Goal: Communication & Community: Answer question/provide support

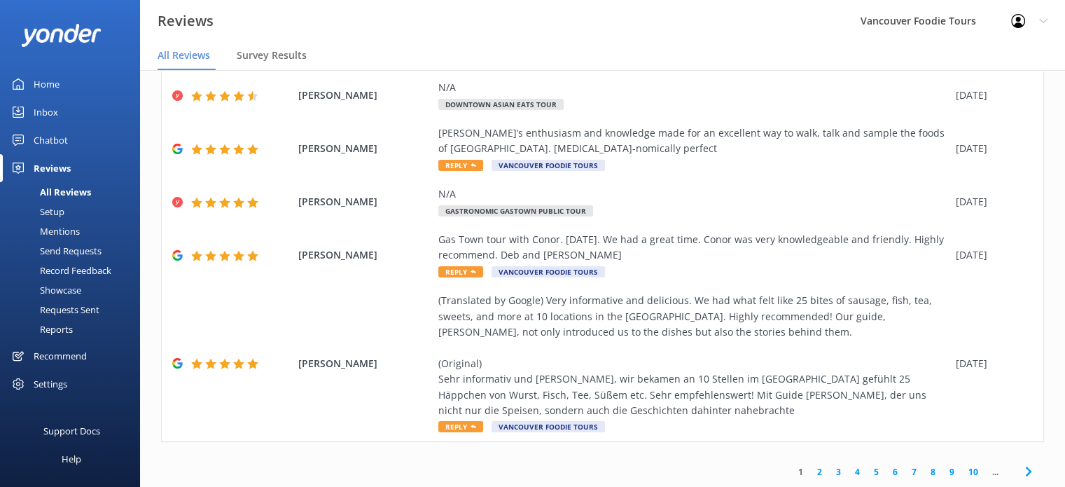
scroll to position [325, 0]
click at [810, 471] on link "2" at bounding box center [819, 471] width 19 height 13
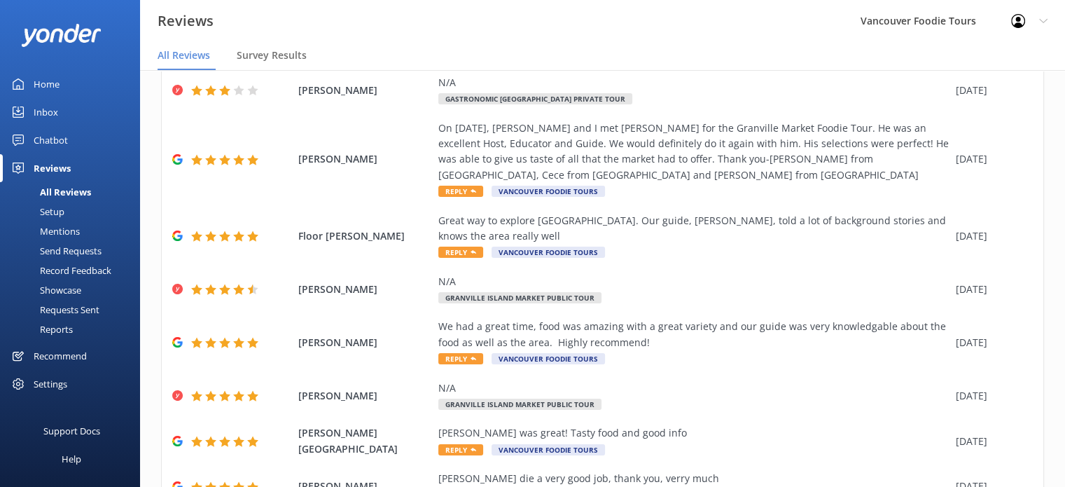
scroll to position [263, 0]
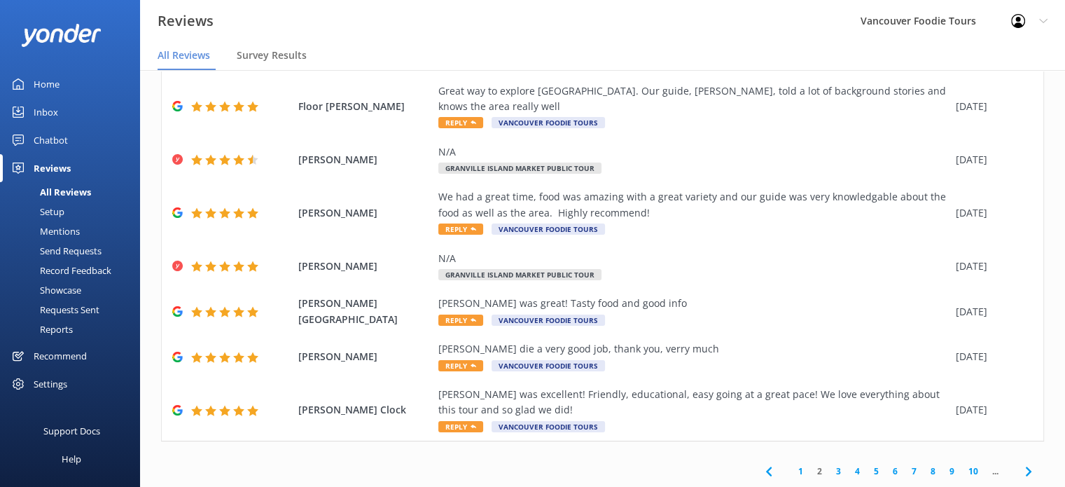
click at [830, 473] on link "3" at bounding box center [838, 470] width 19 height 13
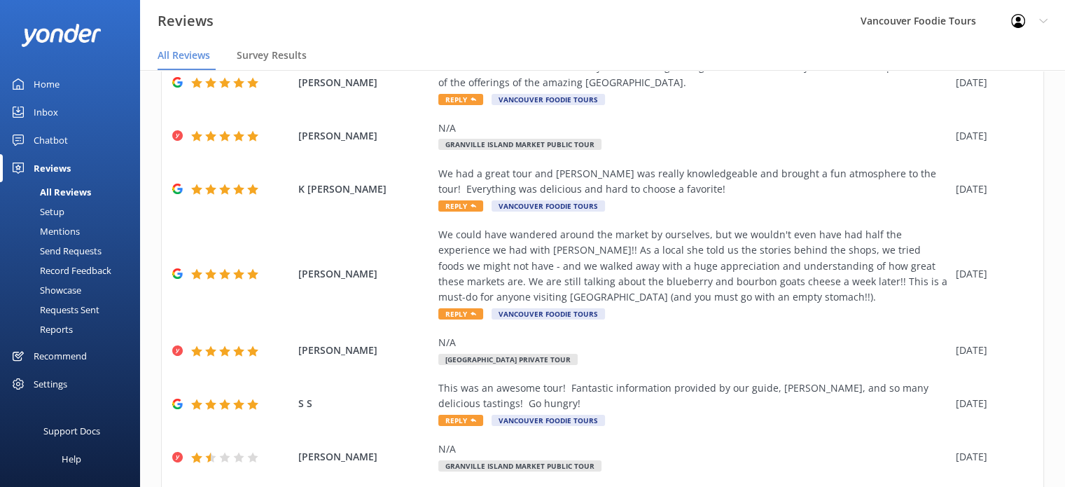
scroll to position [278, 0]
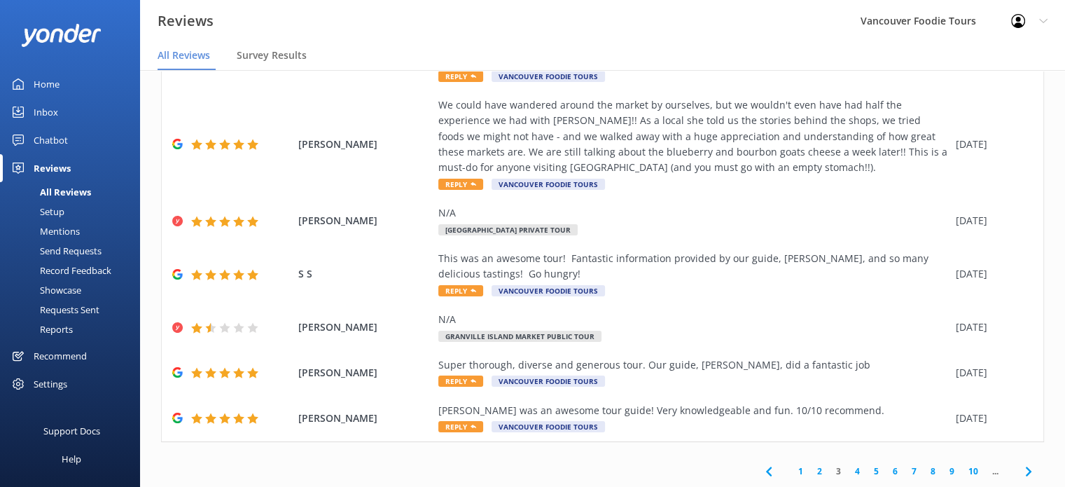
click at [849, 471] on link "4" at bounding box center [857, 470] width 19 height 13
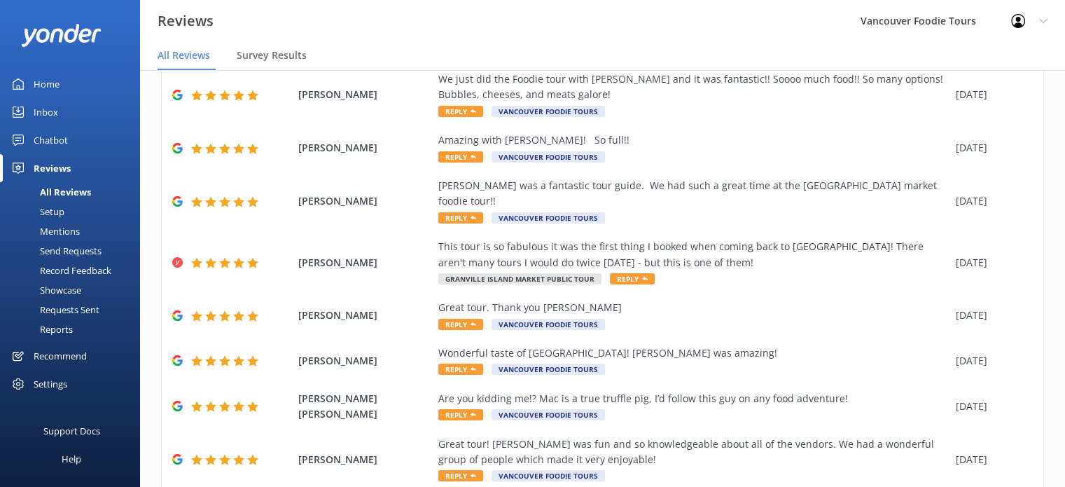
scroll to position [216, 0]
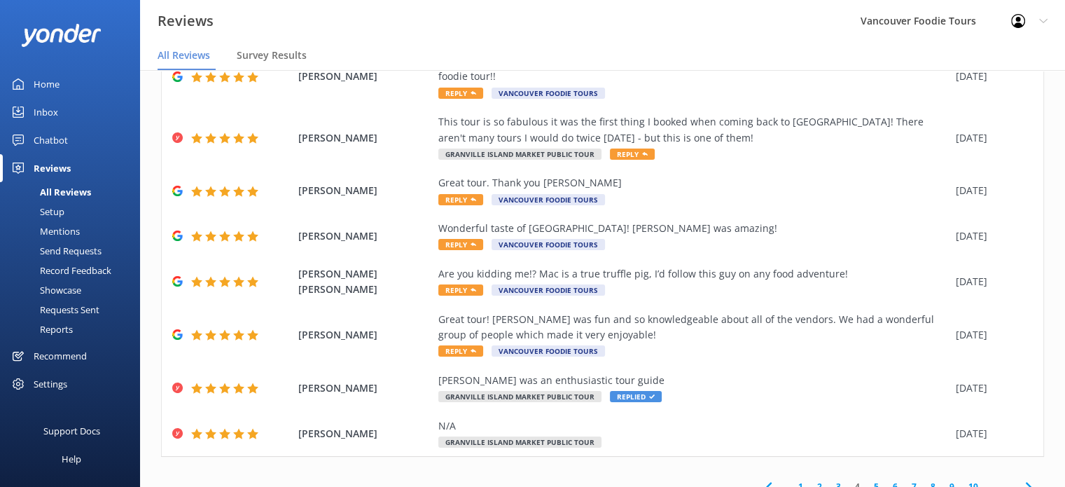
click at [867, 480] on link "5" at bounding box center [876, 486] width 19 height 13
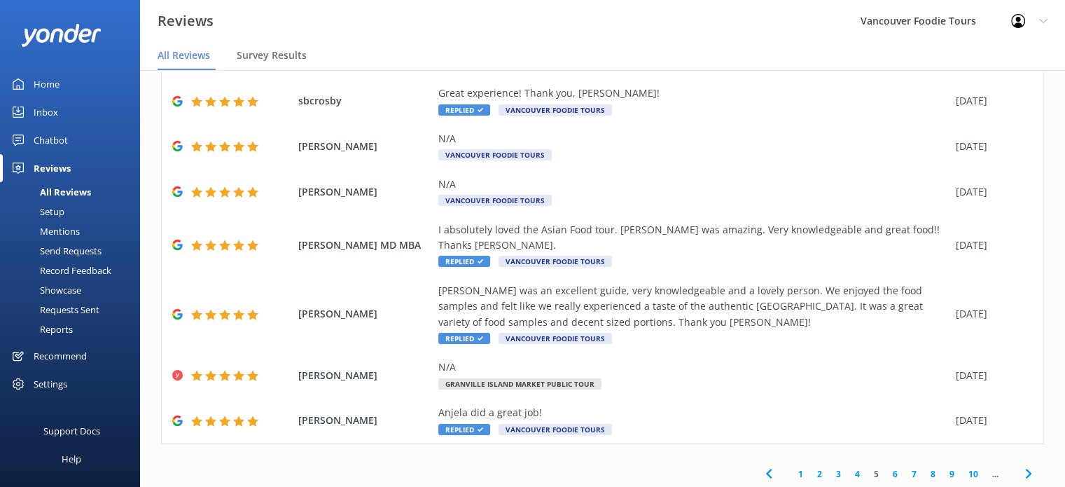
scroll to position [294, 0]
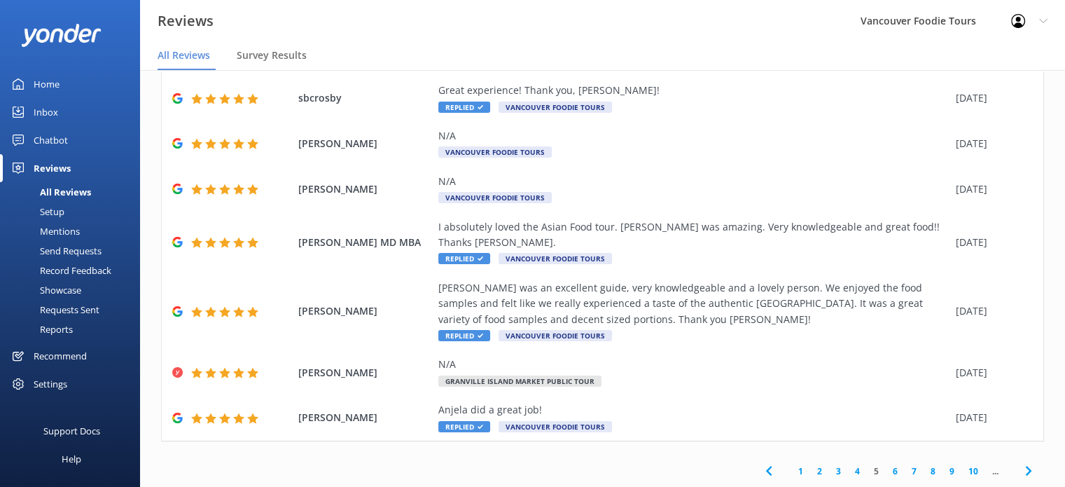
click at [848, 473] on link "4" at bounding box center [857, 470] width 19 height 13
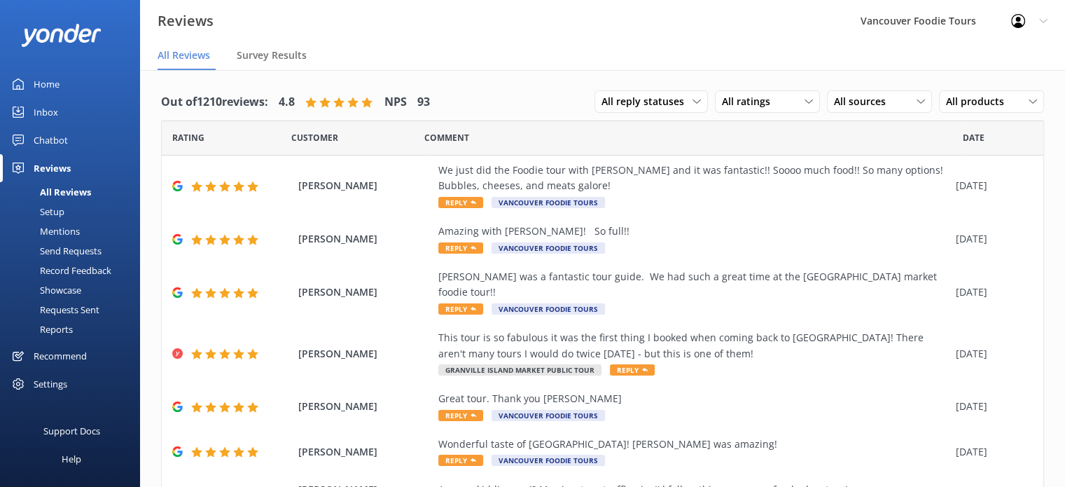
scroll to position [216, 0]
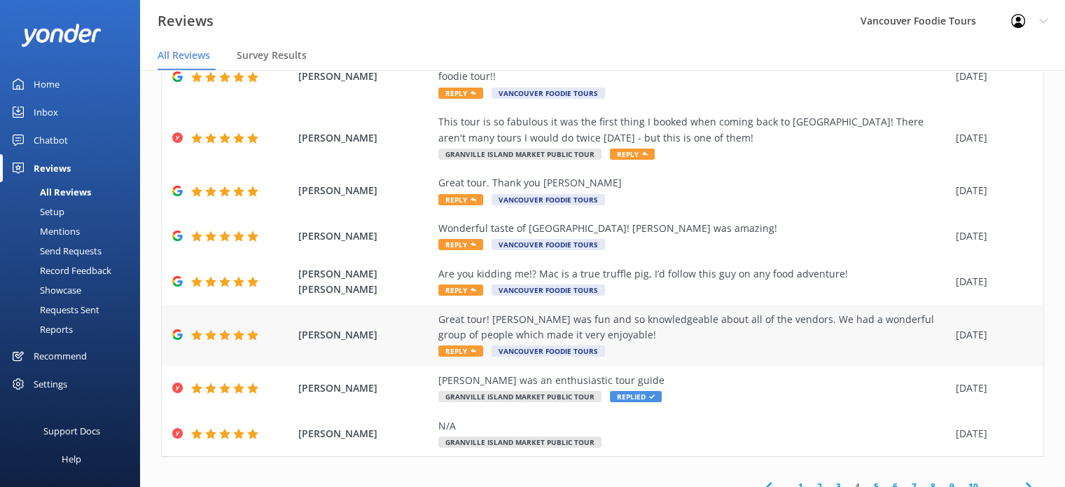
click at [646, 312] on div "Great tour! [PERSON_NAME] was fun and so knowledgeable about all of the vendors…" at bounding box center [693, 328] width 511 height 32
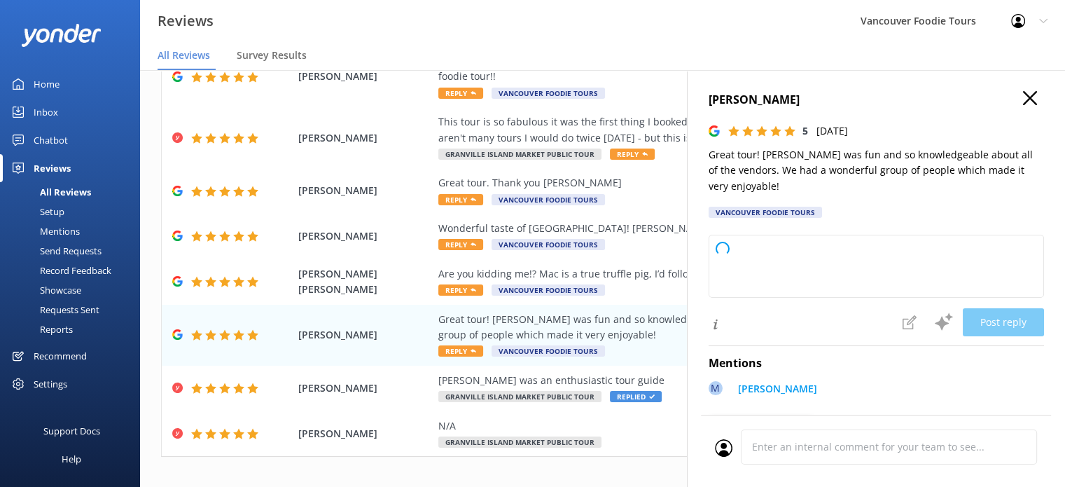
type textarea "Thank you so much for your wonderful review! We're thrilled to hear you enjoyed…"
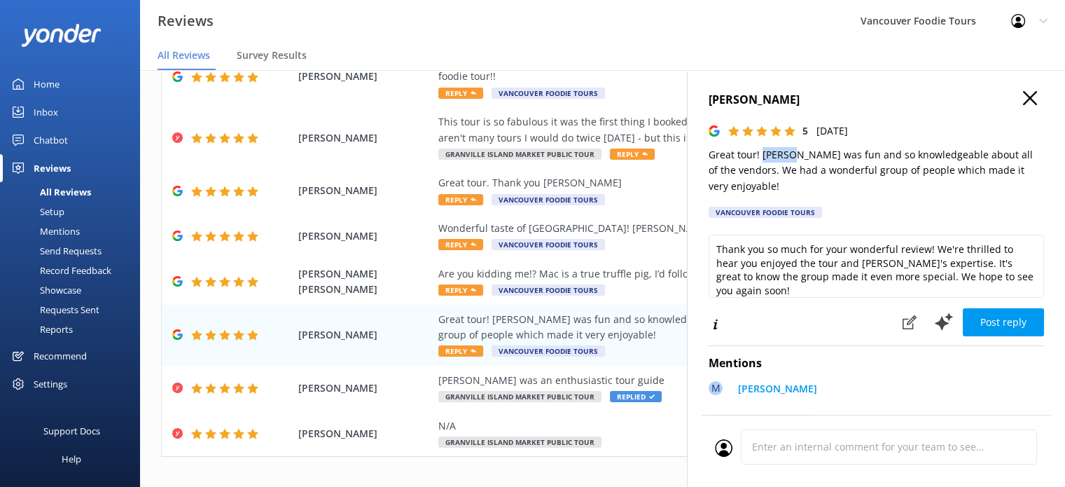
drag, startPoint x: 763, startPoint y: 153, endPoint x: 794, endPoint y: 153, distance: 31.5
click at [794, 153] on p "Great tour! [PERSON_NAME] was fun and so knowledgeable about all of the vendors…" at bounding box center [876, 170] width 335 height 47
click at [1023, 97] on use "button" at bounding box center [1030, 98] width 14 height 14
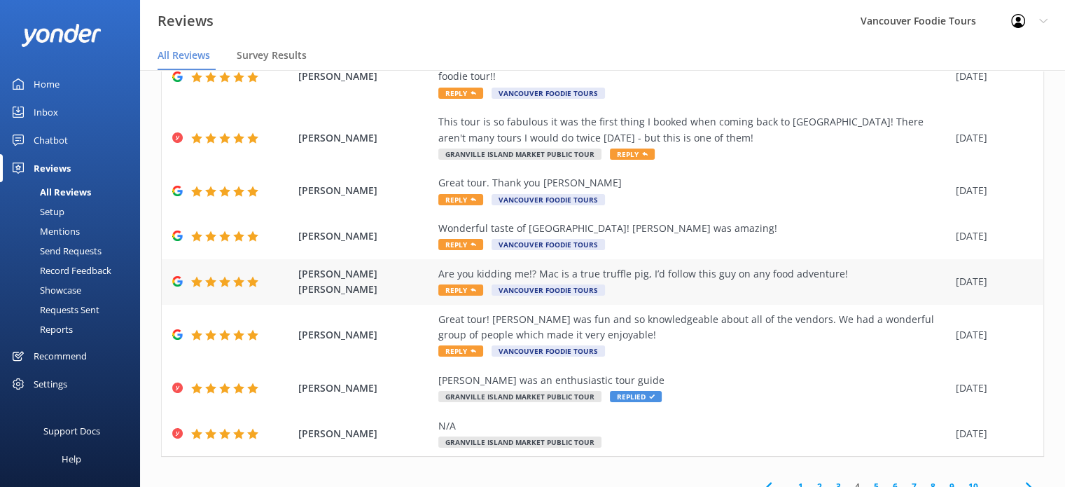
click at [809, 266] on div "Are you kidding me!? Mac is a true truffle pig, I’d follow this guy on any food…" at bounding box center [693, 273] width 511 height 15
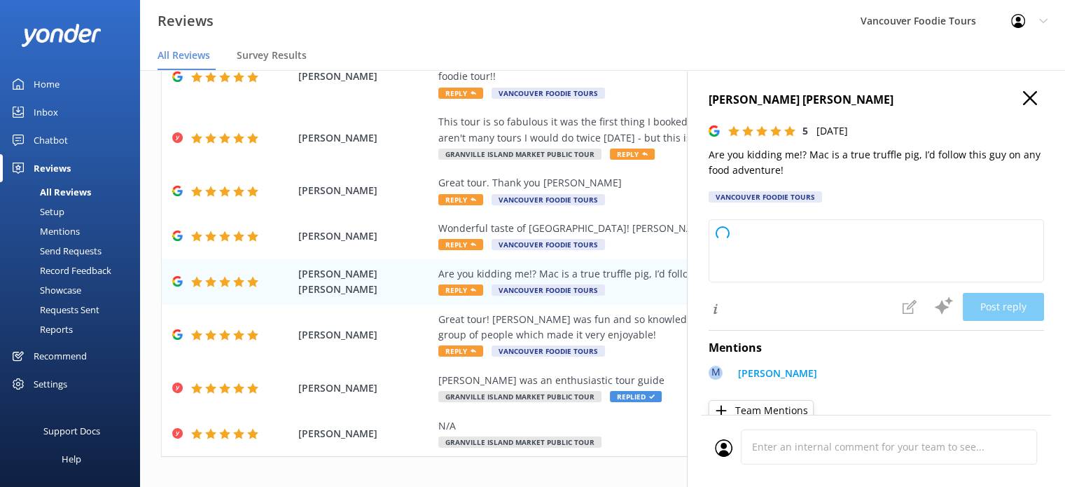
type textarea "Thank you so much for your enthusiastic review! We're thrilled to hear you enjo…"
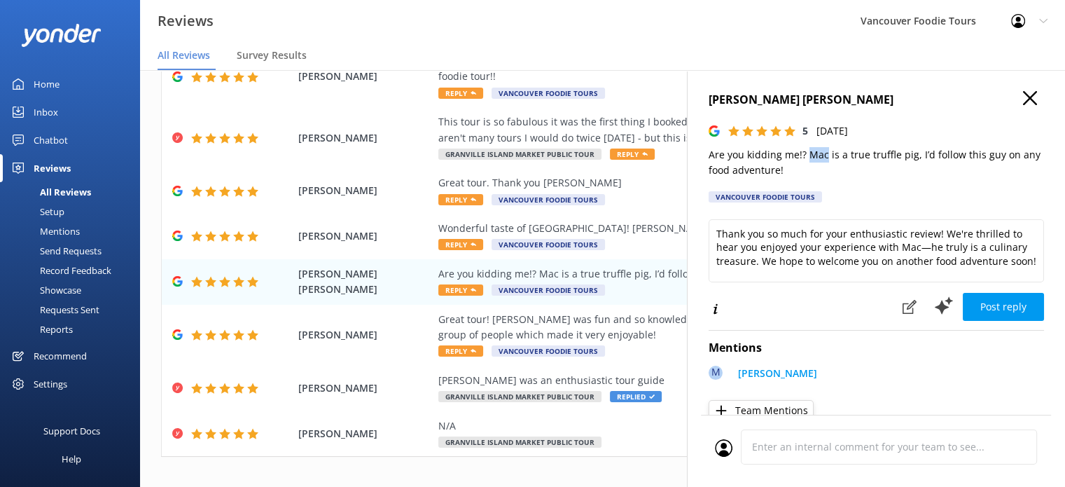
drag, startPoint x: 807, startPoint y: 155, endPoint x: 824, endPoint y: 155, distance: 16.1
click at [824, 155] on p "Are you kidding me!? Mac is a true truffle pig, I’d follow this guy on any food…" at bounding box center [876, 163] width 335 height 32
click at [1023, 101] on use "button" at bounding box center [1030, 98] width 14 height 14
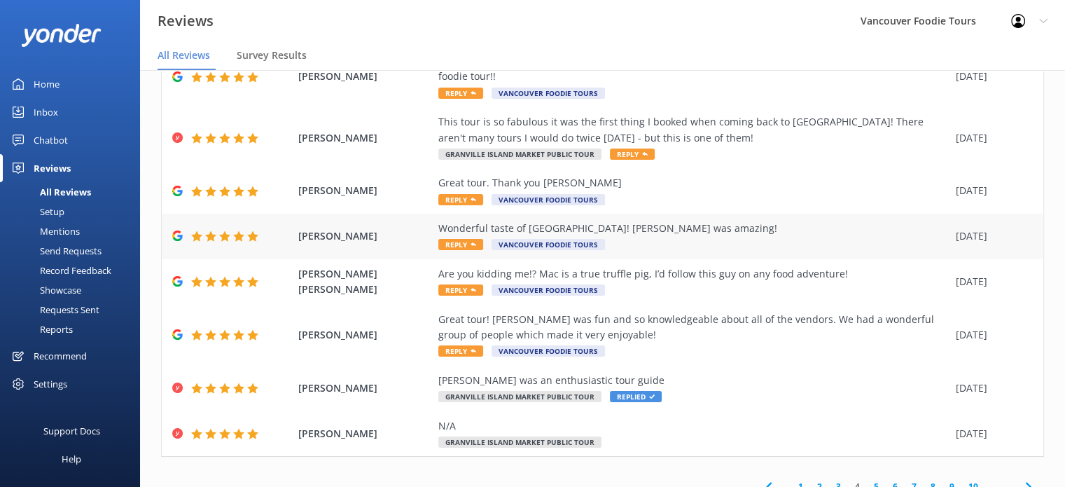
click at [765, 221] on div "Wonderful taste of [GEOGRAPHIC_DATA]! [PERSON_NAME] was amazing!" at bounding box center [693, 228] width 511 height 15
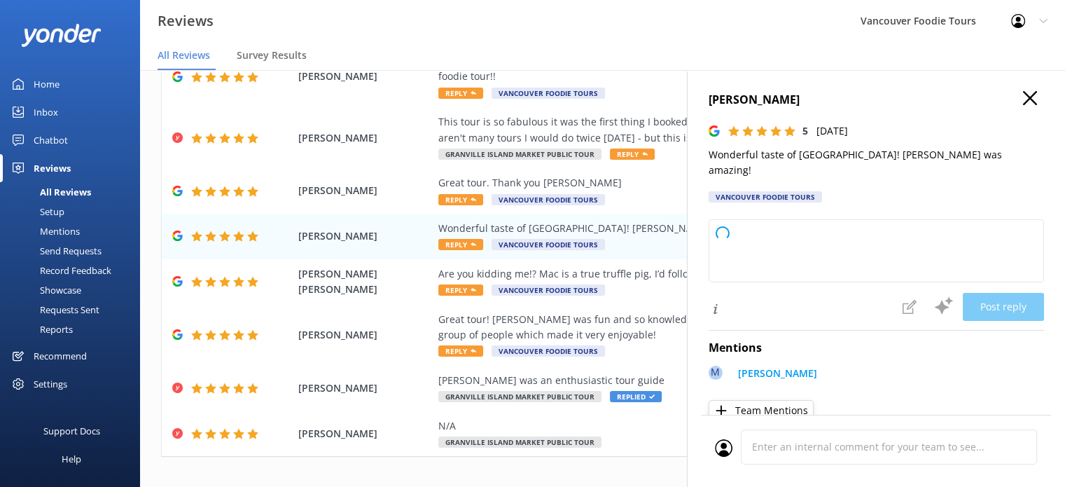
type textarea "Thank you so much for your kind words and wonderful review! We're thrilled you …"
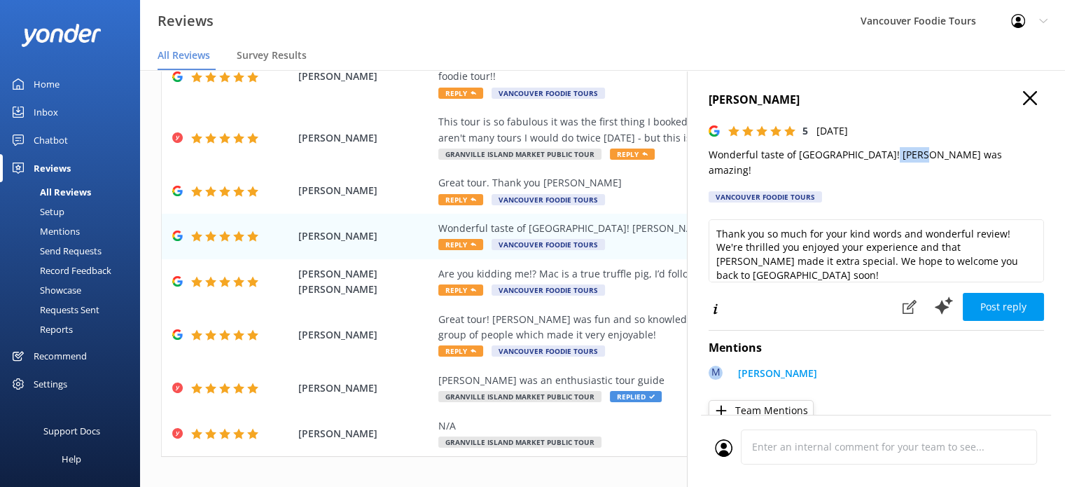
drag, startPoint x: 874, startPoint y: 155, endPoint x: 904, endPoint y: 153, distance: 30.2
click at [904, 153] on p "Wonderful taste of [GEOGRAPHIC_DATA]! [PERSON_NAME] was amazing!" at bounding box center [876, 163] width 335 height 32
click at [1023, 103] on icon "button" at bounding box center [1030, 98] width 14 height 14
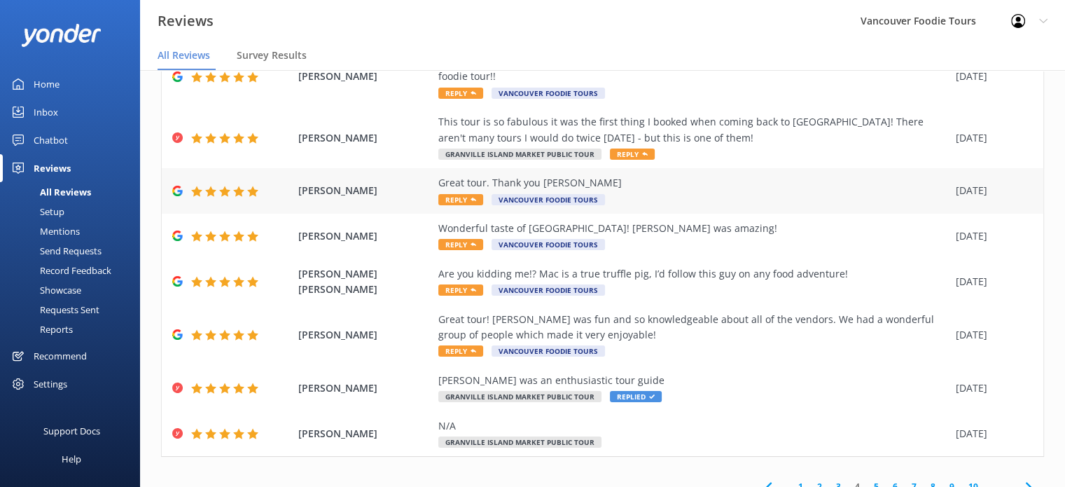
click at [669, 175] on div "Great tour. Thank you [PERSON_NAME]" at bounding box center [693, 182] width 511 height 15
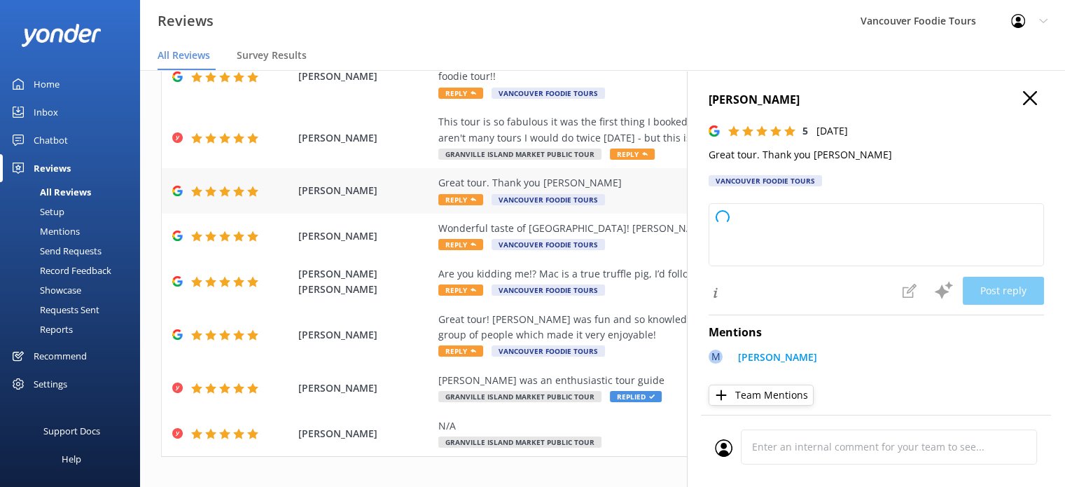
type textarea "Thank you so much for your kind words and fantastic rating! We're thrilled you …"
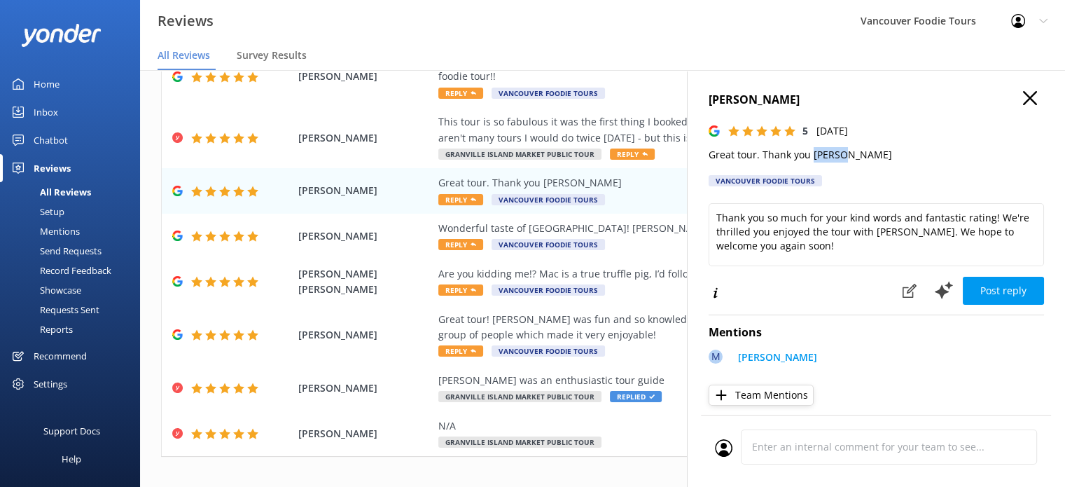
drag, startPoint x: 812, startPoint y: 155, endPoint x: 844, endPoint y: 155, distance: 31.5
click at [844, 155] on p "Great tour. Thank you [PERSON_NAME]" at bounding box center [876, 154] width 335 height 15
click at [595, 114] on div "This tour is so fabulous it was the first thing I booked when coming back to [G…" at bounding box center [693, 130] width 511 height 32
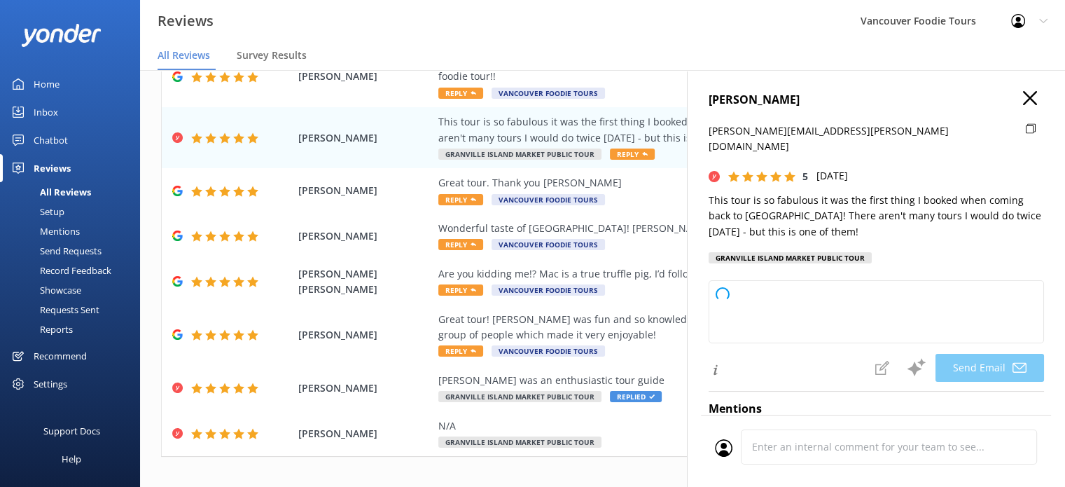
type textarea "Thank you so much, [PERSON_NAME]! We’re thrilled to hear you enjoyed the tour s…"
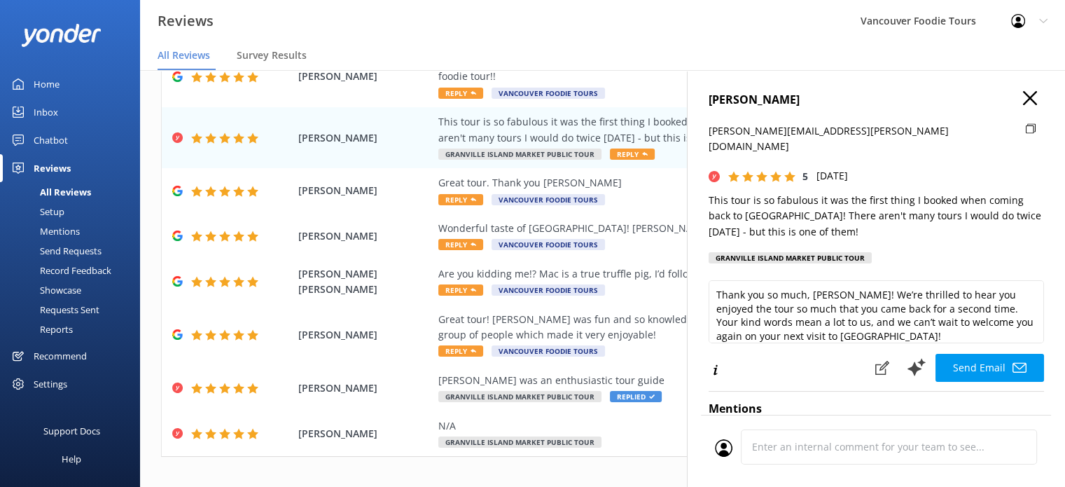
click at [1023, 93] on icon "button" at bounding box center [1030, 98] width 14 height 14
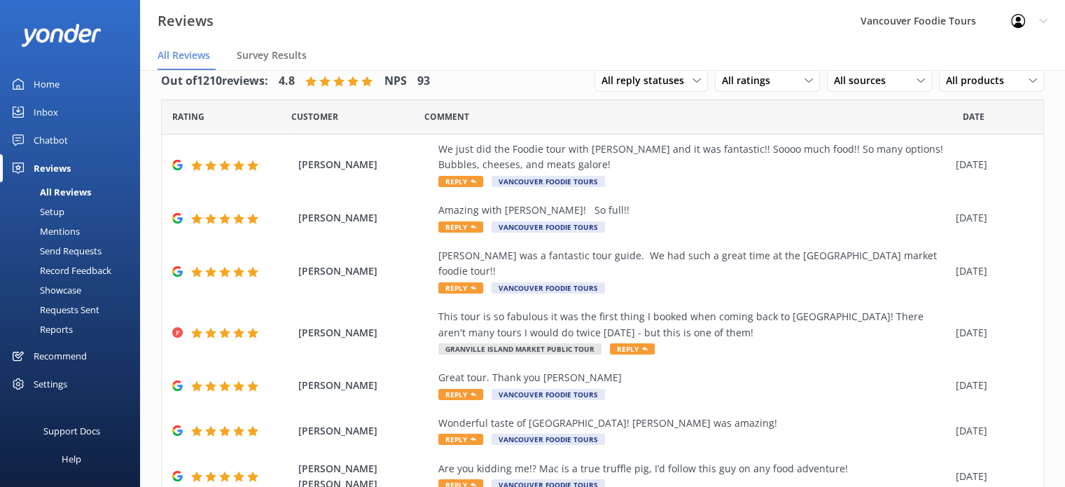
scroll to position [0, 0]
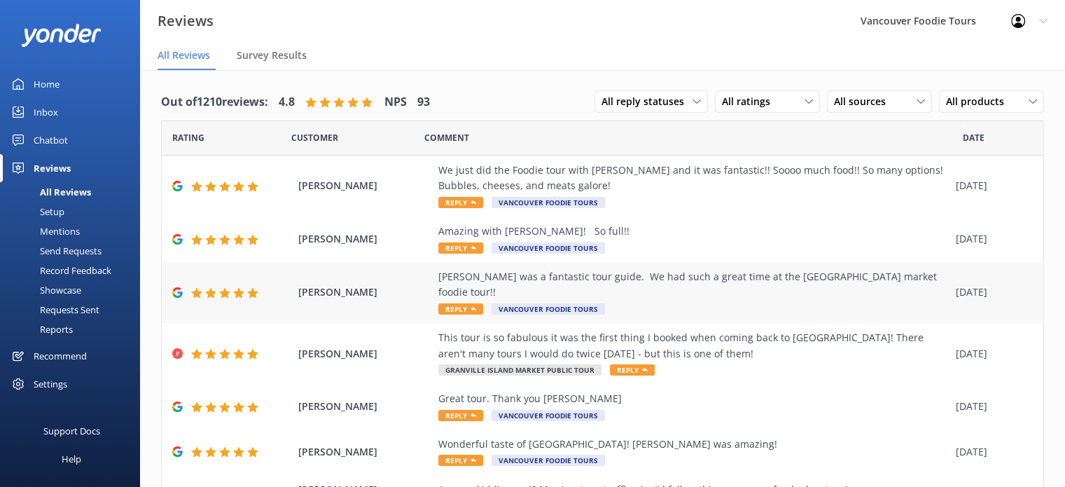
click at [700, 299] on div "[PERSON_NAME] was a fantastic tour guide. We had such a great time at the [GEOG…" at bounding box center [693, 292] width 511 height 47
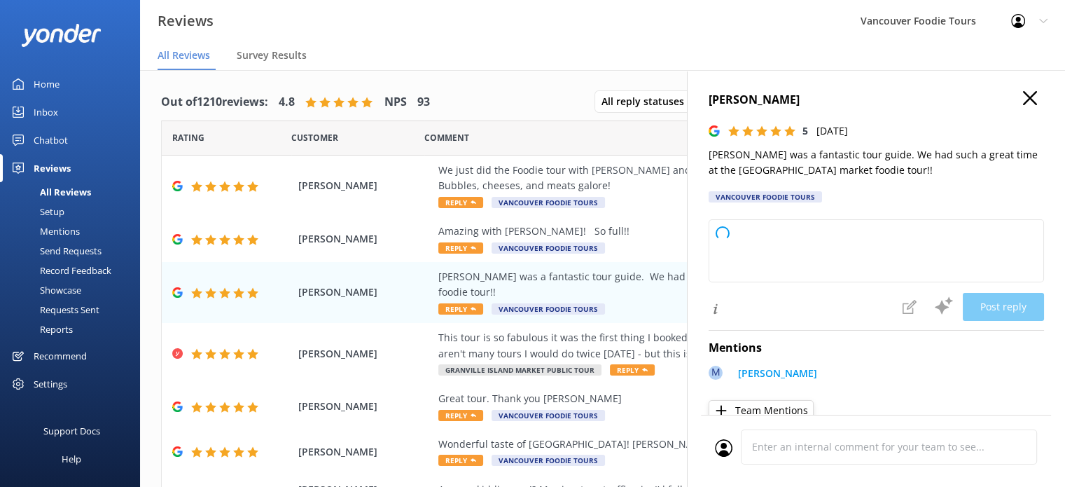
type textarea "Thank you so much for your wonderful review! We're thrilled to hear you had a g…"
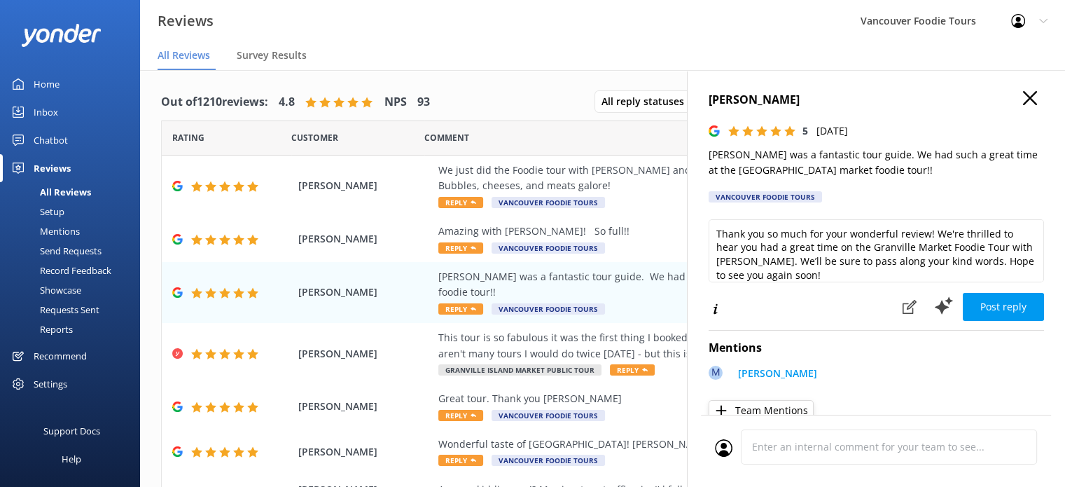
click at [733, 153] on div "[PERSON_NAME] 5 [DATE] [PERSON_NAME] was a fantastic tour guide. We had such a …" at bounding box center [876, 313] width 378 height 487
click at [631, 231] on div "Amazing with [PERSON_NAME]! So full!!" at bounding box center [693, 230] width 511 height 15
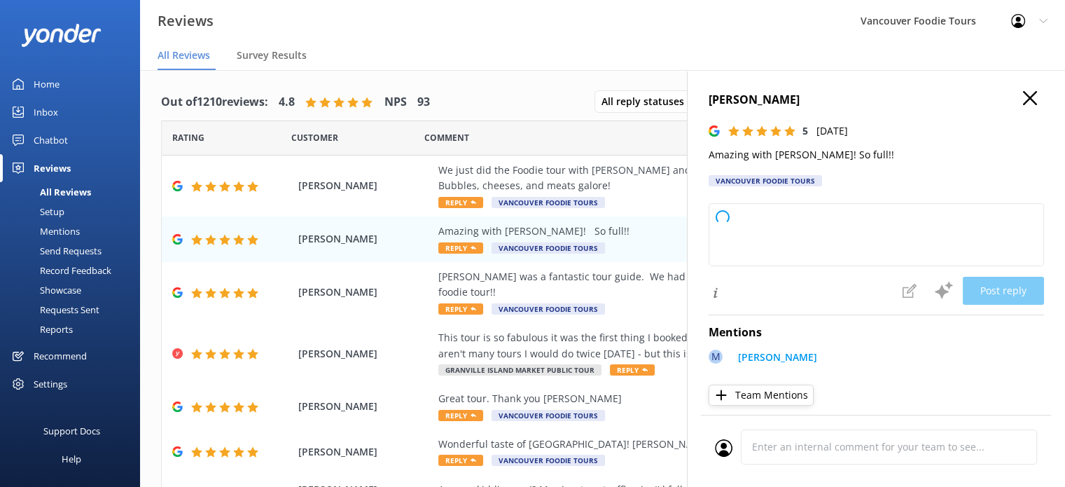
type textarea "Thank you so much for your wonderful review! We're thrilled to hear you had an …"
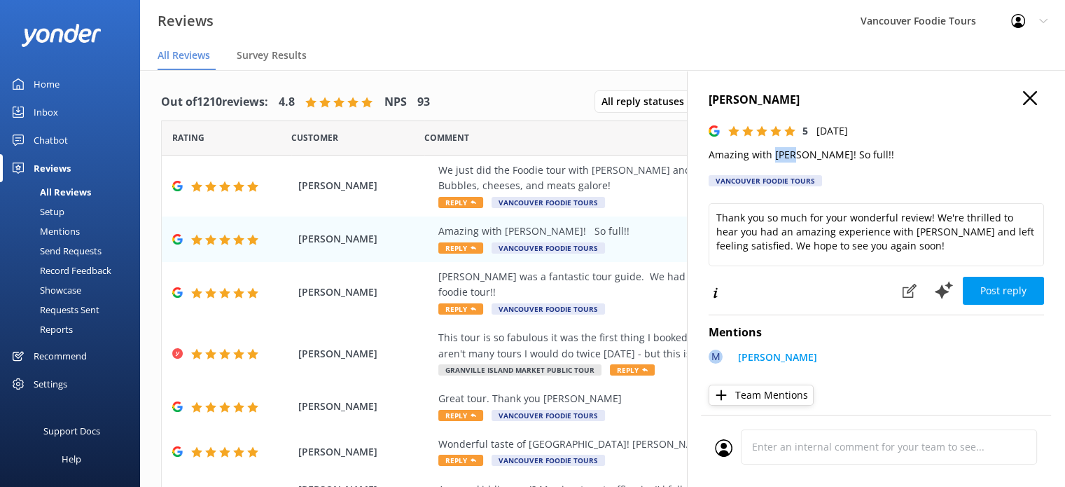
drag, startPoint x: 773, startPoint y: 155, endPoint x: 796, endPoint y: 159, distance: 23.4
click at [796, 159] on p "Amazing with [PERSON_NAME]! So full!!" at bounding box center [876, 154] width 335 height 15
click at [604, 181] on div "We just did the Foodie tour with [PERSON_NAME] and it was fantastic!! Soooo muc…" at bounding box center [693, 178] width 511 height 32
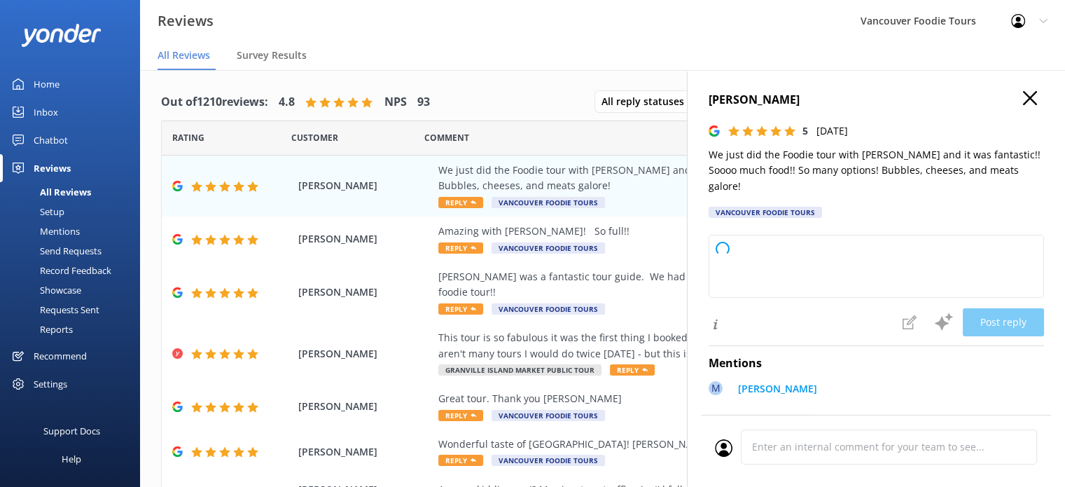
type textarea "Thank you so much for your wonderful review! We're thrilled to hear you enjoyed…"
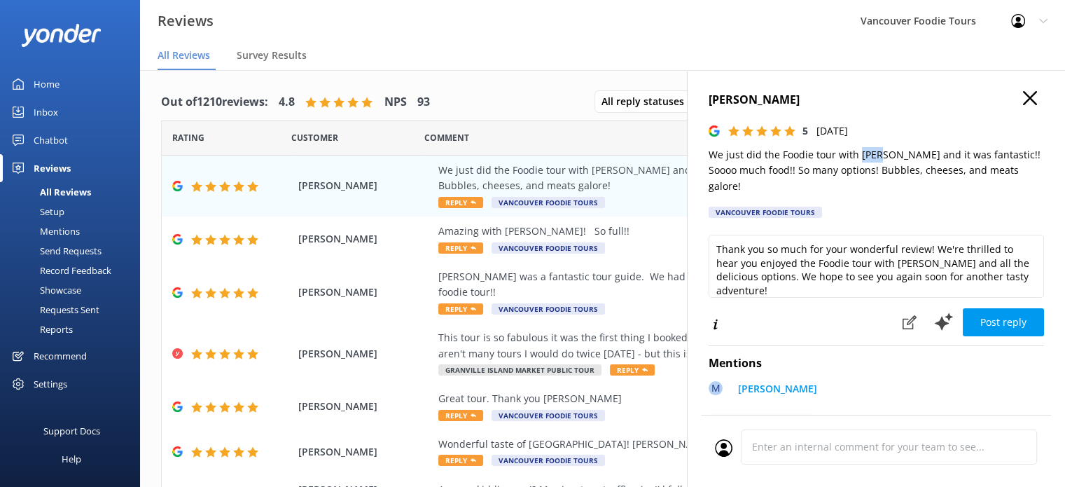
drag, startPoint x: 860, startPoint y: 155, endPoint x: 880, endPoint y: 159, distance: 19.9
click at [880, 159] on p "We just did the Foodie tour with [PERSON_NAME] and it was fantastic!! Soooo muc…" at bounding box center [876, 170] width 335 height 47
click at [1023, 100] on icon "button" at bounding box center [1030, 98] width 14 height 14
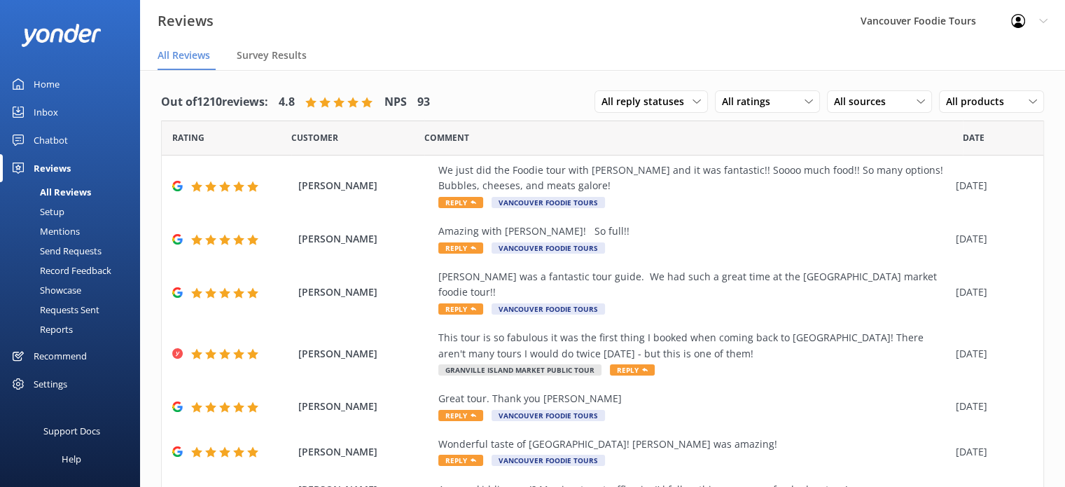
scroll to position [216, 0]
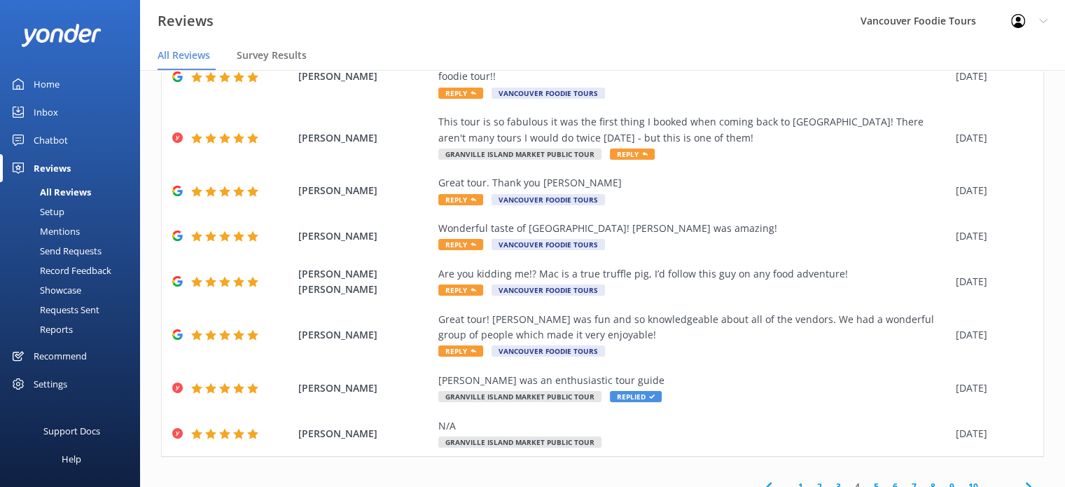
click at [829, 480] on link "3" at bounding box center [838, 486] width 19 height 13
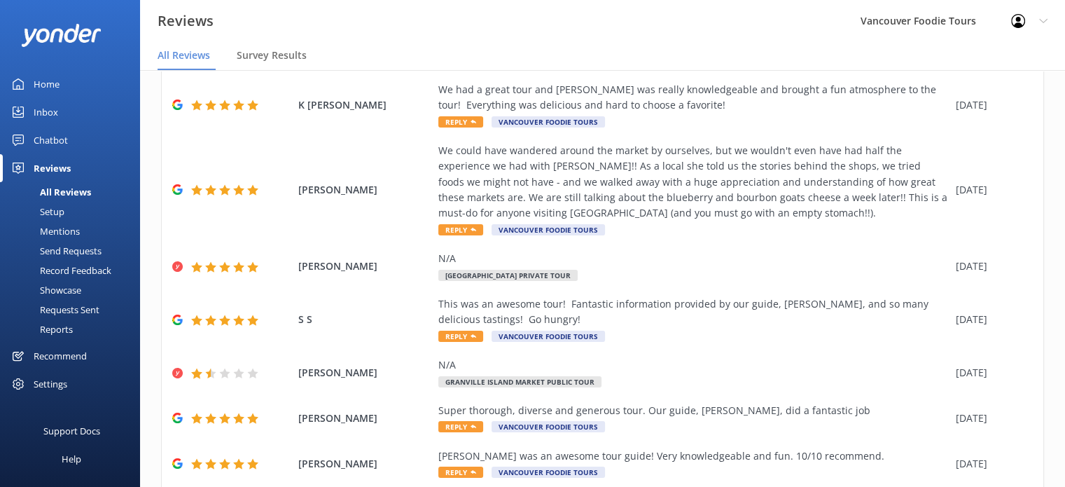
scroll to position [278, 0]
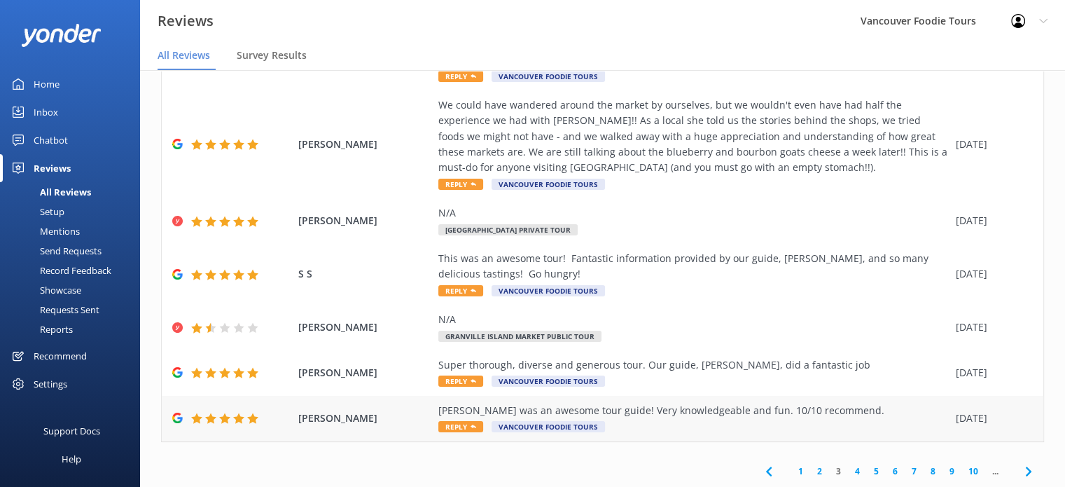
click at [626, 408] on div "[PERSON_NAME] was an awesome tour guide! Very knowledgeable and fun. 10/10 reco…" at bounding box center [693, 410] width 511 height 15
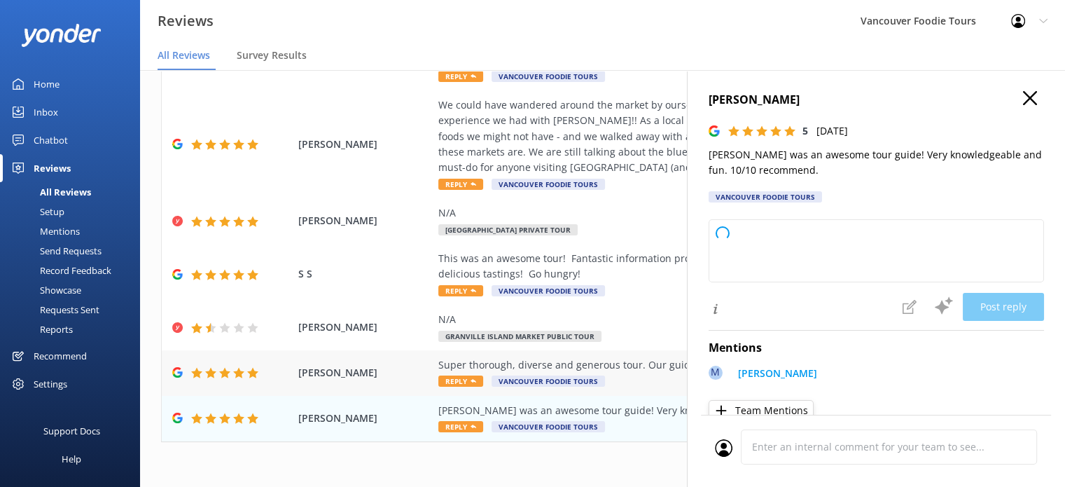
type textarea "Thank you so much for your wonderful review! We're thrilled to hear you had a g…"
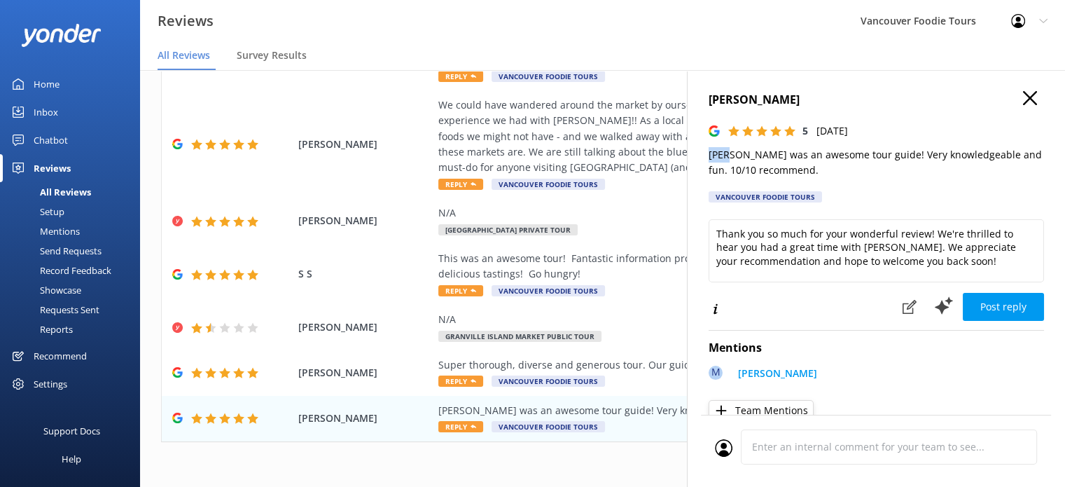
drag, startPoint x: 707, startPoint y: 155, endPoint x: 731, endPoint y: 155, distance: 24.5
click at [731, 155] on div "[PERSON_NAME] 5 [DATE] [PERSON_NAME] was an awesome tour guide! Very knowledgea…" at bounding box center [876, 313] width 378 height 487
click at [611, 361] on div "Super thorough, diverse and generous tour. Our guide, [PERSON_NAME], did a fant…" at bounding box center [693, 364] width 511 height 15
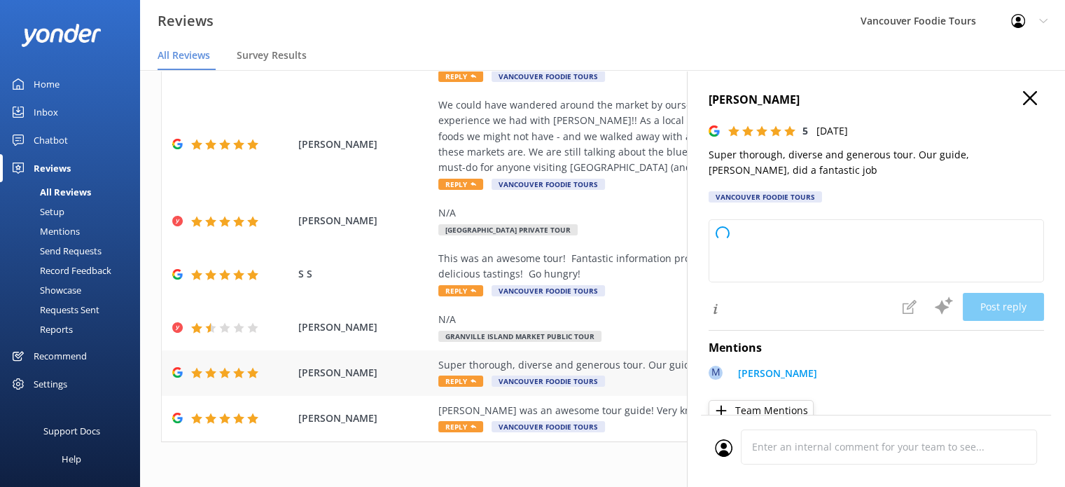
type textarea "Thank you so much for your wonderful feedback! We're delighted to hear you enjo…"
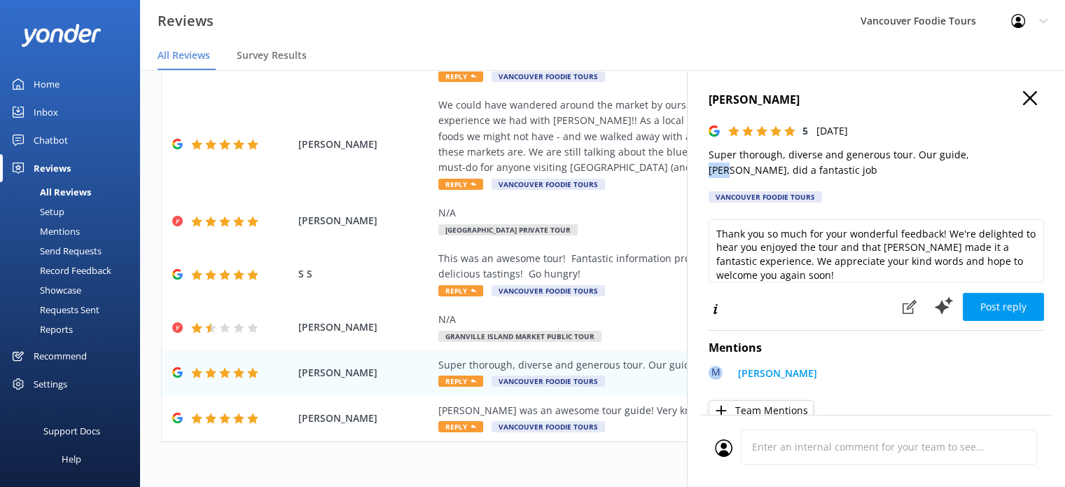
drag, startPoint x: 961, startPoint y: 155, endPoint x: 985, endPoint y: 155, distance: 23.8
click at [985, 155] on p "Super thorough, diverse and generous tour. Our guide, [PERSON_NAME], did a fant…" at bounding box center [876, 163] width 335 height 32
click at [633, 260] on div "This was an awesome tour! Fantastic information provided by our guide, [PERSON_…" at bounding box center [693, 267] width 511 height 32
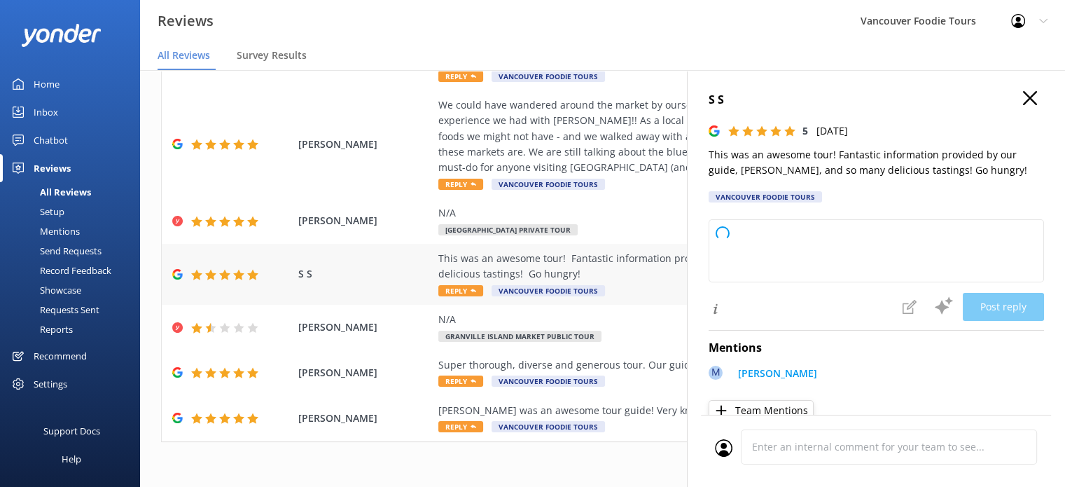
type textarea "Thank you so much for your wonderful review! We're thrilled you enjoyed the tou…"
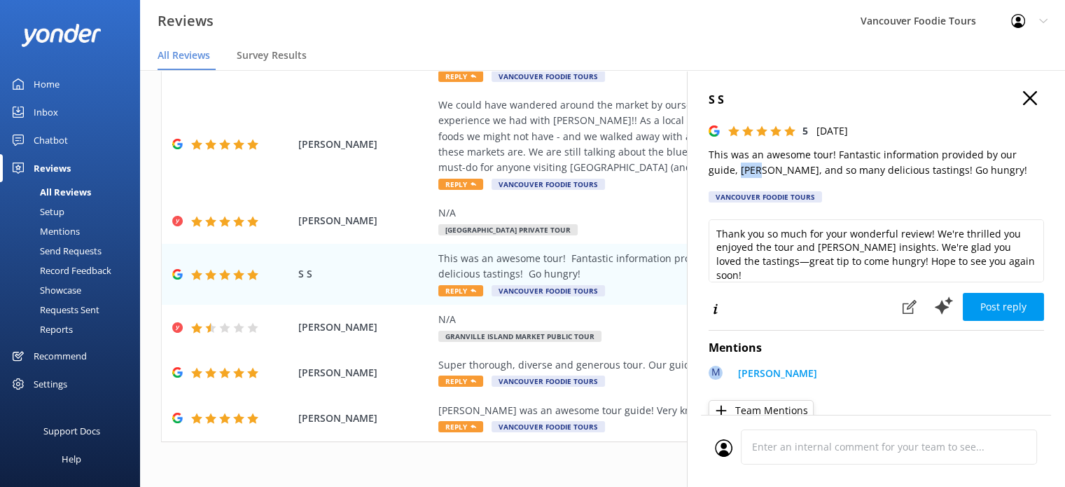
drag, startPoint x: 742, startPoint y: 175, endPoint x: 761, endPoint y: 173, distance: 19.0
click at [761, 173] on p "This was an awesome tour! Fantastic information provided by our guide, [PERSON_…" at bounding box center [876, 163] width 335 height 32
click at [632, 415] on div "[PERSON_NAME] was an awesome tour guide! Very knowledgeable and fun. 10/10 reco…" at bounding box center [693, 410] width 511 height 15
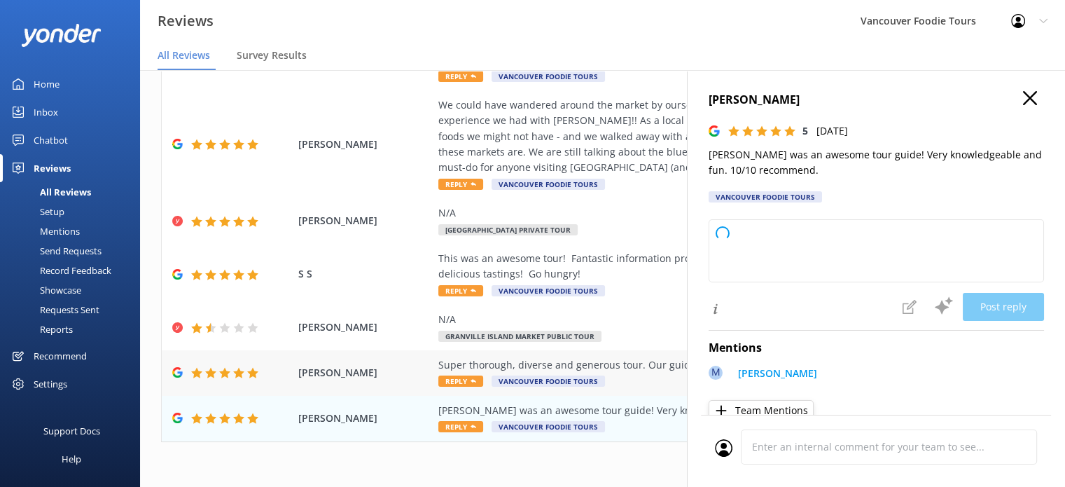
type textarea "Thank you so much for your wonderful feedback! We're thrilled to hear you had a…"
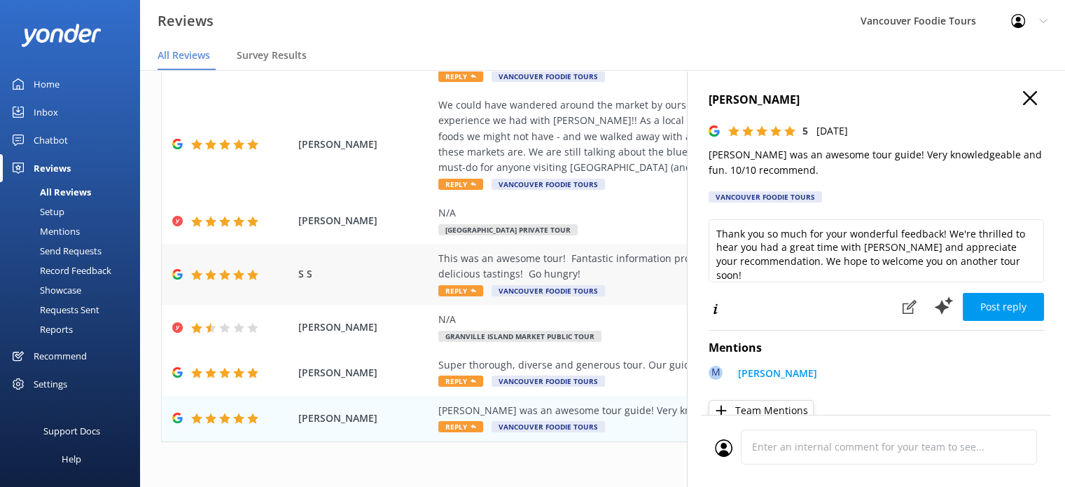
click at [627, 266] on div "This was an awesome tour! Fantastic information provided by our guide, [PERSON_…" at bounding box center [693, 267] width 511 height 32
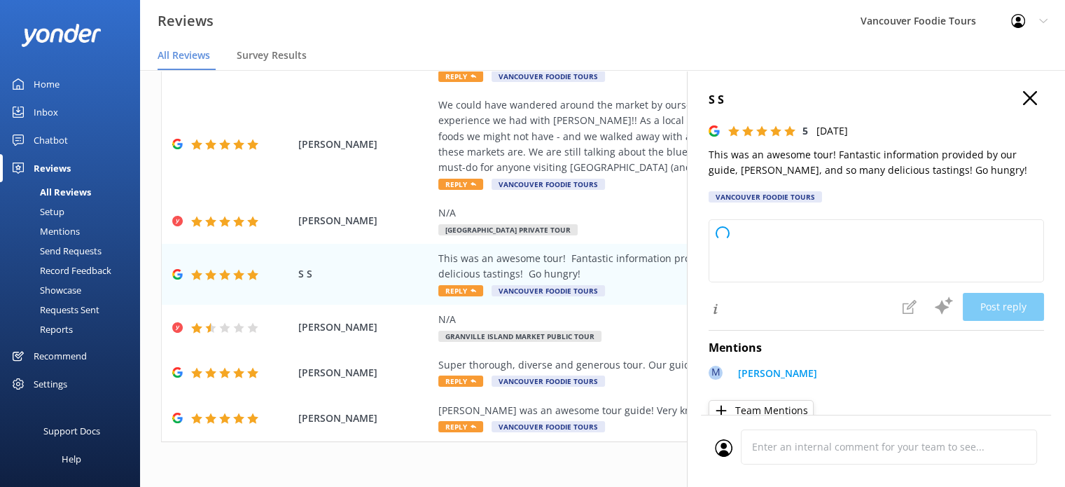
type textarea "Thank you so much for your wonderful review! We're thrilled you enjoyed the tou…"
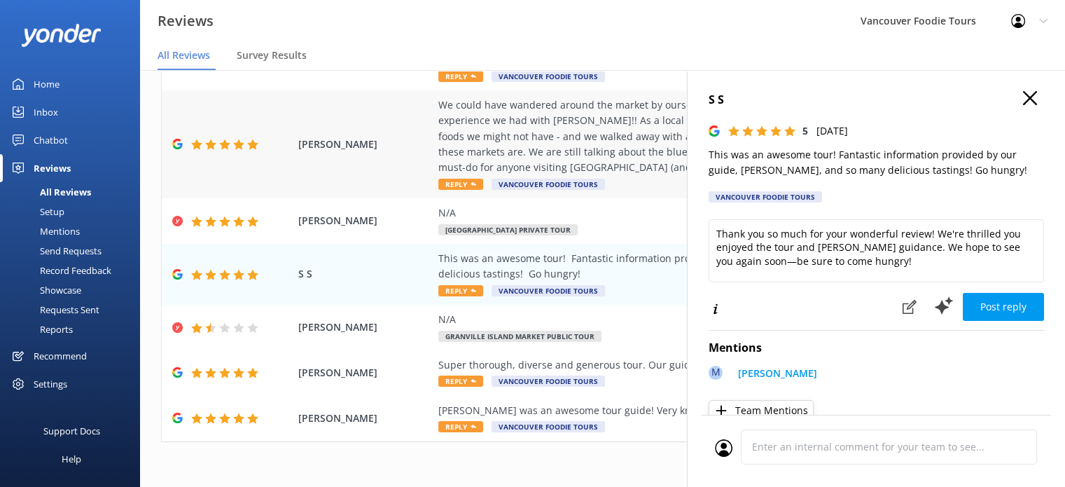
click at [594, 147] on div "We could have wandered around the market by ourselves, but we wouldn't even hav…" at bounding box center [693, 136] width 511 height 78
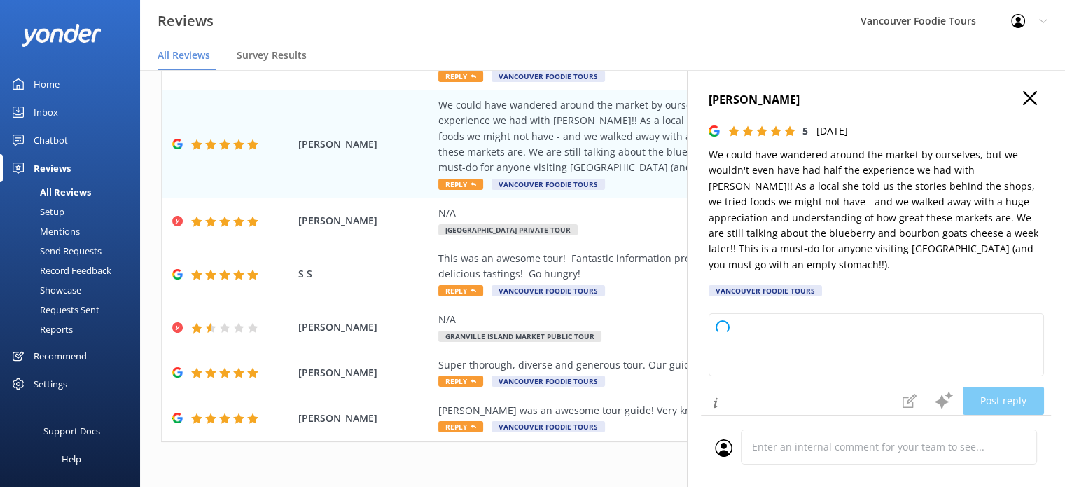
type textarea "Thank you so much for your wonderful review! We're thrilled to hear you had suc…"
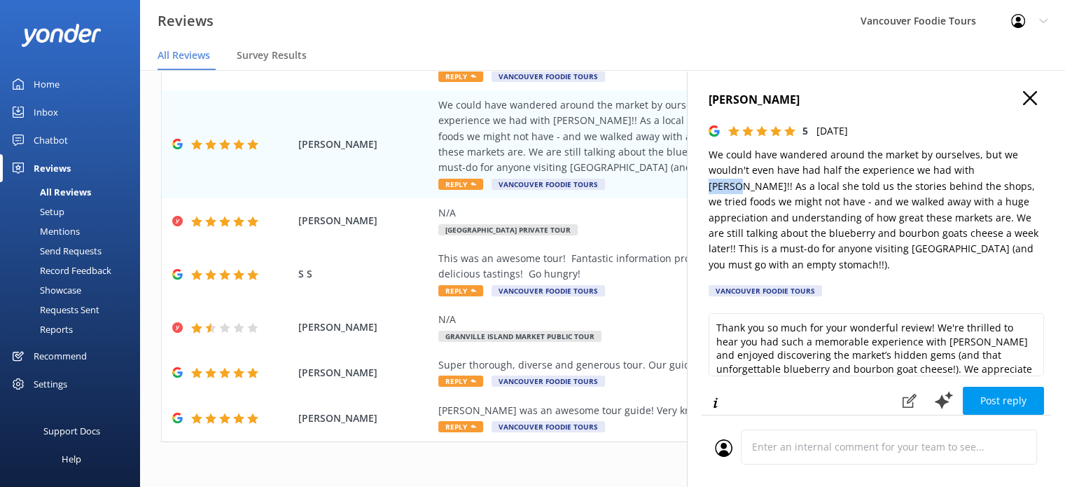
drag, startPoint x: 966, startPoint y: 170, endPoint x: 1000, endPoint y: 171, distance: 33.6
click at [1000, 171] on p "We could have wandered around the market by ourselves, but we wouldn't even hav…" at bounding box center [876, 209] width 335 height 125
click at [1022, 106] on h4 "[PERSON_NAME]" at bounding box center [876, 100] width 335 height 18
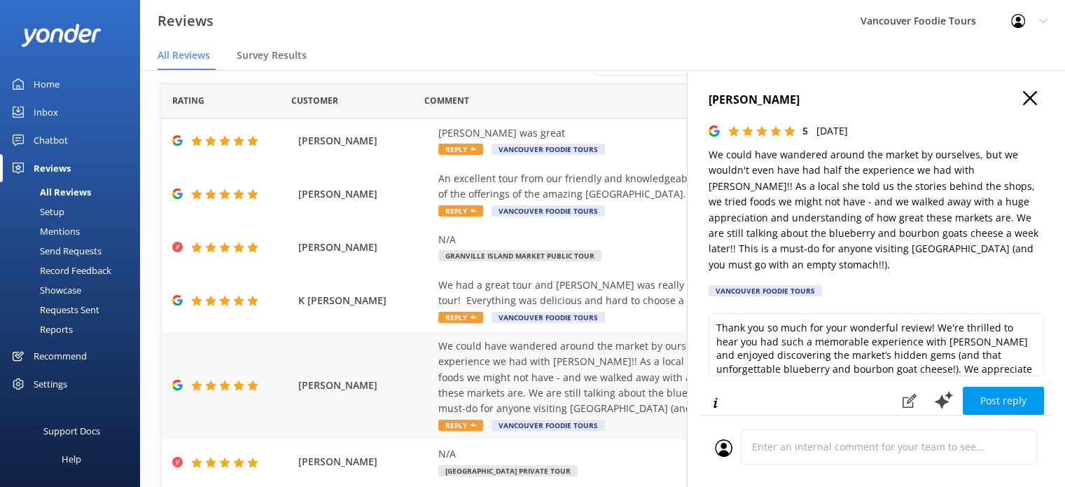
scroll to position [0, 0]
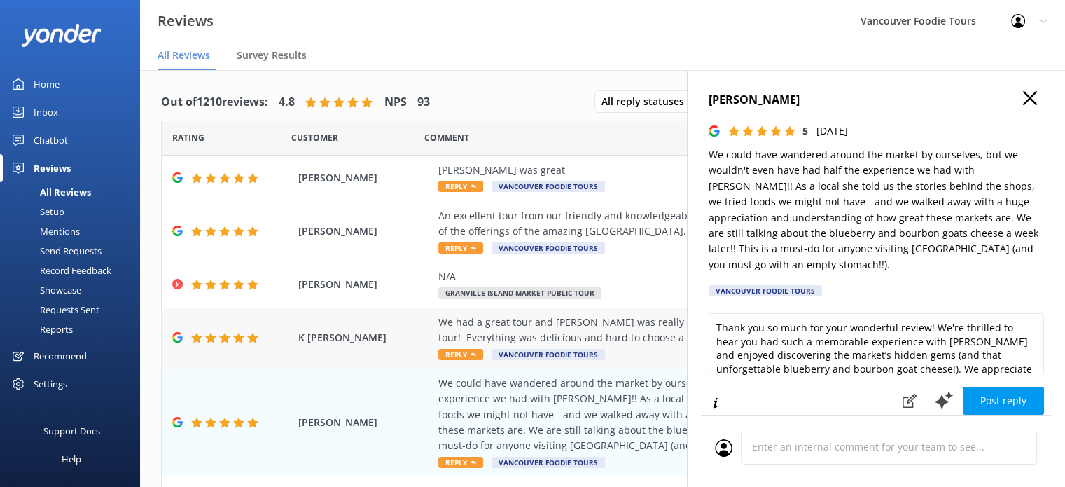
click at [596, 331] on div "We had a great tour and [PERSON_NAME] was really knowledgeable and brought a fu…" at bounding box center [693, 330] width 511 height 32
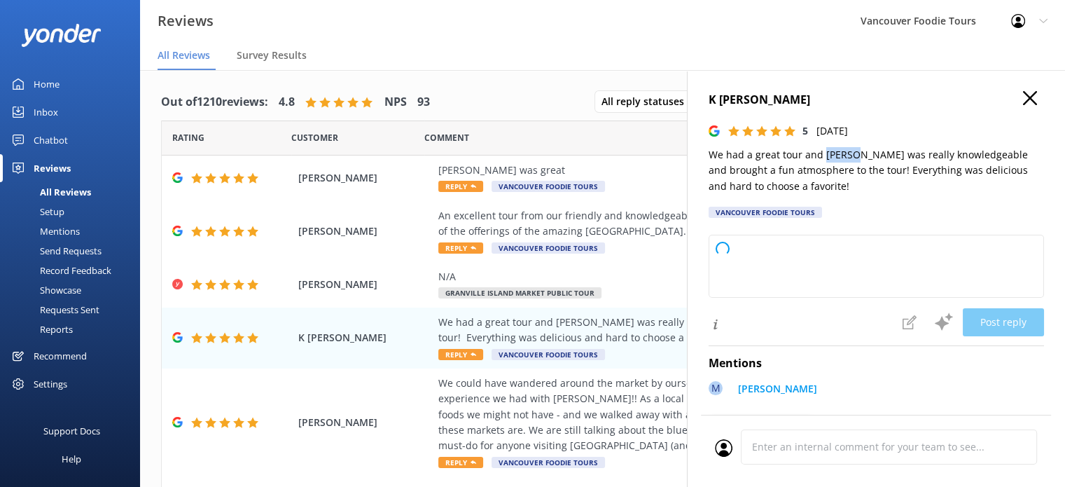
type textarea "Thank you so much for your wonderful review! We're thrilled to hear you enjoyed…"
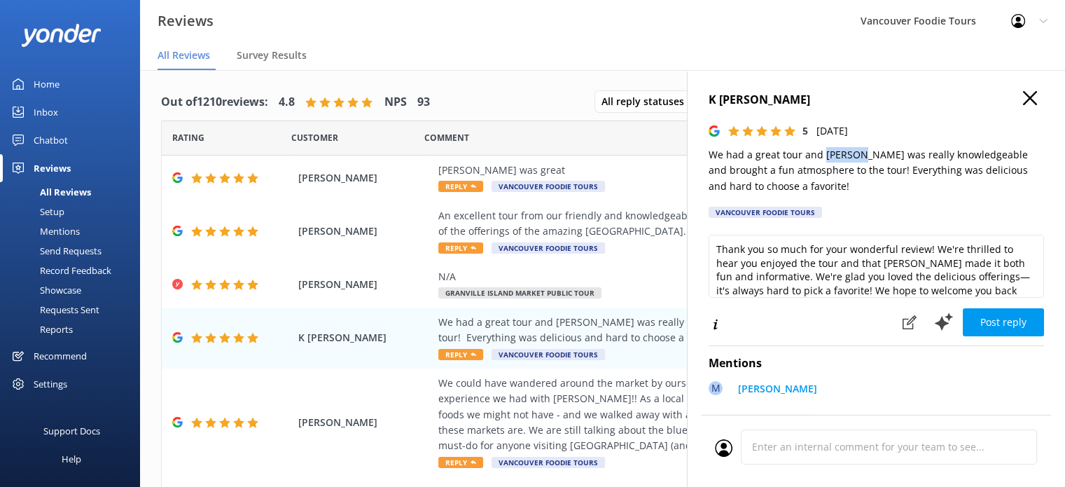
drag, startPoint x: 824, startPoint y: 151, endPoint x: 856, endPoint y: 154, distance: 33.0
click at [856, 154] on p "We had a great tour and [PERSON_NAME] was really knowledgeable and brought a fu…" at bounding box center [876, 170] width 335 height 47
click at [669, 232] on div "An excellent tour from our friendly and knowledgeable guide was the best way to…" at bounding box center [693, 224] width 511 height 32
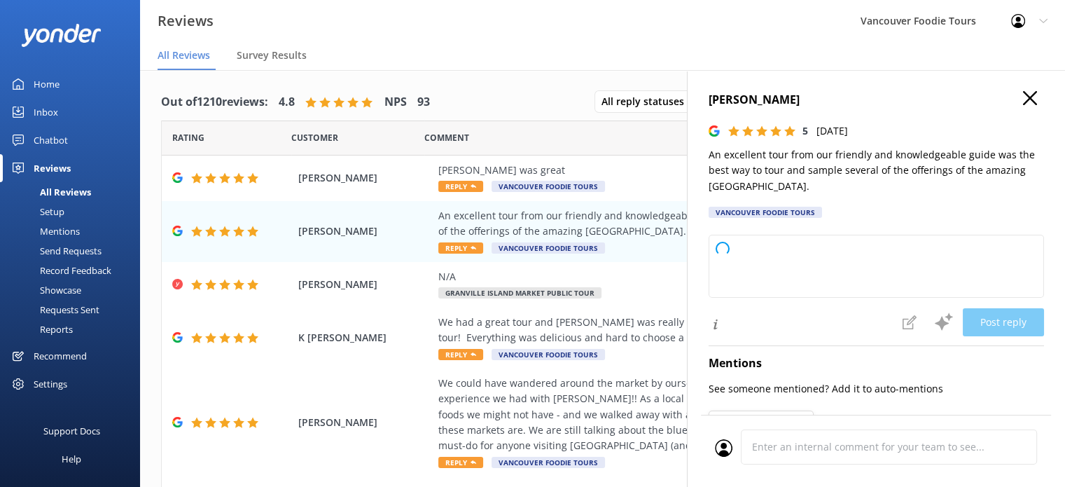
type textarea "Thank you so much for your wonderful review! We're thrilled you enjoyed your to…"
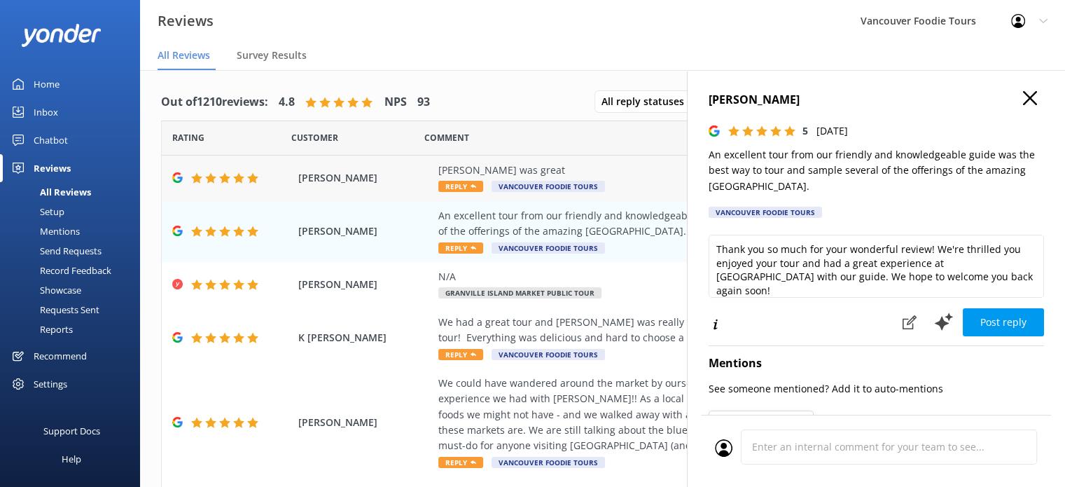
click at [591, 165] on div "[PERSON_NAME] was great" at bounding box center [693, 169] width 511 height 15
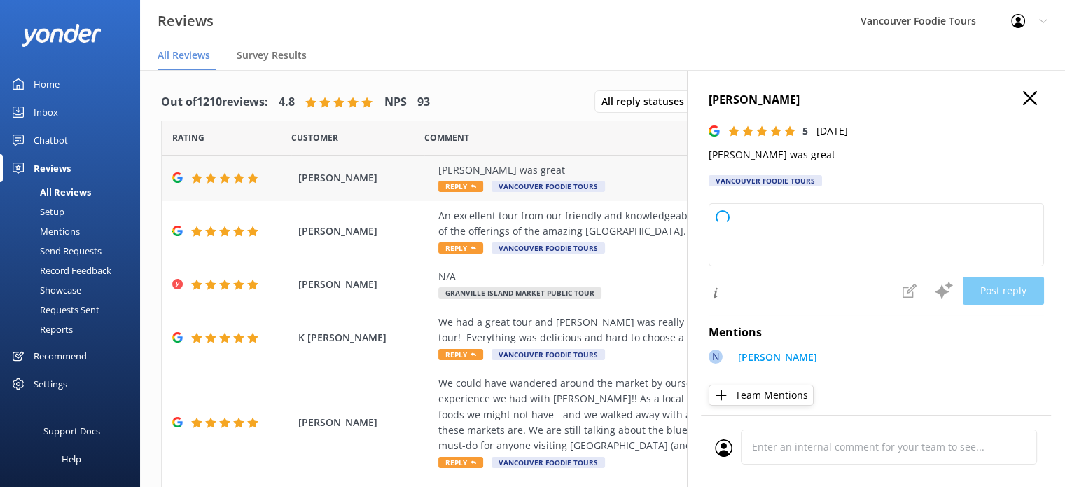
type textarea "Thank you so much for your kind words and wonderful rating! We're thrilled to h…"
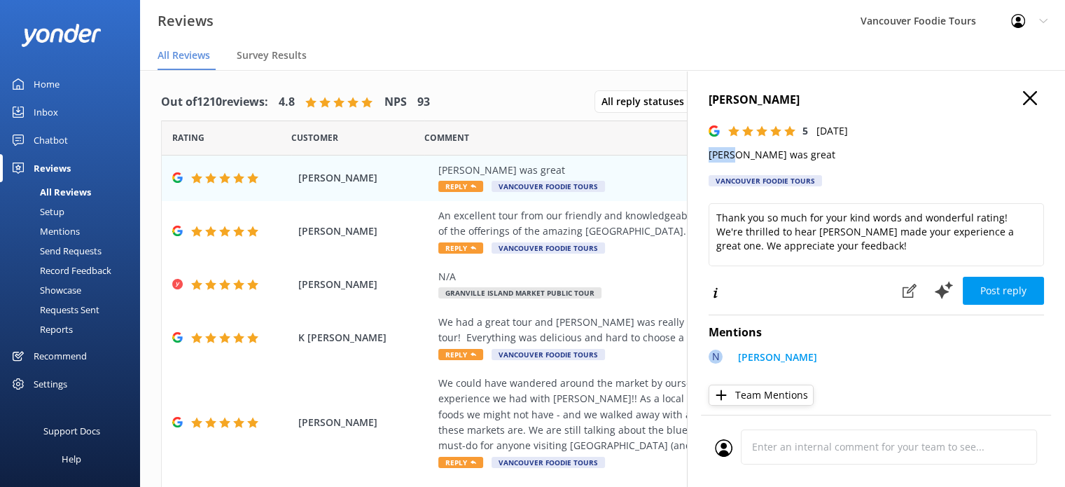
drag, startPoint x: 706, startPoint y: 156, endPoint x: 734, endPoint y: 158, distance: 28.0
click at [734, 158] on div "[PERSON_NAME] 5 [DATE] [PERSON_NAME] was great Vancouver Foodie Tours Thank you…" at bounding box center [876, 313] width 378 height 487
click at [1023, 97] on icon "button" at bounding box center [1030, 98] width 14 height 14
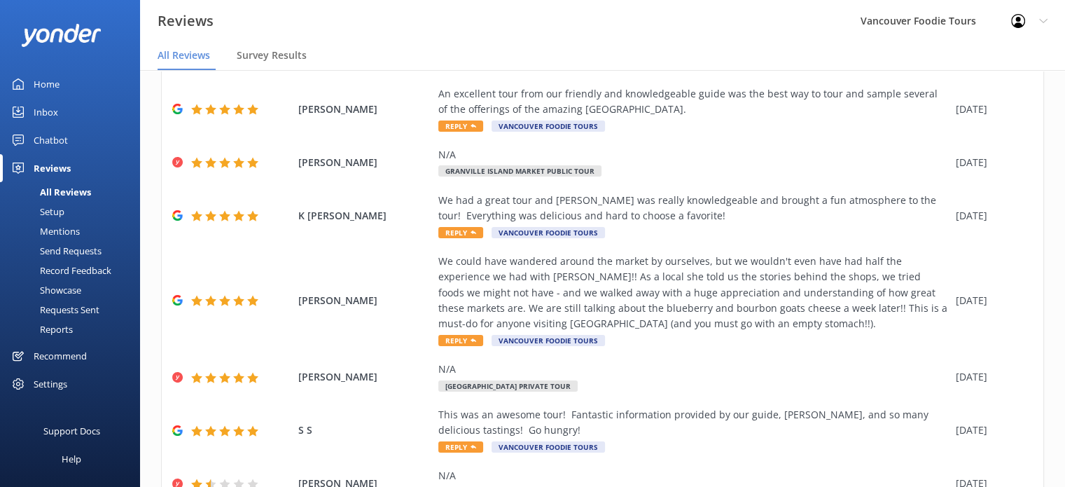
scroll to position [278, 0]
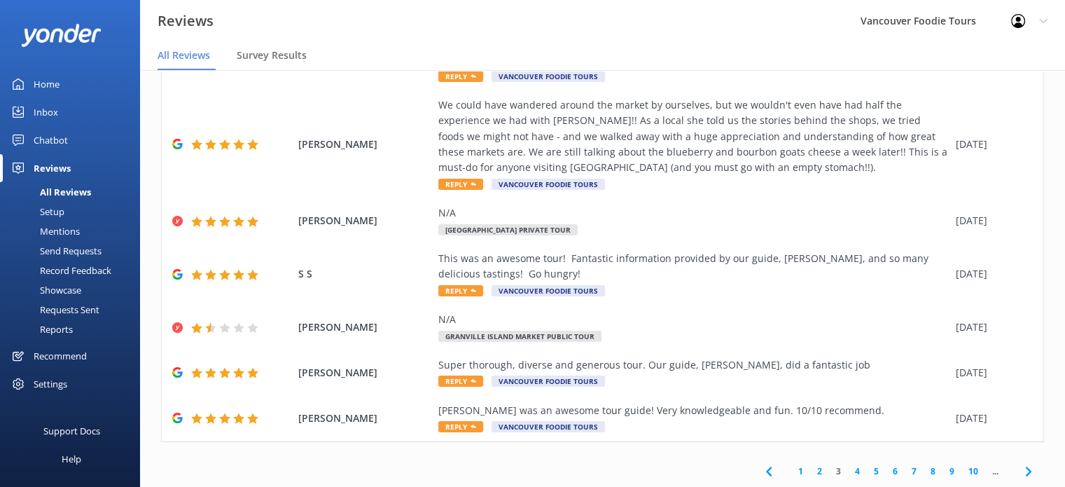
click at [810, 473] on link "2" at bounding box center [819, 470] width 19 height 13
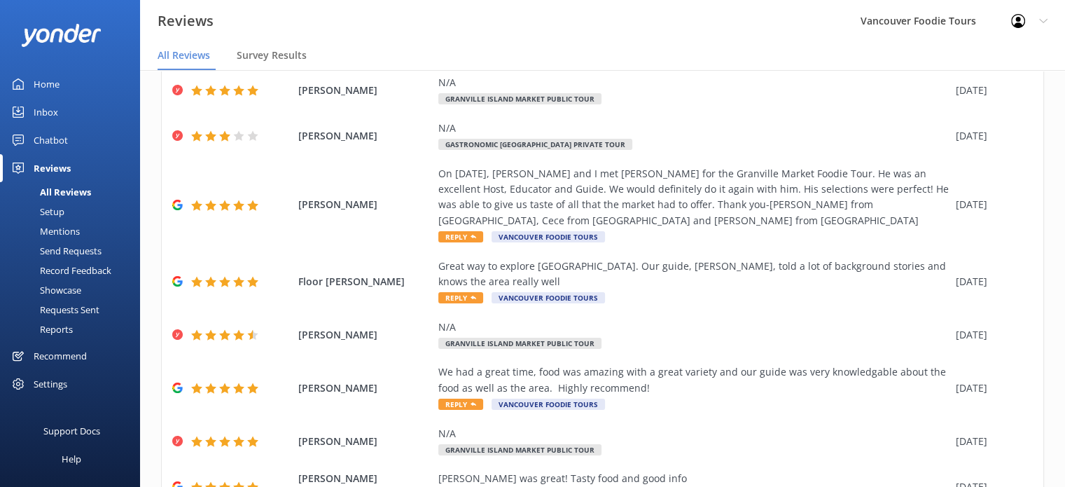
scroll to position [263, 0]
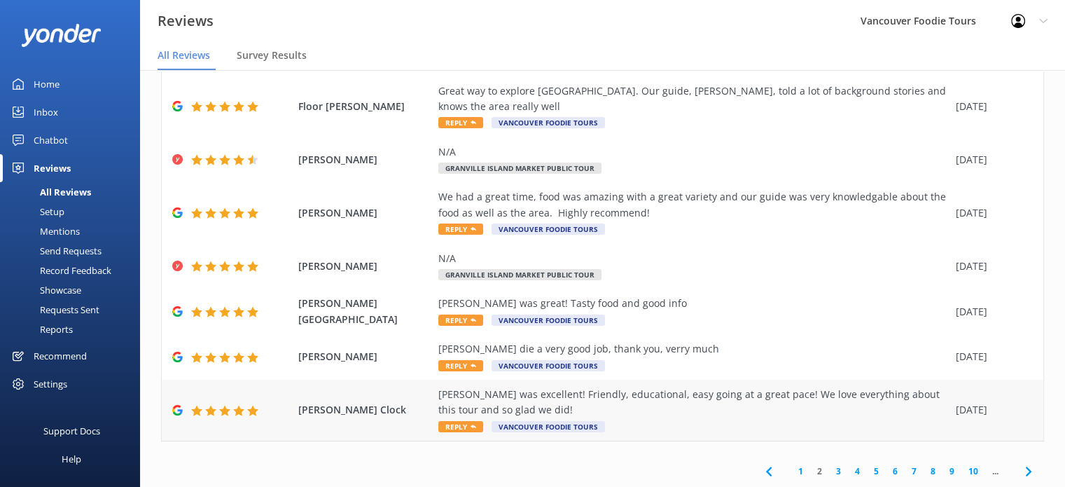
click at [677, 417] on div "[PERSON_NAME] was excellent! Friendly, educational, easy going at a great pace!…" at bounding box center [693, 403] width 511 height 32
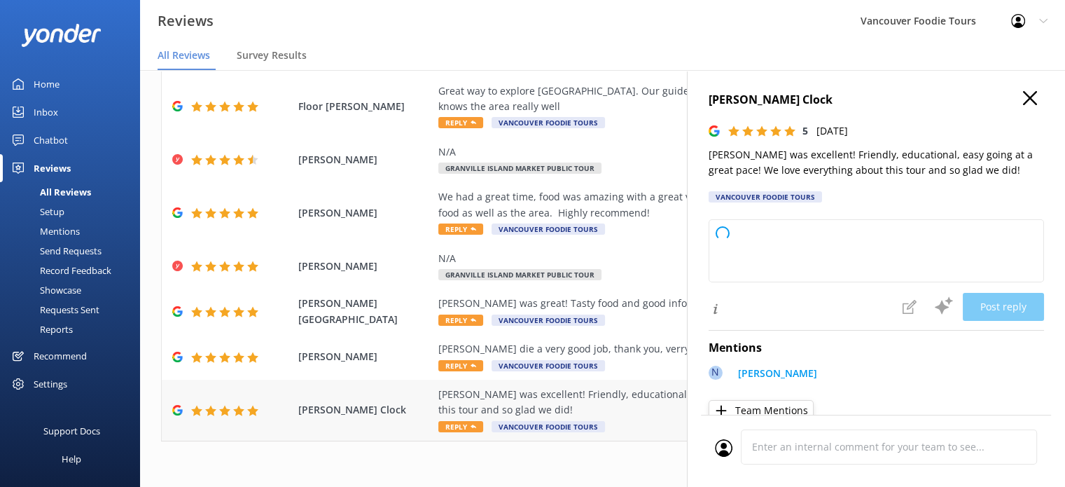
type textarea "Thank you so much for your wonderful review! We're delighted to hear you enjoye…"
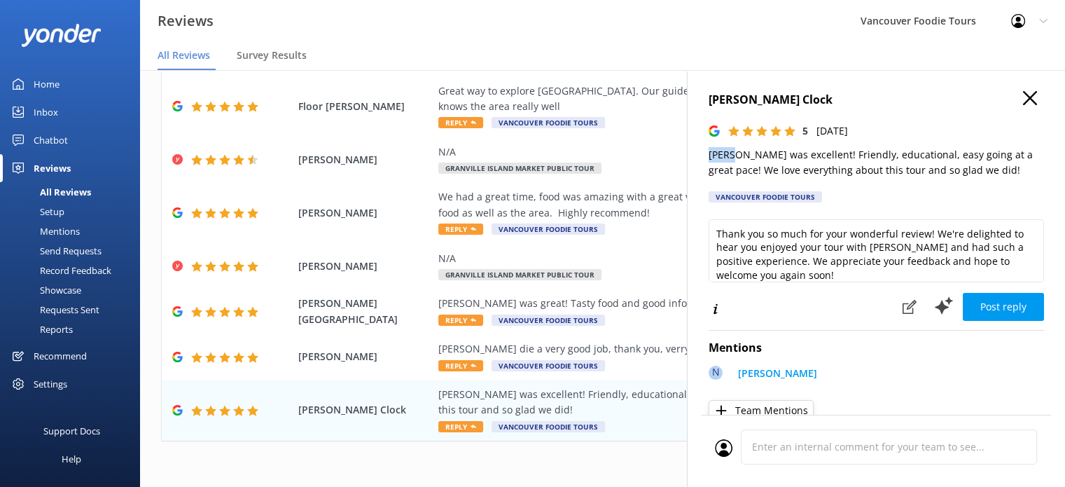
drag, startPoint x: 708, startPoint y: 153, endPoint x: 733, endPoint y: 159, distance: 25.3
click at [733, 159] on p "[PERSON_NAME] was excellent! Friendly, educational, easy going at a great pace!…" at bounding box center [876, 163] width 335 height 32
click at [613, 361] on div "[PERSON_NAME] die a very good job, thank you, verry much Reply Vancouver Foodie…" at bounding box center [693, 357] width 511 height 32
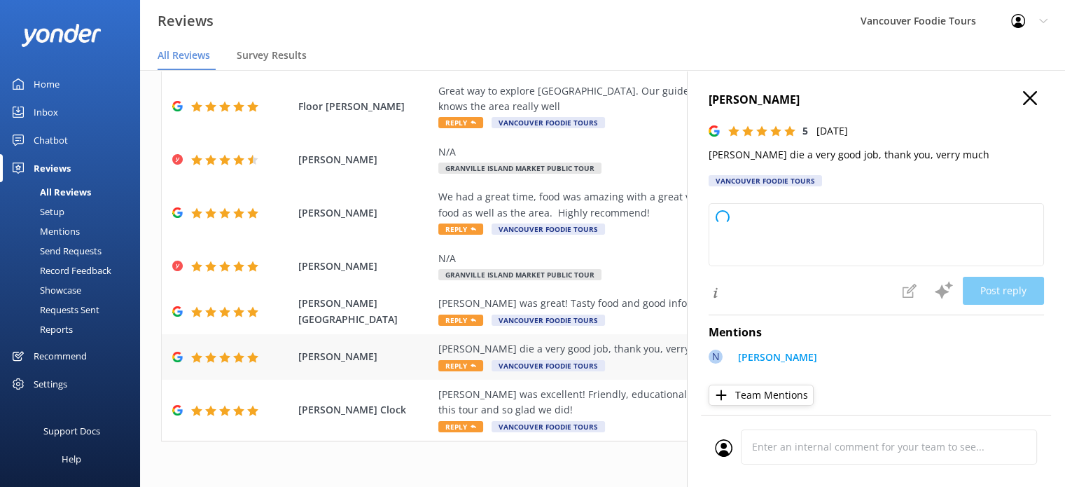
type textarea "Thank you so much for your kind words and 5-star review! We’re glad to hear [PE…"
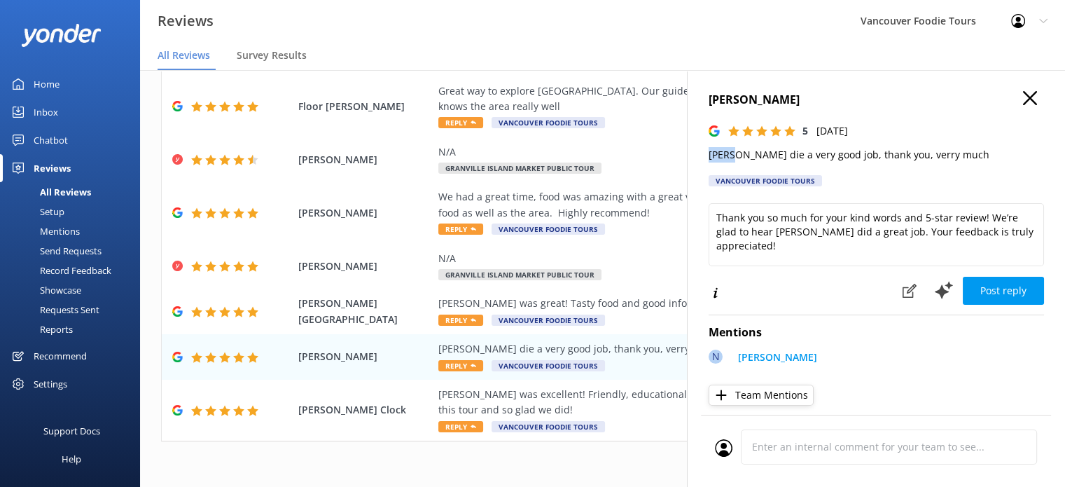
drag, startPoint x: 727, startPoint y: 158, endPoint x: 700, endPoint y: 158, distance: 26.6
click at [700, 158] on div "[PERSON_NAME] 5 [DATE] [PERSON_NAME] die a very good job, thank you, verry much…" at bounding box center [876, 313] width 378 height 487
click at [641, 305] on div "[PERSON_NAME] was great! Tasty food and good info" at bounding box center [693, 303] width 511 height 15
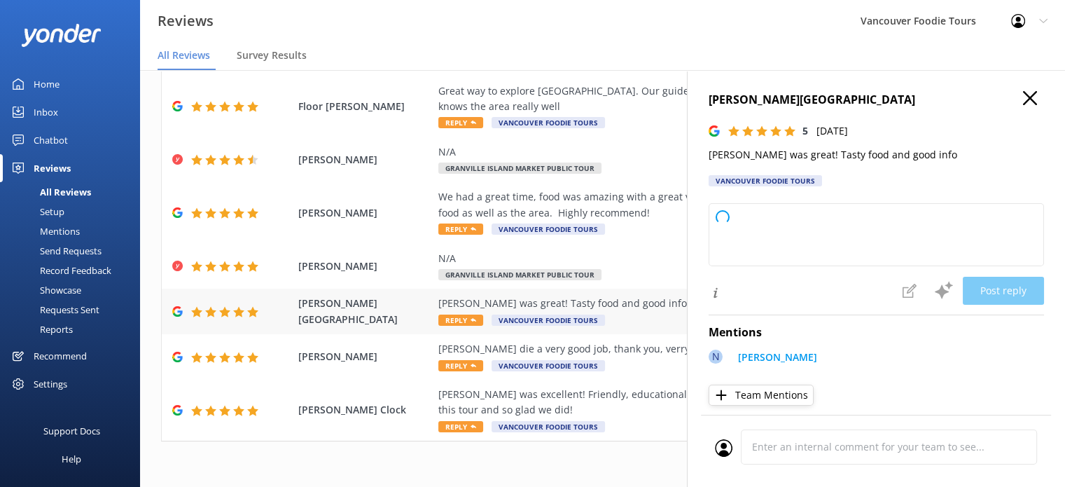
type textarea "Thank you so much for your kind words and 5-star review! We're thrilled to hear…"
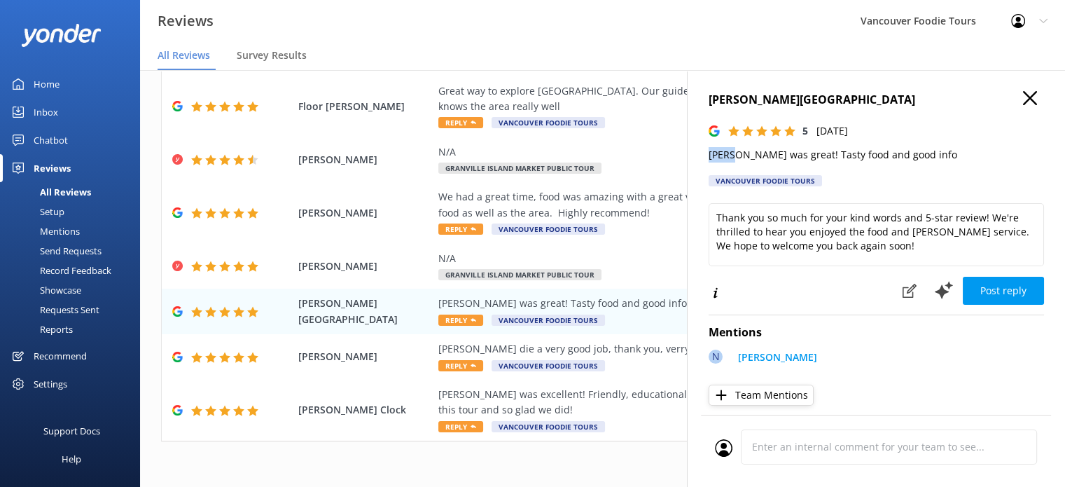
drag, startPoint x: 707, startPoint y: 159, endPoint x: 737, endPoint y: 159, distance: 29.4
click at [737, 159] on div "[PERSON_NAME] 5 [DATE] [PERSON_NAME] was great! Tasty food and good info Vancou…" at bounding box center [876, 313] width 378 height 487
click at [639, 200] on div "We had a great time, food was amazing with a great variety and our guide was ve…" at bounding box center [693, 205] width 511 height 32
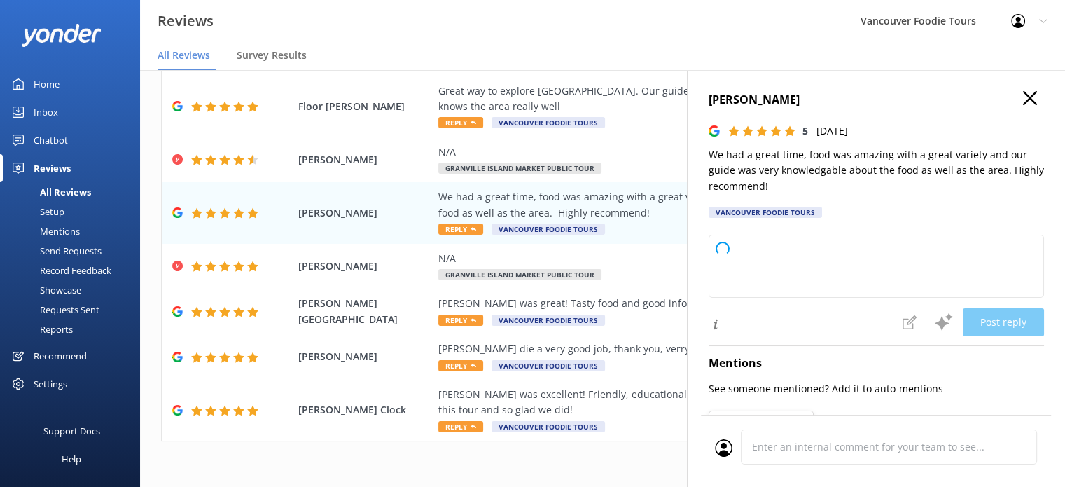
type textarea "Thank you so much for your wonderful review! We're thrilled to hear you enjoyed…"
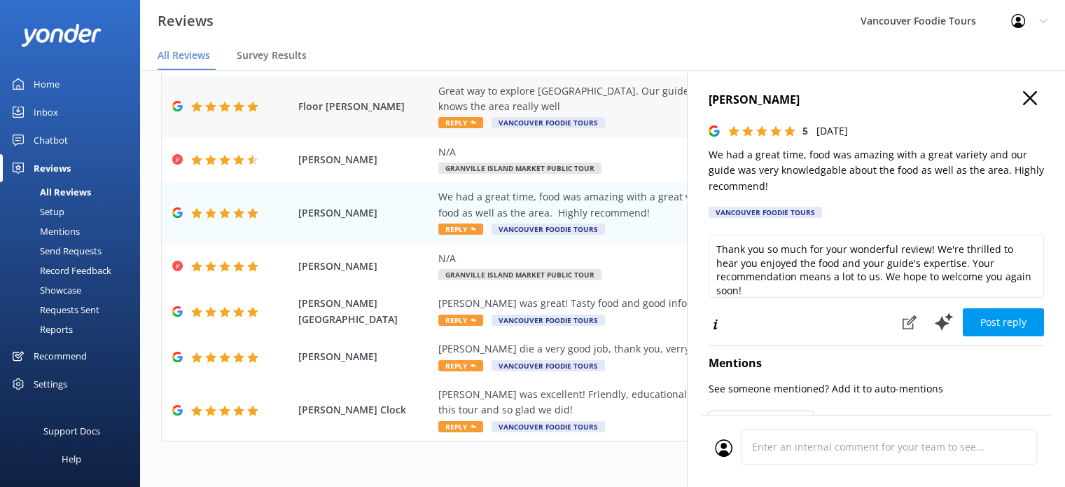
click at [597, 99] on div "Great way to explore [GEOGRAPHIC_DATA]. Our guide, [PERSON_NAME], told a lot of…" at bounding box center [693, 99] width 511 height 32
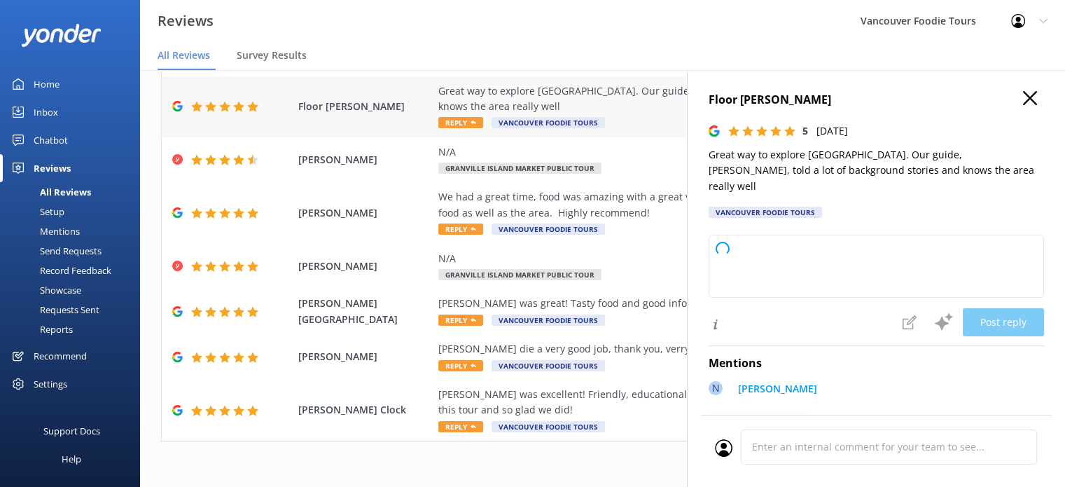
type textarea "Thank you so much for your wonderful review! We're delighted to hear you enjoye…"
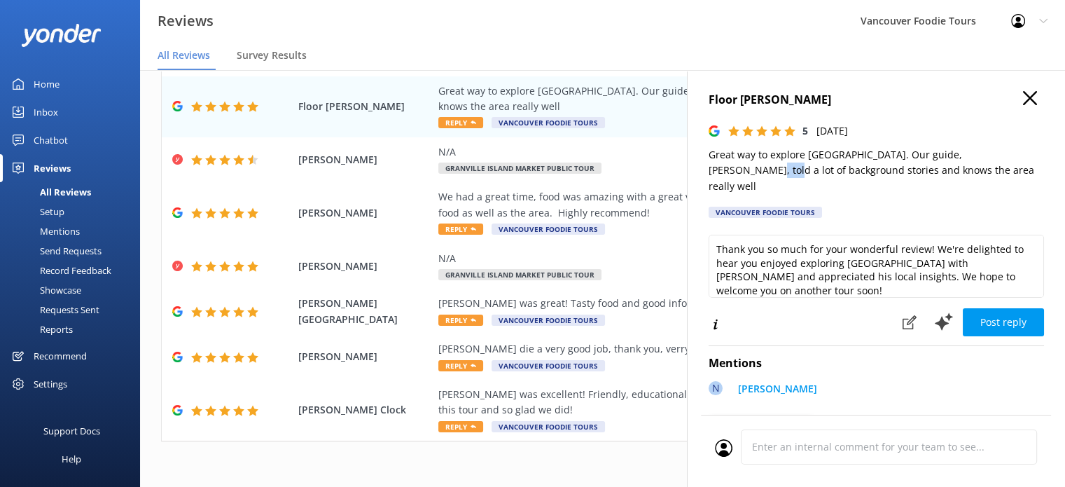
drag, startPoint x: 997, startPoint y: 154, endPoint x: 1022, endPoint y: 156, distance: 24.6
click at [1022, 156] on p "Great way to explore [GEOGRAPHIC_DATA]. Our guide, [PERSON_NAME], told a lot of…" at bounding box center [876, 170] width 335 height 47
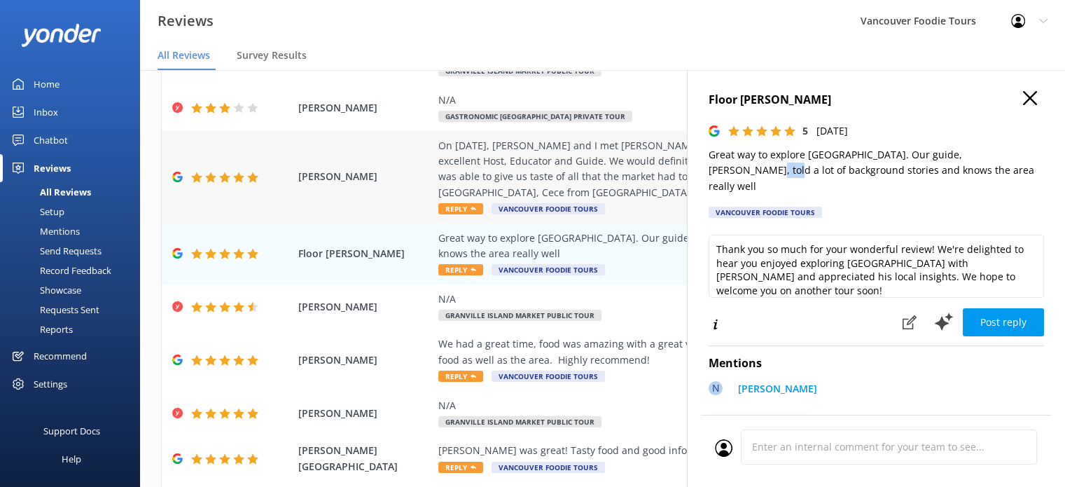
scroll to position [0, 0]
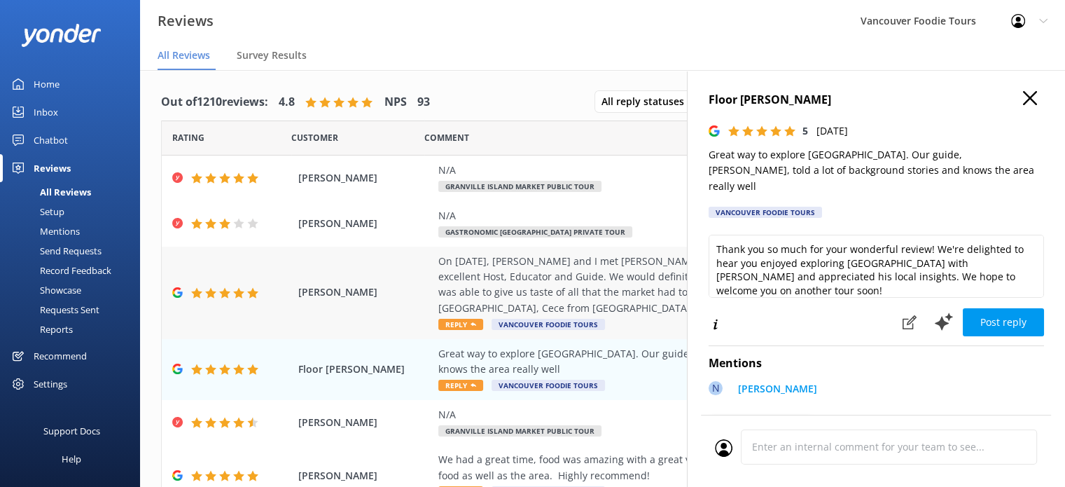
click at [560, 288] on div "On [DATE], [PERSON_NAME] and I met [PERSON_NAME] for the Granville Market Foodi…" at bounding box center [693, 285] width 511 height 63
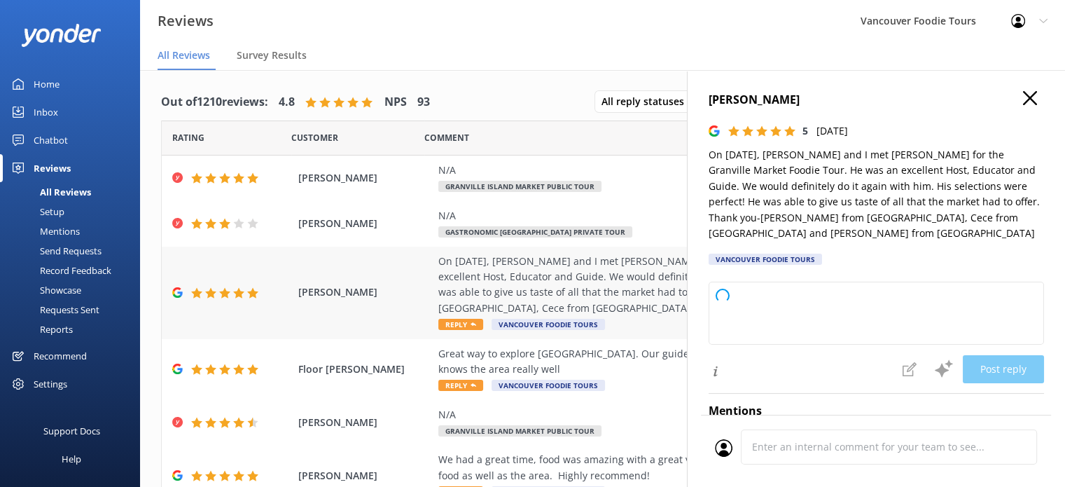
type textarea "Thank you so much for your wonderful review! We're delighted to hear you enjoye…"
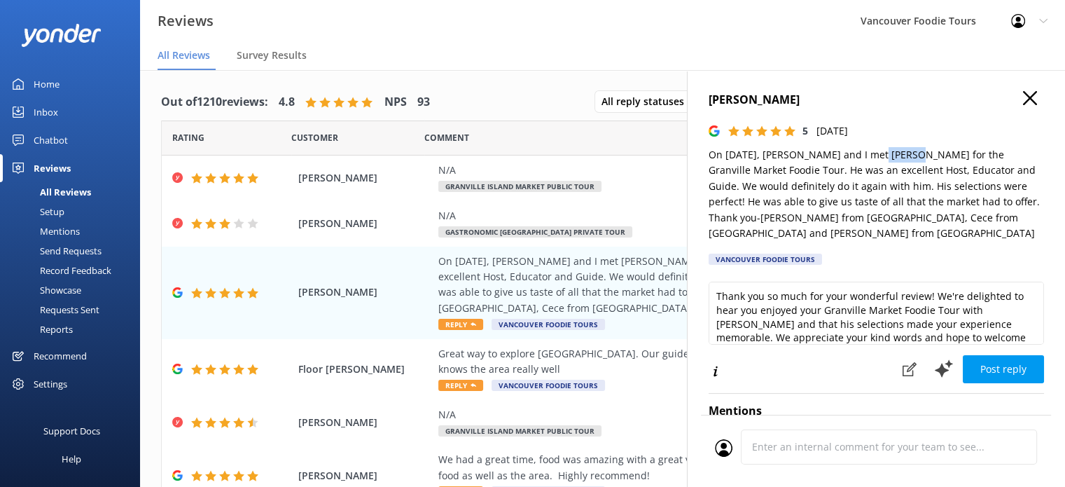
drag, startPoint x: 869, startPoint y: 158, endPoint x: 903, endPoint y: 156, distance: 33.6
click at [903, 156] on p "On [DATE], [PERSON_NAME] and I met [PERSON_NAME] for the Granville Market Foodi…" at bounding box center [876, 194] width 335 height 94
click at [1023, 100] on icon "button" at bounding box center [1030, 98] width 14 height 14
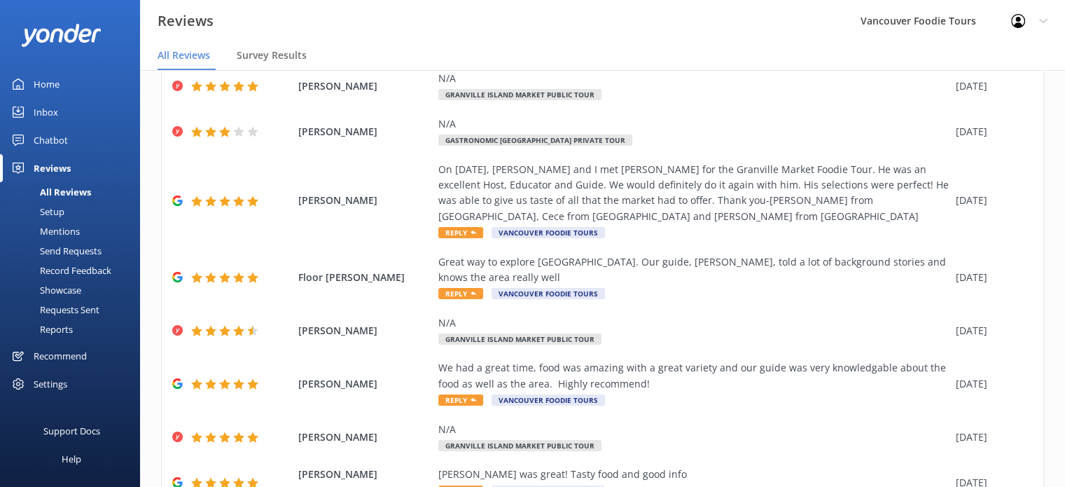
scroll to position [263, 0]
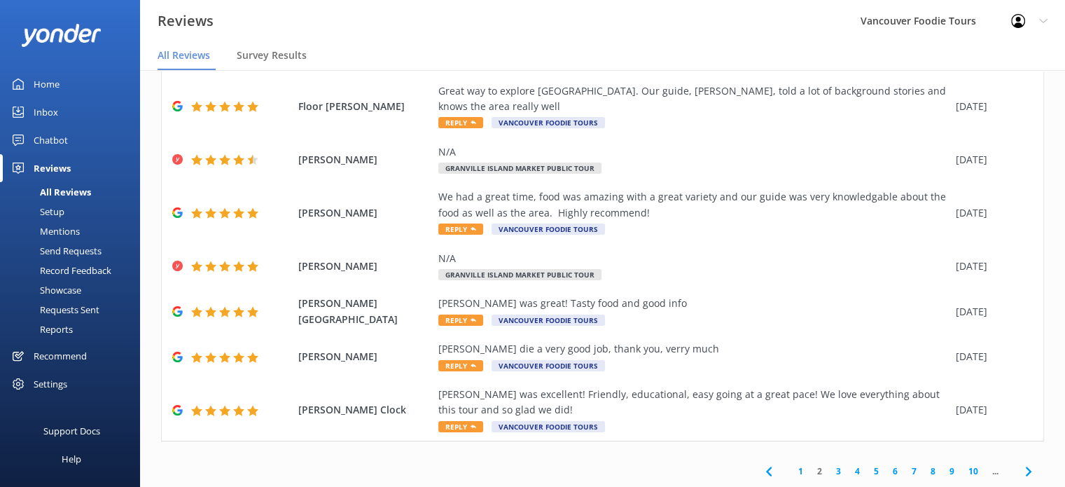
click at [791, 473] on link "1" at bounding box center [800, 470] width 19 height 13
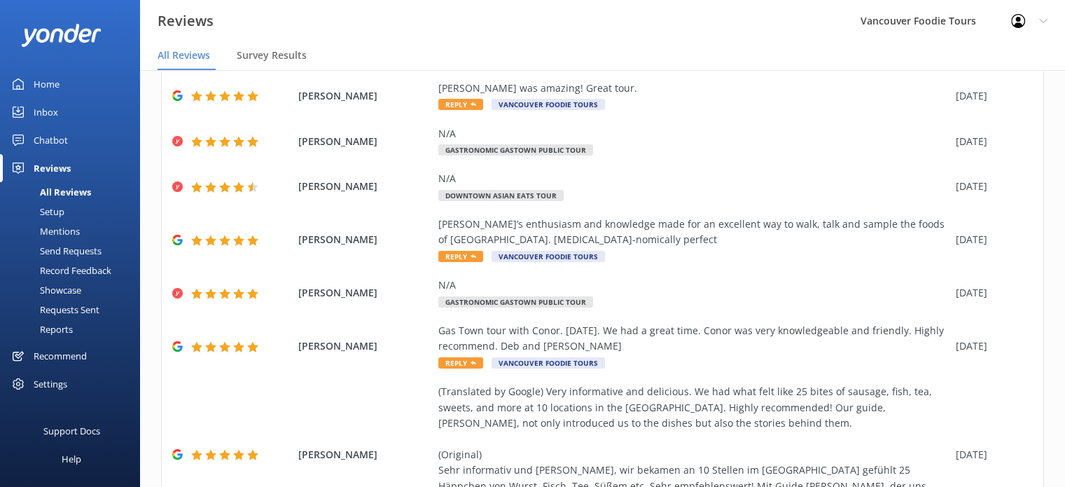
scroll to position [325, 0]
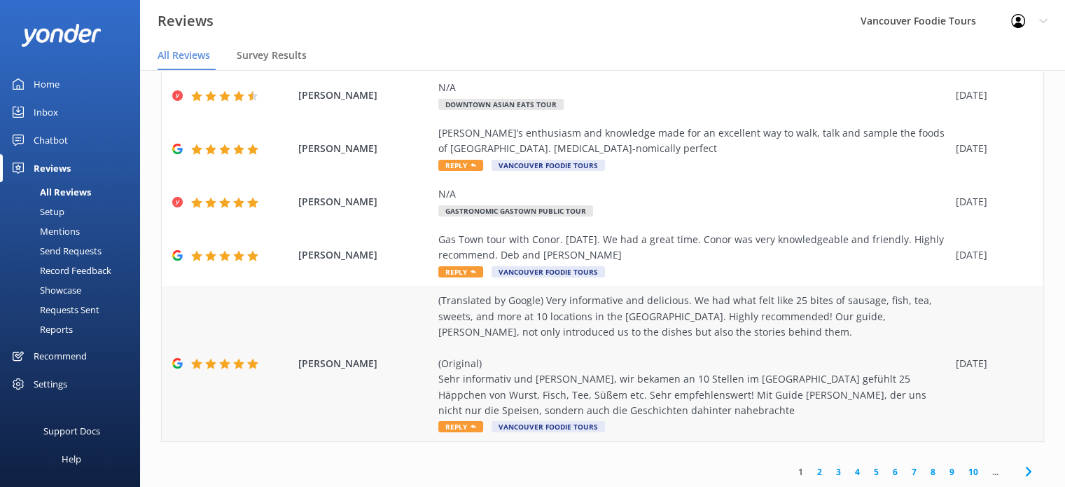
click at [766, 354] on div "(Translated by Google) Very informative and delicious. We had what felt like 25…" at bounding box center [693, 355] width 511 height 125
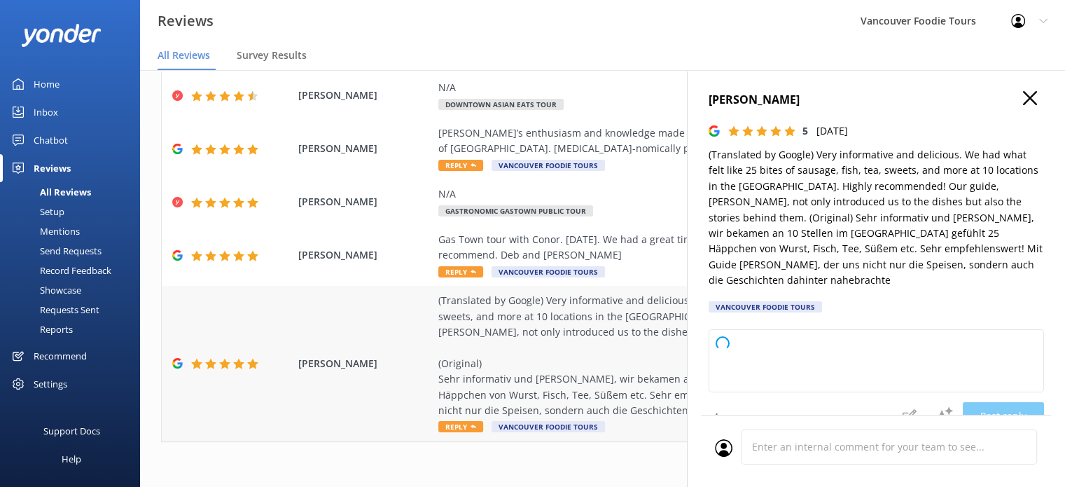
type textarea "Thank you so much for your wonderful review! We’re glad you enjoyed the variety…"
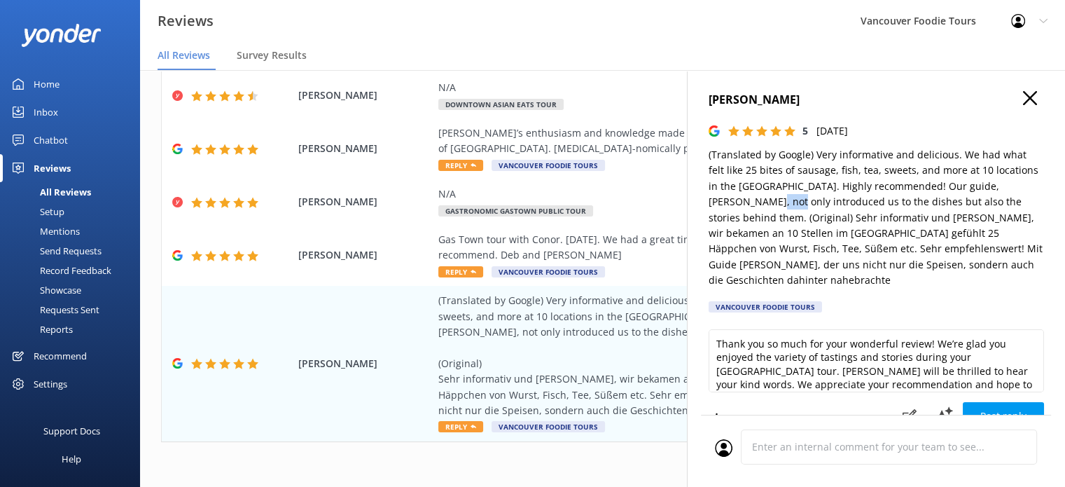
drag, startPoint x: 709, startPoint y: 201, endPoint x: 735, endPoint y: 203, distance: 26.0
click at [735, 203] on p "(Translated by Google) Very informative and delicious. We had what felt like 25…" at bounding box center [876, 217] width 335 height 141
click at [565, 247] on div "Gas Town tour with Conor. [DATE]. We had a great time. Conor was very knowledge…" at bounding box center [693, 248] width 511 height 32
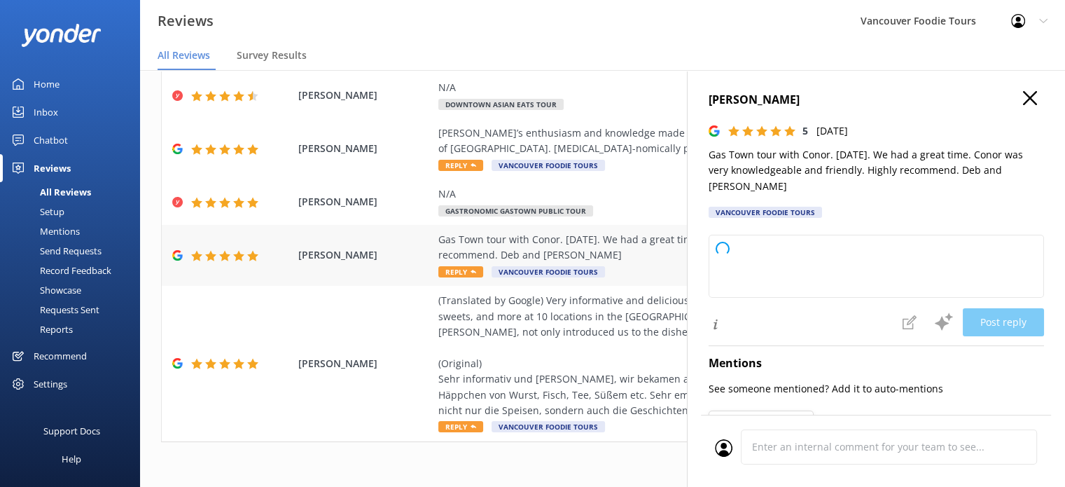
type textarea "Thank you so much for your wonderful review! We're delighted to hear you enjoye…"
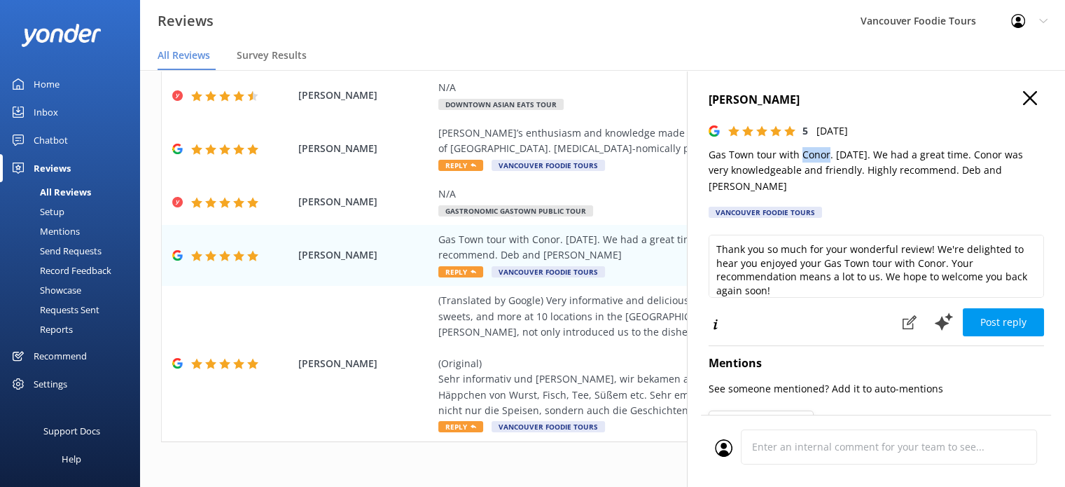
drag, startPoint x: 798, startPoint y: 155, endPoint x: 826, endPoint y: 156, distance: 28.0
click at [826, 156] on p "Gas Town tour with Conor. [DATE]. We had a great time. Conor was very knowledge…" at bounding box center [876, 170] width 335 height 47
click at [581, 150] on div "[PERSON_NAME]’s enthusiasm and knowledge made for an excellent way to walk, tal…" at bounding box center [693, 141] width 511 height 32
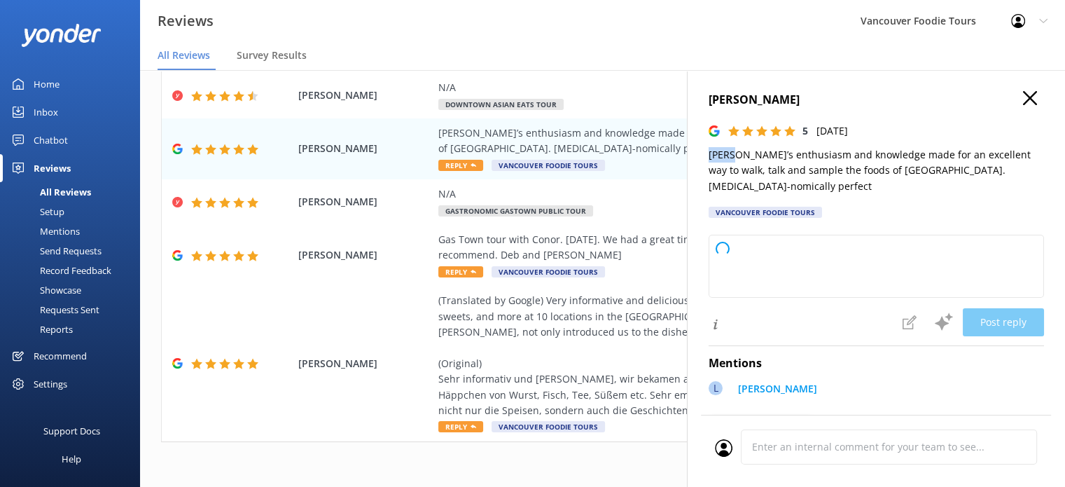
type textarea "Thank you so much for your wonderful review! We're thrilled to hear you enjoyed…"
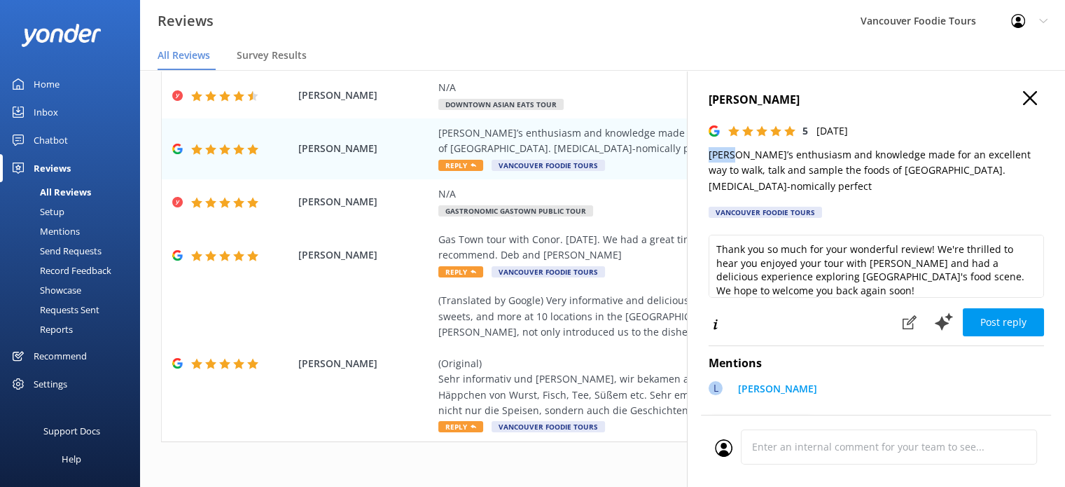
drag, startPoint x: 706, startPoint y: 158, endPoint x: 733, endPoint y: 159, distance: 26.6
click at [733, 159] on div "[PERSON_NAME] 5 [DATE] [PERSON_NAME]’s enthusiasm and knowledge made for an exc…" at bounding box center [876, 313] width 378 height 487
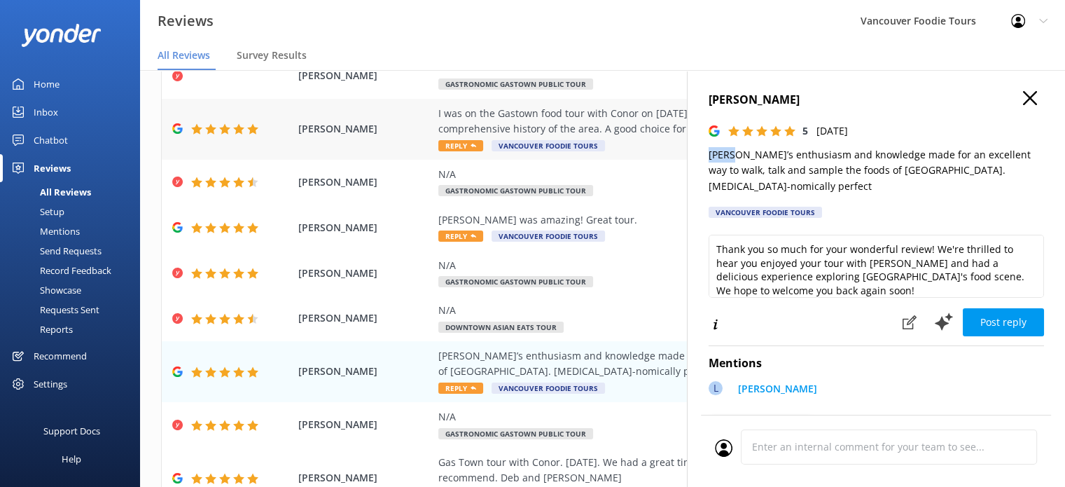
scroll to position [45, 0]
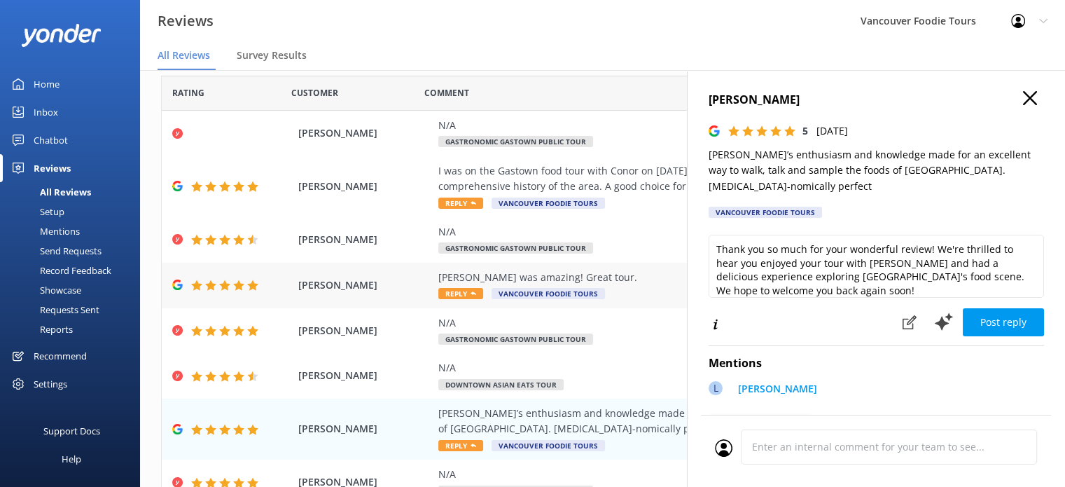
click at [625, 291] on div "[PERSON_NAME] was amazing! Great tour. Reply Vancouver Foodie Tours" at bounding box center [693, 286] width 511 height 32
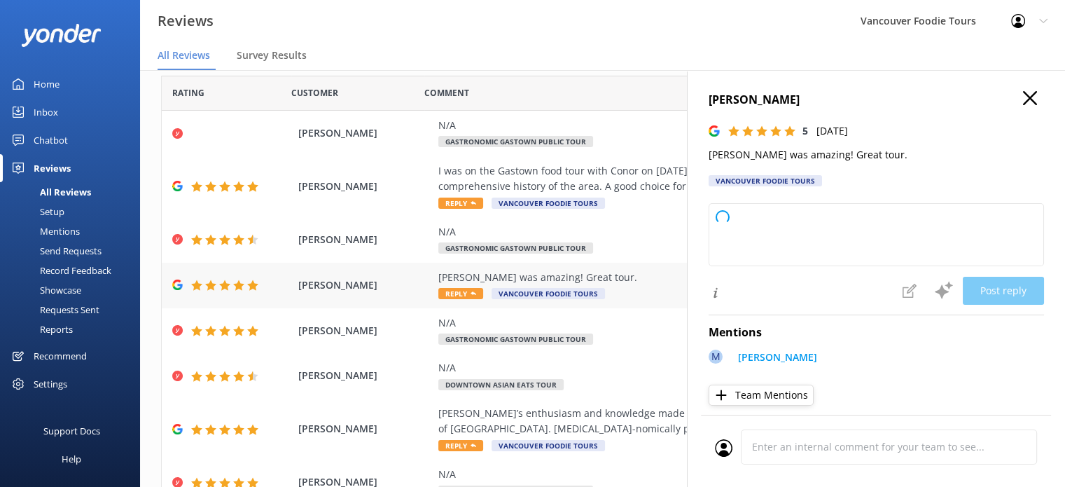
type textarea "Thank you so much for your kind words! We're thrilled to hear you had a great t…"
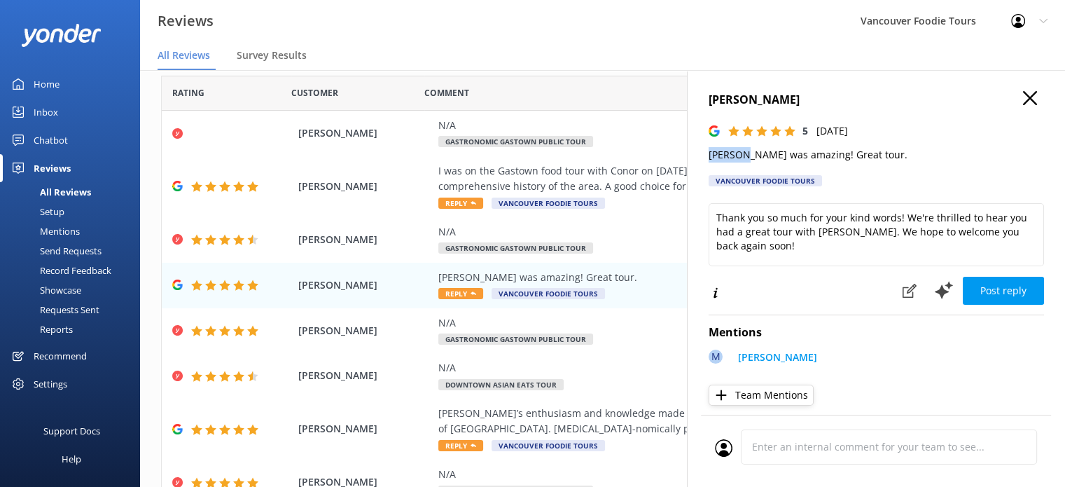
drag, startPoint x: 707, startPoint y: 155, endPoint x: 743, endPoint y: 157, distance: 36.5
click at [743, 157] on div "[PERSON_NAME] 5 [DATE] [PERSON_NAME] was amazing! Great tour. Vancouver Foodie …" at bounding box center [876, 313] width 378 height 487
click at [608, 169] on div "I was on the Gastown food tour with Conor on [DATE]. The food was five stars al…" at bounding box center [693, 179] width 511 height 32
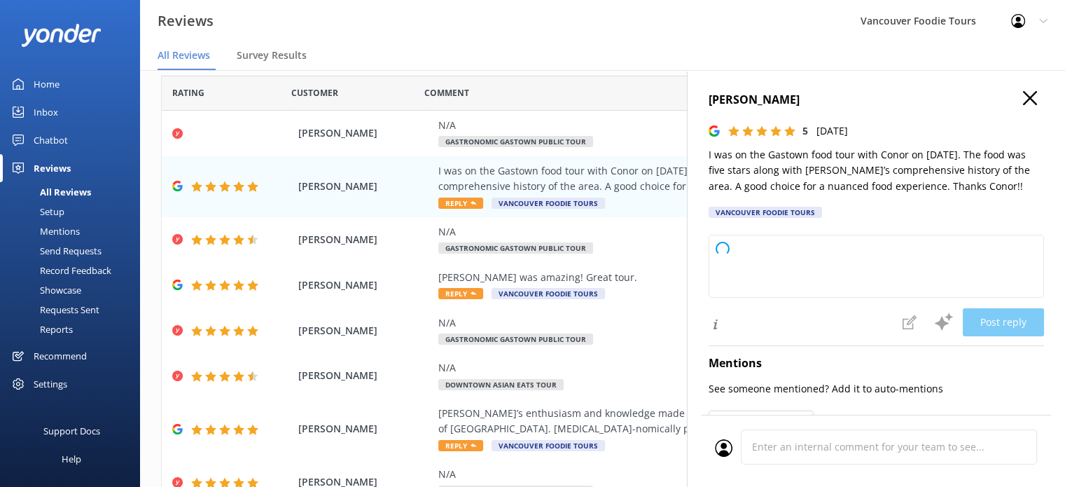
type textarea "Thank you so much for your wonderful review! We're delighted to hear you enjoye…"
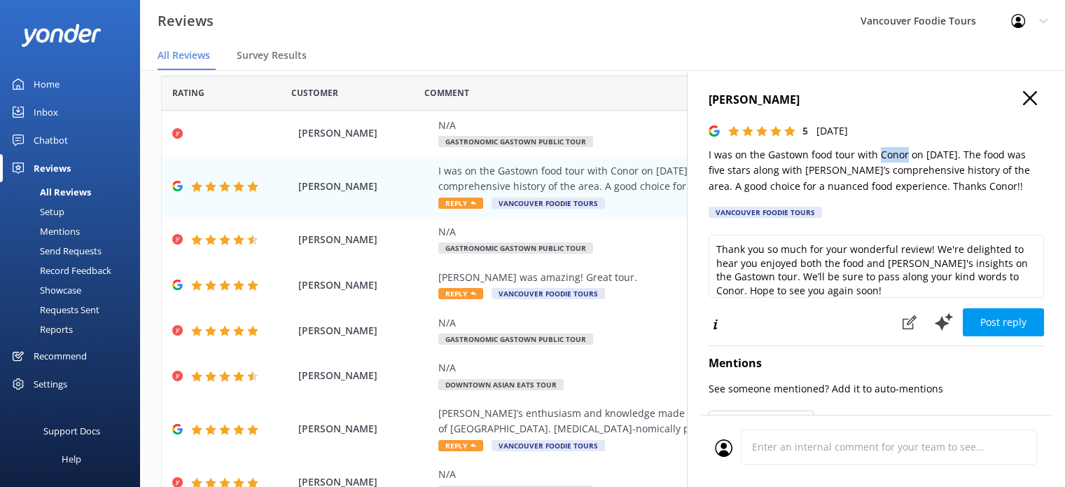
drag, startPoint x: 877, startPoint y: 157, endPoint x: 903, endPoint y: 156, distance: 26.6
click at [903, 156] on p "I was on the Gastown food tour with Conor on [DATE]. The food was five stars al…" at bounding box center [876, 170] width 335 height 47
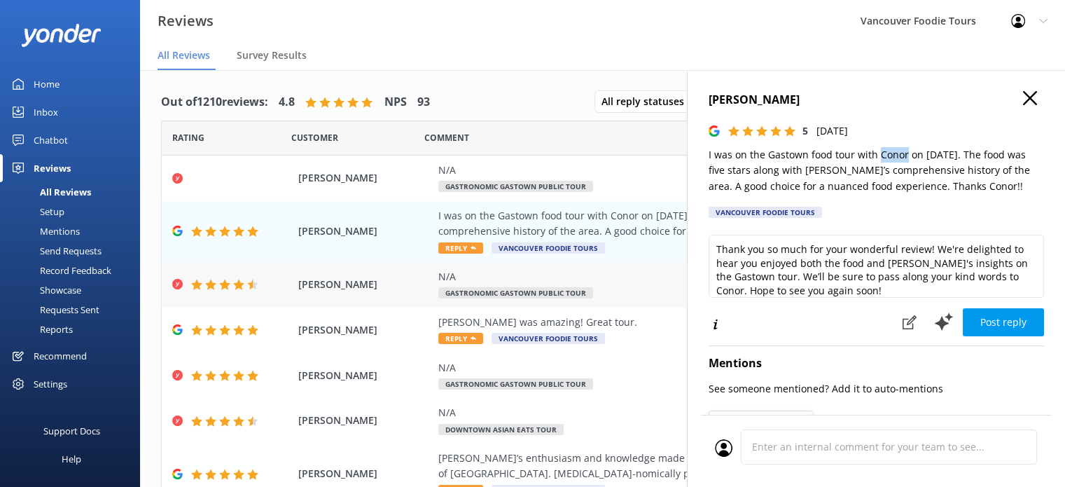
scroll to position [0, 0]
click at [1023, 94] on use "button" at bounding box center [1030, 98] width 14 height 14
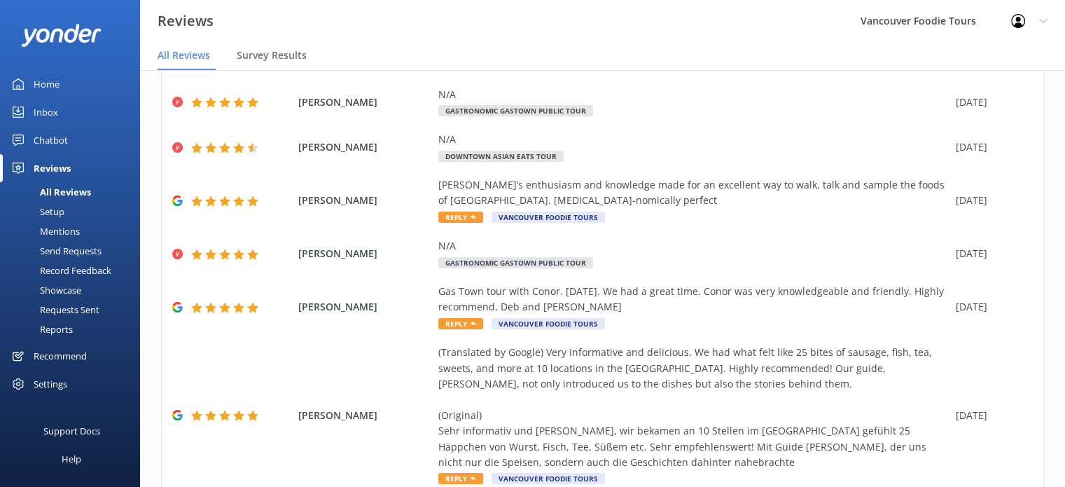
scroll to position [325, 0]
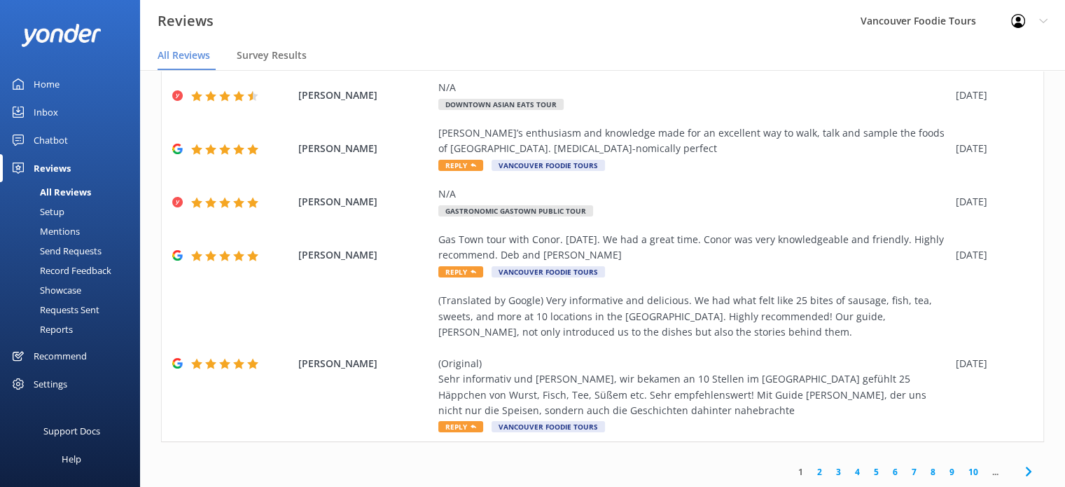
click at [793, 473] on link "1" at bounding box center [800, 471] width 19 height 13
click at [791, 469] on link "1" at bounding box center [800, 471] width 19 height 13
click at [848, 475] on link "4" at bounding box center [857, 471] width 19 height 13
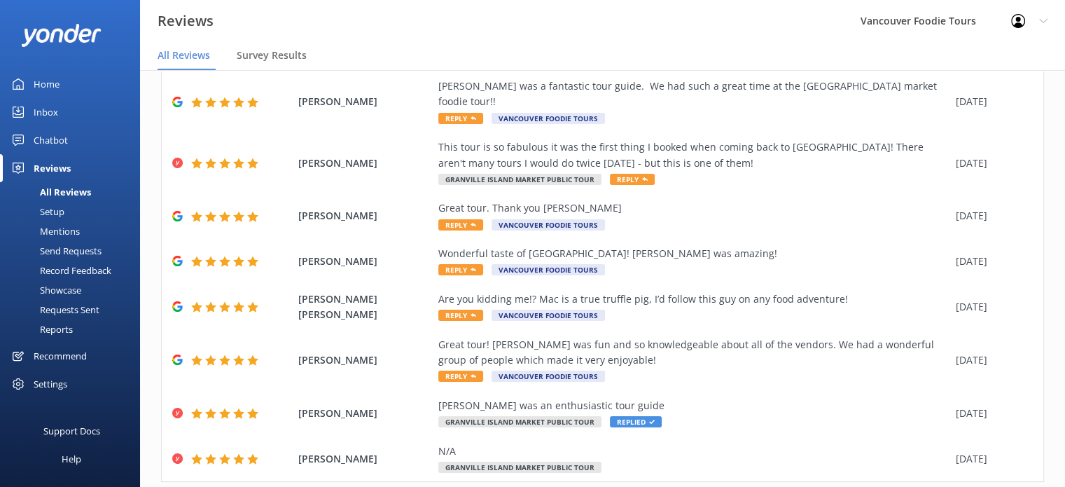
scroll to position [216, 0]
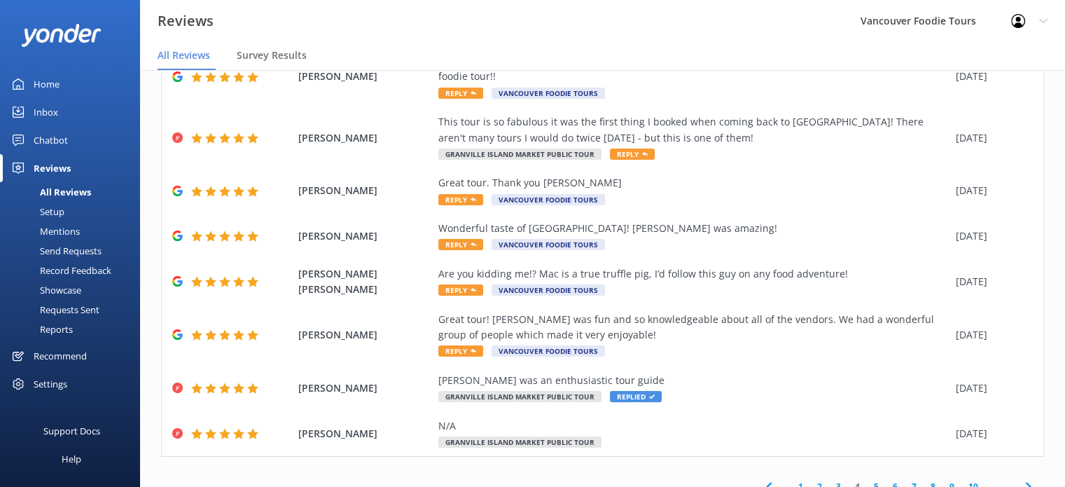
click at [868, 480] on link "5" at bounding box center [876, 486] width 19 height 13
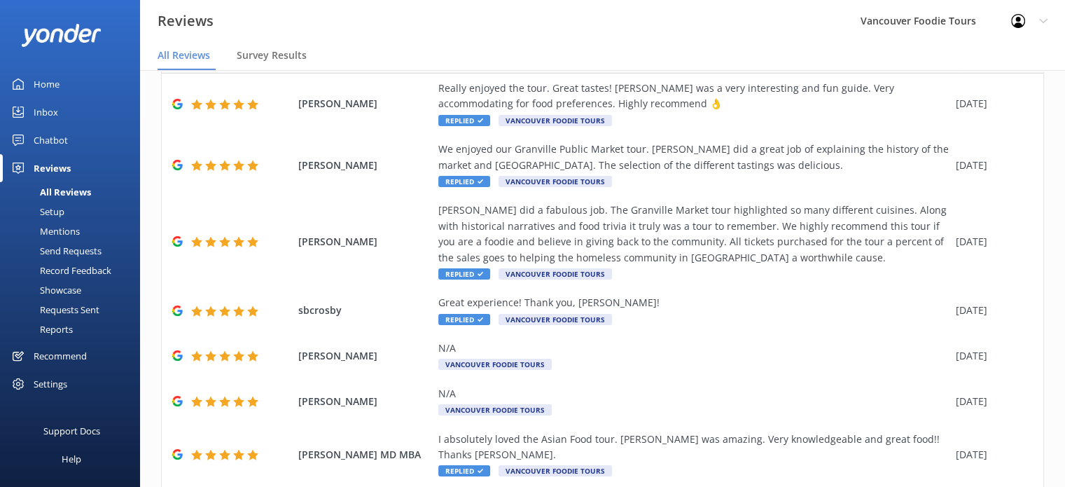
scroll to position [294, 0]
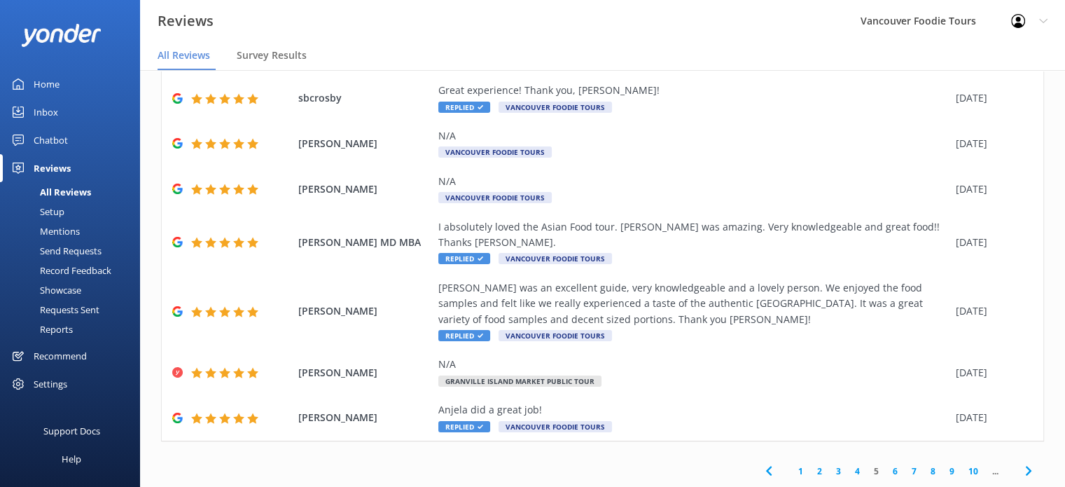
click at [848, 470] on link "4" at bounding box center [857, 470] width 19 height 13
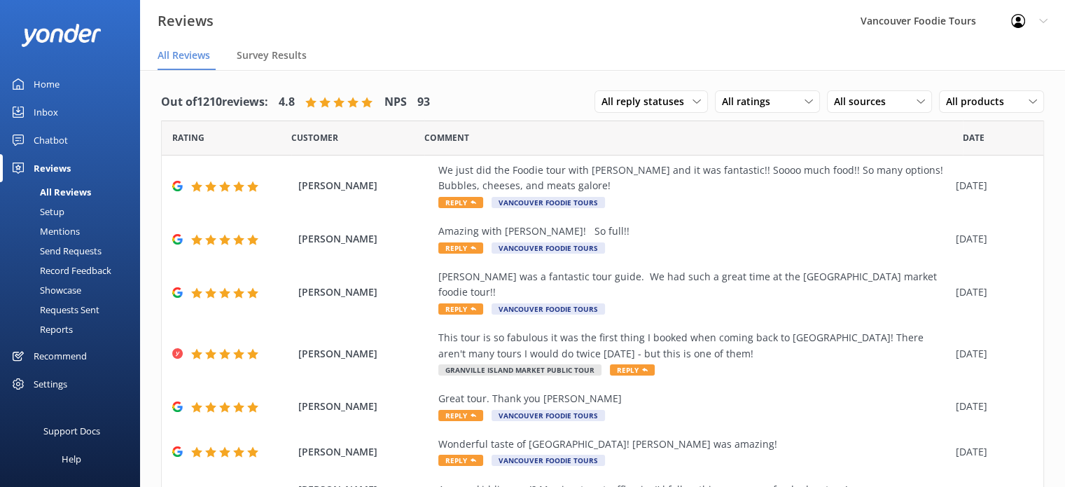
scroll to position [216, 0]
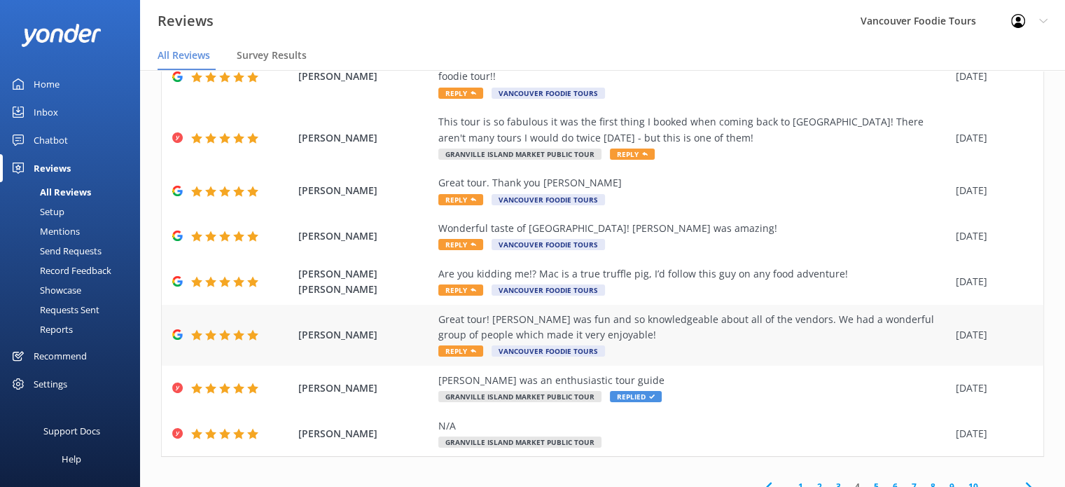
click at [626, 314] on div "Great tour! [PERSON_NAME] was fun and so knowledgeable about all of the vendors…" at bounding box center [693, 328] width 511 height 32
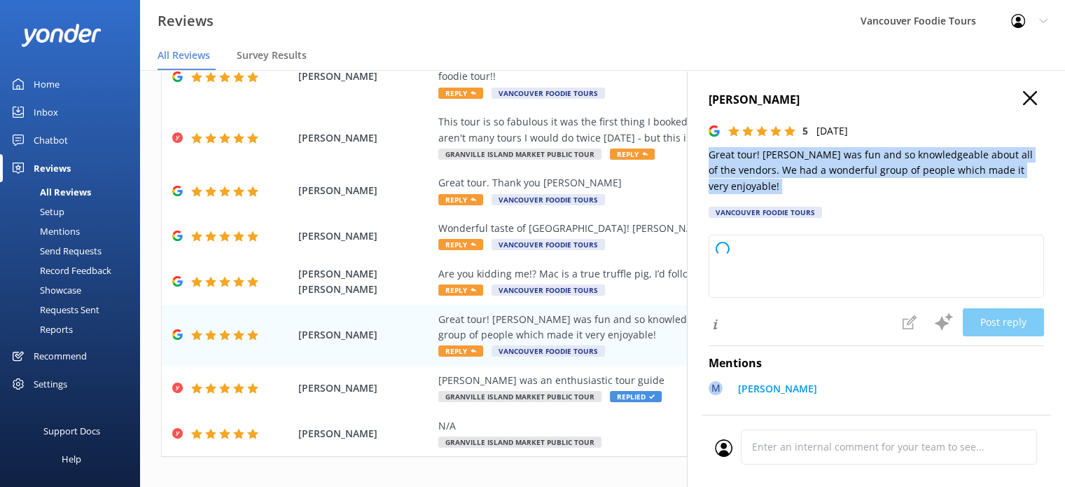
type textarea "Thank you so much for your wonderful review! We're delighted to hear you enjoye…"
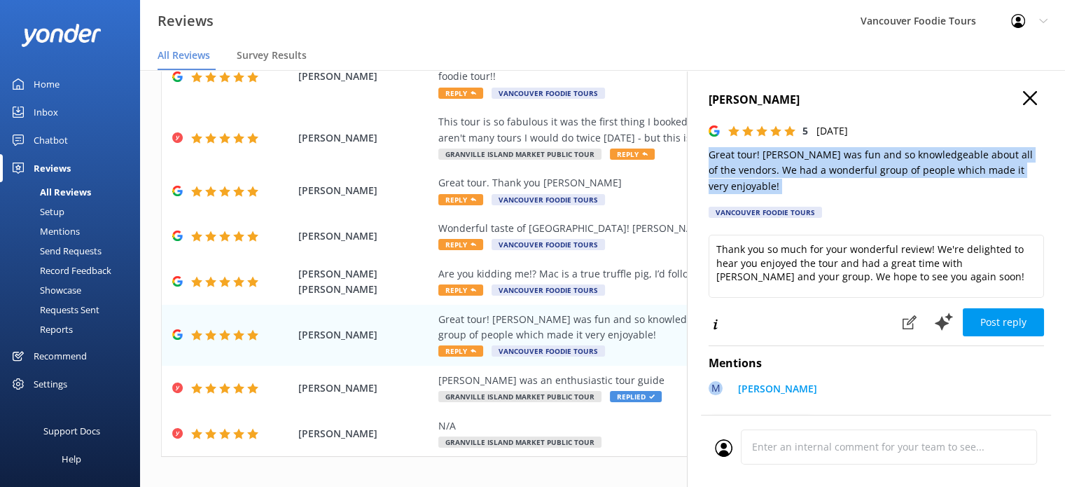
drag, startPoint x: 709, startPoint y: 160, endPoint x: 763, endPoint y: 195, distance: 64.1
click at [763, 195] on div "[PERSON_NAME] 5 [DATE] Great tour! [PERSON_NAME] was fun and so knowledgeable a…" at bounding box center [876, 158] width 335 height 135
copy p "Great tour! [PERSON_NAME] was fun and so knowledgeable about all of the vendors…"
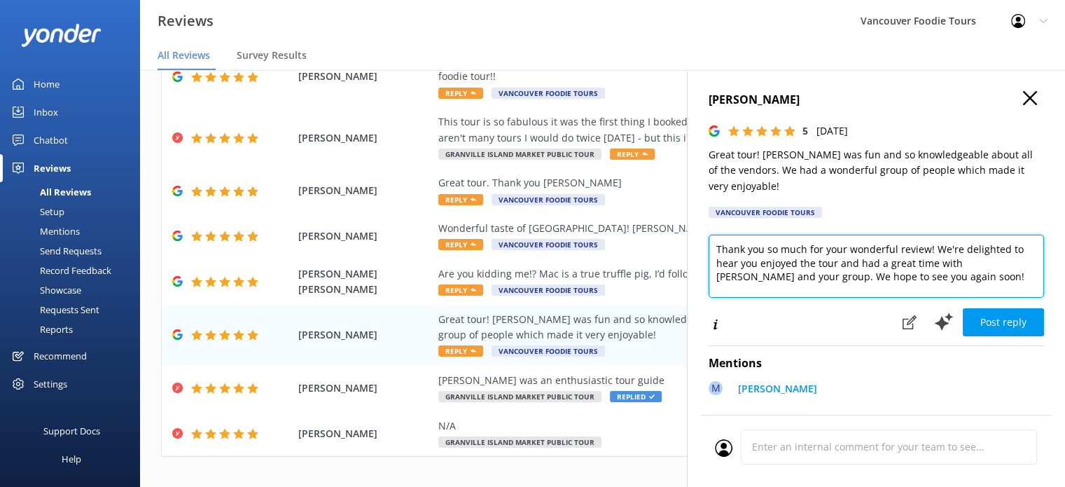
click at [814, 249] on textarea "Thank you so much for your wonderful review! We're delighted to hear you enjoye…" at bounding box center [876, 266] width 335 height 63
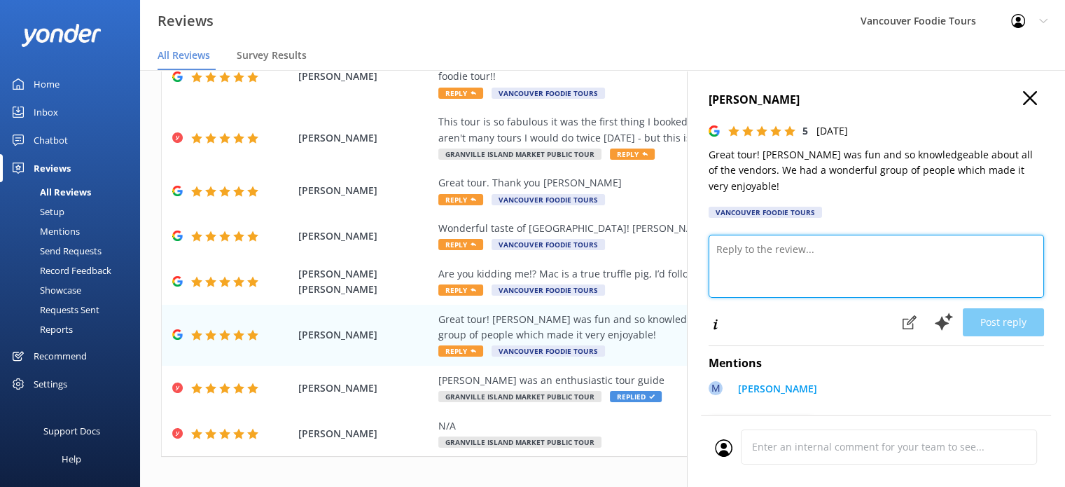
paste textarea "Hi [PERSON_NAME], Thanks so much for your kind words! We’re thrilled you enjoye…"
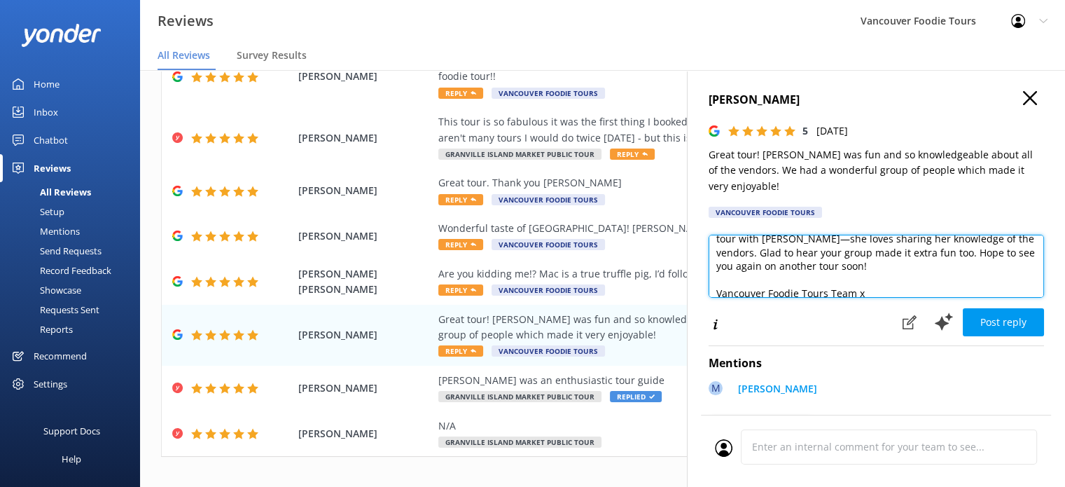
scroll to position [62, 0]
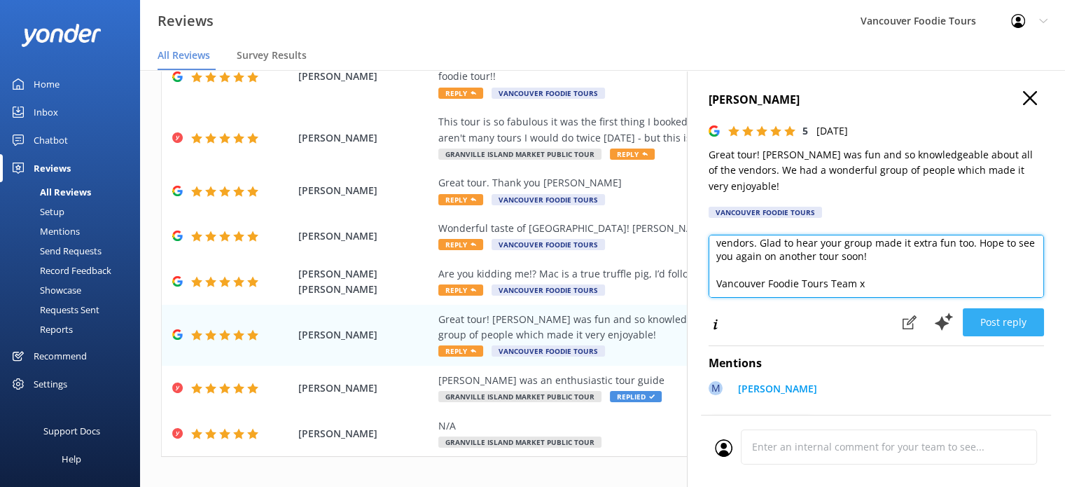
type textarea "Hi [PERSON_NAME], Thanks so much for your kind words! We’re thrilled you enjoye…"
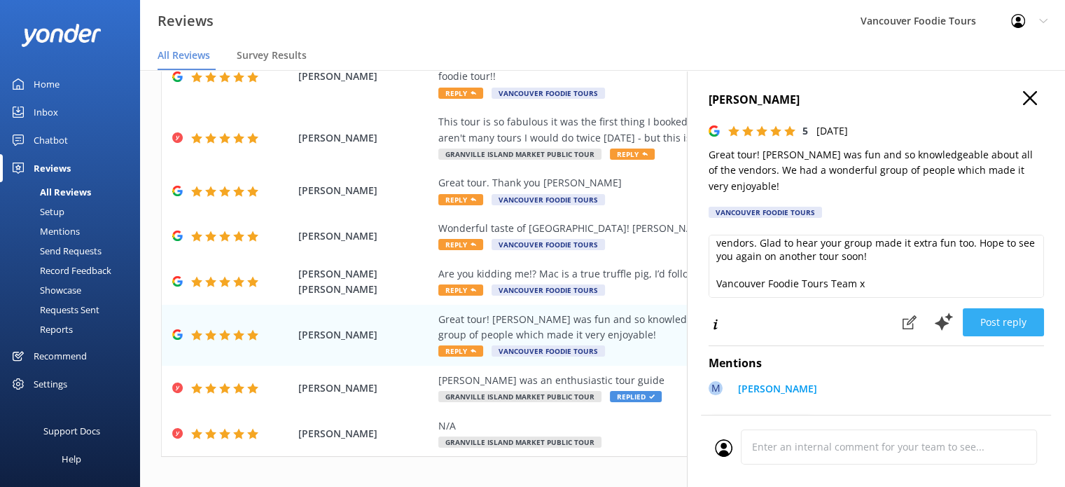
click at [989, 323] on button "Post reply" at bounding box center [1003, 322] width 81 height 28
click at [654, 266] on div "Are you kidding me!? Mac is a true truffle pig, I’d follow this guy on any food…" at bounding box center [693, 282] width 511 height 32
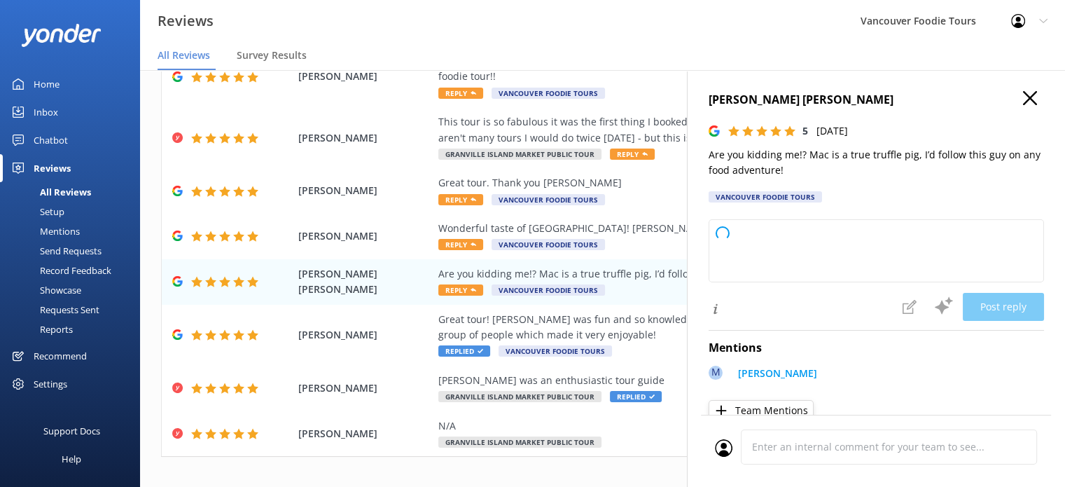
type textarea "Thank you so much for your enthusiastic review! We're thrilled to hear you enjo…"
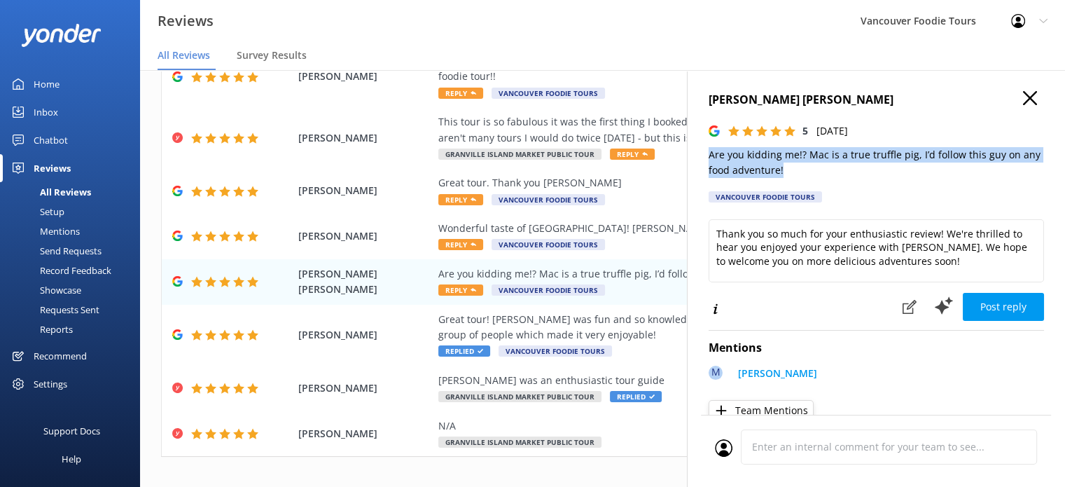
drag, startPoint x: 706, startPoint y: 152, endPoint x: 828, endPoint y: 172, distance: 124.1
click at [828, 172] on div "[PERSON_NAME] [PERSON_NAME] 5 [DATE] Are you kidding me!? Mac is a true truffle…" at bounding box center [876, 313] width 378 height 487
copy p "Are you kidding me!? Mac is a true truffle pig, I’d follow this guy on any food…"
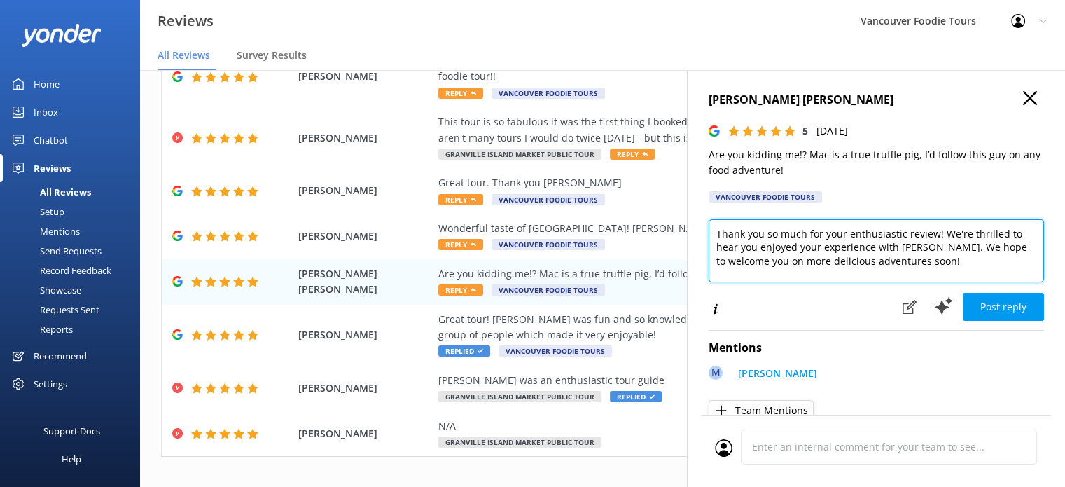
click at [800, 263] on textarea "Thank you so much for your enthusiastic review! We're thrilled to hear you enjo…" at bounding box center [876, 250] width 335 height 63
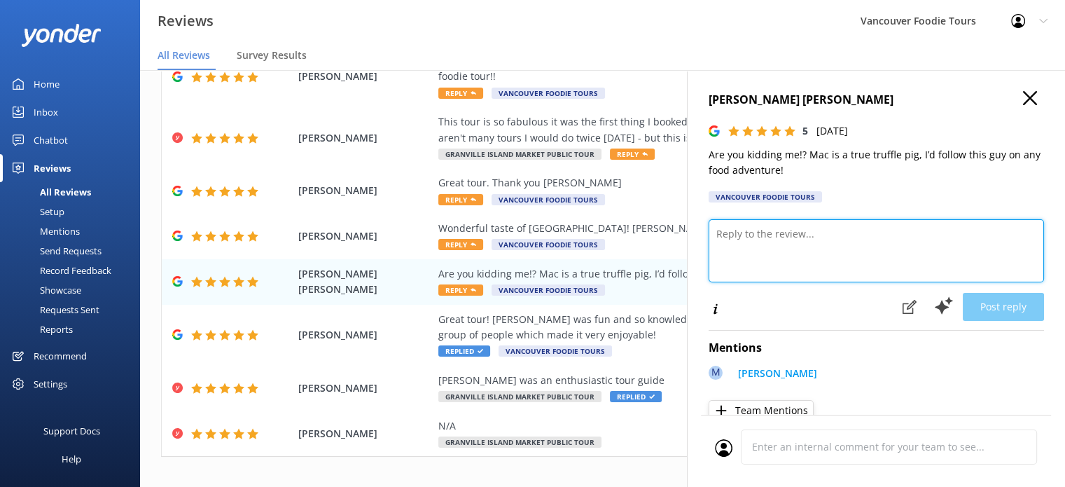
paste textarea "Hi [PERSON_NAME], Haha—we love this! [PERSON_NAME] will be delighted to know he…"
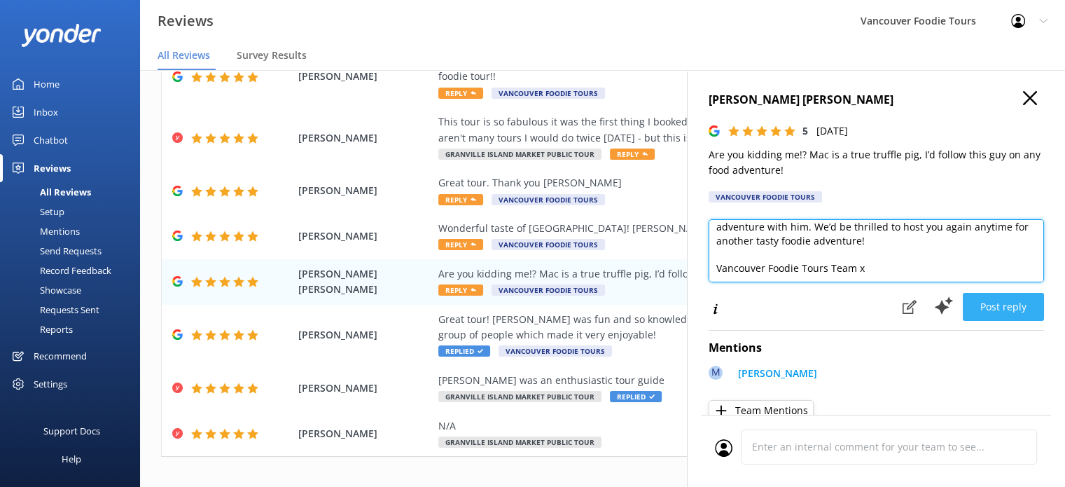
type textarea "Hi [PERSON_NAME], Haha—we love this! [PERSON_NAME] will be delighted to know he…"
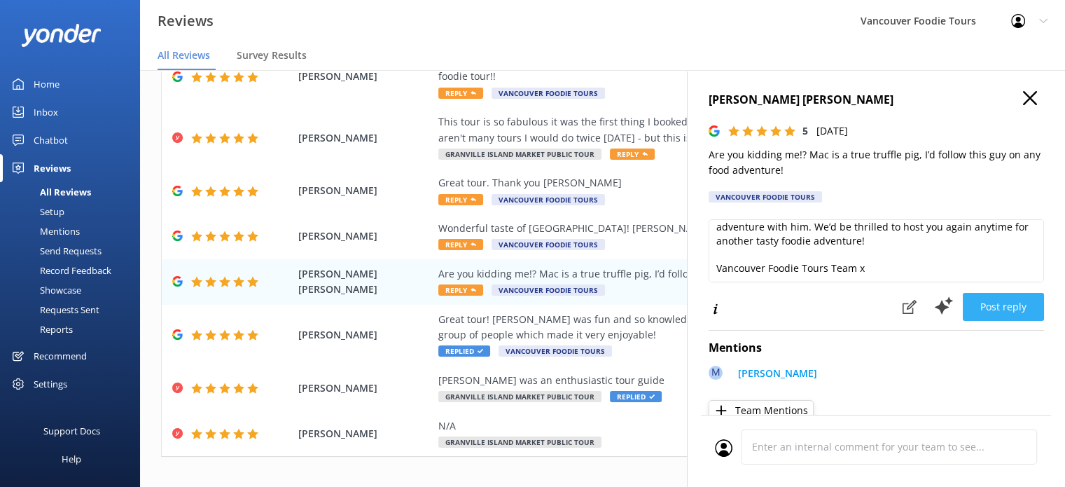
click at [1006, 301] on button "Post reply" at bounding box center [1003, 307] width 81 height 28
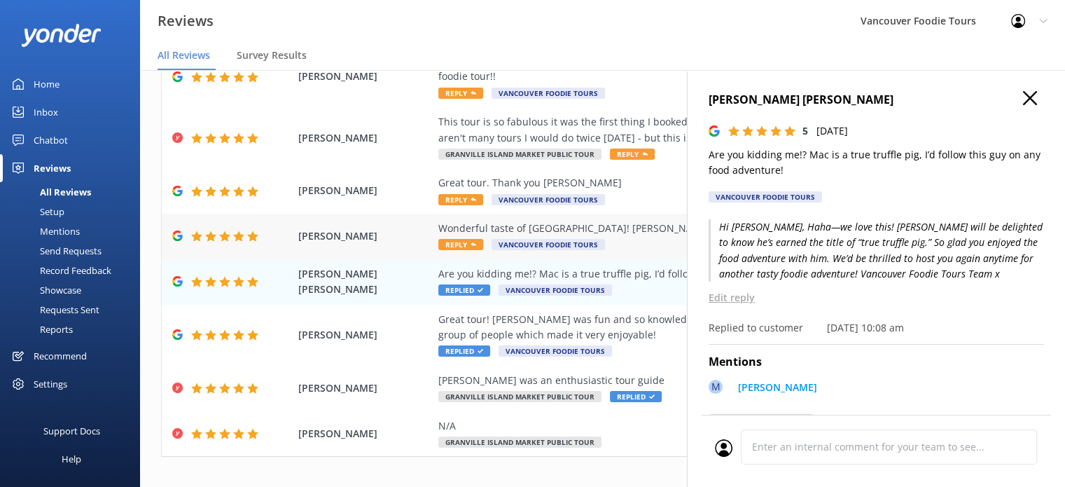
click at [641, 221] on div "Wonderful taste of [GEOGRAPHIC_DATA]! [PERSON_NAME] was amazing!" at bounding box center [693, 228] width 511 height 15
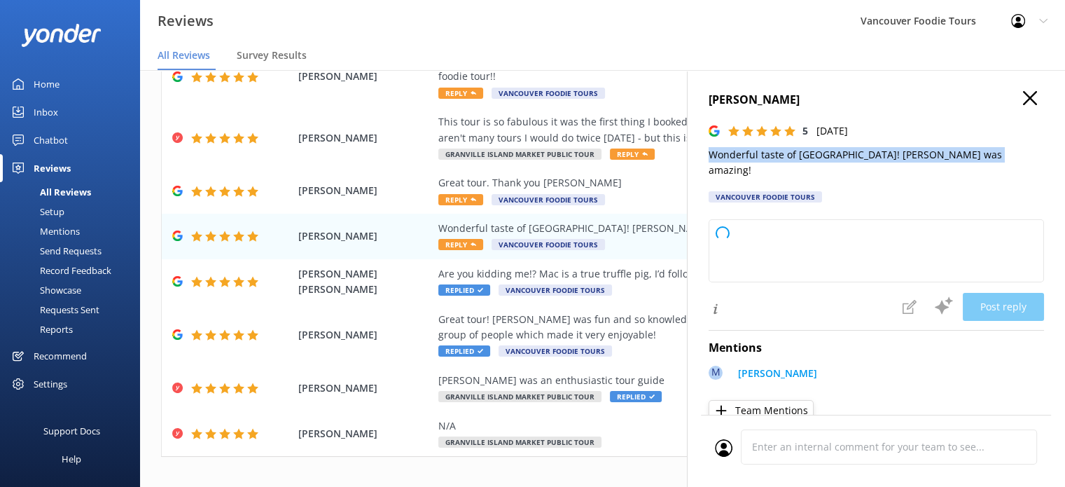
drag, startPoint x: 708, startPoint y: 155, endPoint x: 988, endPoint y: 148, distance: 280.2
click at [988, 148] on p "Wonderful taste of [GEOGRAPHIC_DATA]! [PERSON_NAME] was amazing!" at bounding box center [876, 163] width 335 height 32
type textarea "Thank you so much for your kind words! We're thrilled you enjoyed your experien…"
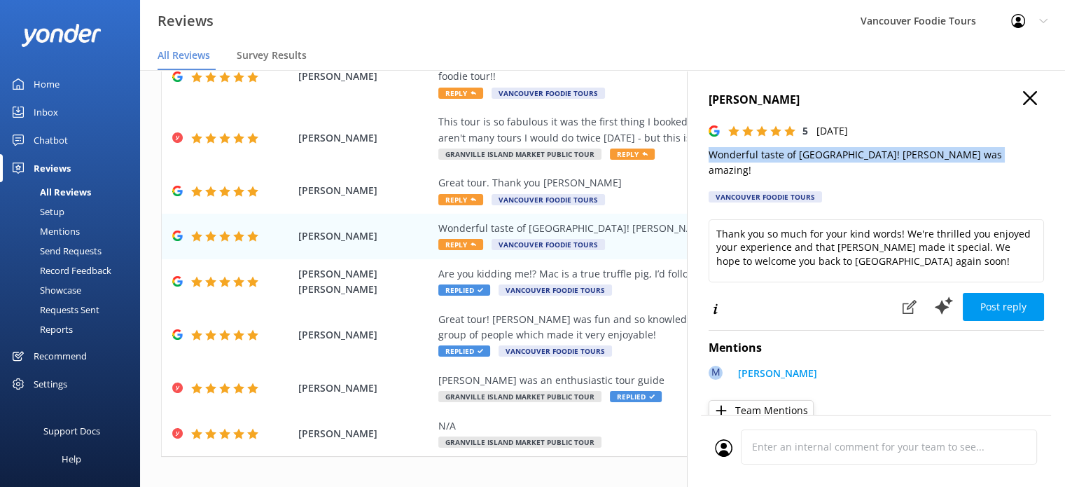
copy p "Wonderful taste of [GEOGRAPHIC_DATA]! [PERSON_NAME] was amazing!"
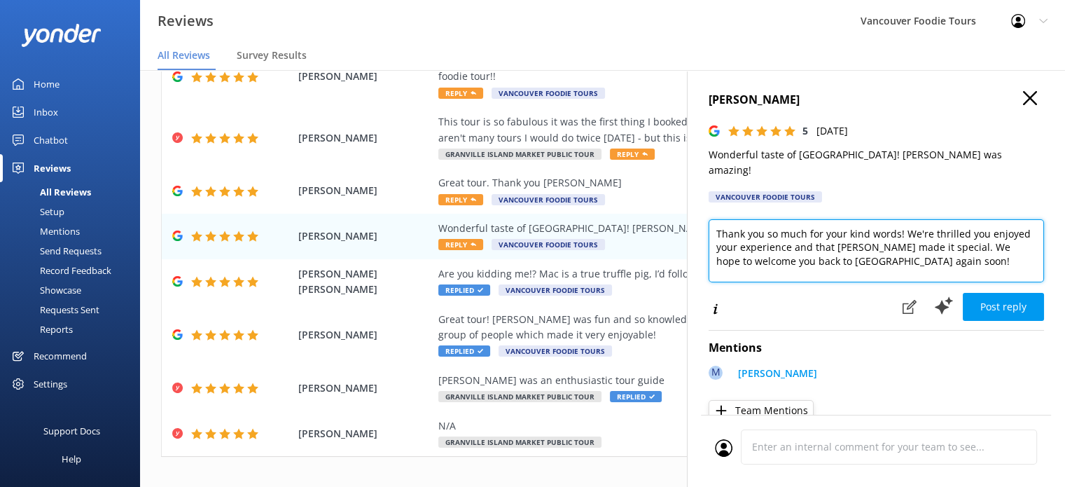
click at [839, 246] on textarea "Thank you so much for your kind words! We're thrilled you enjoyed your experien…" at bounding box center [876, 250] width 335 height 63
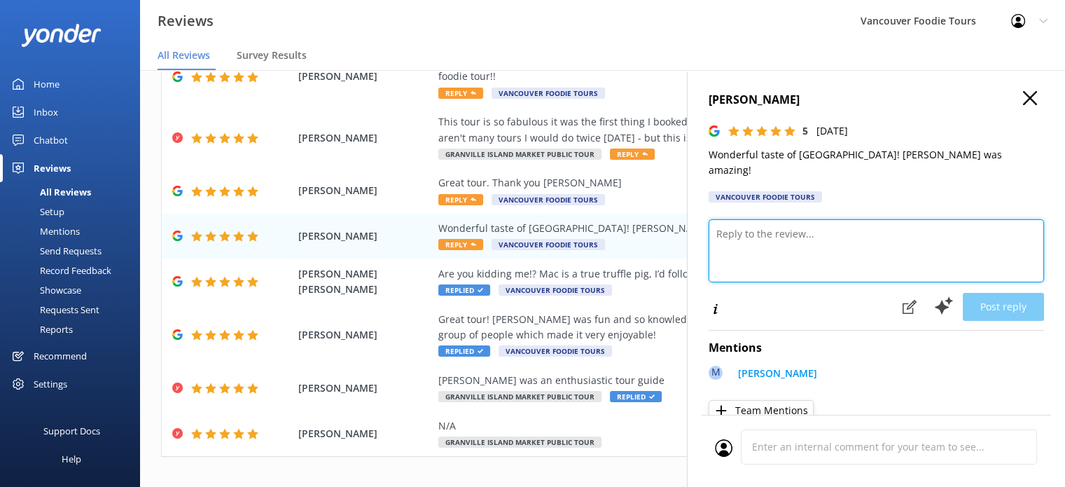
paste textarea "Hi [PERSON_NAME], We’re so glad you enjoyed your taste of [GEOGRAPHIC_DATA]! [P…"
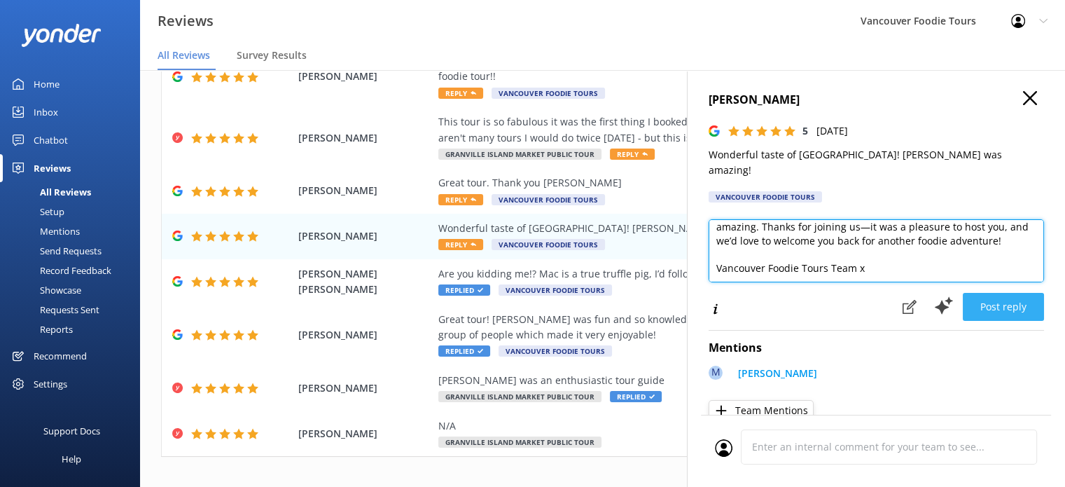
type textarea "Hi [PERSON_NAME], We’re so glad you enjoyed your taste of [GEOGRAPHIC_DATA]! [P…"
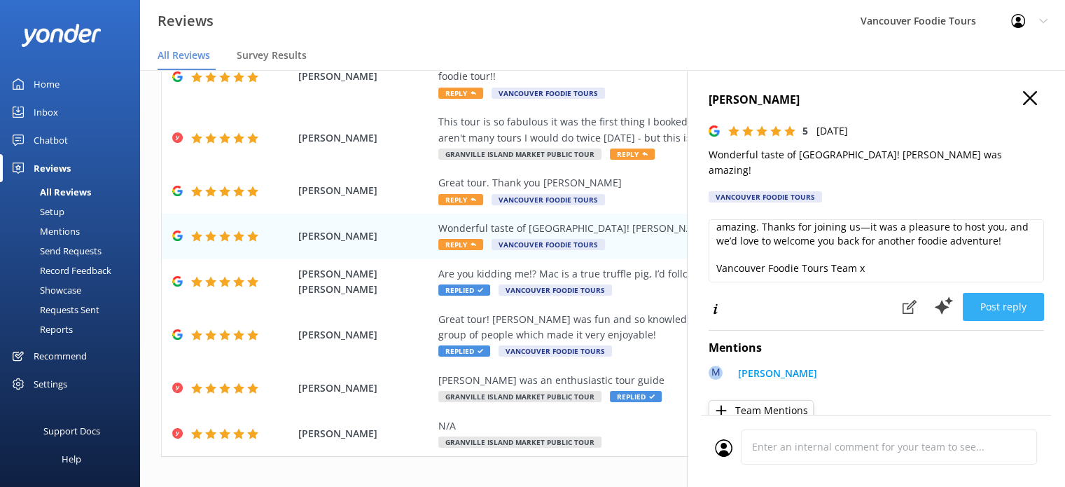
click at [994, 293] on button "Post reply" at bounding box center [1003, 307] width 81 height 28
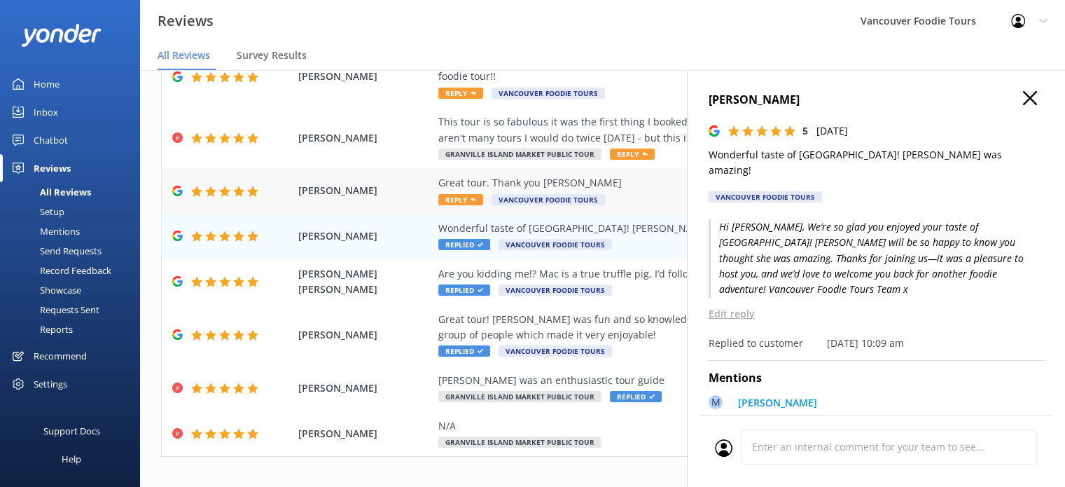
click at [610, 175] on div "Great tour. Thank you [PERSON_NAME]" at bounding box center [693, 182] width 511 height 15
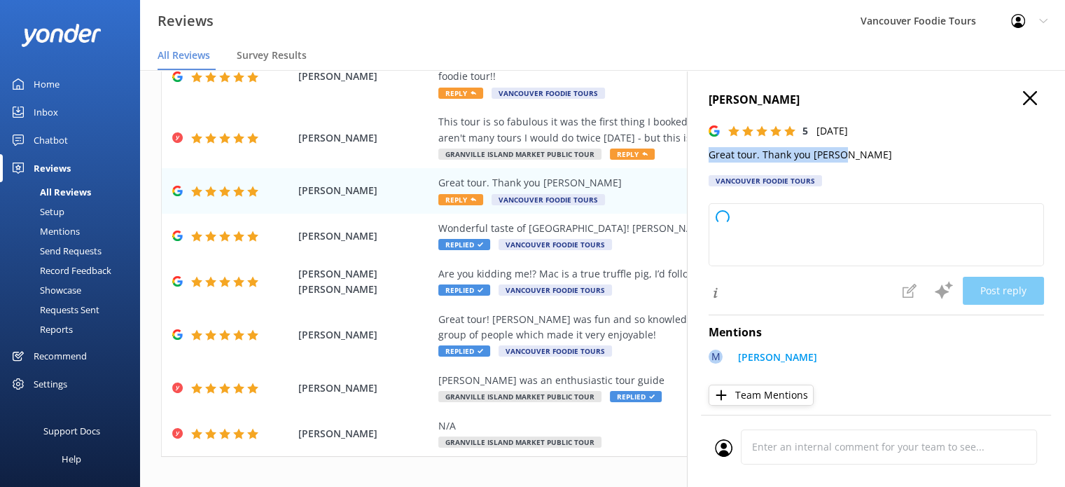
drag, startPoint x: 703, startPoint y: 156, endPoint x: 858, endPoint y: 162, distance: 154.9
click at [858, 162] on div "[PERSON_NAME] 5 [DATE] Great tour. Thank you [PERSON_NAME] Vancouver Foodie Tou…" at bounding box center [876, 313] width 378 height 487
type textarea "Thank you so much for your wonderful review! We're delighted you enjoyed the to…"
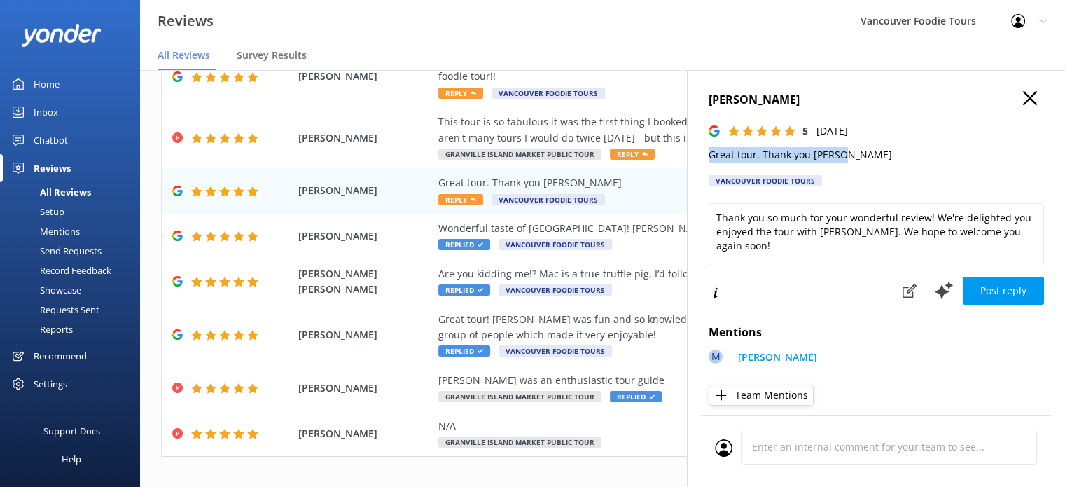
copy p "Great tour. Thank you [PERSON_NAME]"
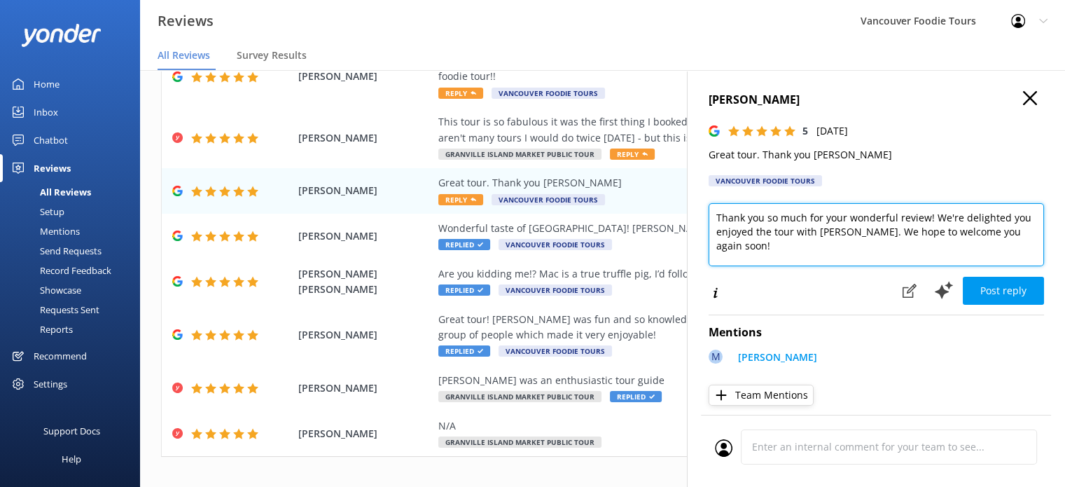
click at [791, 226] on textarea "Thank you so much for your wonderful review! We're delighted you enjoyed the to…" at bounding box center [876, 234] width 335 height 63
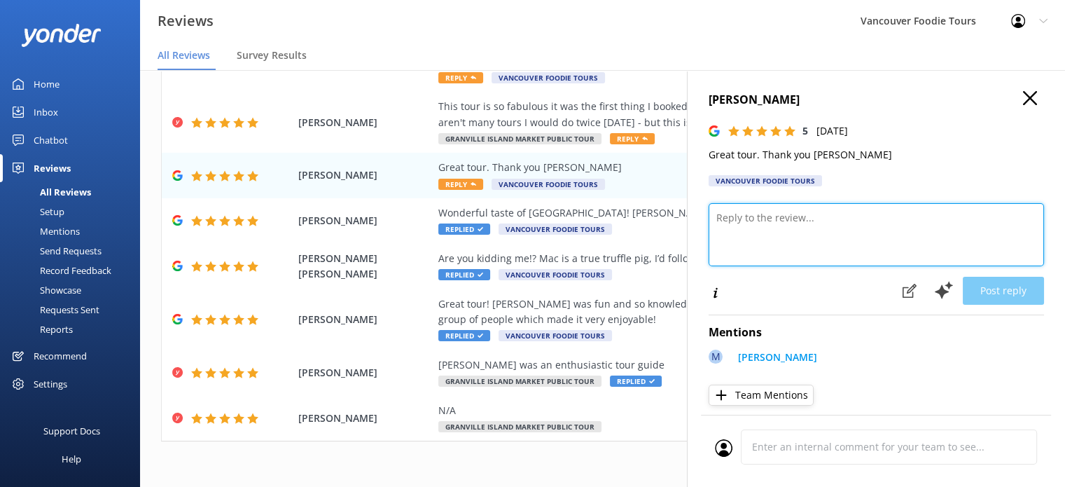
scroll to position [216, 0]
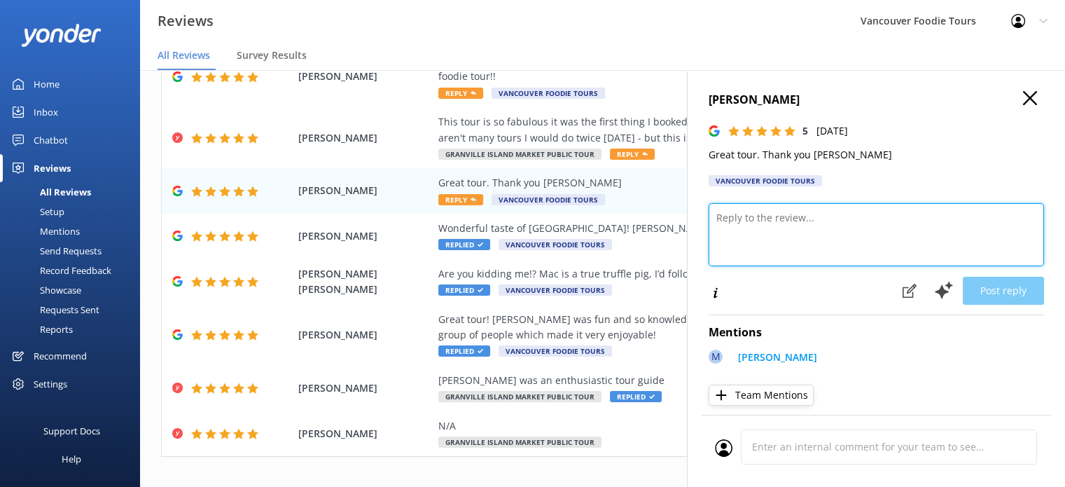
click at [819, 221] on textarea at bounding box center [876, 234] width 335 height 63
paste textarea "Hi [PERSON_NAME], Thank you for joining us! We’re so glad you enjoyed the tour …"
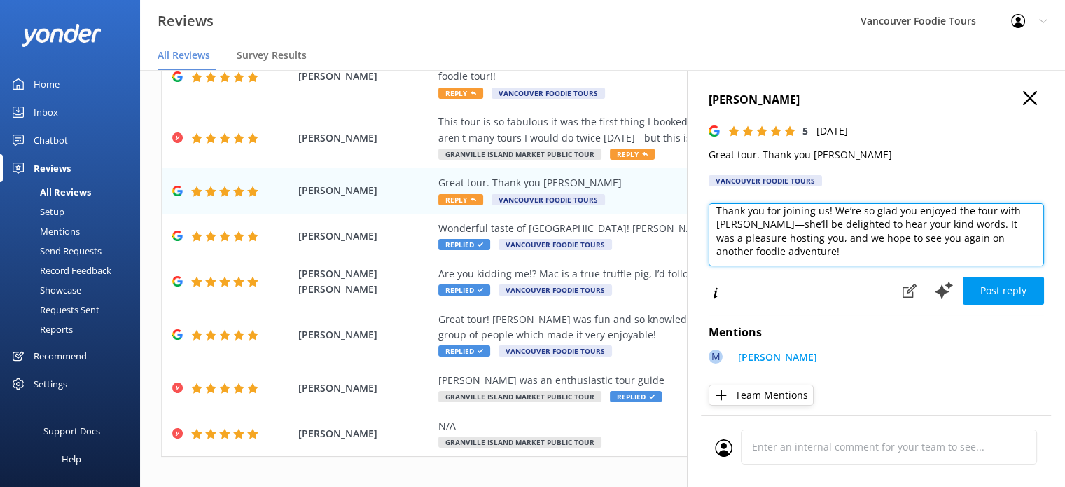
scroll to position [62, 0]
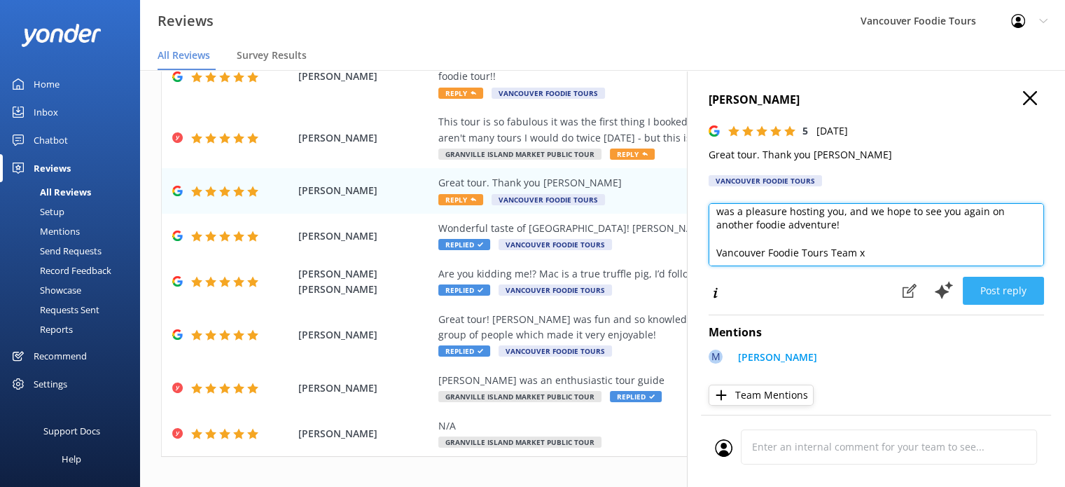
type textarea "Hi [PERSON_NAME], Thank you for joining us! We’re so glad you enjoyed the tour …"
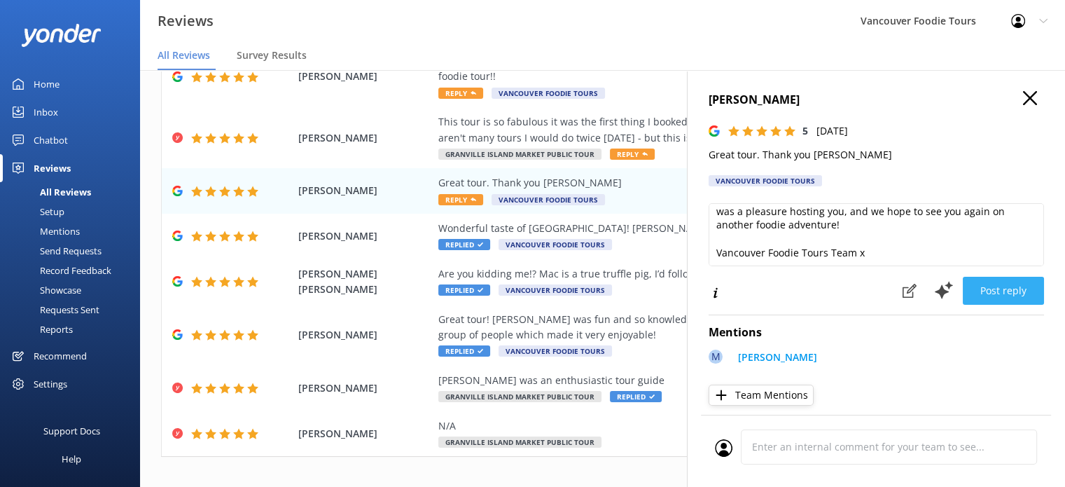
click at [1006, 282] on button "Post reply" at bounding box center [1003, 291] width 81 height 28
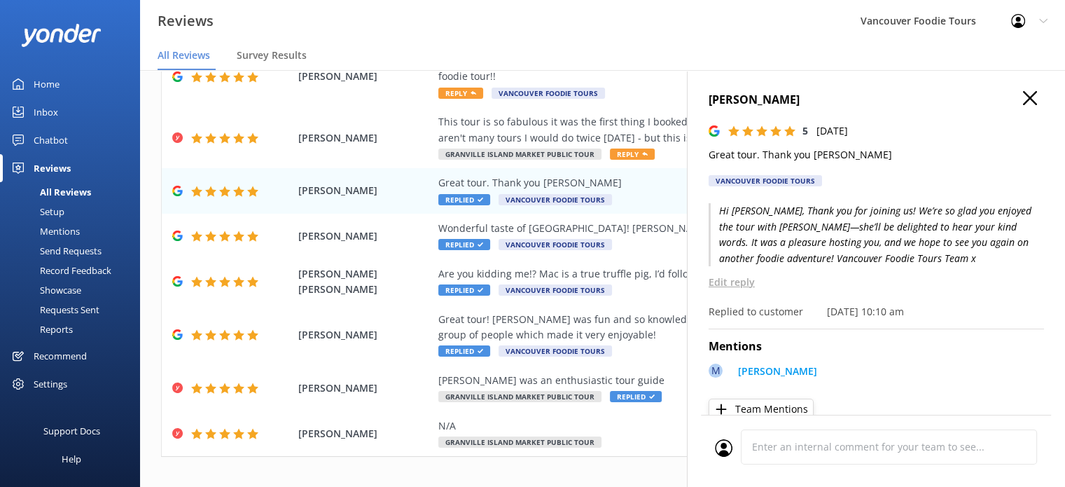
click at [1023, 92] on icon "button" at bounding box center [1030, 98] width 14 height 14
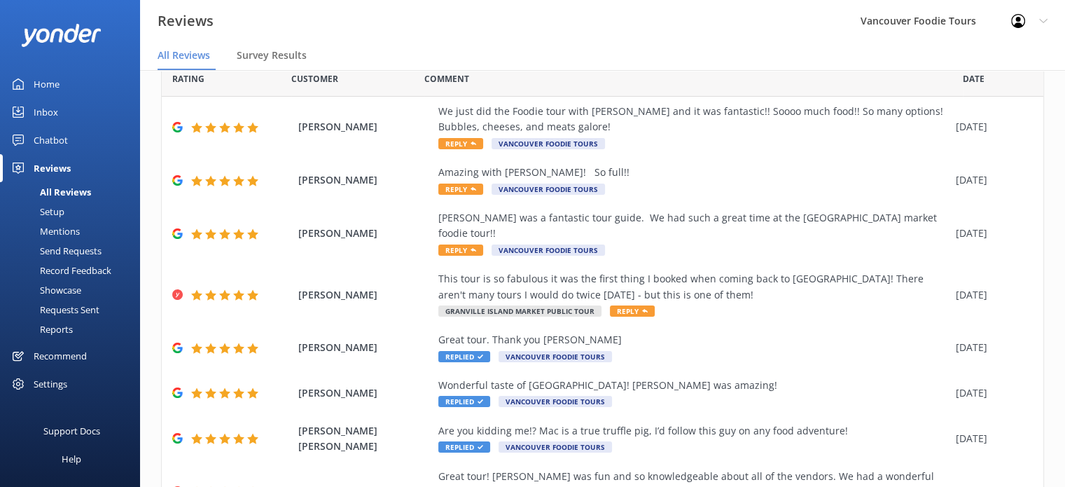
scroll to position [0, 0]
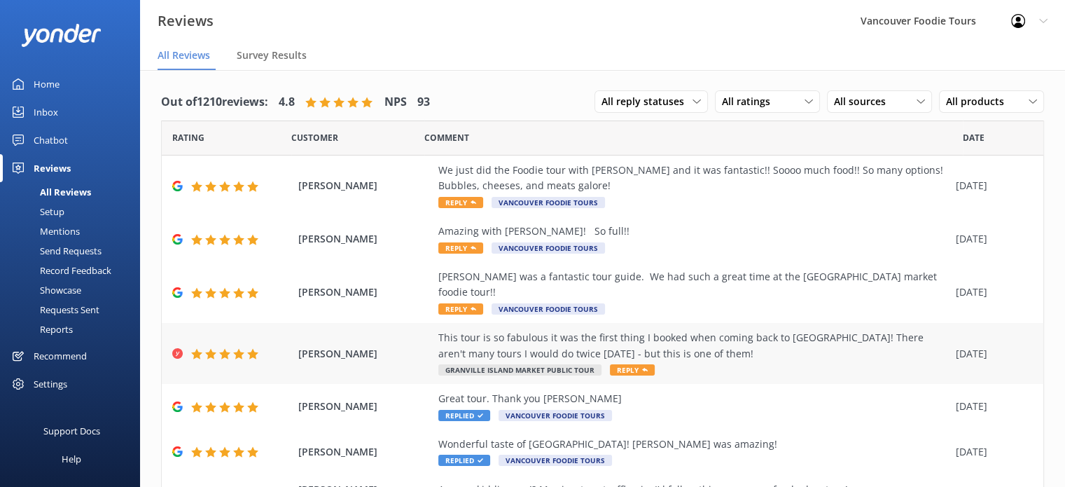
click at [730, 349] on div "This tour is so fabulous it was the first thing I booked when coming back to [G…" at bounding box center [693, 353] width 511 height 47
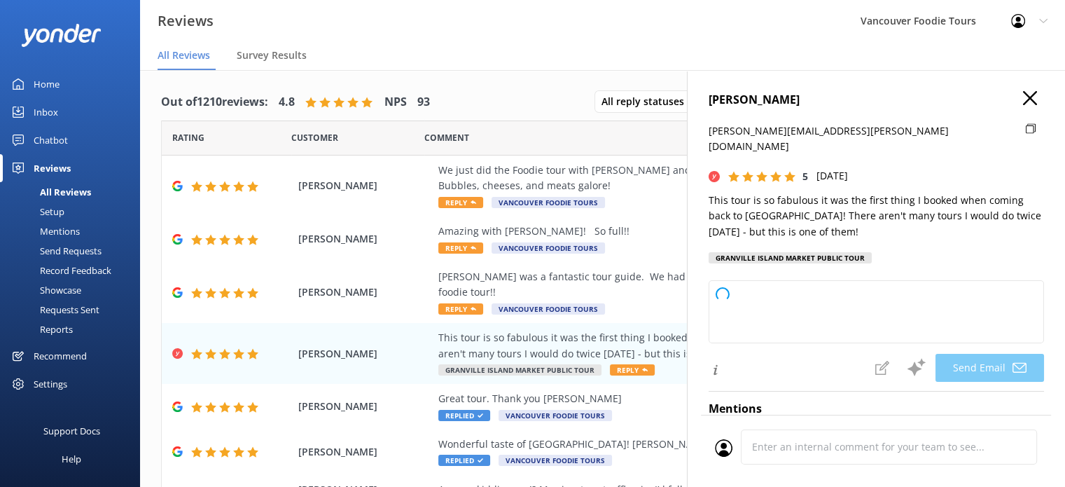
type textarea "Thank you so much, [PERSON_NAME]! We're thrilled to hear you enjoyed the tour s…"
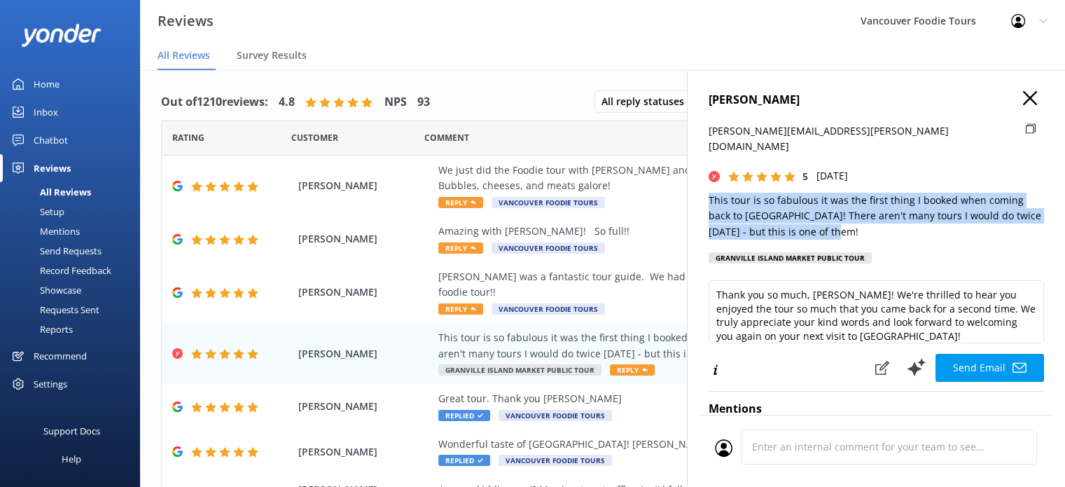
drag, startPoint x: 705, startPoint y: 183, endPoint x: 880, endPoint y: 215, distance: 178.0
click at [880, 215] on div "[PERSON_NAME] [PERSON_NAME][EMAIL_ADDRESS][PERSON_NAME][DOMAIN_NAME] 5 [DATE] T…" at bounding box center [876, 313] width 378 height 487
copy p "This tour is so fabulous it was the first thing I booked when coming back to [G…"
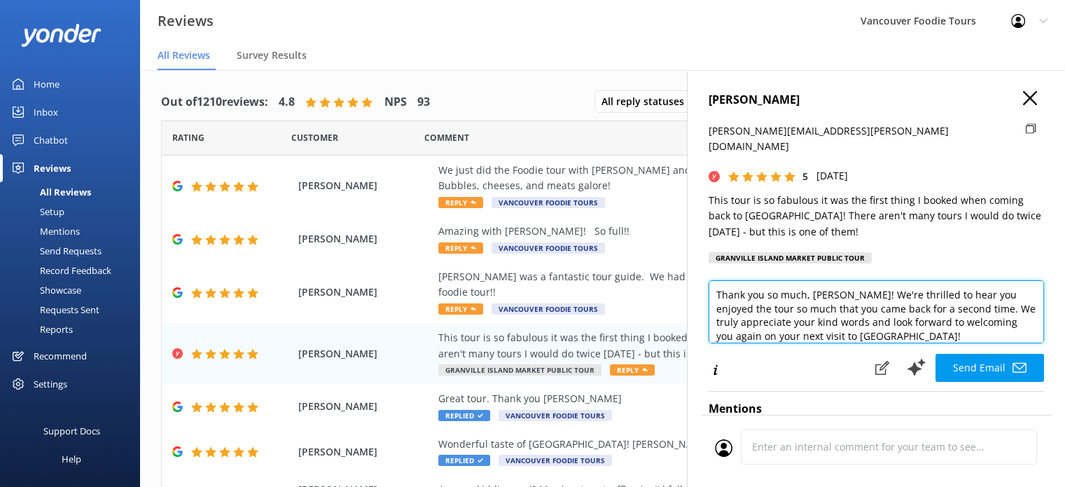
click at [777, 285] on textarea "Thank you so much, [PERSON_NAME]! We're thrilled to hear you enjoyed the tour s…" at bounding box center [876, 311] width 335 height 63
click at [813, 296] on textarea "Thank you so much, [PERSON_NAME]! We're thrilled to hear you enjoyed the tour s…" at bounding box center [876, 311] width 335 height 63
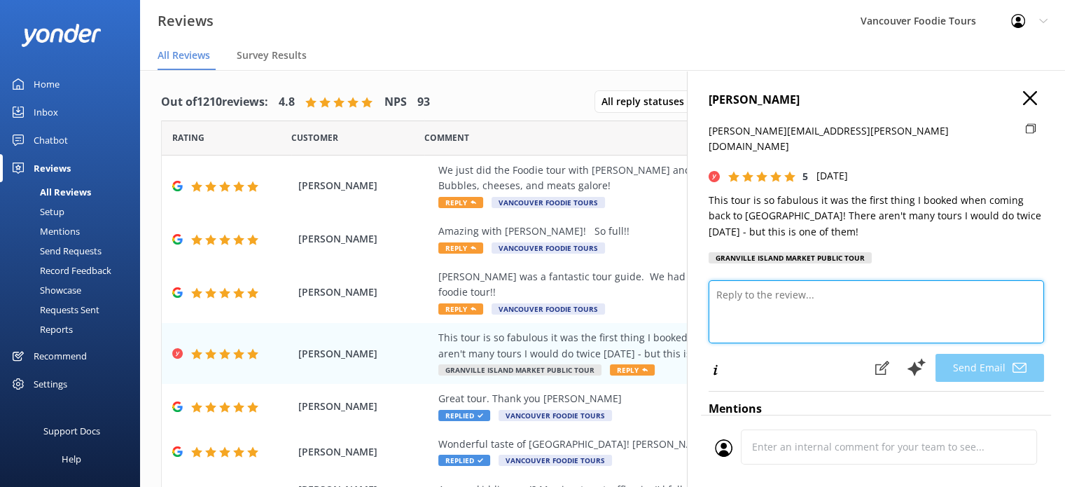
paste textarea "Hi [PERSON_NAME], Wow—what a huge compliment that you booked our tour again on …"
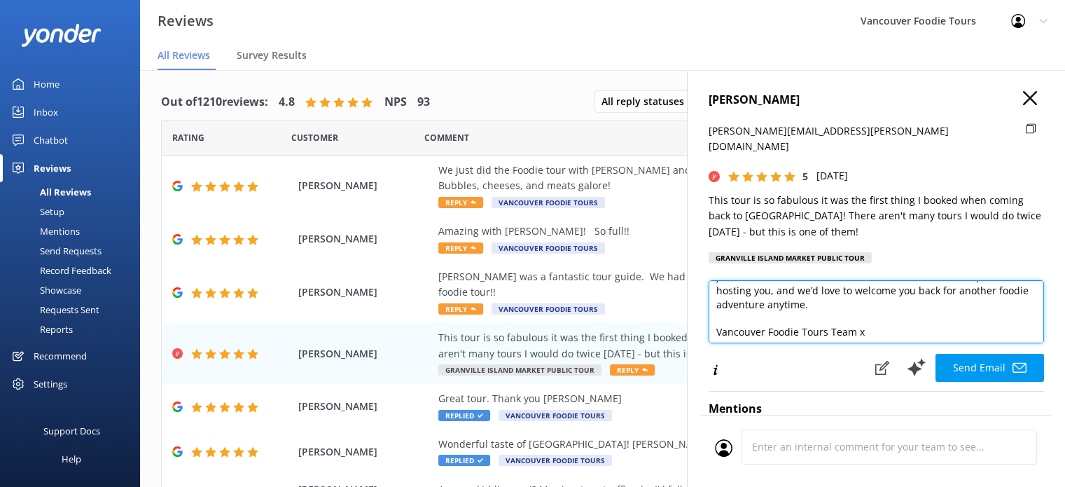
scroll to position [76, 0]
click at [824, 293] on textarea "Hi [PERSON_NAME], Wow—what a huge compliment that you booked our tour again on …" at bounding box center [876, 311] width 335 height 63
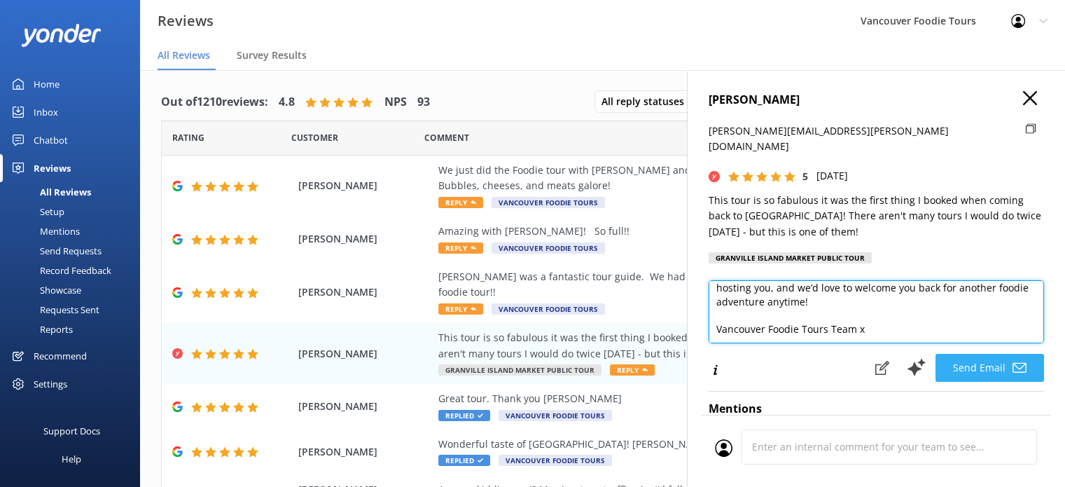
type textarea "Hi [PERSON_NAME], Wow—what a huge compliment that you booked our tour again on …"
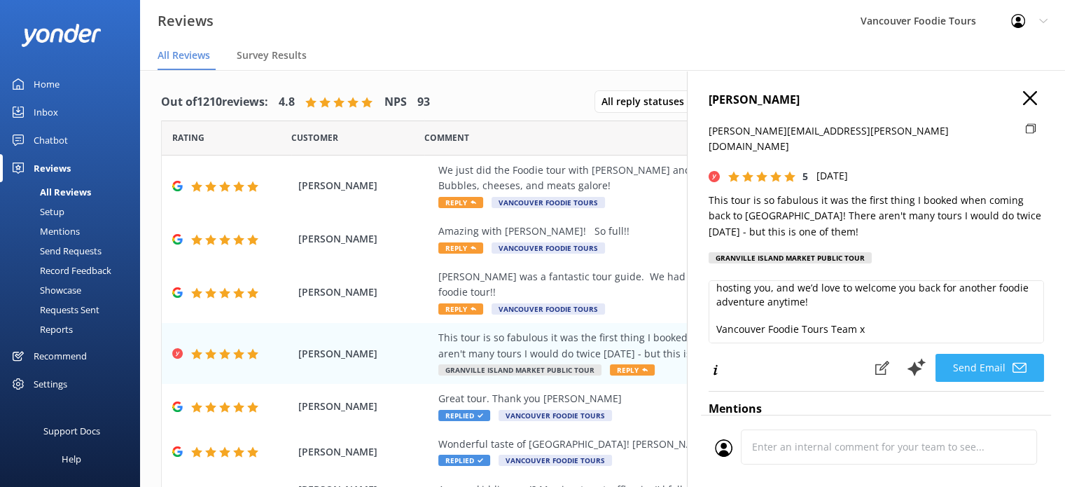
click at [1013, 361] on icon at bounding box center [1020, 368] width 14 height 14
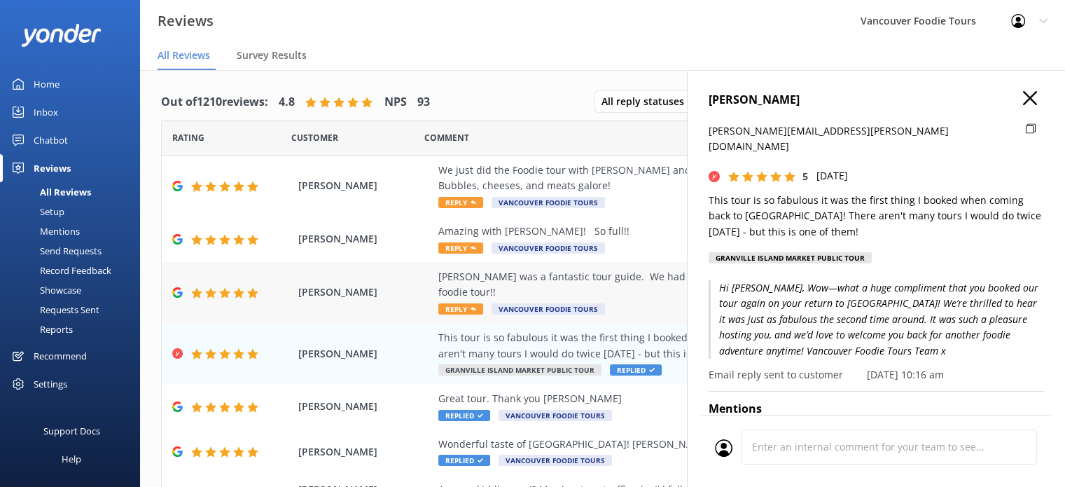
click at [644, 286] on div "[PERSON_NAME] was a fantastic tour guide. We had such a great time at the [GEOG…" at bounding box center [693, 292] width 511 height 47
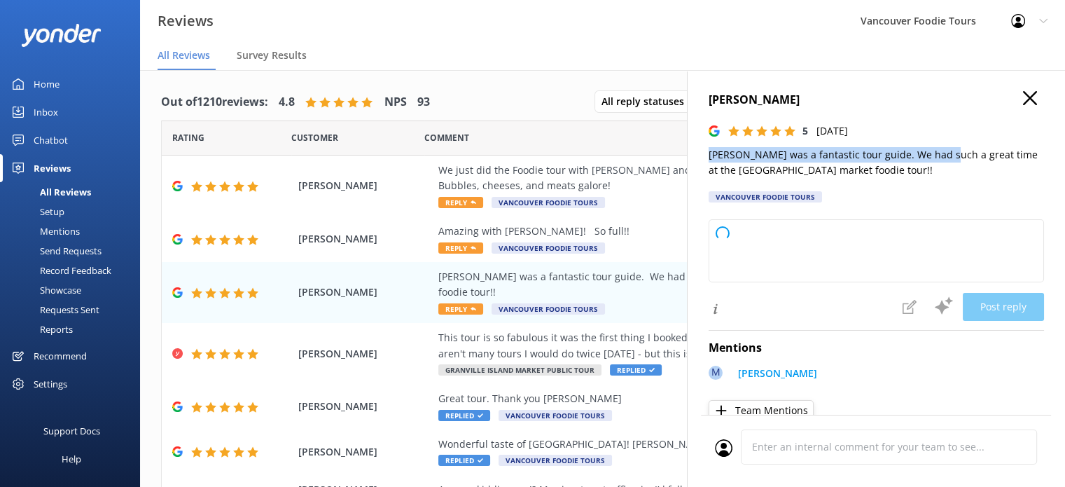
type textarea "Thank you so much for your wonderful feedback! We're delighted to hear you had …"
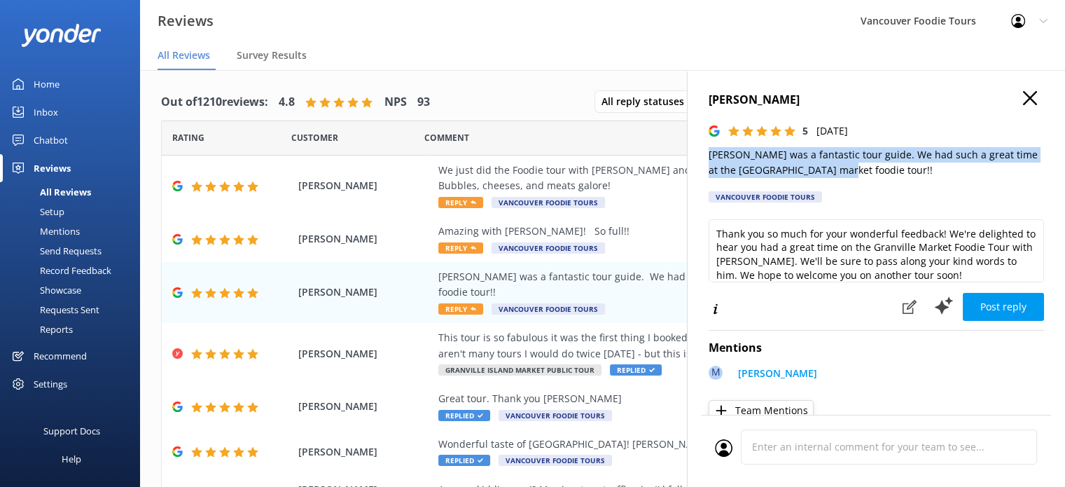
drag, startPoint x: 705, startPoint y: 155, endPoint x: 942, endPoint y: 174, distance: 238.2
click at [942, 174] on div "[PERSON_NAME] 5 [DATE] [PERSON_NAME] was a fantastic tour guide. We had such a …" at bounding box center [876, 313] width 378 height 487
copy p "[PERSON_NAME] was a fantastic tour guide. We had such a great time at the [GEOG…"
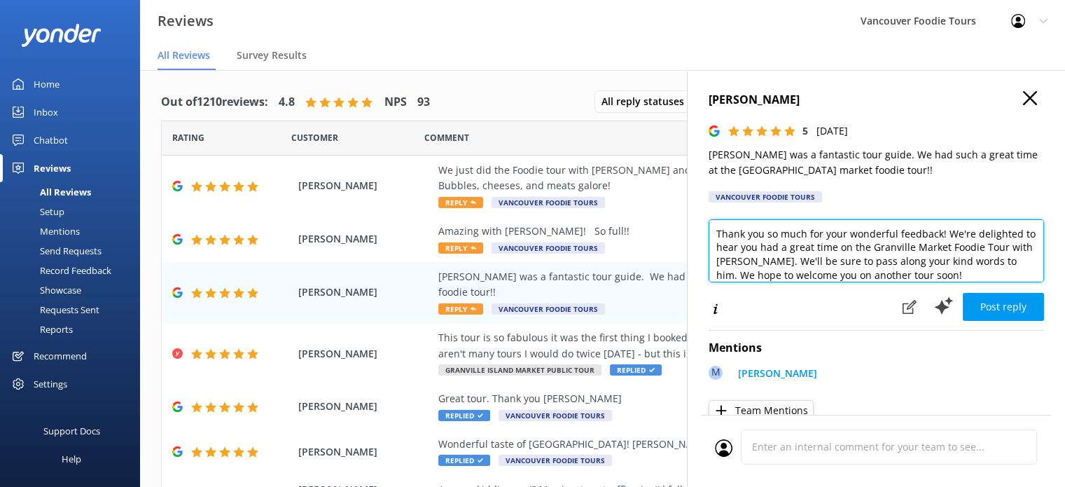
click at [816, 259] on textarea "Thank you so much for your wonderful feedback! We're delighted to hear you had …" at bounding box center [876, 250] width 335 height 63
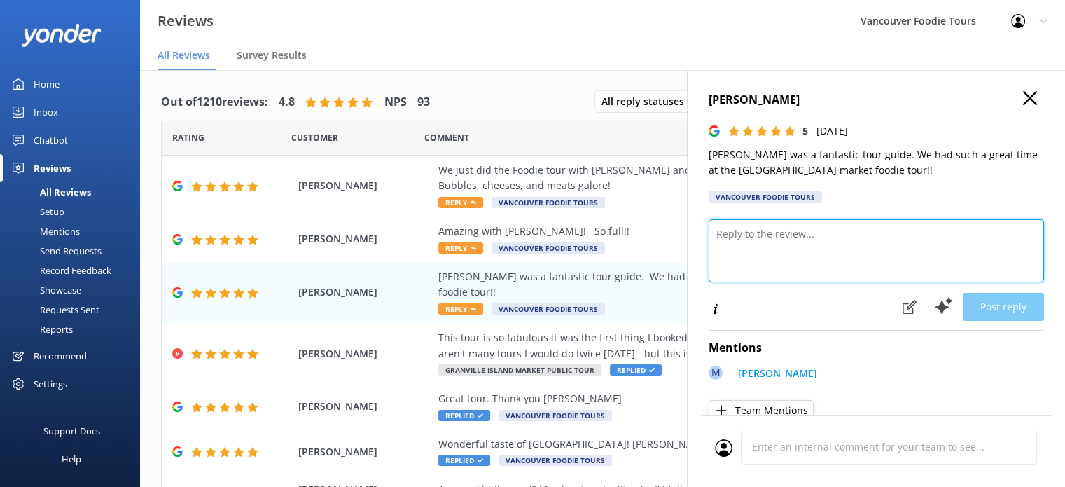
paste textarea "Hi [PERSON_NAME], We’re so glad you had such a great time on the Granville Mark…"
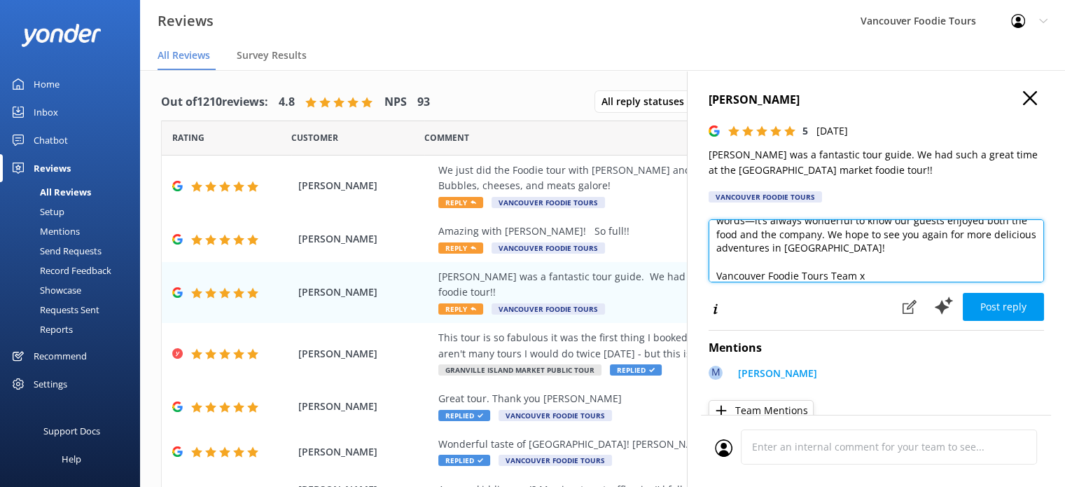
scroll to position [7, 0]
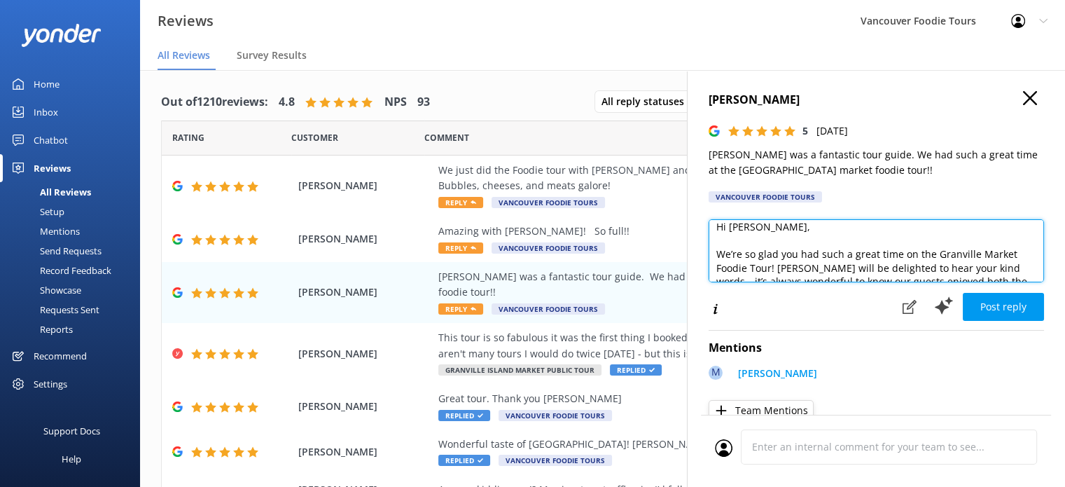
drag, startPoint x: 740, startPoint y: 270, endPoint x: 713, endPoint y: 267, distance: 27.5
click at [713, 267] on textarea "Hi [PERSON_NAME], We’re so glad you had such a great time on the Granville Mark…" at bounding box center [876, 250] width 335 height 63
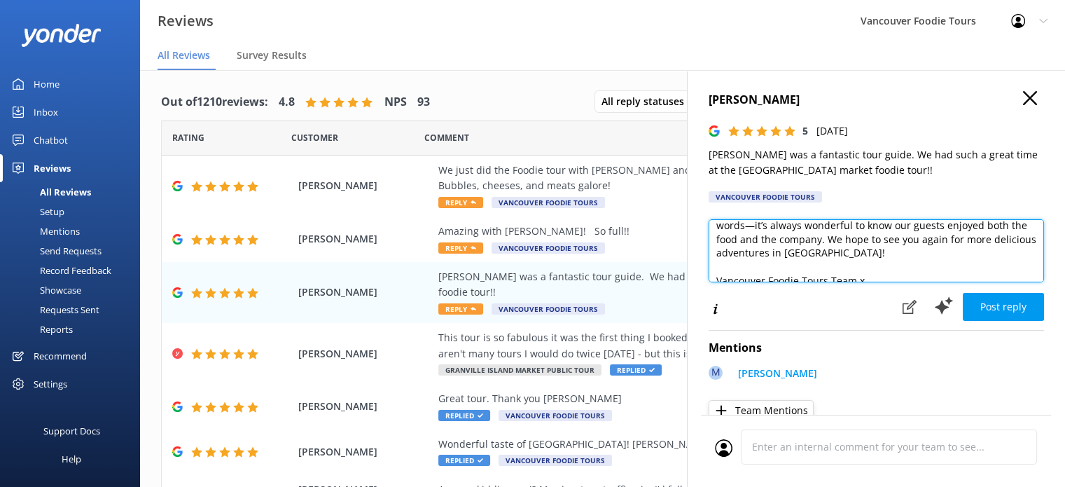
scroll to position [76, 0]
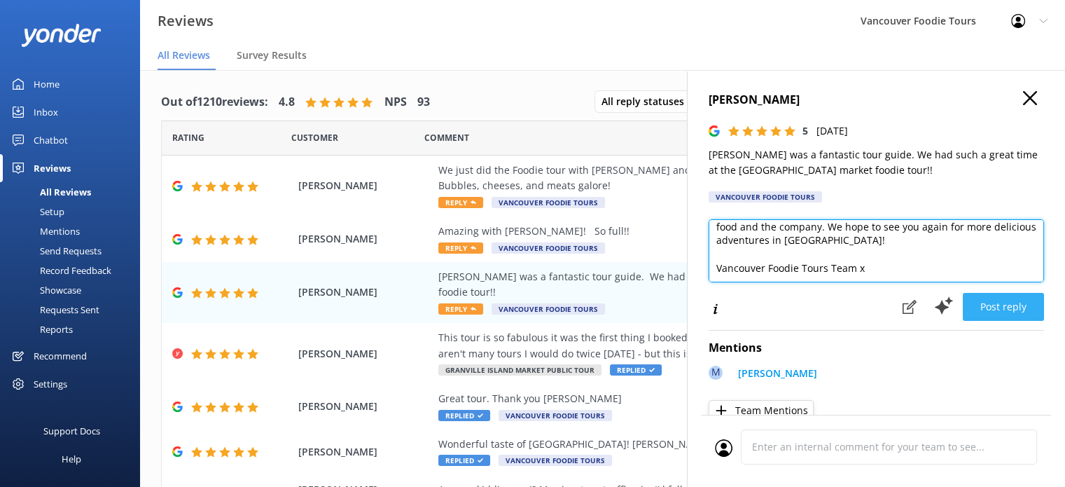
type textarea "Hi [PERSON_NAME], We’re so glad you had such a great time on the Granville Isla…"
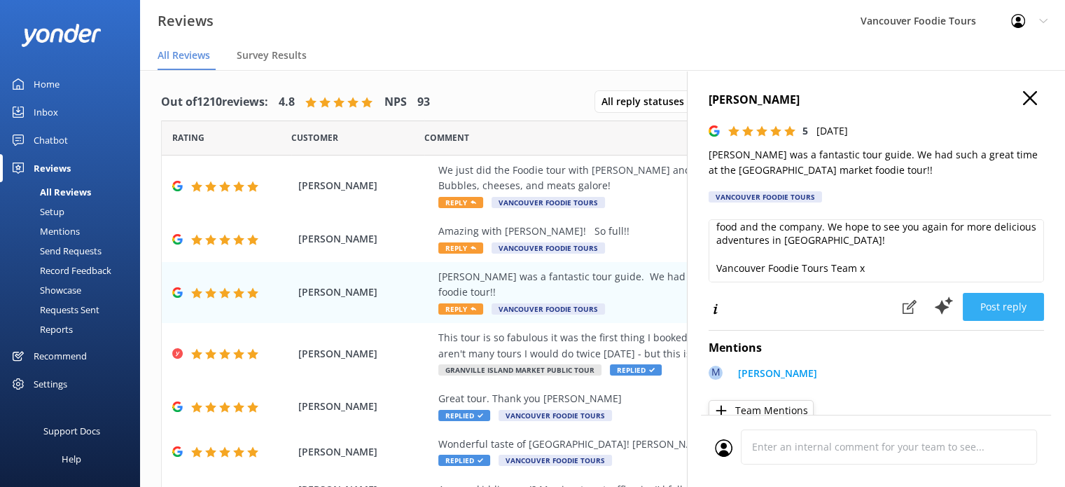
click at [1003, 307] on button "Post reply" at bounding box center [1003, 307] width 81 height 28
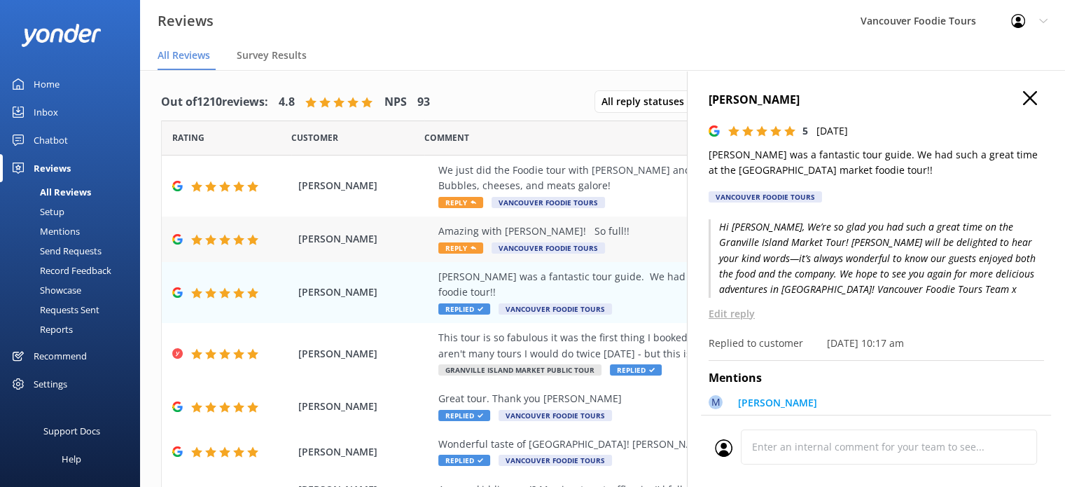
click at [656, 239] on div "Amazing with [PERSON_NAME]! So full!! Reply Vancouver Foodie Tours" at bounding box center [693, 239] width 511 height 32
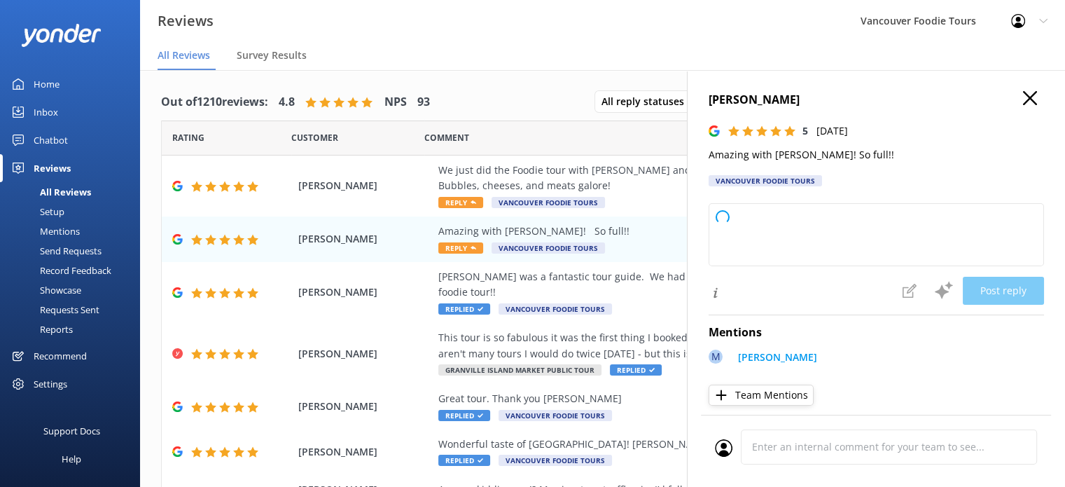
type textarea "Thank you so much for your wonderful feedback! We're thrilled to hear you had a…"
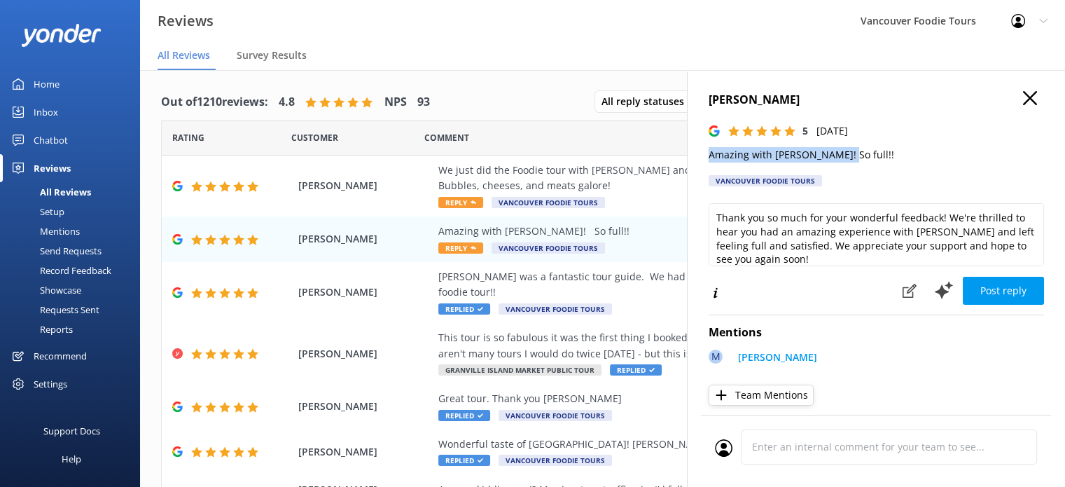
drag, startPoint x: 702, startPoint y: 155, endPoint x: 846, endPoint y: 160, distance: 143.7
click at [846, 160] on div "[PERSON_NAME] 5 [DATE] Amazing with [PERSON_NAME]! So full!! Vancouver Foodie T…" at bounding box center [876, 313] width 378 height 487
copy p "Amazing with [PERSON_NAME]! So full!!"
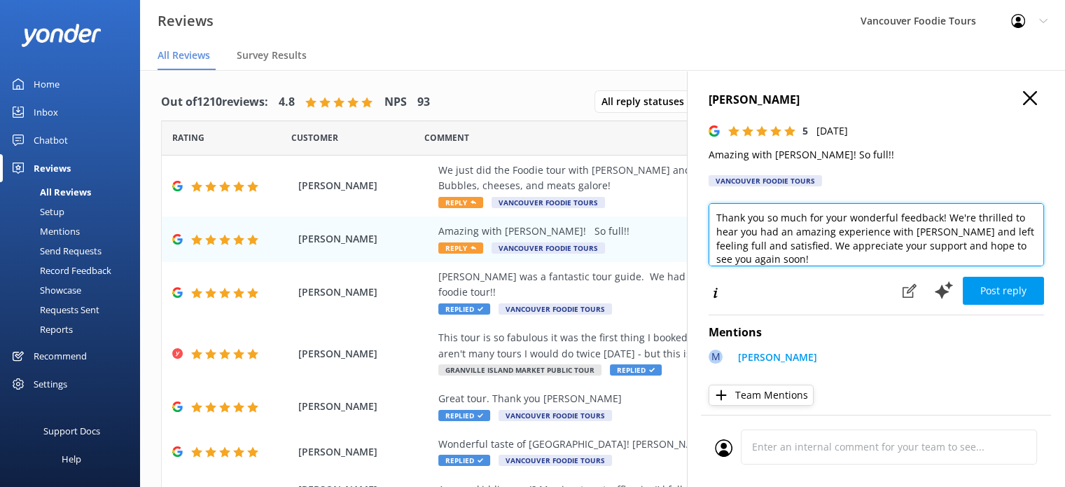
click at [851, 250] on textarea "Thank you so much for your wonderful feedback! We're thrilled to hear you had a…" at bounding box center [876, 234] width 335 height 63
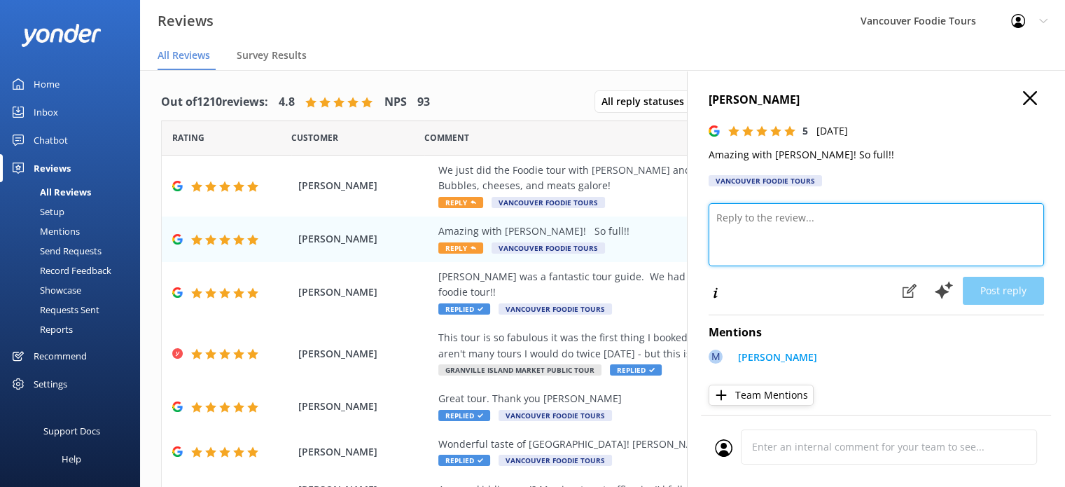
paste textarea "Hi [PERSON_NAME], So glad you had such an amazing (and filling!) time with [PER…"
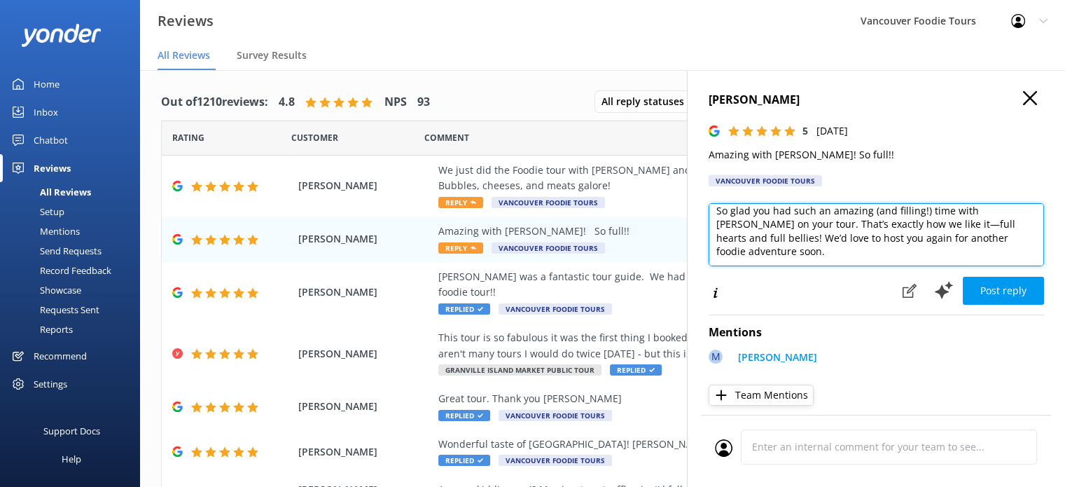
scroll to position [62, 0]
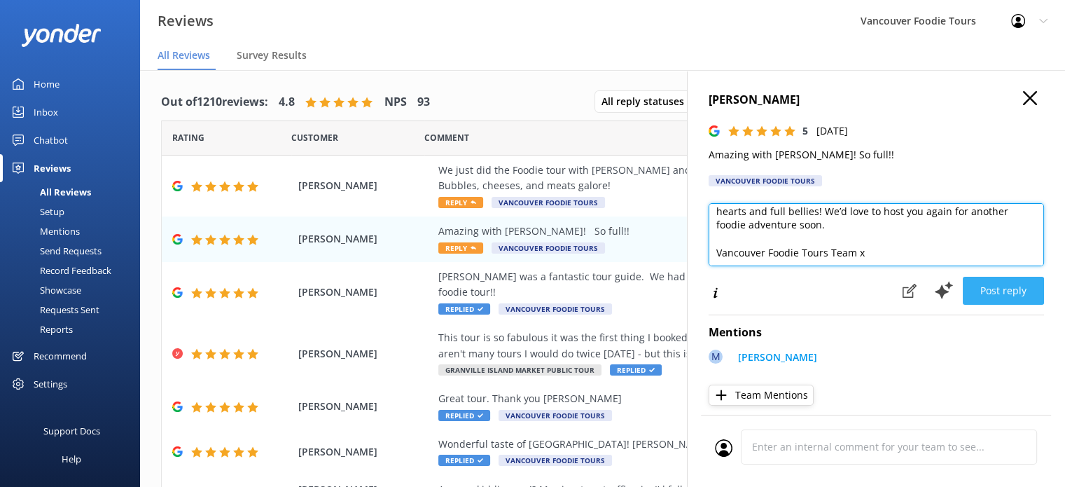
type textarea "Hi [PERSON_NAME], So glad you had such an amazing (and filling!) time with [PER…"
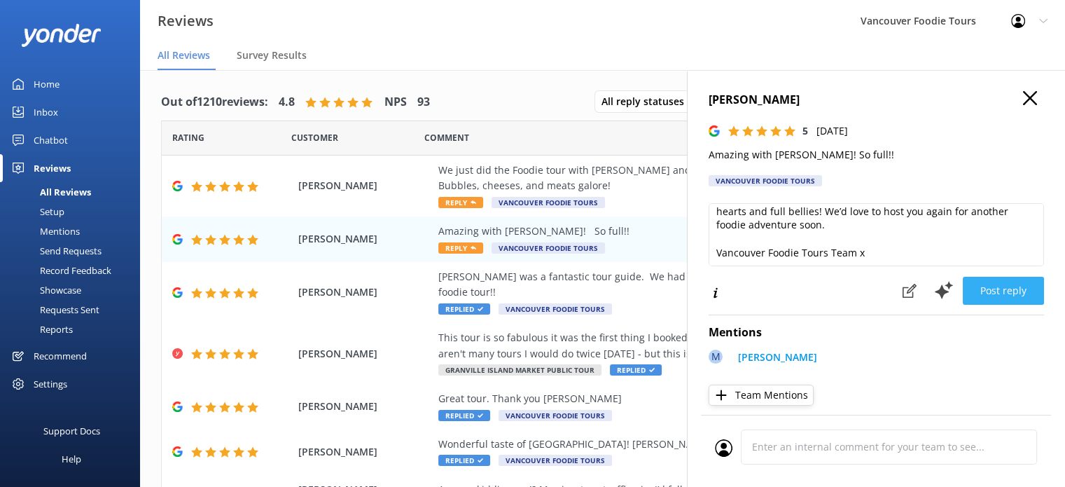
click at [997, 287] on button "Post reply" at bounding box center [1003, 291] width 81 height 28
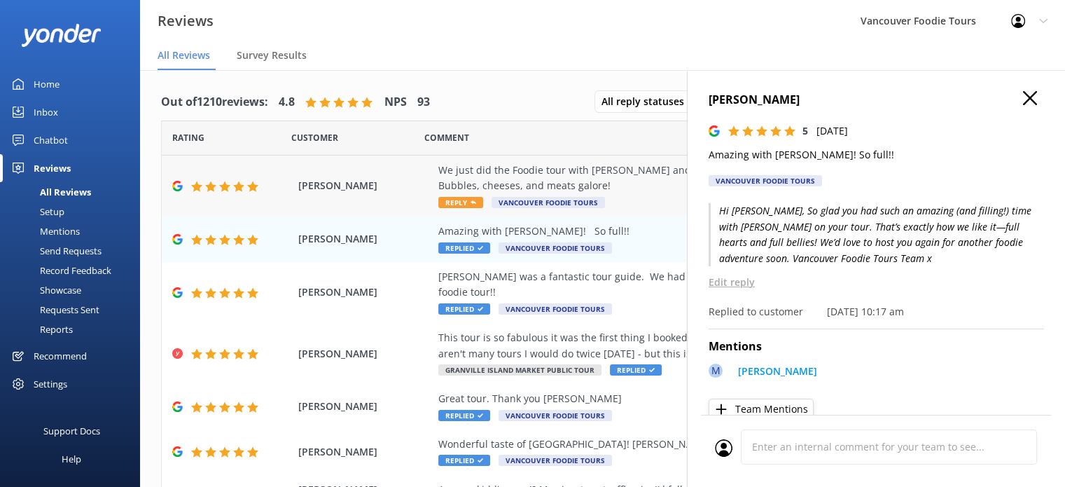
click at [591, 170] on div "We just did the Foodie tour with [PERSON_NAME] and it was fantastic!! Soooo muc…" at bounding box center [693, 178] width 511 height 32
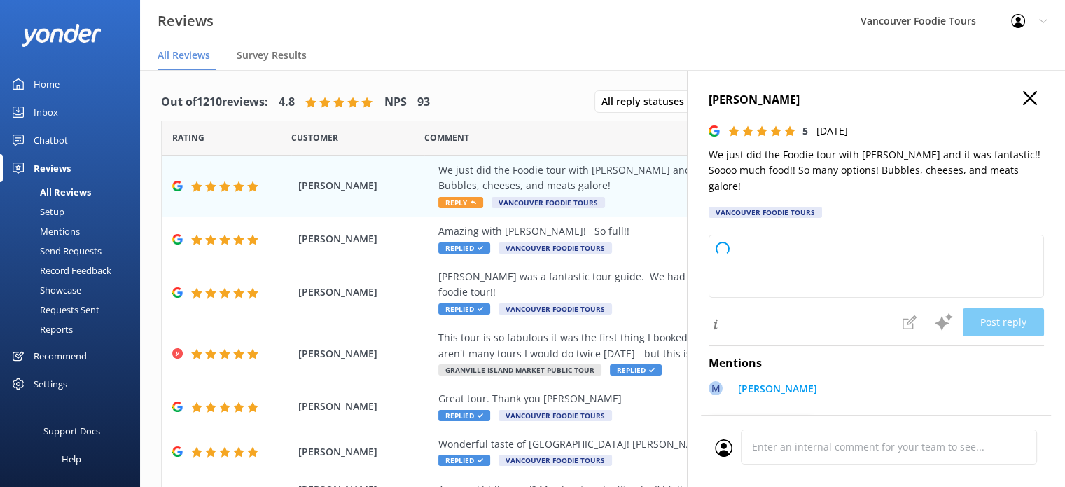
type textarea "Thank you so much for your wonderful review! We're thrilled to hear you enjoyed…"
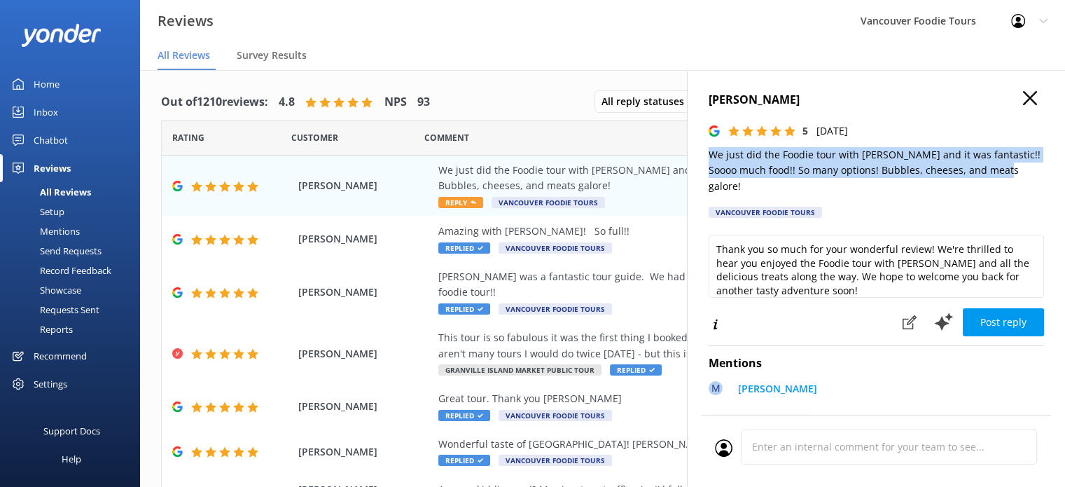
drag, startPoint x: 704, startPoint y: 157, endPoint x: 1028, endPoint y: 179, distance: 325.0
click at [1028, 179] on div "[PERSON_NAME] 5 [DATE] We just did the Foodie tour with [PERSON_NAME] and it wa…" at bounding box center [876, 313] width 378 height 487
copy p "We just did the Foodie tour with [PERSON_NAME] and it was fantastic!! Soooo muc…"
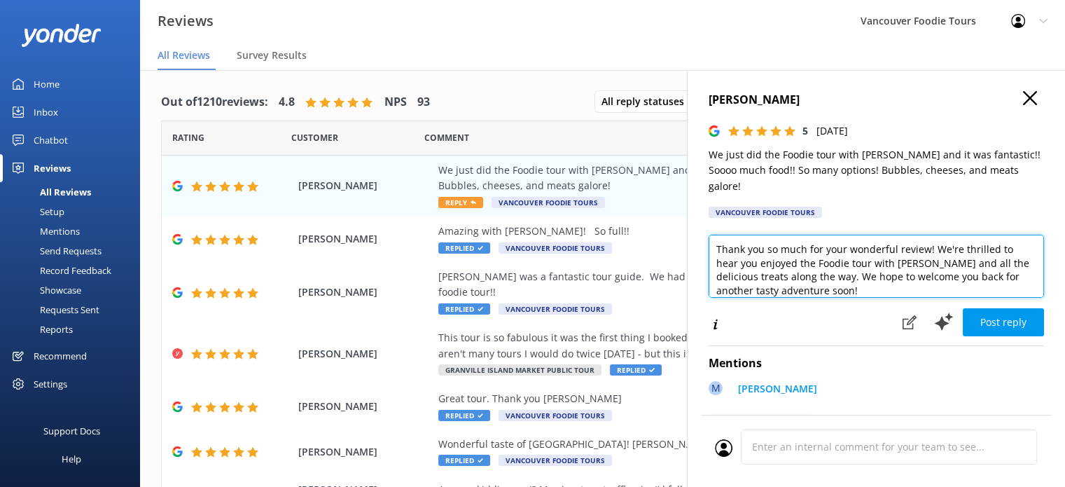
click at [849, 255] on textarea "Thank you so much for your wonderful review! We're thrilled to hear you enjoyed…" at bounding box center [876, 266] width 335 height 63
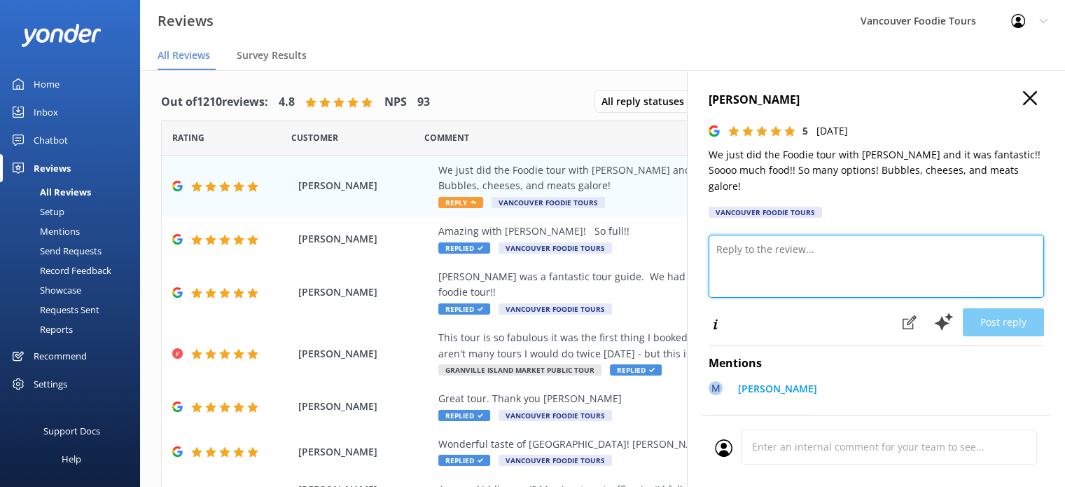
paste textarea "Hi [PERSON_NAME], Wow — thank you for such a fantastic review! We’re thrilled y…"
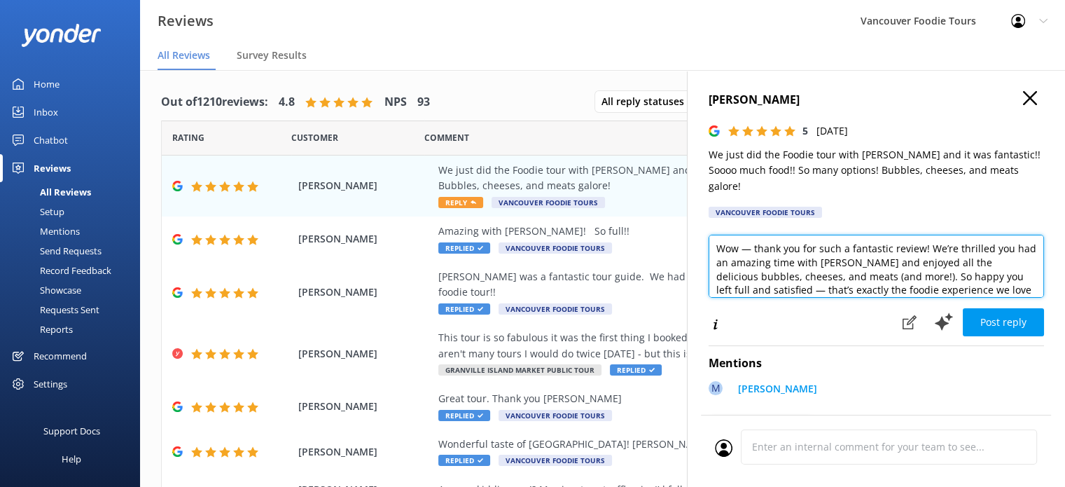
scroll to position [76, 0]
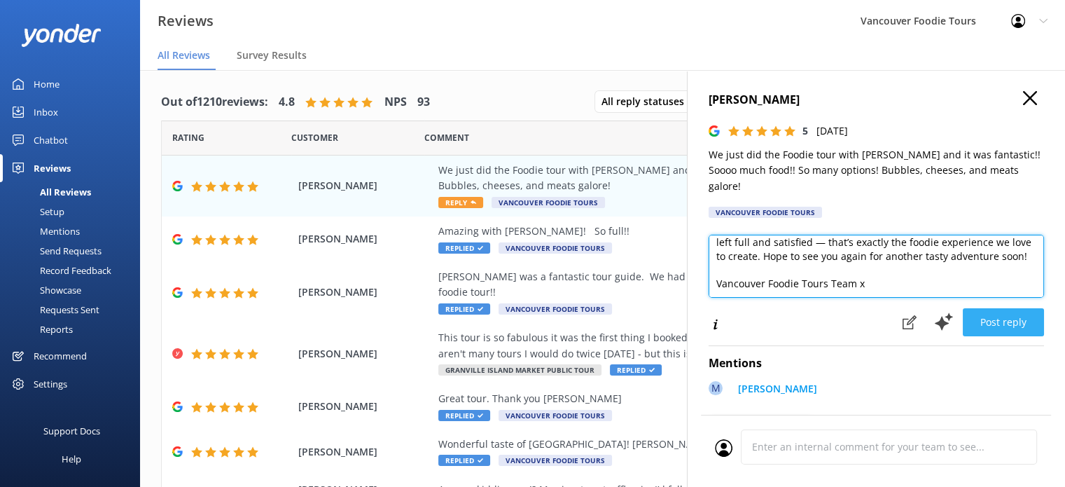
type textarea "Hi [PERSON_NAME], Wow — thank you for such a fantastic review! We’re thrilled y…"
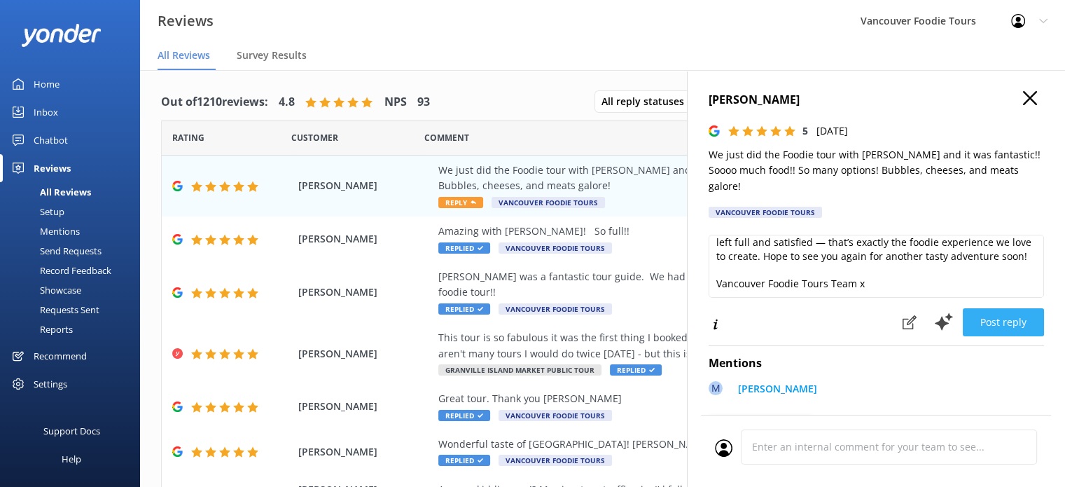
click at [997, 308] on button "Post reply" at bounding box center [1003, 322] width 81 height 28
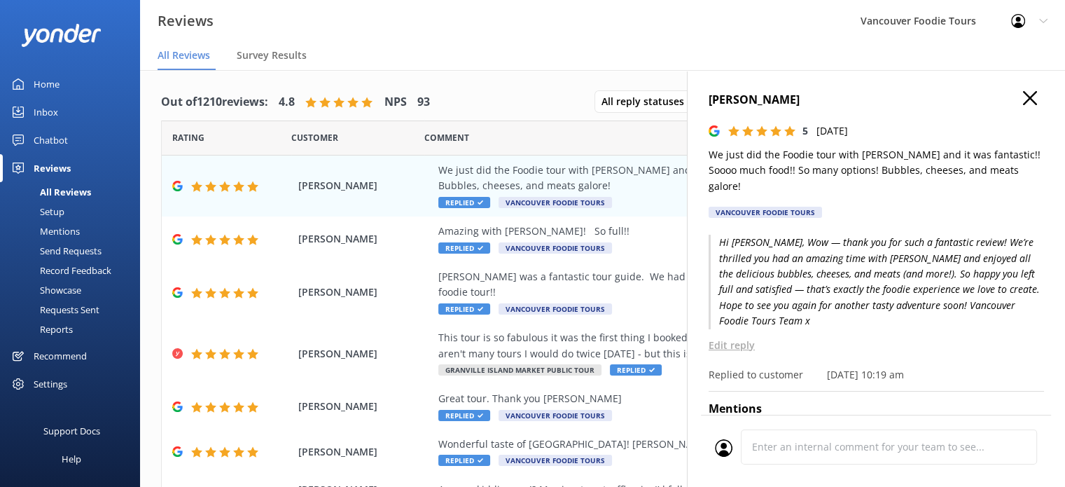
click at [1023, 97] on use "button" at bounding box center [1030, 98] width 14 height 14
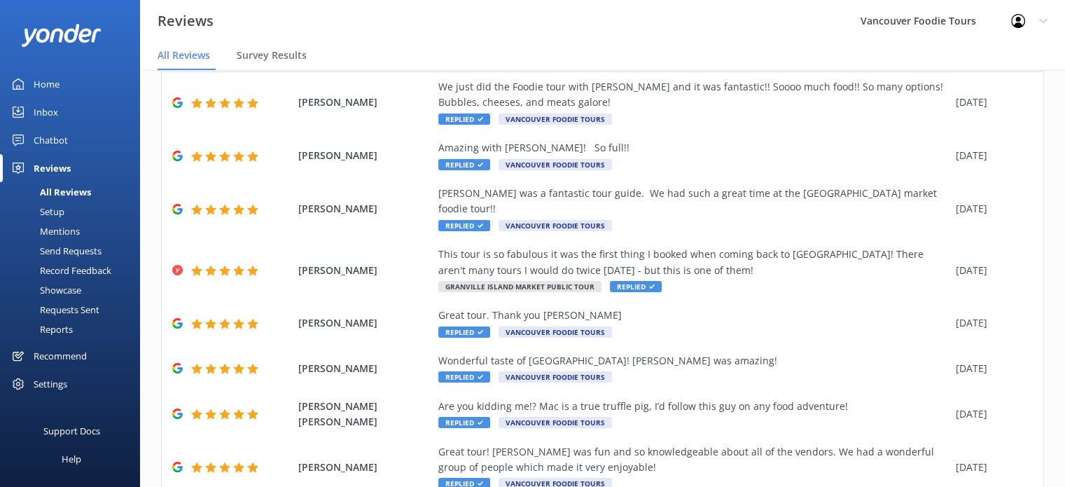
scroll to position [216, 0]
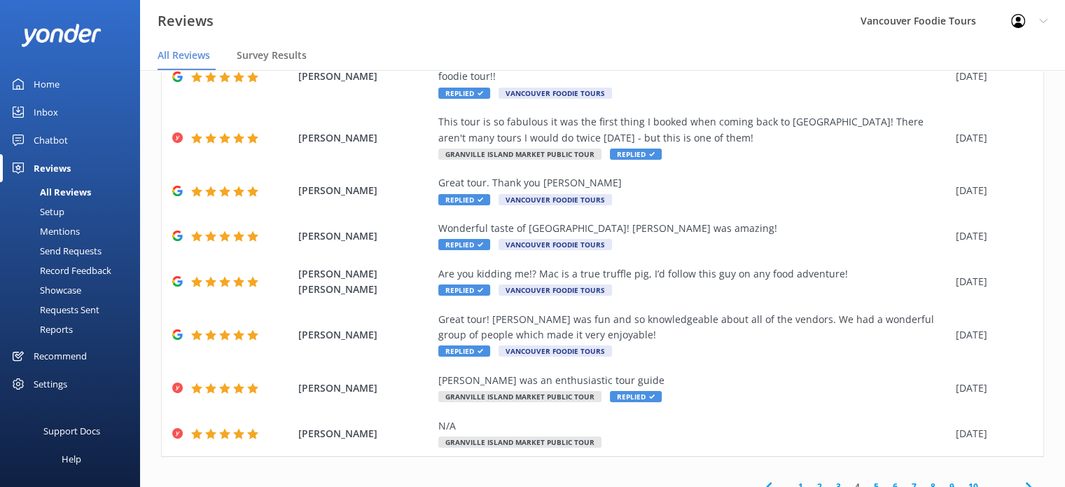
click at [829, 480] on link "3" at bounding box center [838, 486] width 19 height 13
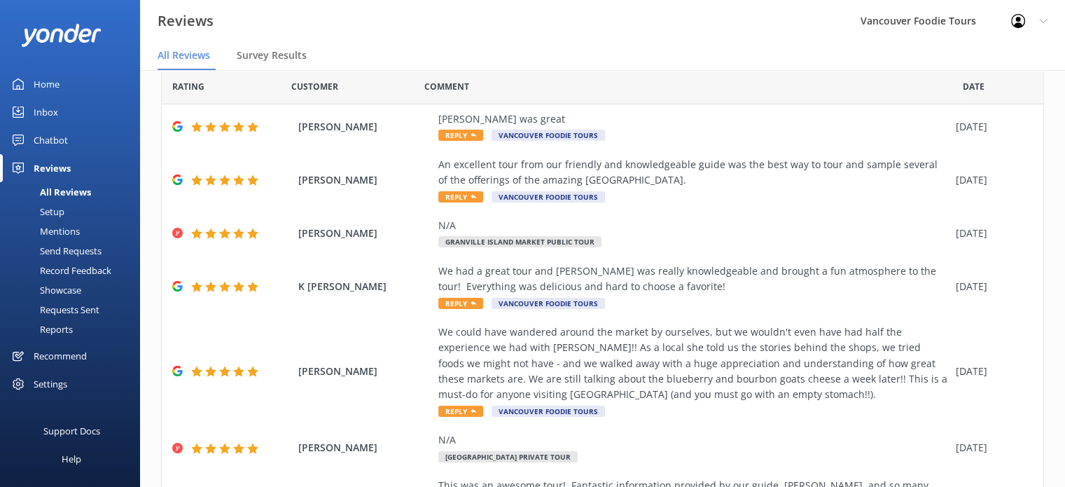
scroll to position [278, 0]
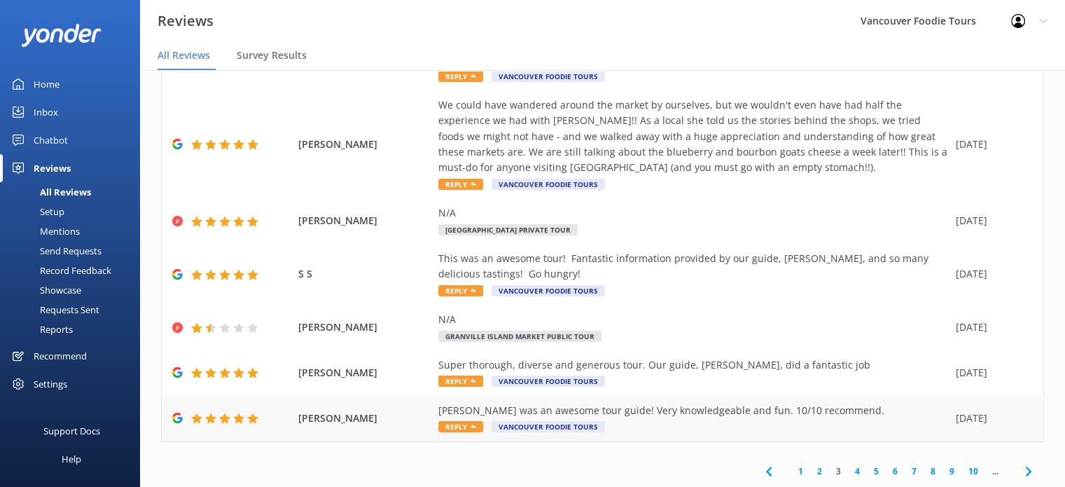
click at [692, 425] on div "[PERSON_NAME] was an awesome tour guide! Very knowledgeable and fun. 10/10 reco…" at bounding box center [693, 419] width 511 height 32
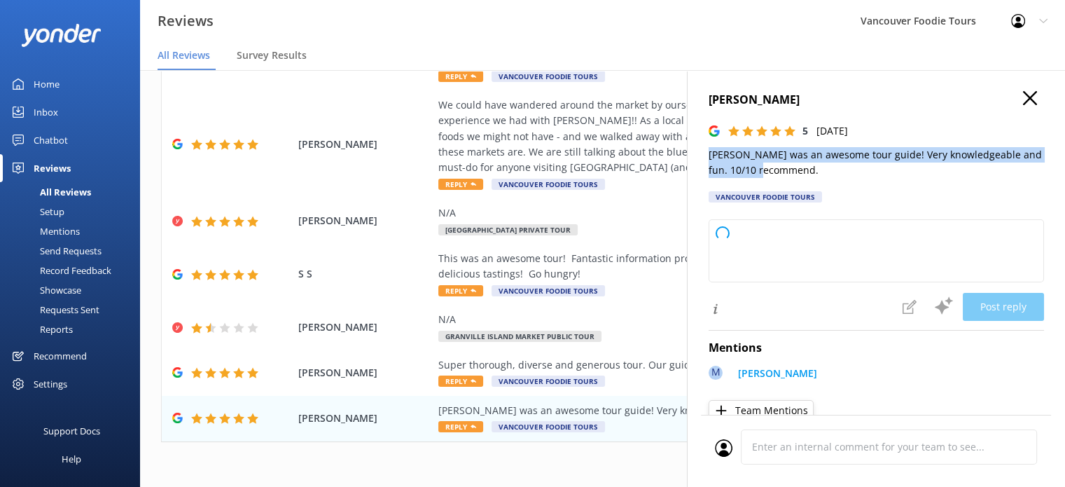
drag, startPoint x: 709, startPoint y: 155, endPoint x: 782, endPoint y: 165, distance: 74.2
click at [782, 165] on p "[PERSON_NAME] was an awesome tour guide! Very knowledgeable and fun. 10/10 reco…" at bounding box center [876, 163] width 335 height 32
type textarea "Thank you so much for your wonderful review! We're thrilled to hear you had a g…"
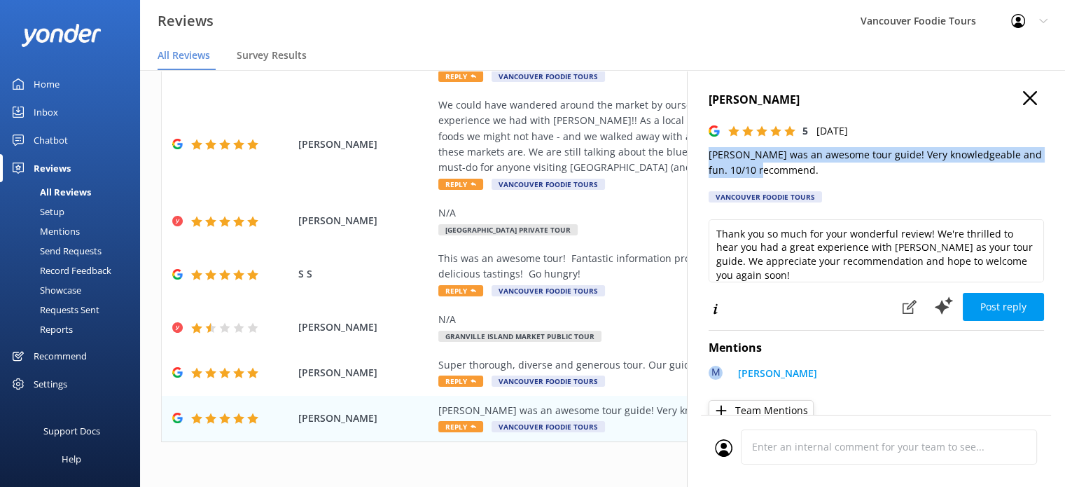
copy p "[PERSON_NAME] was an awesome tour guide! Very knowledgeable and fun. 10/10 reco…"
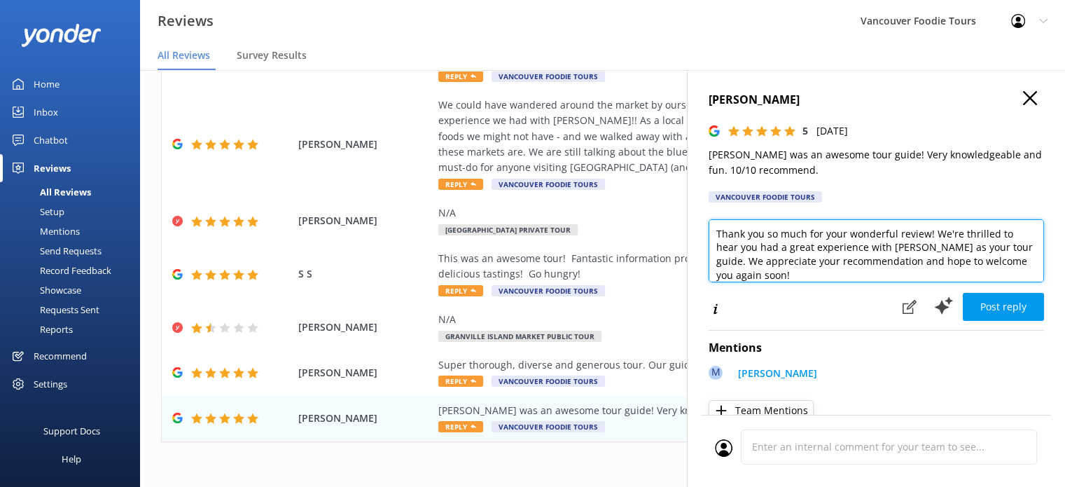
click at [876, 233] on textarea "Thank you so much for your wonderful review! We're thrilled to hear you had a g…" at bounding box center [876, 250] width 335 height 63
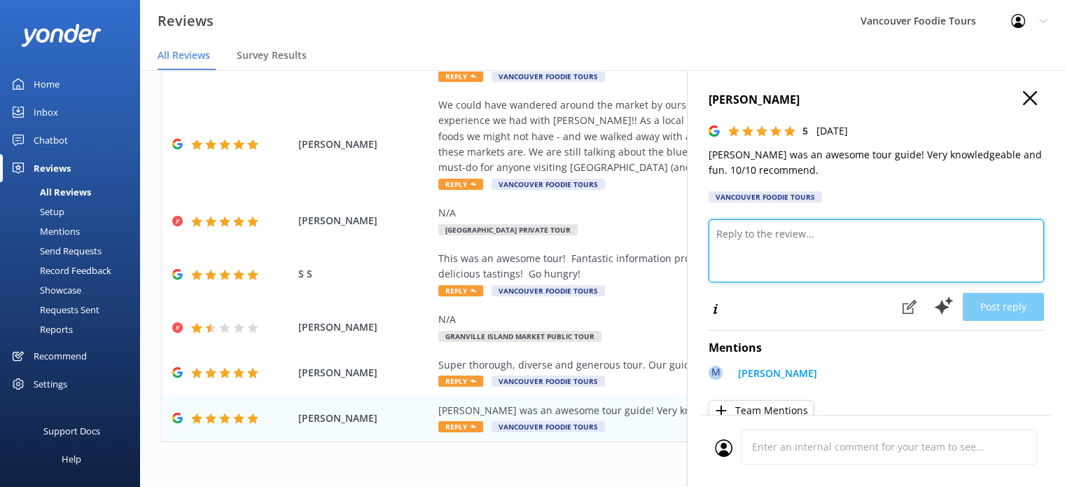
paste textarea "Hi [PERSON_NAME], Thank you so much for your wonderful review! We’re delighted …"
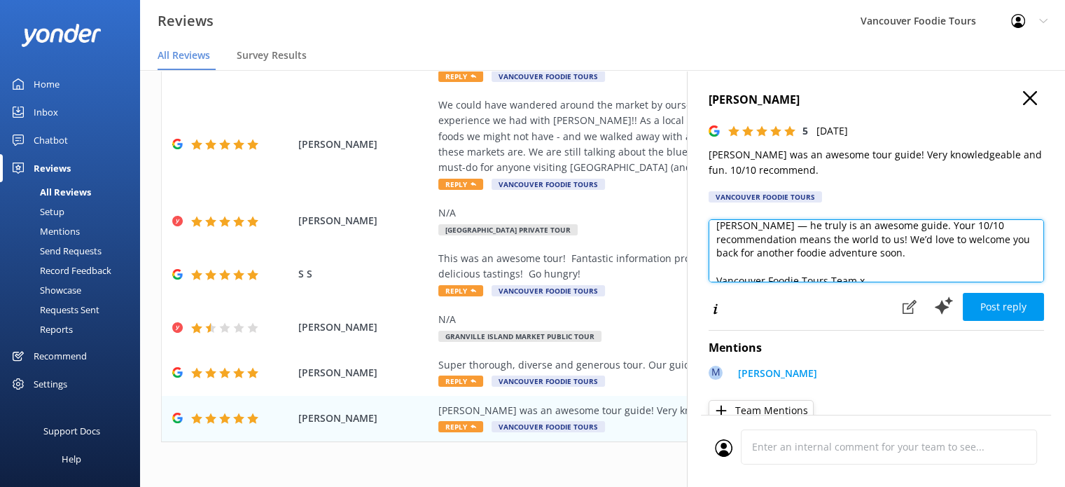
scroll to position [76, 0]
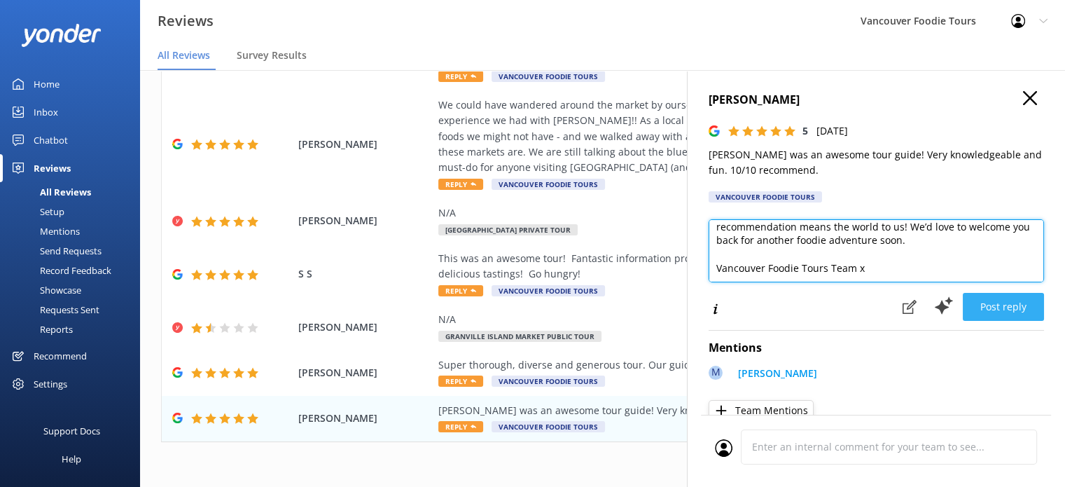
type textarea "Hi [PERSON_NAME], Thank you so much for your wonderful review! We’re delighted …"
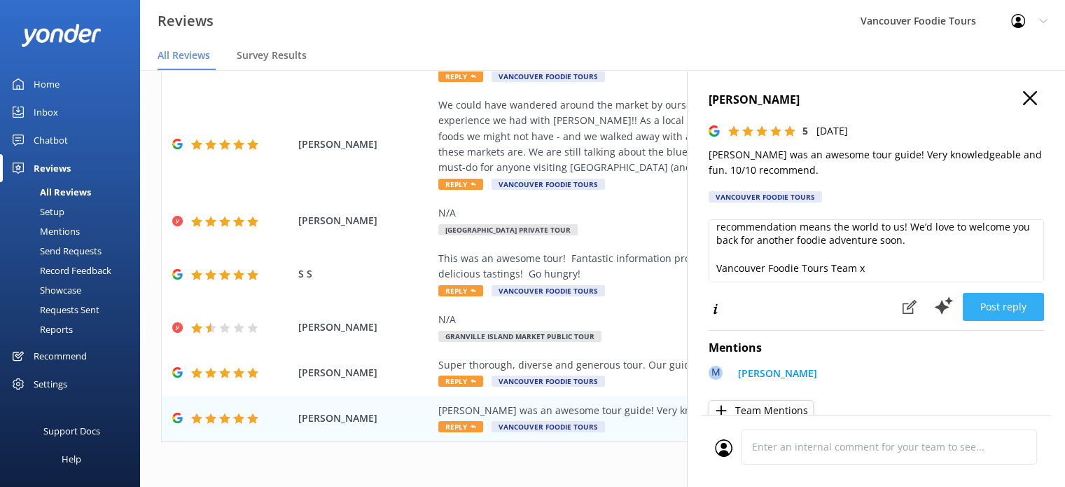
click at [997, 304] on button "Post reply" at bounding box center [1003, 307] width 81 height 28
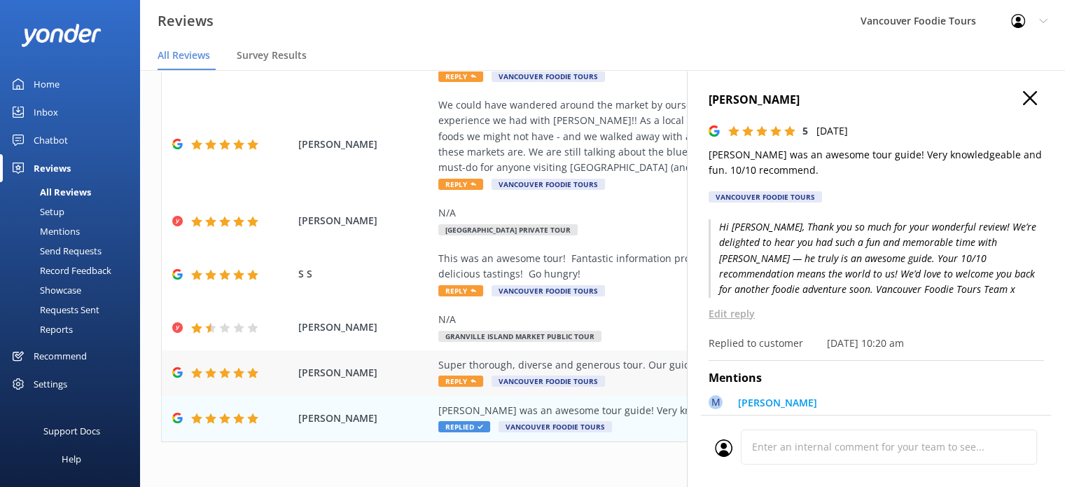
click at [635, 363] on div "Super thorough, diverse and generous tour. Our guide, [PERSON_NAME], did a fant…" at bounding box center [693, 364] width 511 height 15
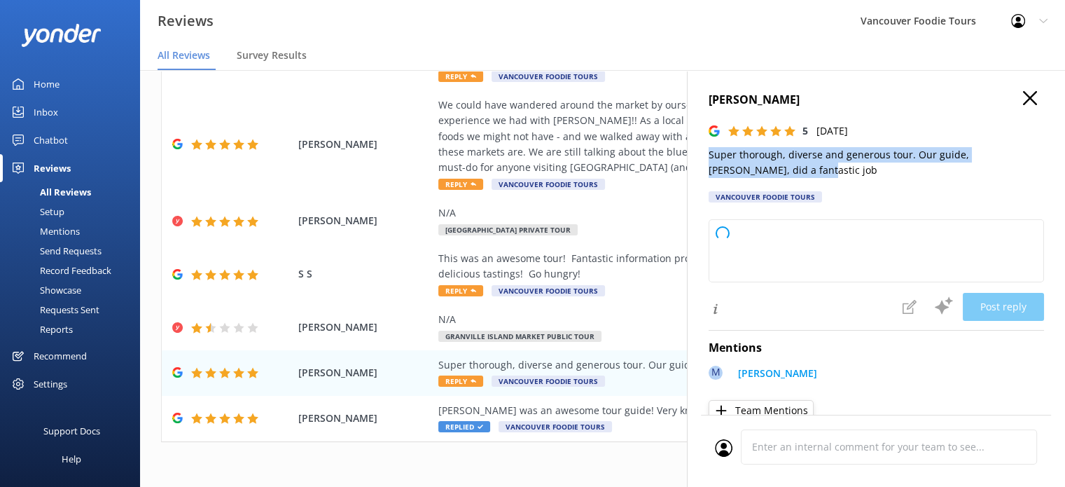
type textarea "Thank you so much for your wonderful feedback! We're delighted you enjoyed the …"
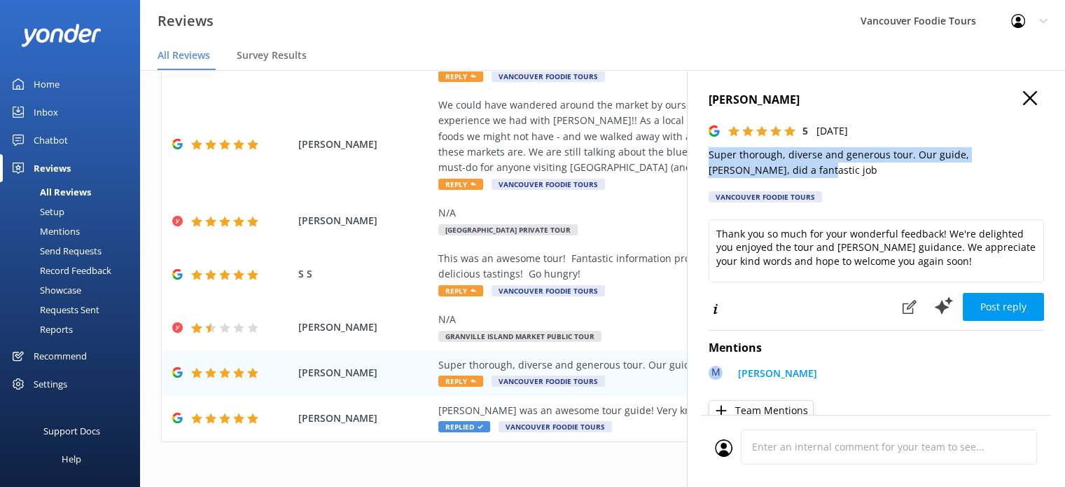
drag, startPoint x: 776, startPoint y: 172, endPoint x: 691, endPoint y: 154, distance: 86.7
click at [691, 154] on div "[PERSON_NAME] S 5 [DATE] Super thorough, diverse and generous tour. Our guide, …" at bounding box center [876, 313] width 378 height 487
copy p "Super thorough, diverse and generous tour. Our guide, [PERSON_NAME], did a fant…"
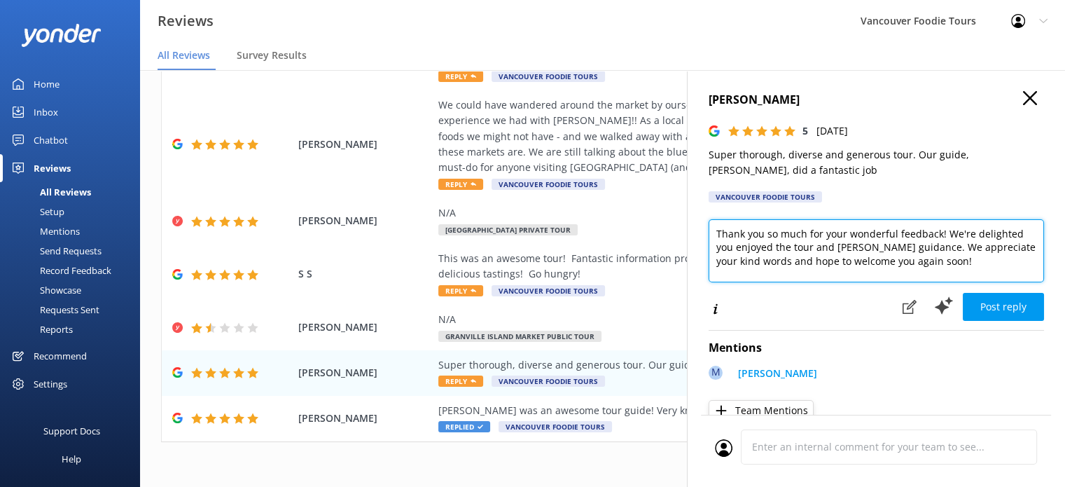
click at [818, 235] on textarea "Thank you so much for your wonderful feedback! We're delighted you enjoyed the …" at bounding box center [876, 250] width 335 height 63
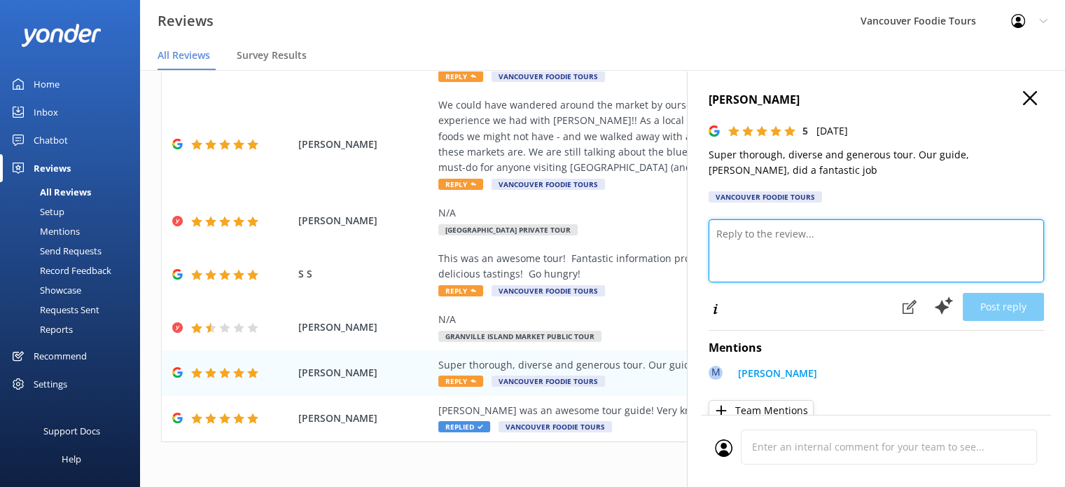
paste textarea "Hi [PERSON_NAME], Thank you for your kind words! We’re so glad you enjoyed the …"
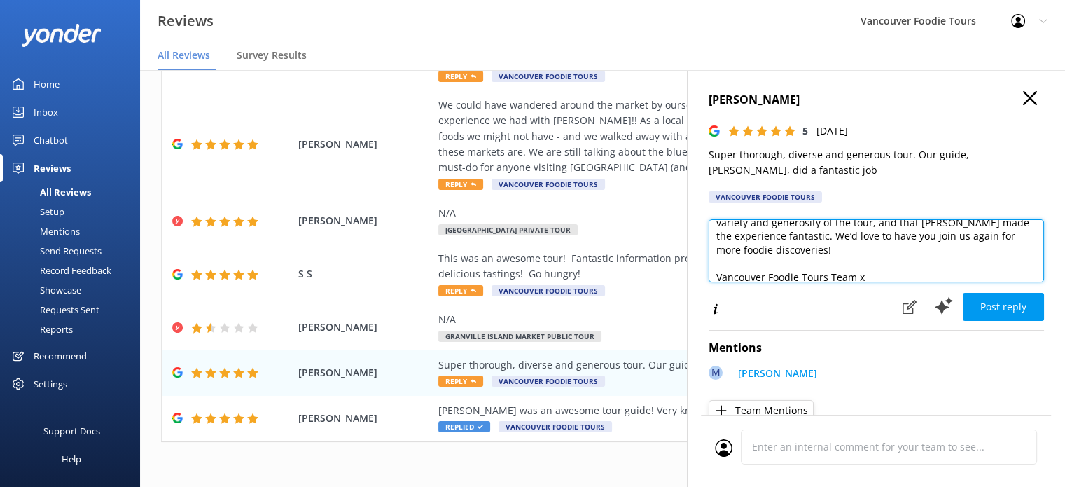
scroll to position [62, 0]
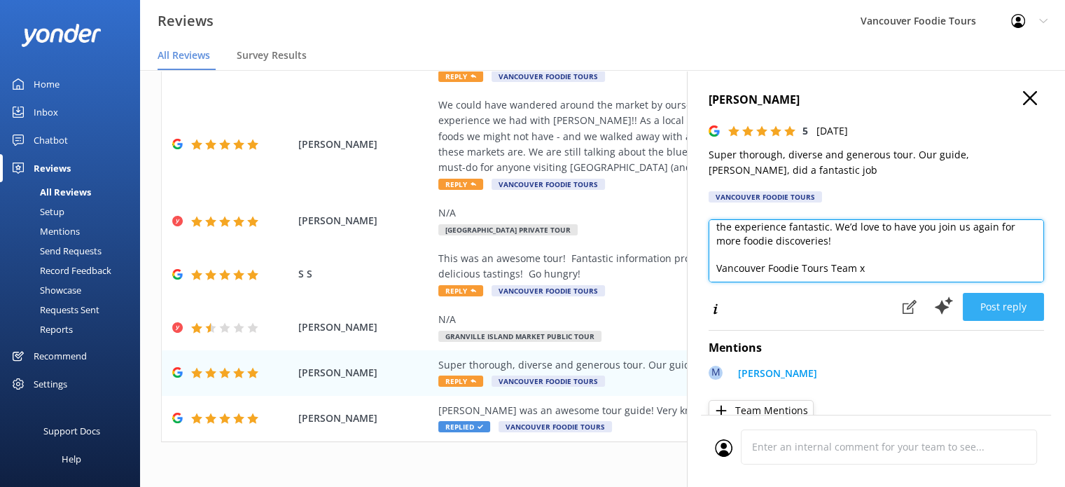
type textarea "Hi [PERSON_NAME], Thank you for your kind words! We’re so glad you enjoyed the …"
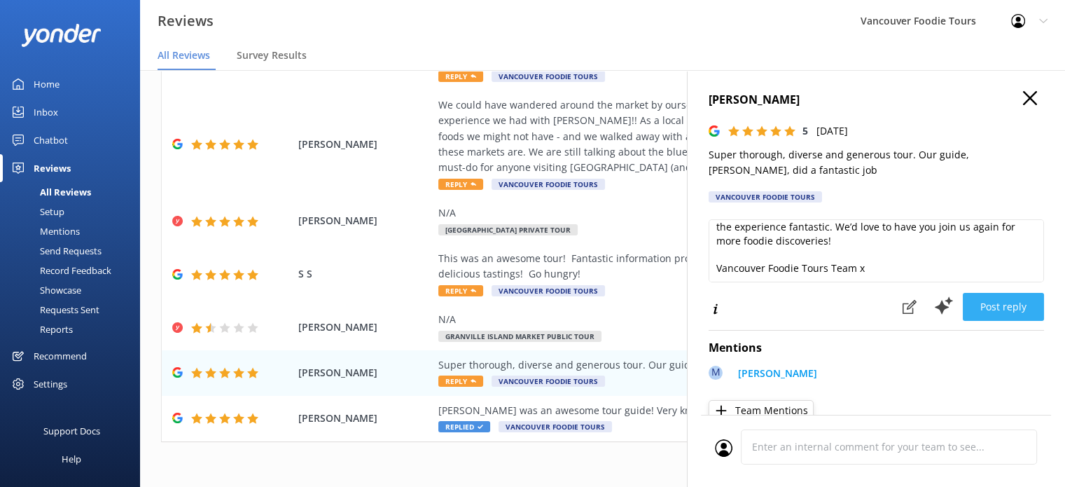
click at [995, 305] on button "Post reply" at bounding box center [1003, 307] width 81 height 28
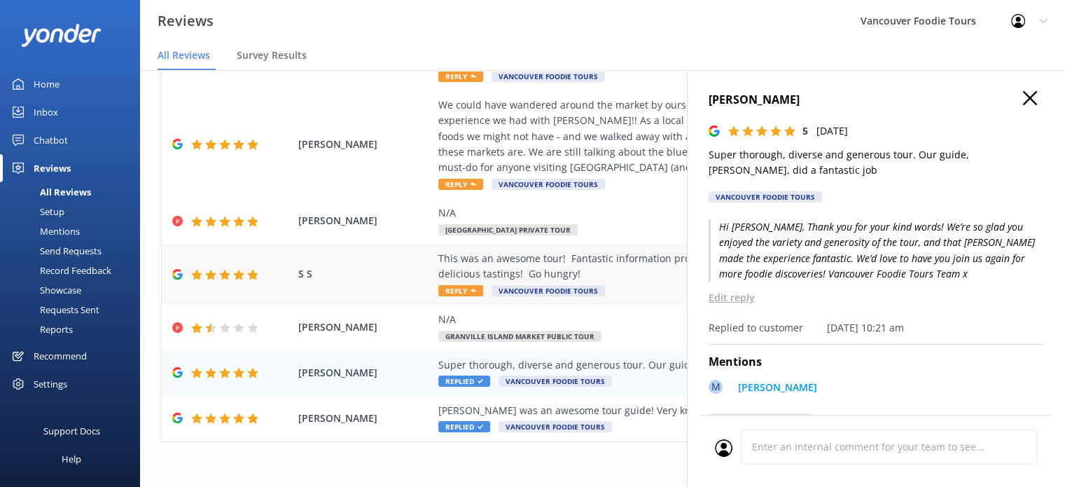
click at [592, 260] on div "This was an awesome tour! Fantastic information provided by our guide, [PERSON_…" at bounding box center [693, 267] width 511 height 32
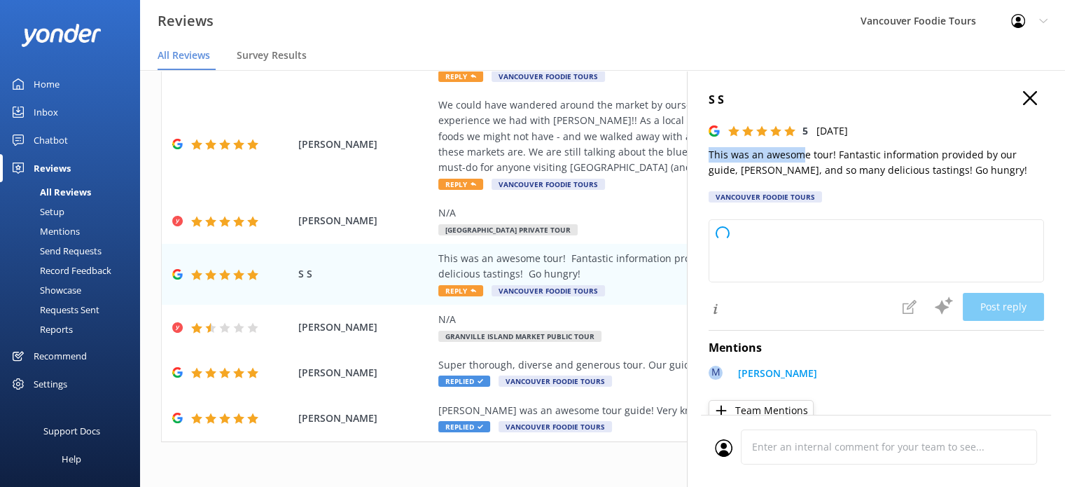
type textarea "Thank you so much for your wonderful review! We're thrilled to hear you enjoyed…"
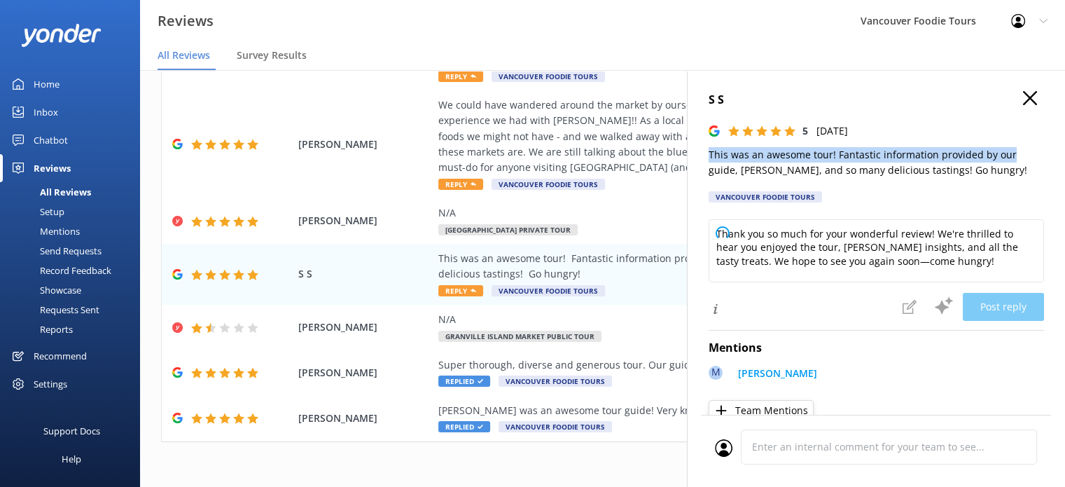
scroll to position [0, 11]
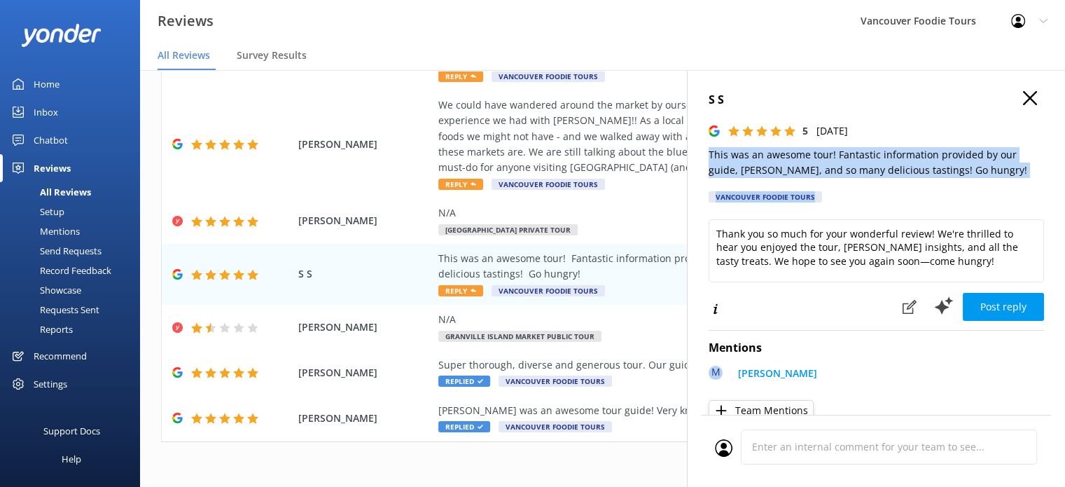
drag, startPoint x: 703, startPoint y: 159, endPoint x: 983, endPoint y: 198, distance: 282.9
click at [983, 198] on div "S S 5 [DATE] This was an awesome tour! Fantastic information provided by our gu…" at bounding box center [876, 313] width 378 height 487
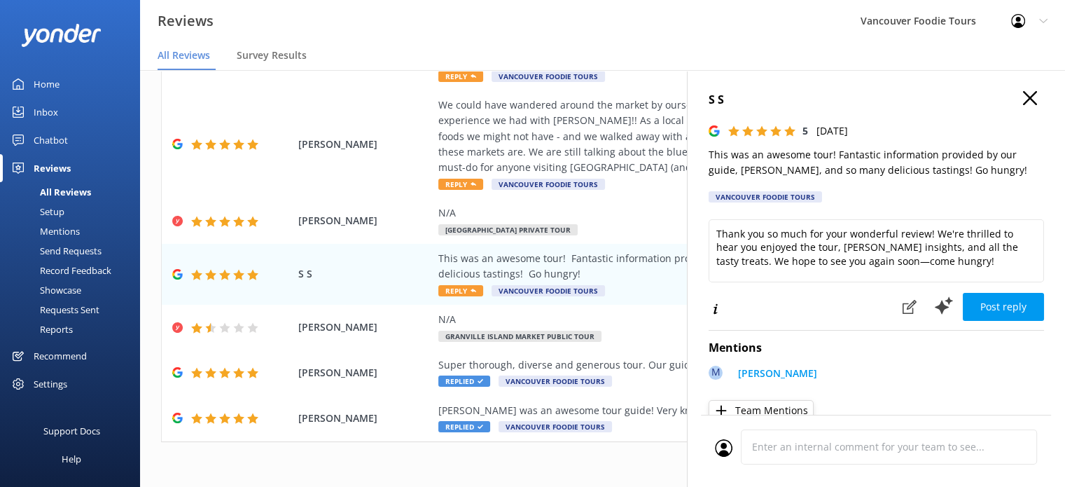
click at [983, 198] on div "S S 5 [DATE] This was an awesome tour! Fantastic information provided by our gu…" at bounding box center [876, 151] width 335 height 120
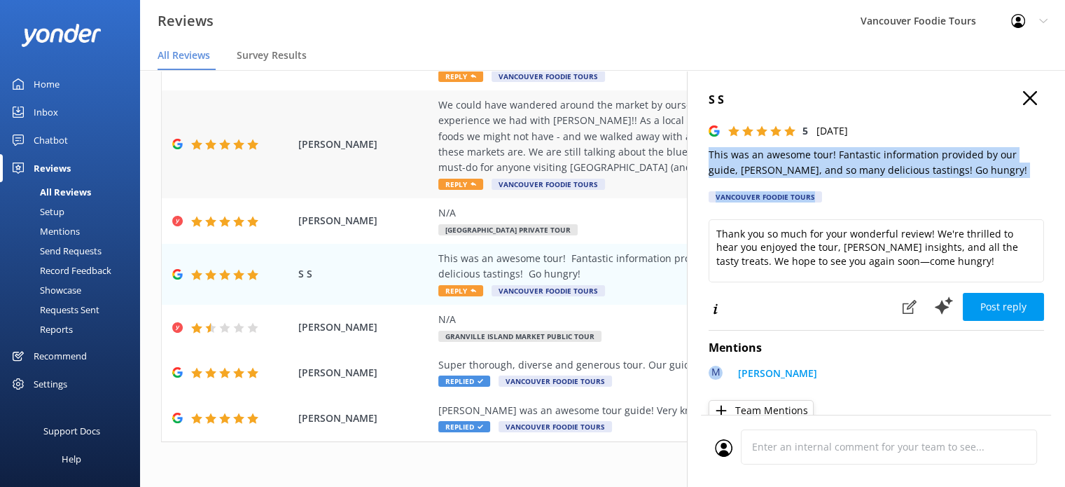
scroll to position [0, 0]
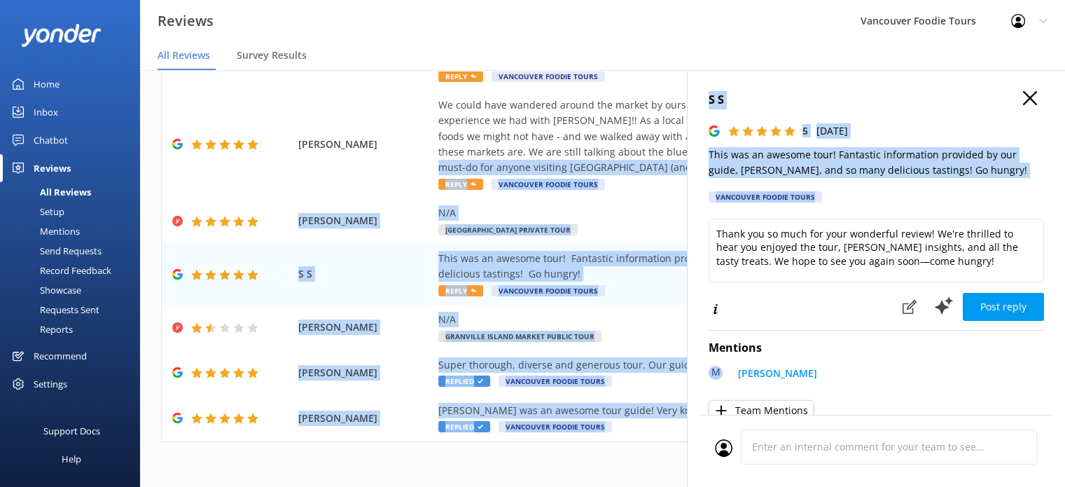
drag, startPoint x: 978, startPoint y: 181, endPoint x: 723, endPoint y: 156, distance: 255.4
click at [686, 147] on div "Out of 1210 reviews: 4.8 NPS 93 All reply statuses All reply statuses Needs a r…" at bounding box center [602, 292] width 925 height 445
click at [733, 160] on p "This was an awesome tour! Fantastic information provided by our guide, [PERSON_…" at bounding box center [876, 163] width 335 height 32
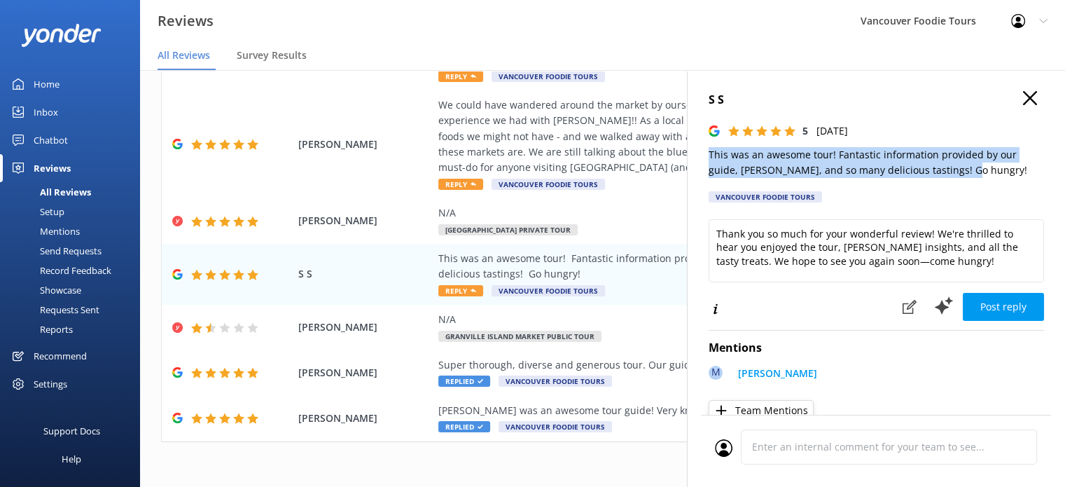
drag, startPoint x: 706, startPoint y: 151, endPoint x: 992, endPoint y: 173, distance: 286.6
click at [992, 173] on div "S S 5 [DATE] This was an awesome tour! Fantastic information provided by our gu…" at bounding box center [876, 313] width 378 height 487
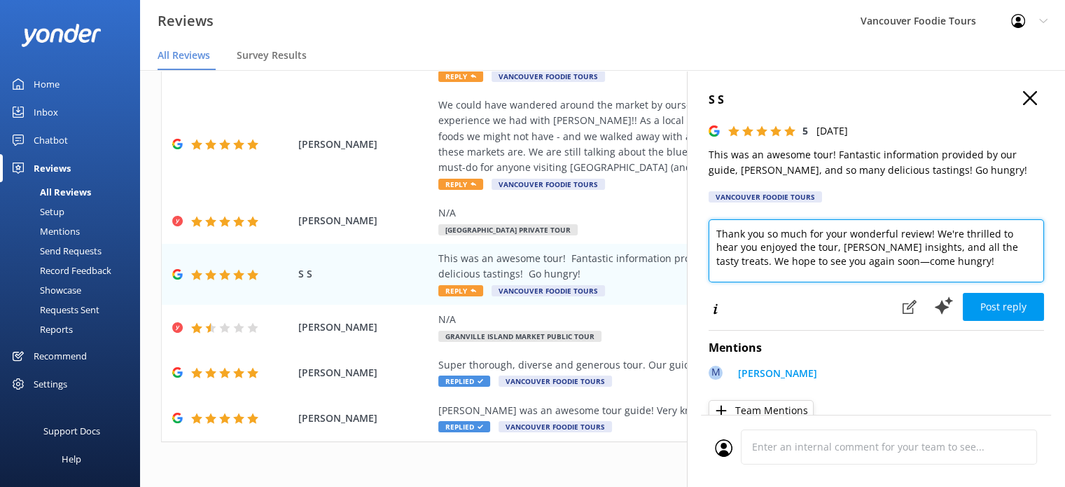
click at [920, 261] on textarea "Thank you so much for your wonderful review! We're thrilled to hear you enjoyed…" at bounding box center [876, 250] width 335 height 63
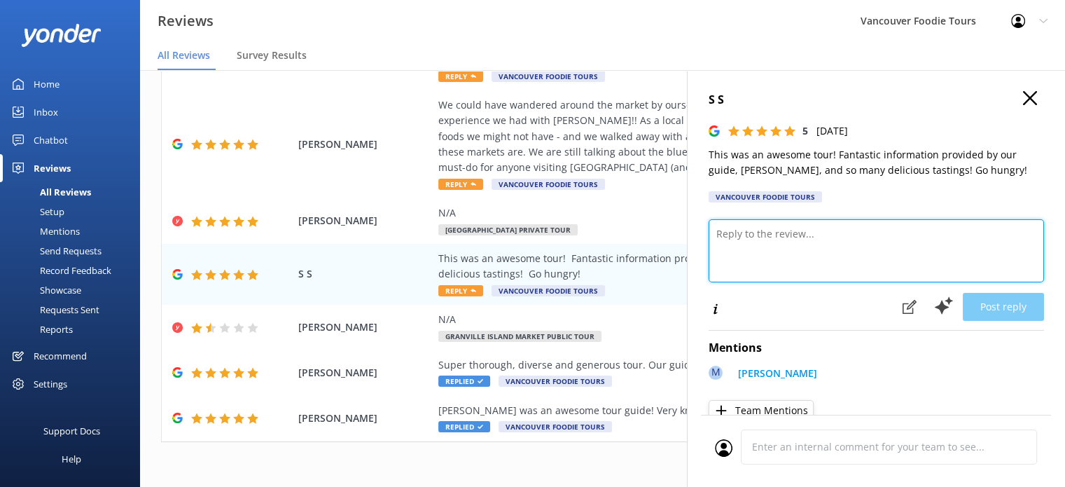
paste textarea "Hi there, Thank you so much for sharing your experience! We’re thrilled you had…"
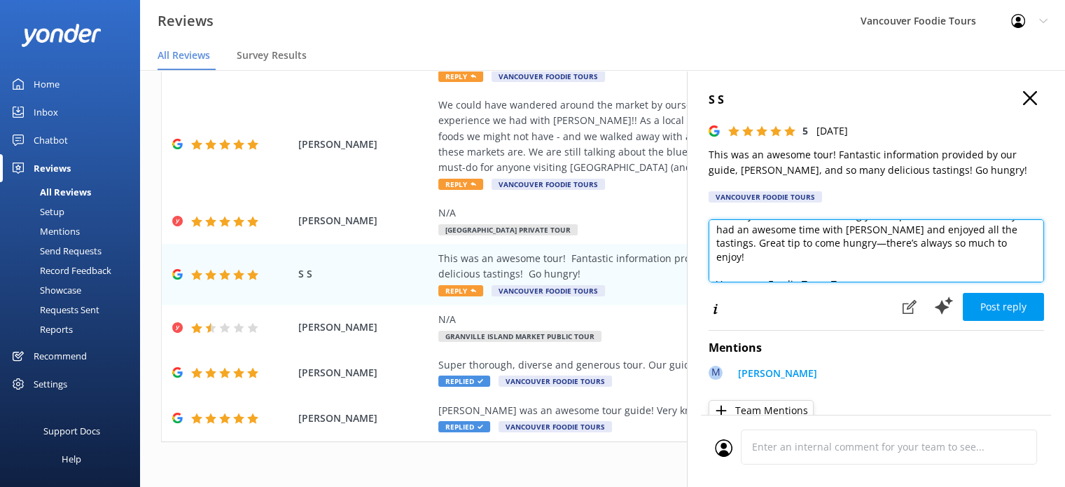
scroll to position [48, 0]
type textarea "Hi there, Thank you so much for sharing your experience! We’re thrilled you had…"
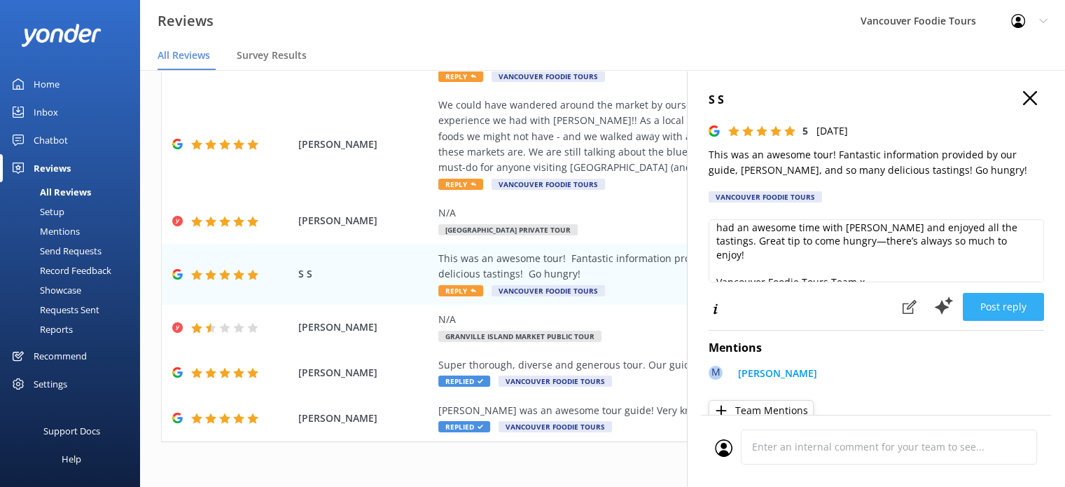
click at [1004, 307] on button "Post reply" at bounding box center [1003, 307] width 81 height 28
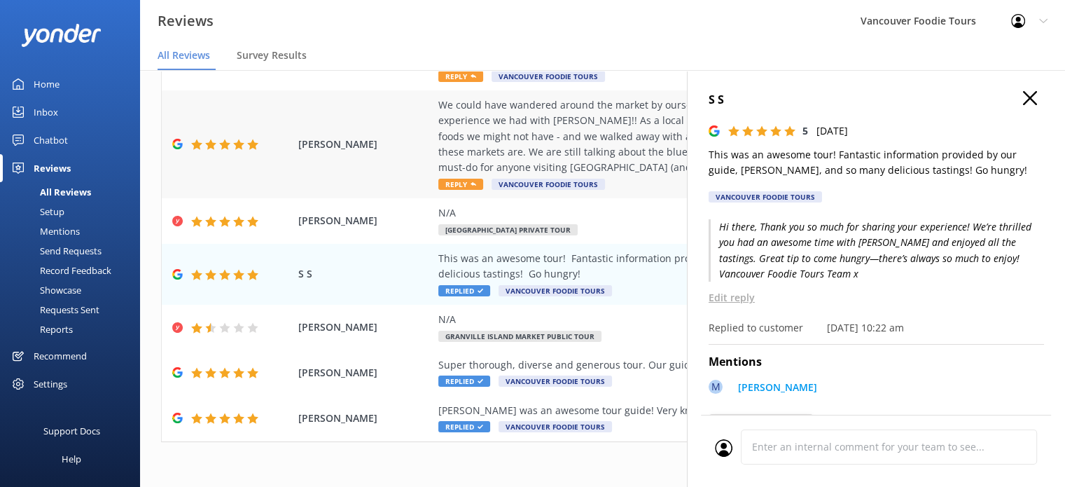
click at [521, 116] on div "We could have wandered around the market by ourselves, but we wouldn't even hav…" at bounding box center [693, 136] width 511 height 78
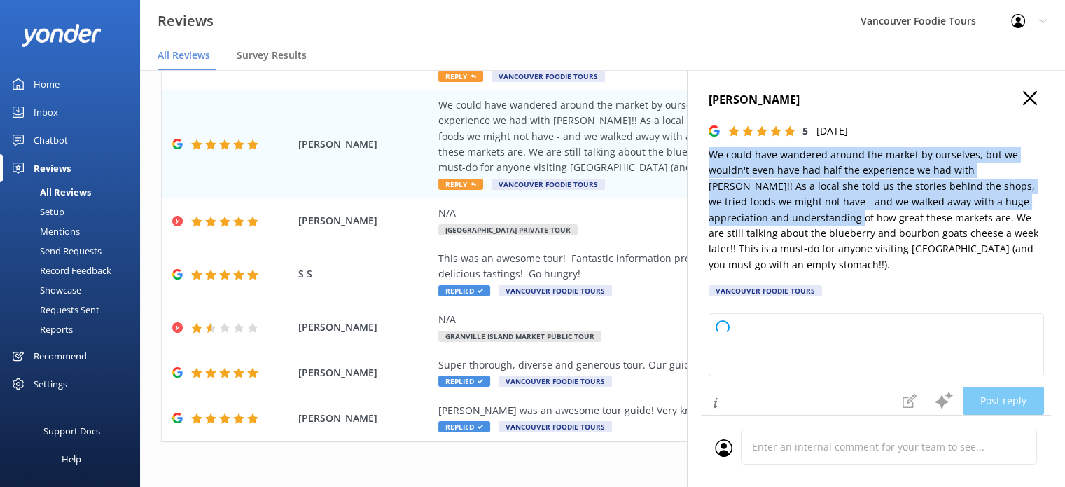
type textarea "Thank you so much for your wonderful review! We’re delighted to hear you had su…"
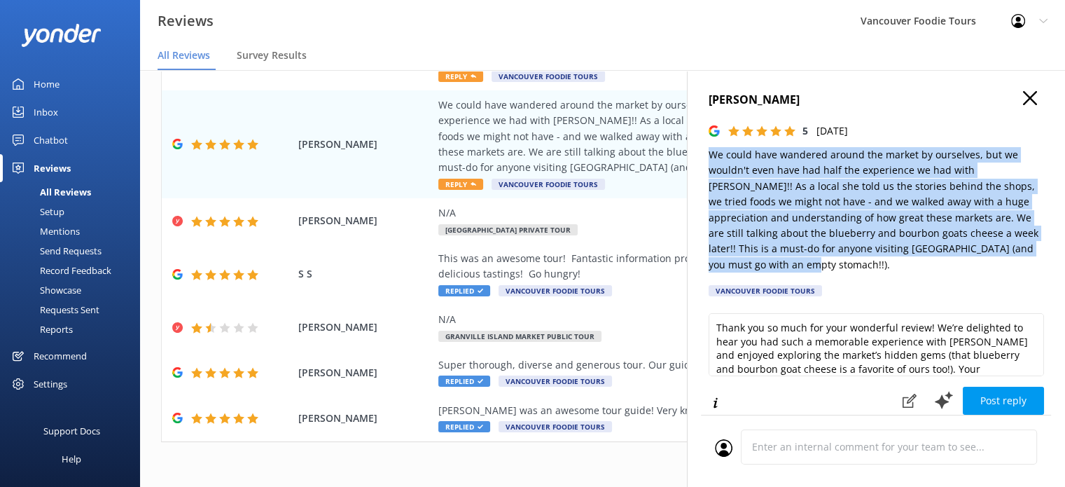
drag, startPoint x: 707, startPoint y: 156, endPoint x: 819, endPoint y: 265, distance: 155.5
click at [819, 265] on div "[PERSON_NAME] 5 [DATE] We could have wandered around the market by ourselves, b…" at bounding box center [876, 313] width 378 height 487
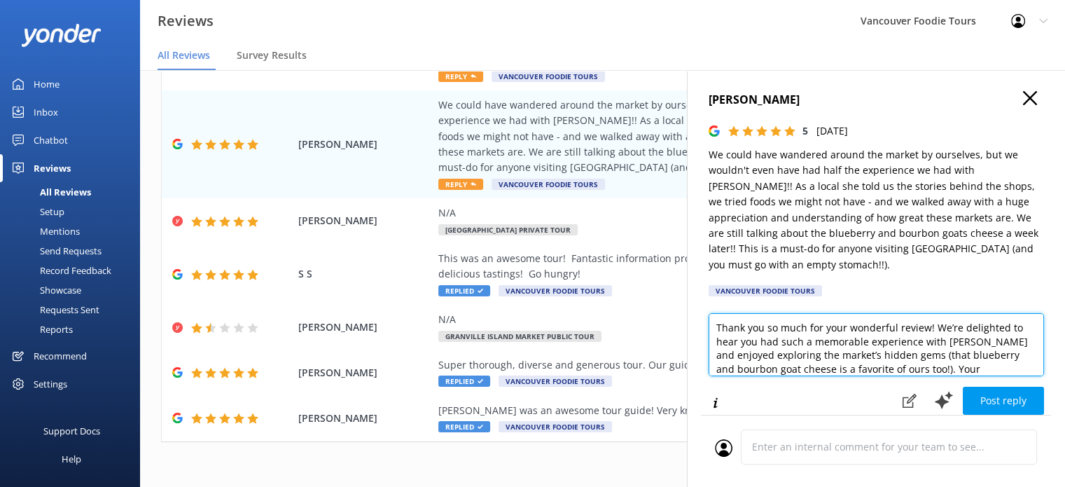
click at [834, 352] on textarea "Thank you so much for your wonderful review! We’re delighted to hear you had su…" at bounding box center [876, 344] width 335 height 63
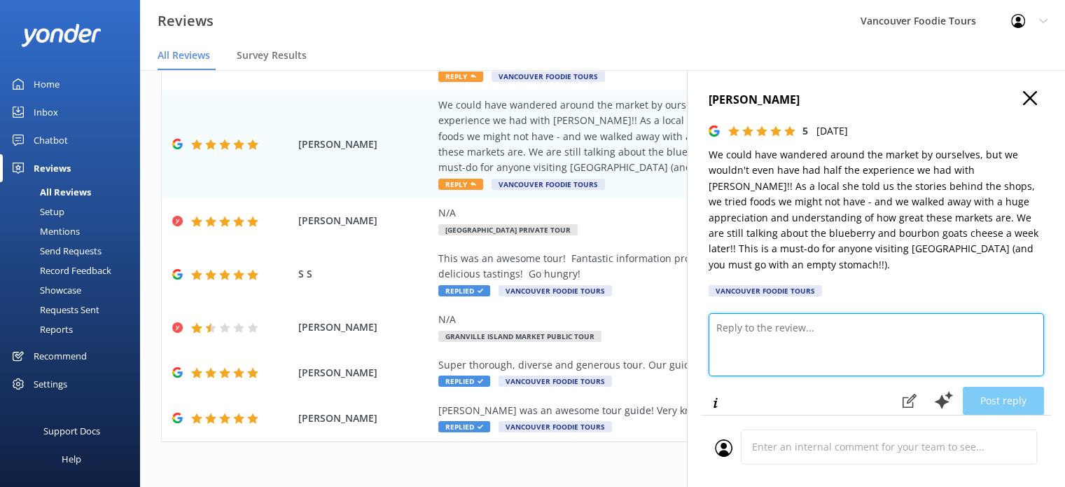
paste textarea "Hi [PERSON_NAME], Thank you so much for your wonderful review! We’re delighted …"
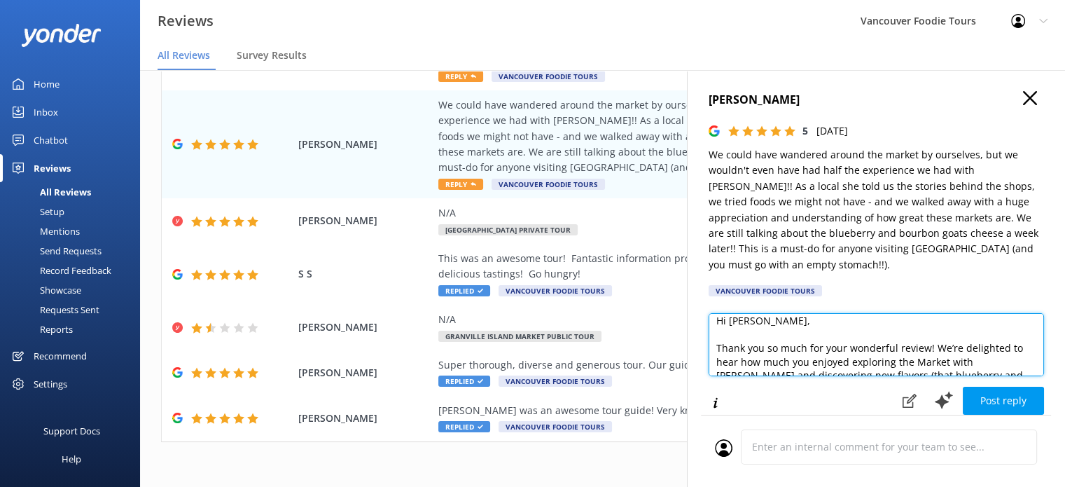
scroll to position [35, 0]
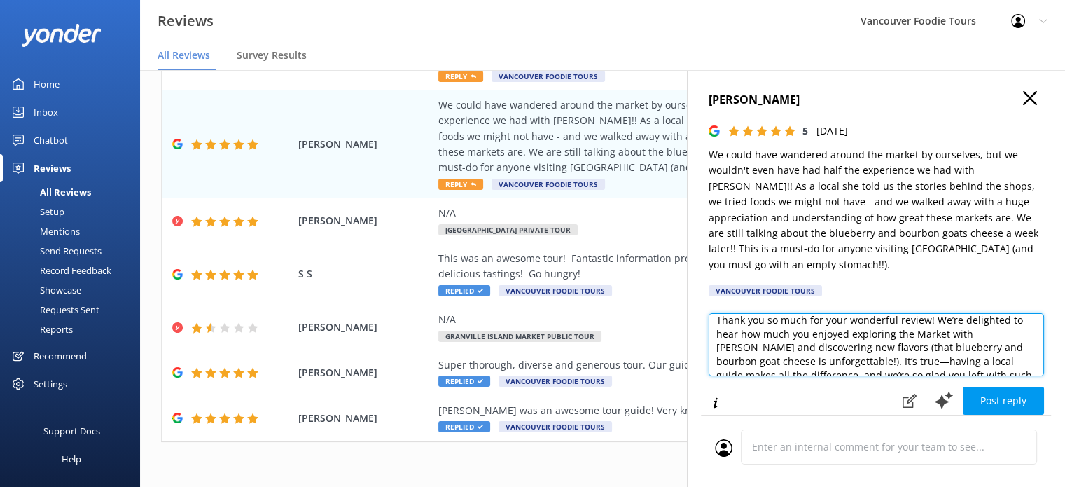
click at [917, 335] on textarea "Hi [PERSON_NAME], Thank you so much for your wonderful review! We’re delighted …" at bounding box center [876, 344] width 335 height 63
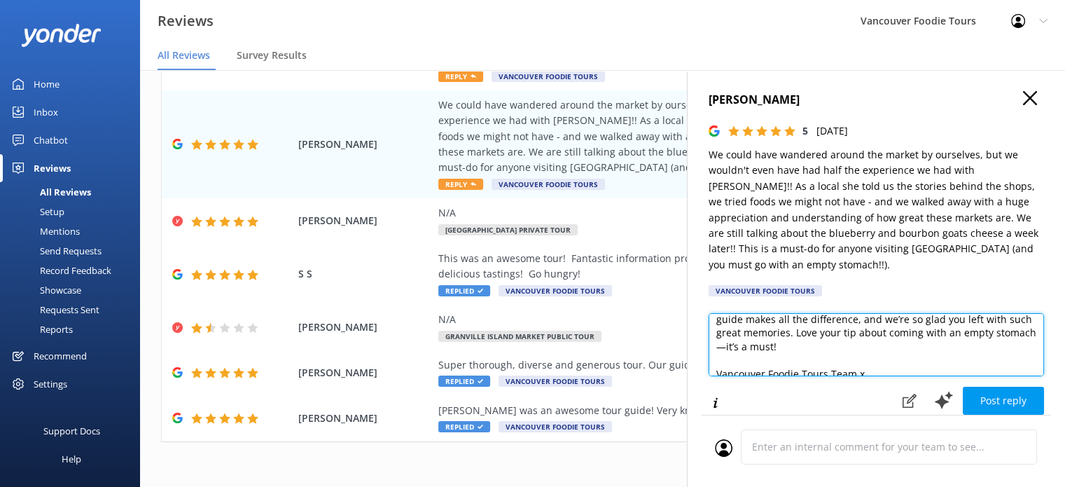
scroll to position [103, 0]
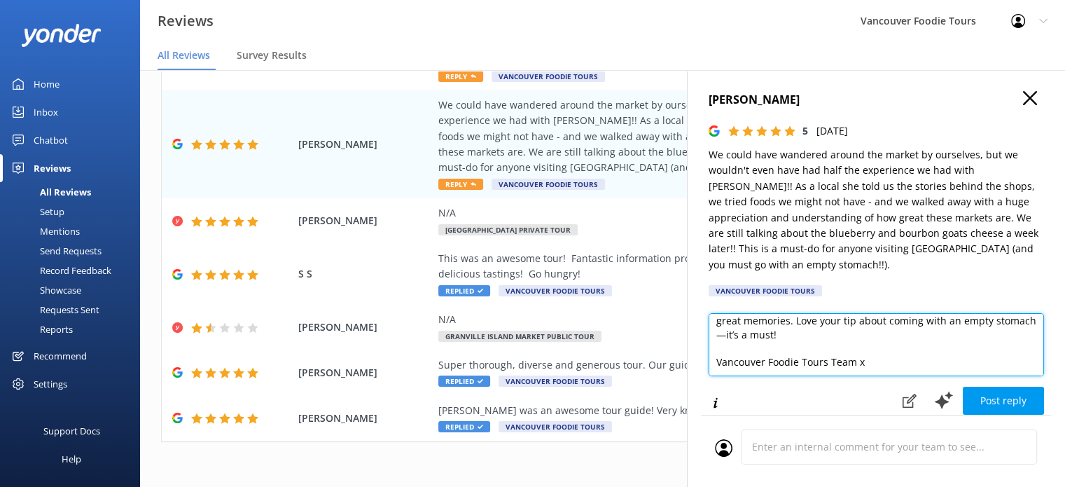
type textarea "Hi [PERSON_NAME], Thank you so much for your wonderful review! We’re delighted …"
click at [776, 335] on textarea "Hi [PERSON_NAME], Thank you so much for your wonderful review! We’re delighted …" at bounding box center [876, 344] width 335 height 63
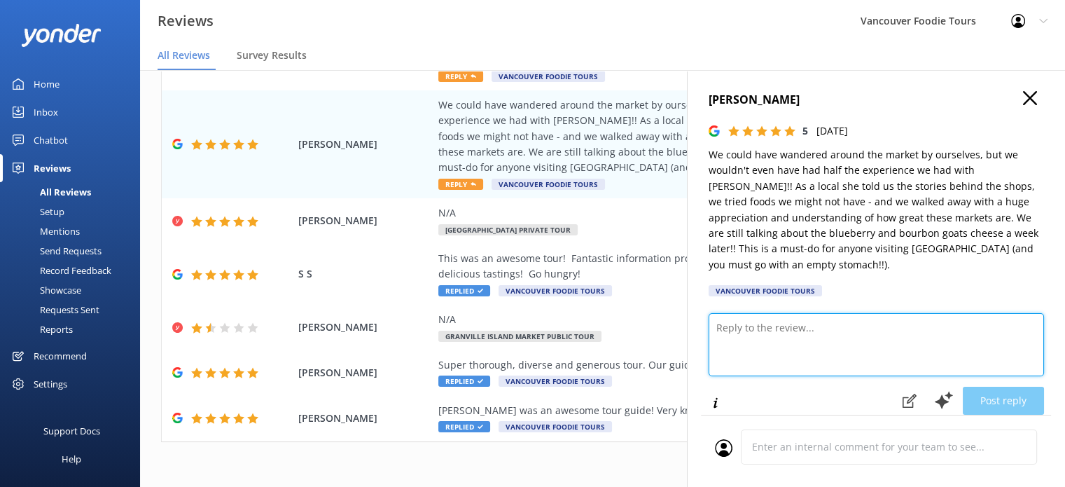
scroll to position [0, 0]
paste textarea "Hi [PERSON_NAME], thank you so much for sharing this wonderful feedback! We’re …"
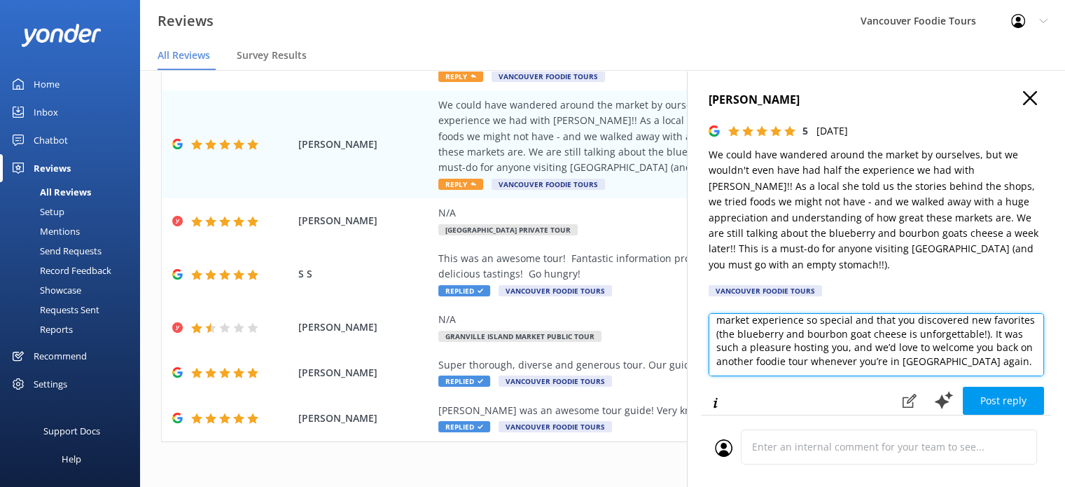
scroll to position [62, 0]
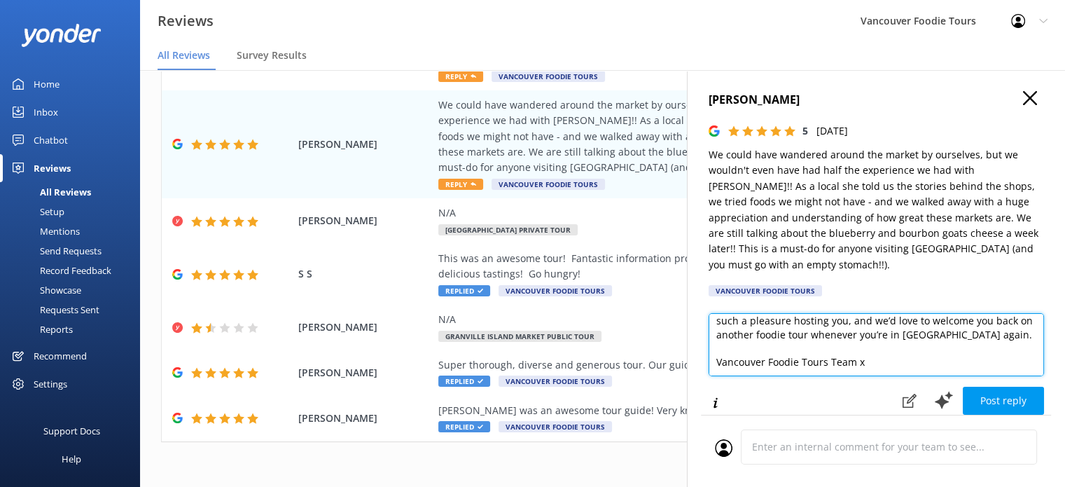
type textarea "Hi [PERSON_NAME], thank you so much for sharing this wonderful feedback! We’re …"
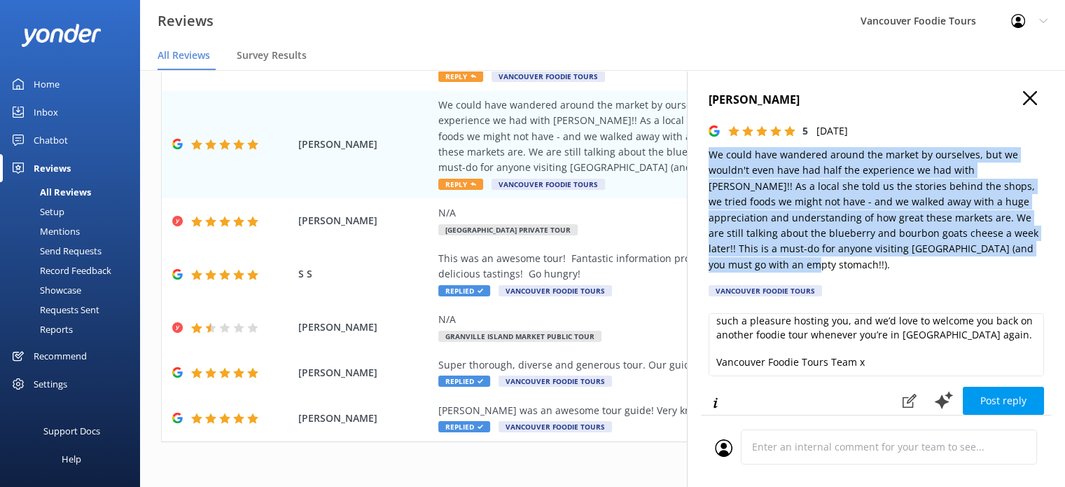
drag, startPoint x: 710, startPoint y: 158, endPoint x: 798, endPoint y: 268, distance: 141.0
click at [798, 268] on p "We could have wandered around the market by ourselves, but we wouldn't even hav…" at bounding box center [876, 209] width 335 height 125
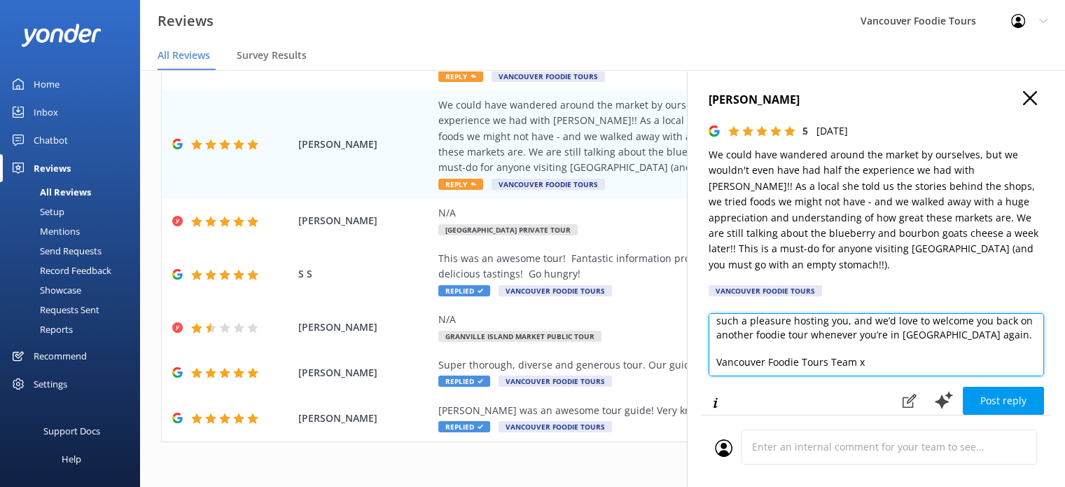
click at [740, 324] on textarea "Hi [PERSON_NAME], thank you so much for sharing this wonderful feedback! We’re …" at bounding box center [876, 344] width 335 height 63
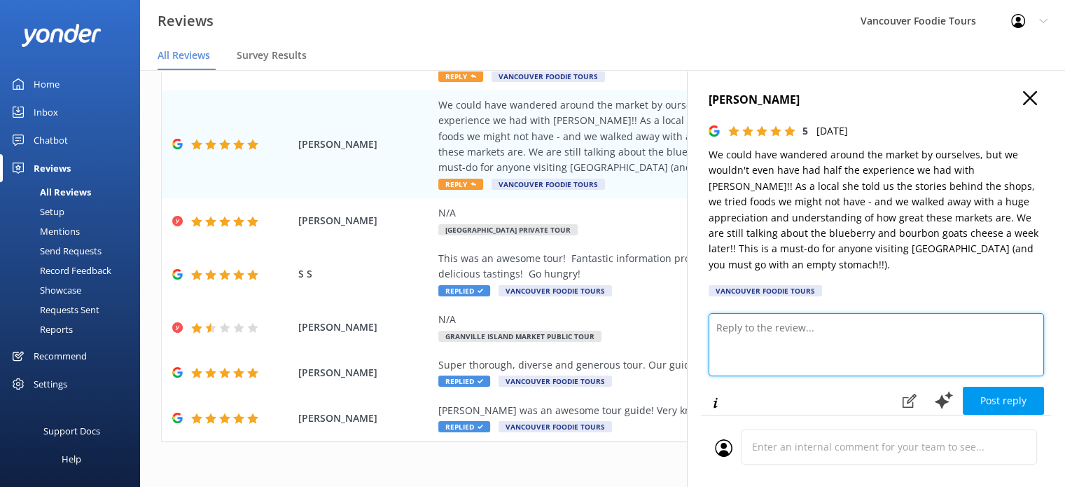
scroll to position [0, 0]
paste textarea "Hi [PERSON_NAME], thank you so much for your wonderful review! We’re delighted …"
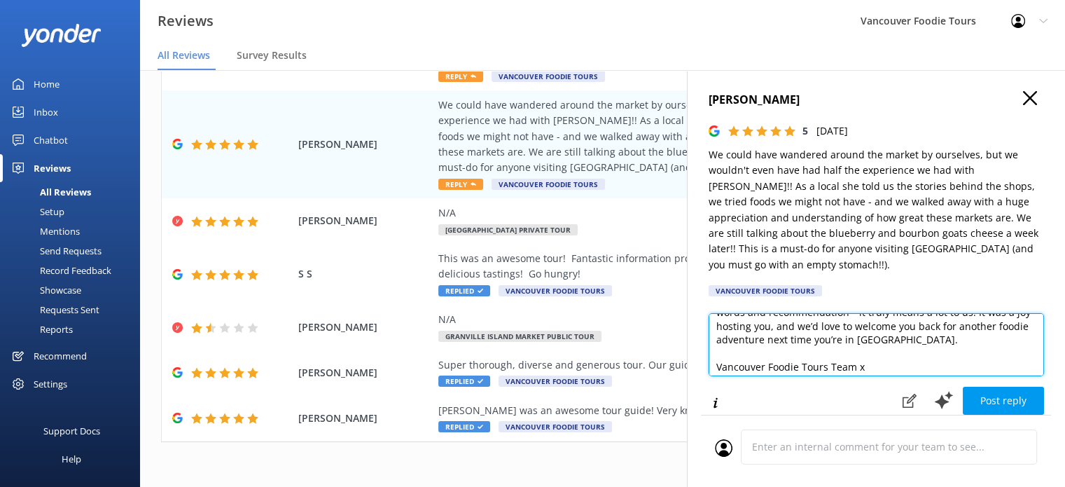
scroll to position [89, 0]
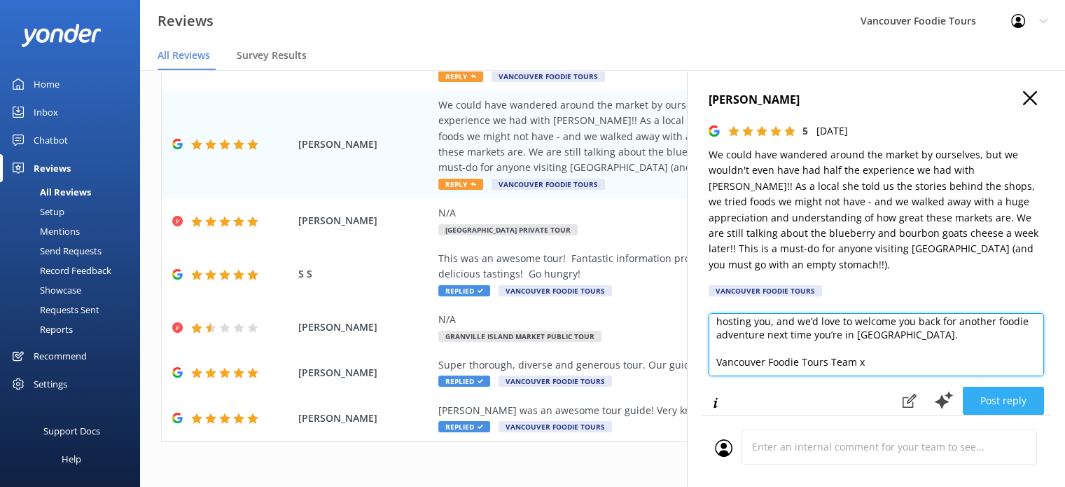
type textarea "Hi [PERSON_NAME], thank you so much for your wonderful review! We’re delighted …"
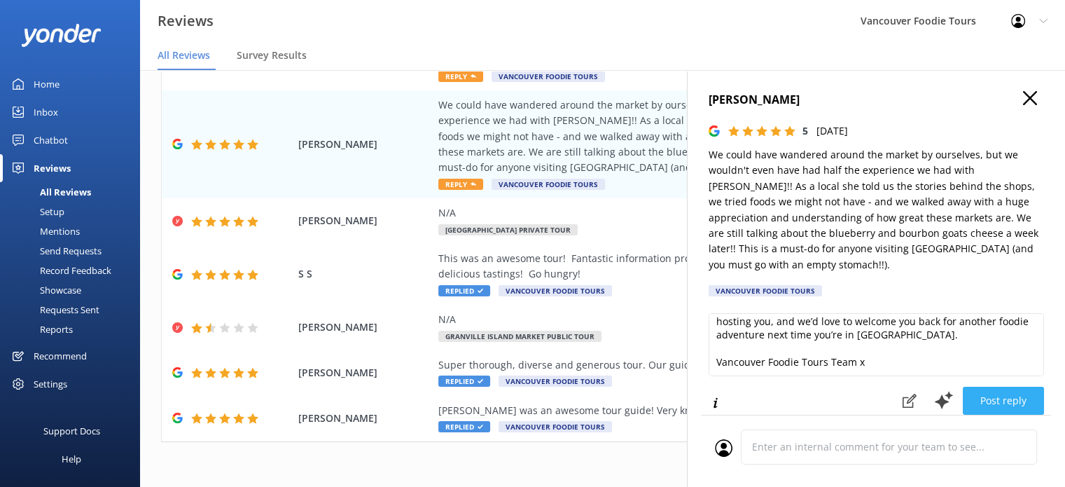
click at [1004, 401] on button "Post reply" at bounding box center [1003, 401] width 81 height 28
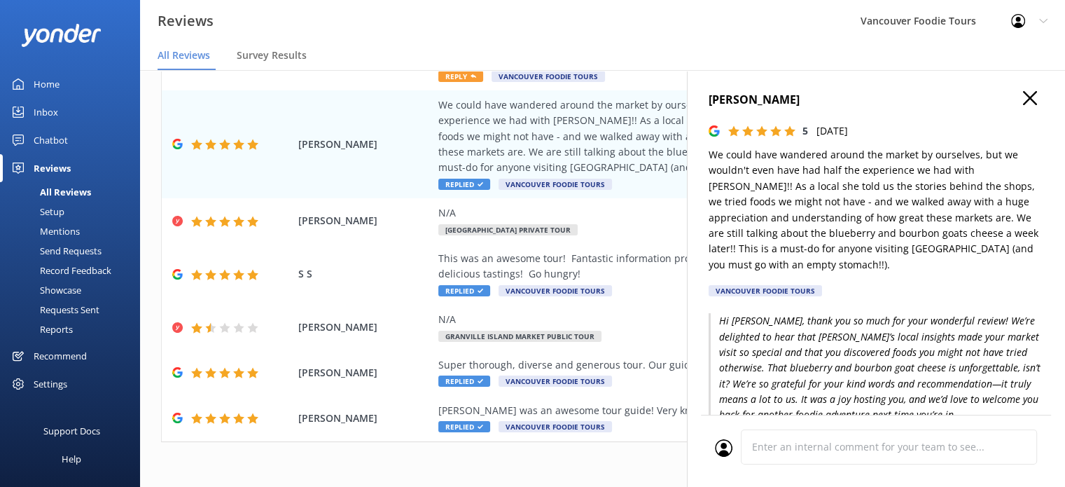
click at [1023, 95] on icon "button" at bounding box center [1030, 98] width 14 height 14
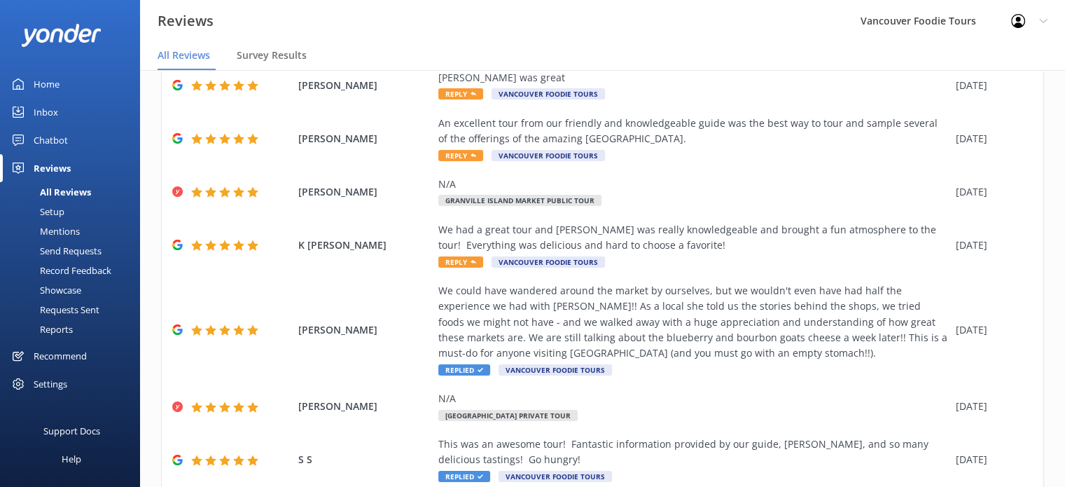
scroll to position [0, 0]
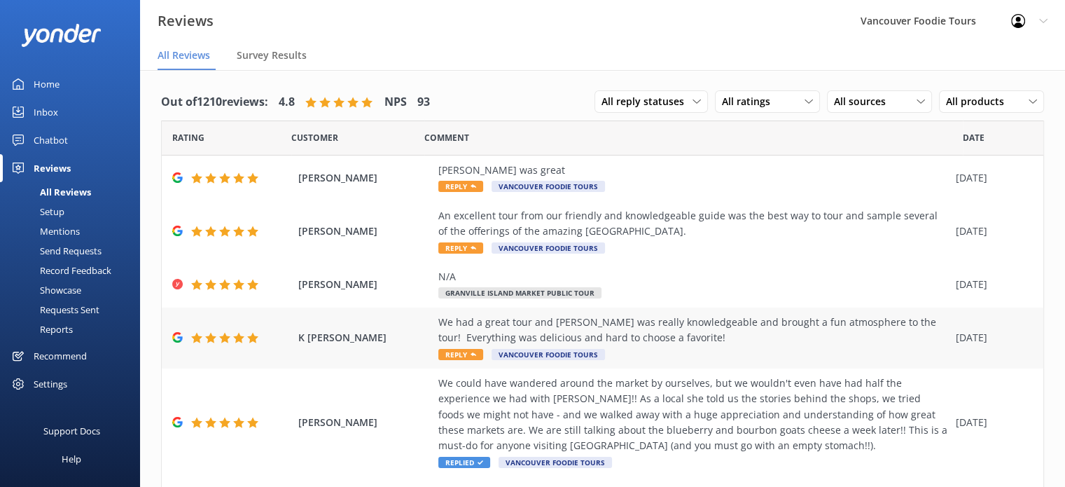
click at [691, 327] on div "We had a great tour and [PERSON_NAME] was really knowledgeable and brought a fu…" at bounding box center [693, 330] width 511 height 32
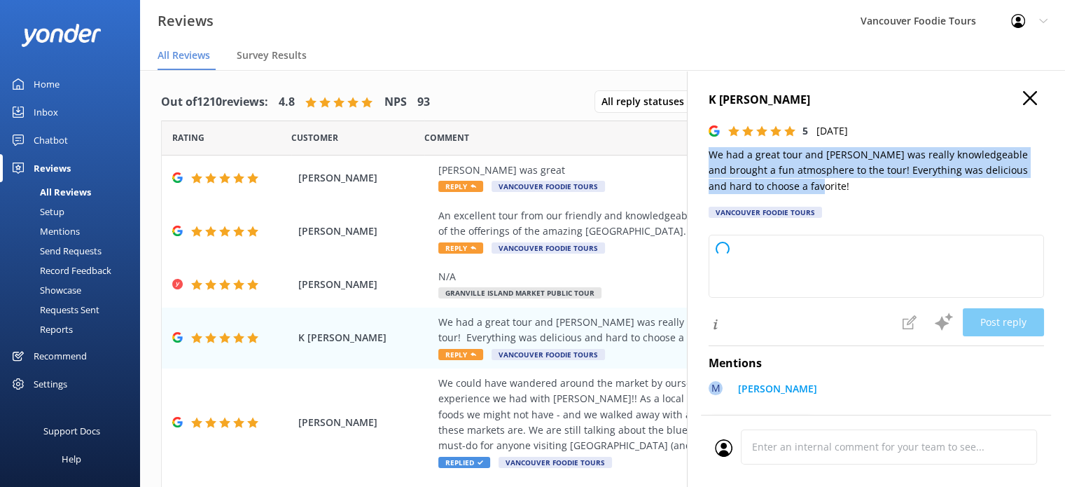
type textarea "Thank you so much for your wonderful review! We're delighted to hear you enjoye…"
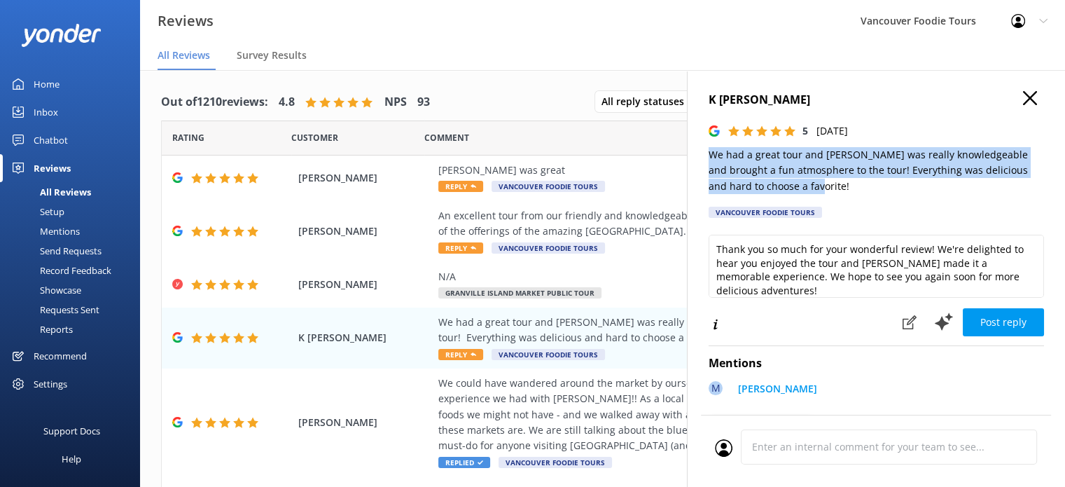
drag, startPoint x: 706, startPoint y: 155, endPoint x: 868, endPoint y: 187, distance: 165.5
click at [868, 187] on div "[PERSON_NAME] 5 [DATE] We had a great tour and [PERSON_NAME] was really knowled…" at bounding box center [876, 313] width 378 height 487
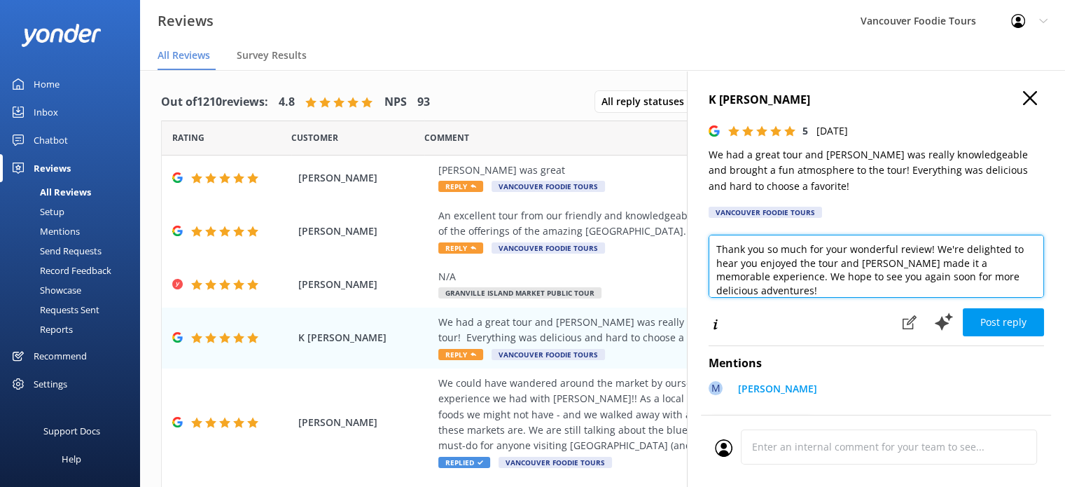
click at [754, 282] on textarea "Thank you so much for your wonderful review! We're delighted to hear you enjoye…" at bounding box center [876, 266] width 335 height 63
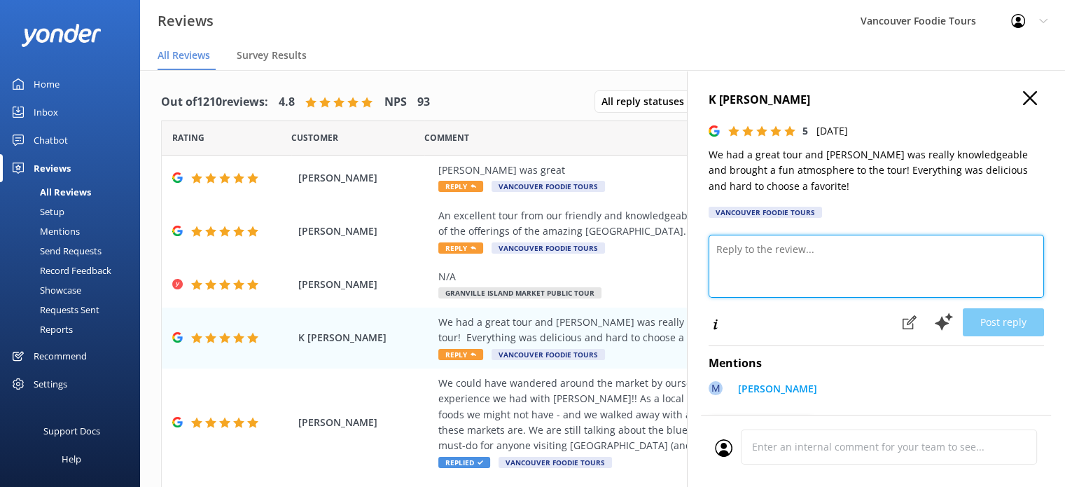
paste textarea "Hi there, thank you so much for your kind words! We’re thrilled to hear you had…"
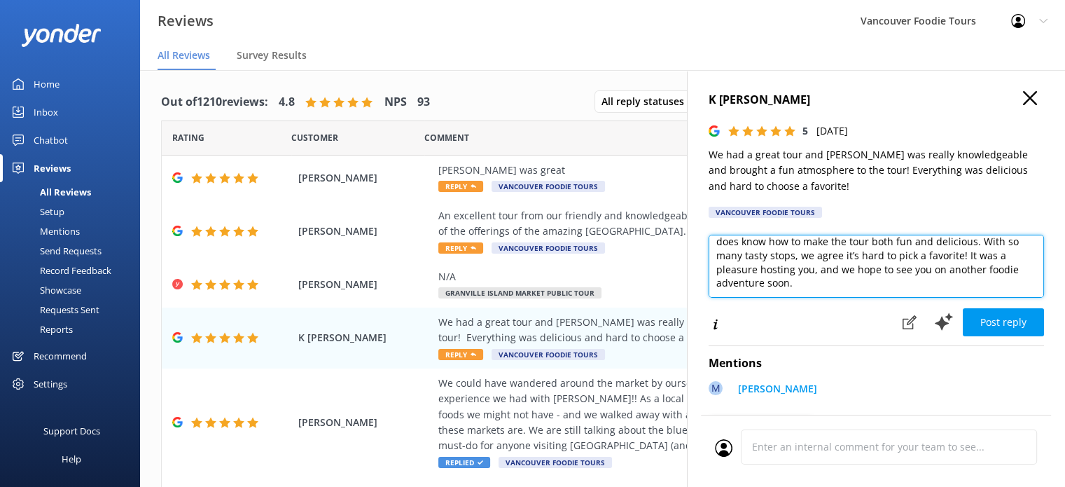
scroll to position [62, 0]
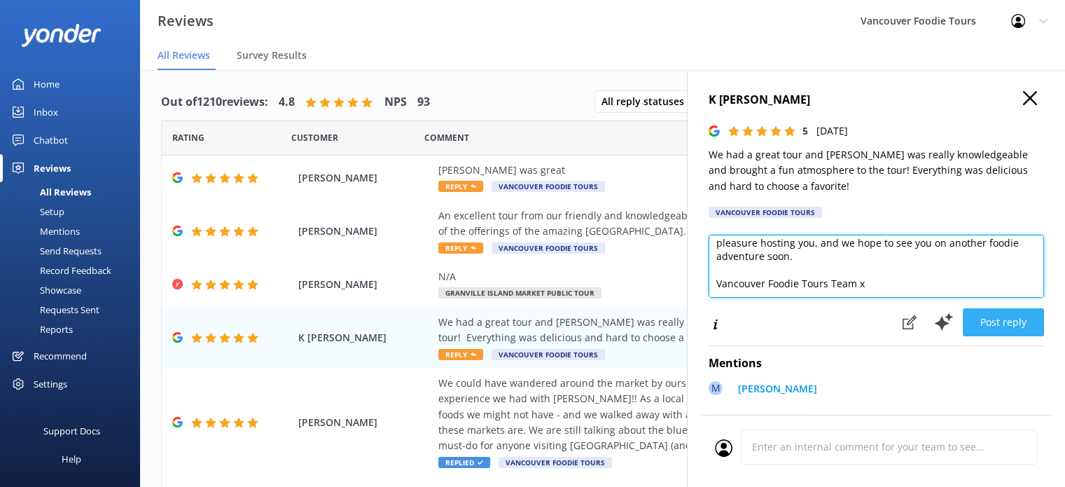
type textarea "Hi there, thank you so much for your kind words! We’re thrilled to hear you had…"
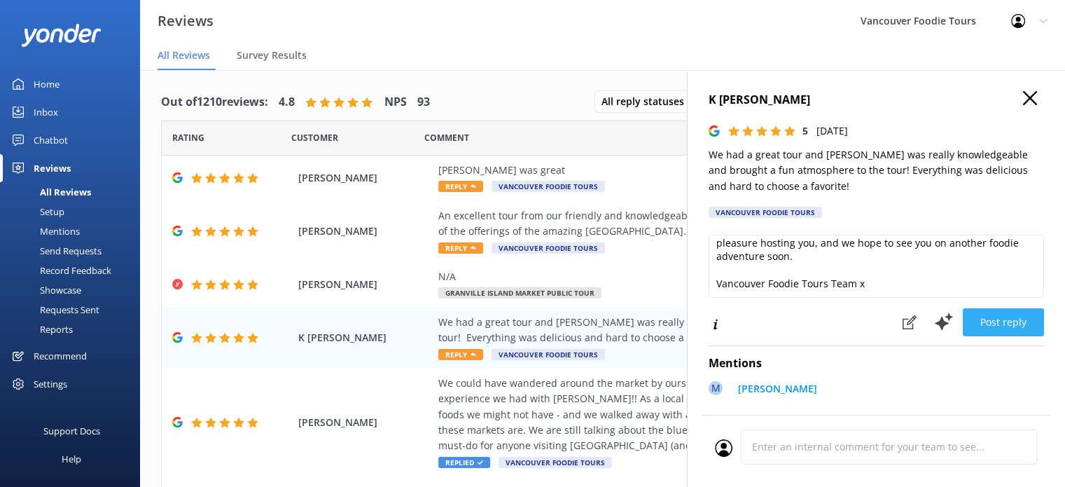
click at [1021, 319] on button "Post reply" at bounding box center [1003, 322] width 81 height 28
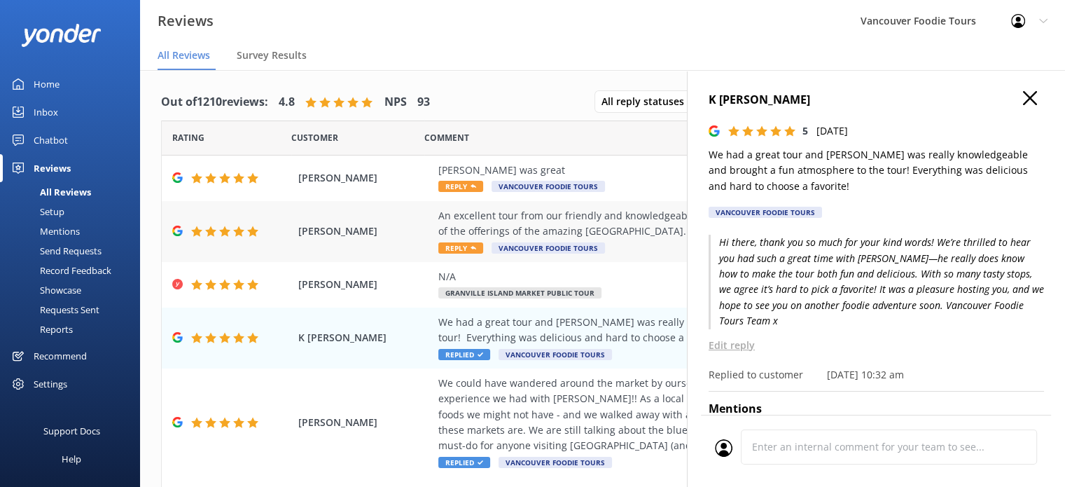
click at [609, 231] on div "An excellent tour from our friendly and knowledgeable guide was the best way to…" at bounding box center [693, 224] width 511 height 32
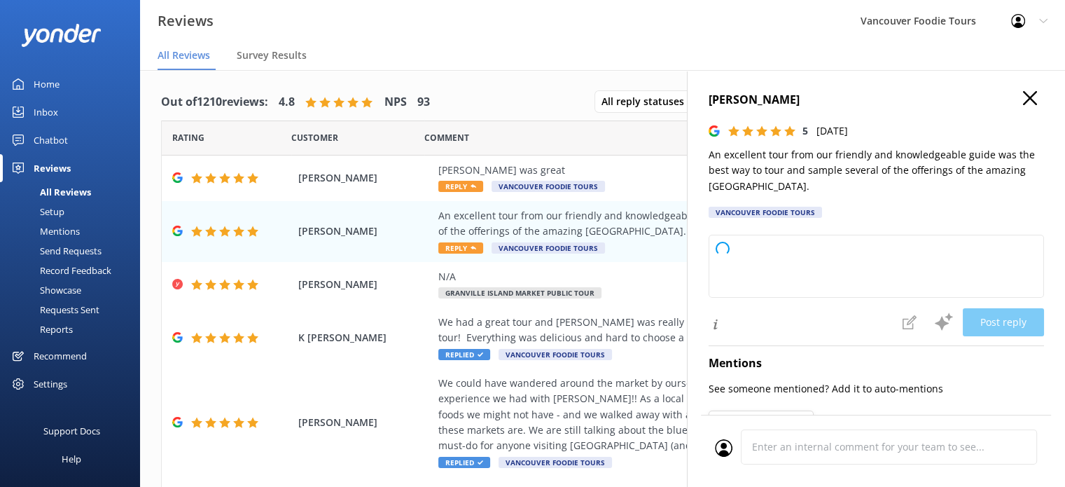
type textarea "Thank you so much for your wonderful review! We're thrilled you enjoyed the tou…"
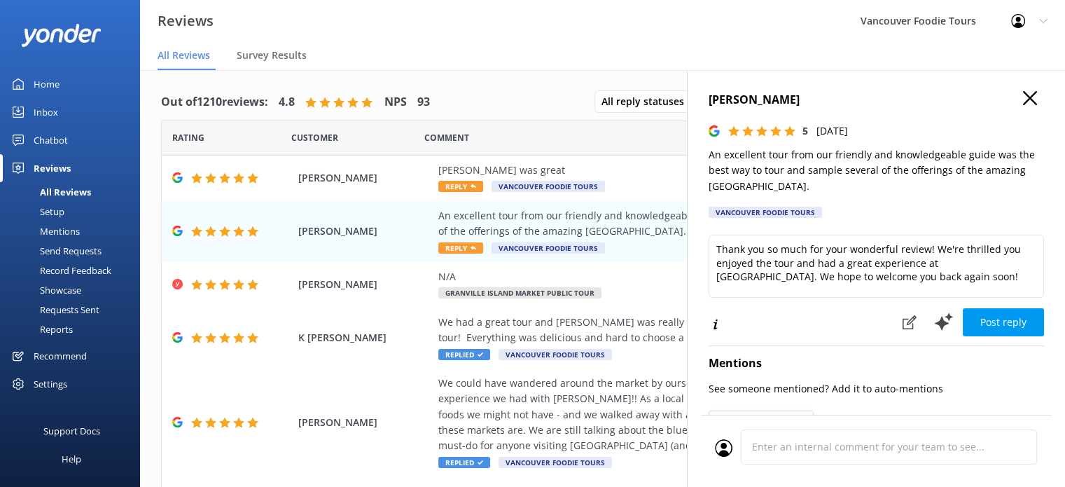
drag, startPoint x: 711, startPoint y: 153, endPoint x: 905, endPoint y: 190, distance: 197.5
click at [905, 190] on p "An excellent tour from our friendly and knowledgeable guide was the best way to…" at bounding box center [876, 170] width 335 height 47
click at [772, 324] on div "Post reply" at bounding box center [876, 322] width 335 height 30
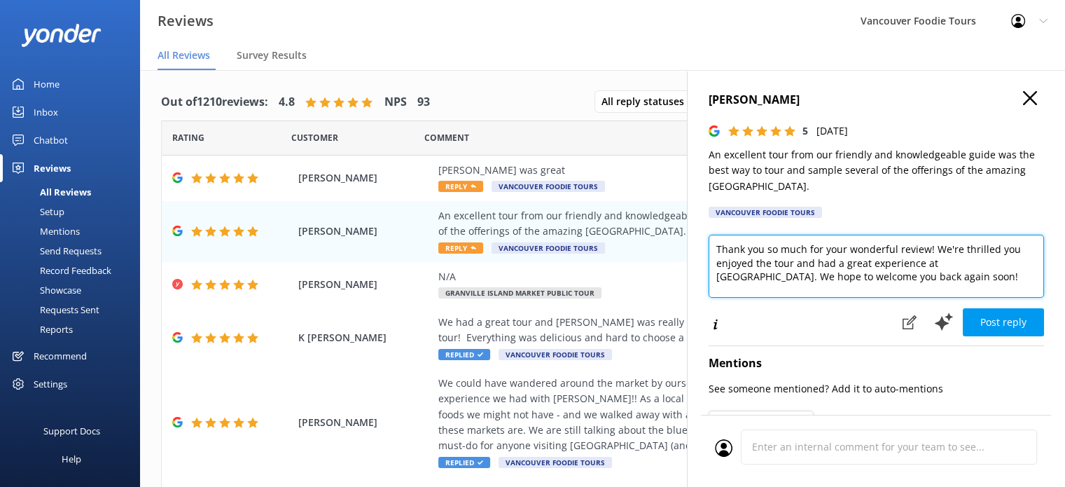
click at [774, 265] on textarea "Thank you so much for your wonderful review! We're thrilled you enjoyed the tou…" at bounding box center [876, 266] width 335 height 63
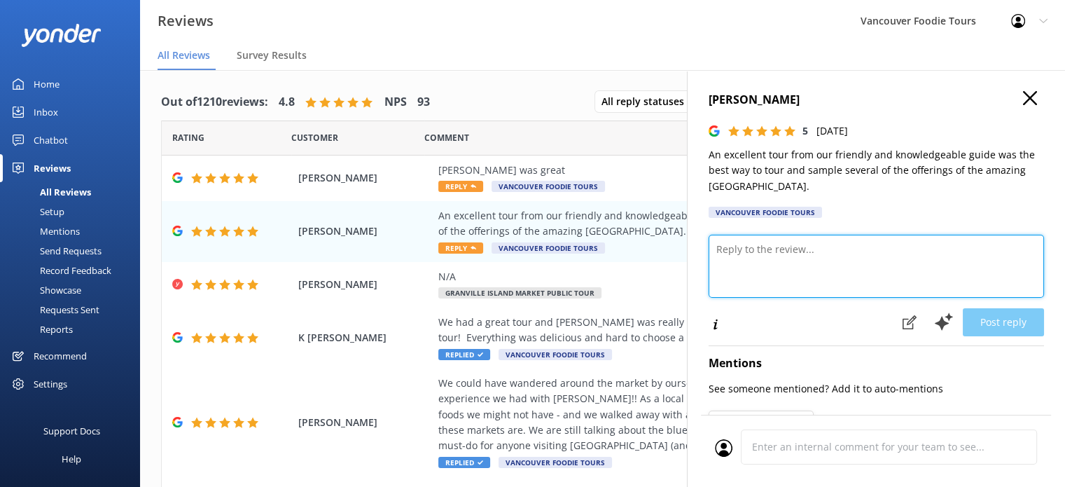
paste textarea "Hi [PERSON_NAME], thank you so much for your wonderful feedback! We’re delighte…"
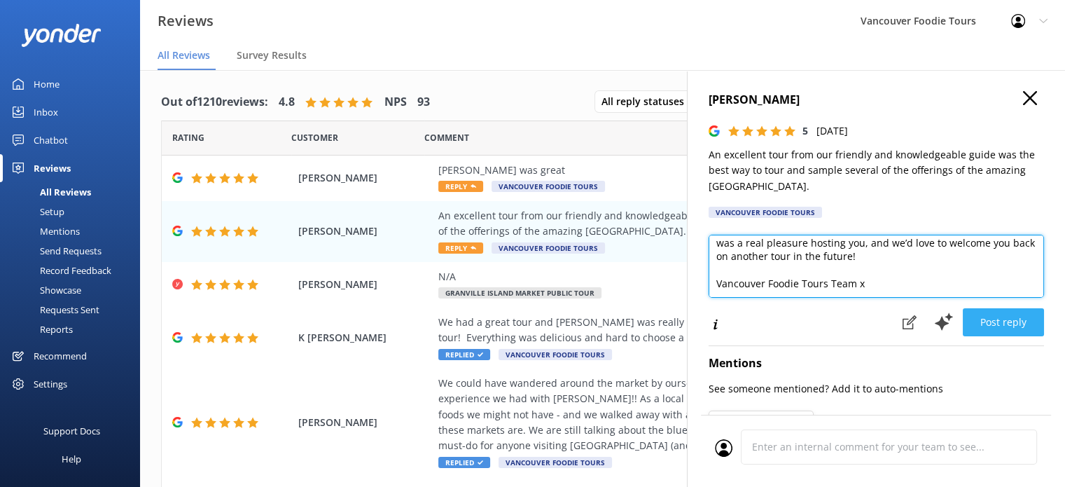
type textarea "Hi [PERSON_NAME], thank you so much for your wonderful feedback! We’re delighte…"
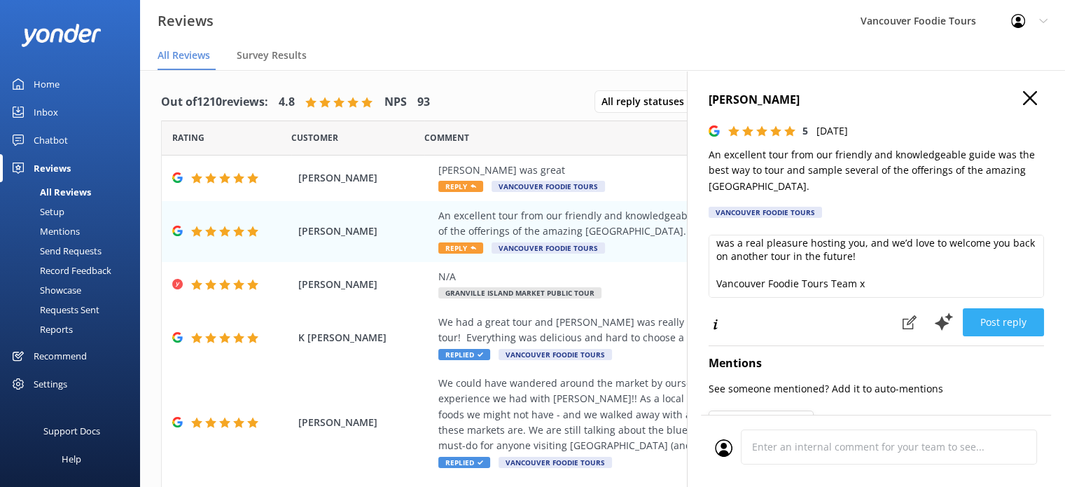
click at [976, 321] on button "Post reply" at bounding box center [1003, 322] width 81 height 28
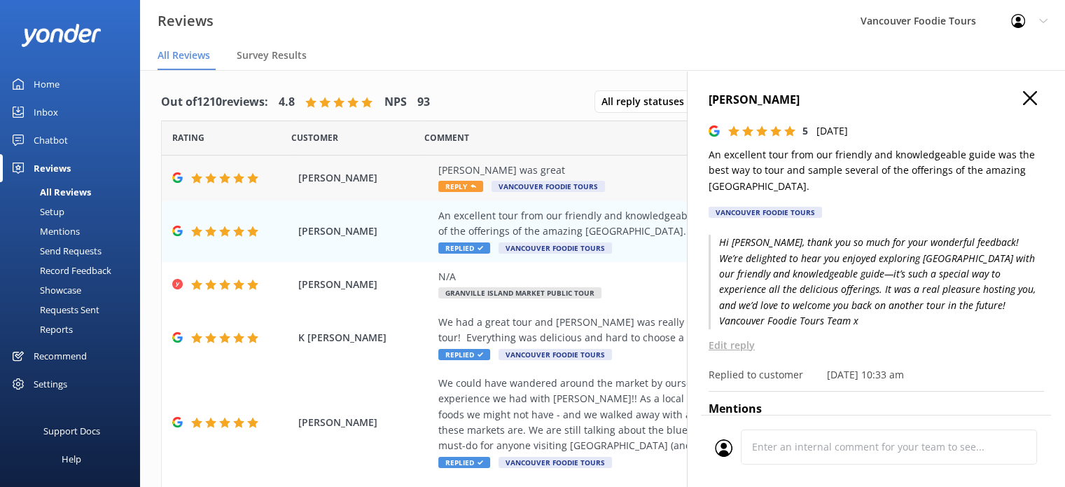
click at [644, 178] on div "[PERSON_NAME] was great Reply Vancouver Foodie Tours" at bounding box center [693, 178] width 511 height 32
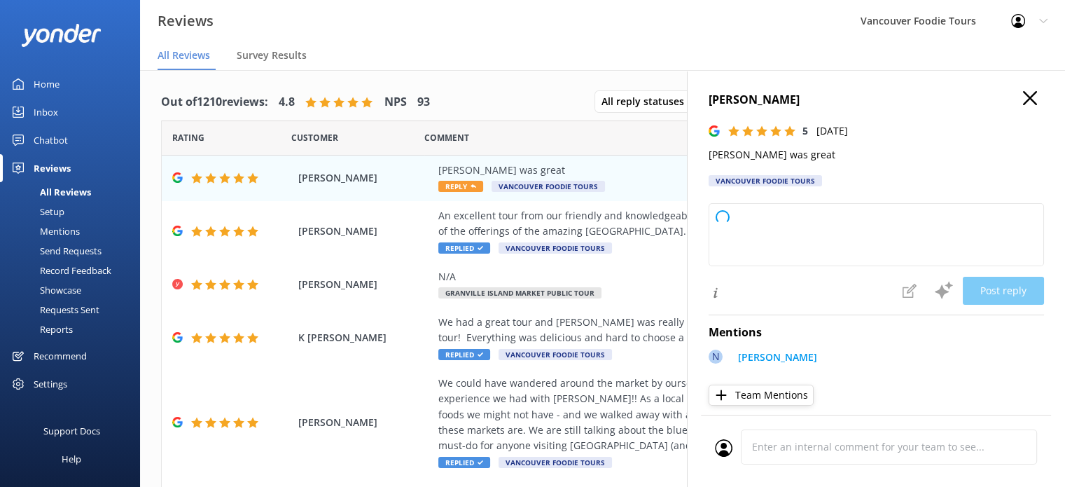
type textarea "Thank you so much for your kind words! We're thrilled to hear you had a great e…"
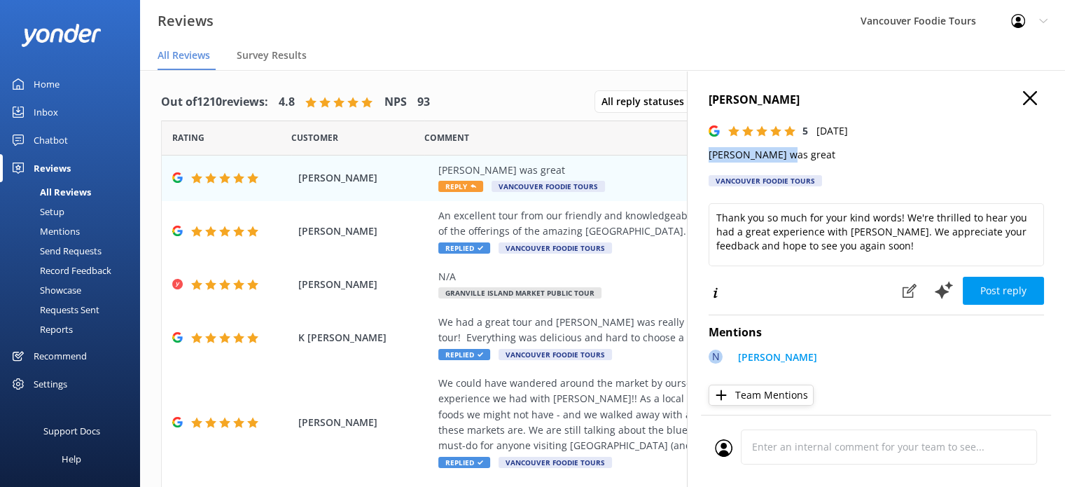
drag, startPoint x: 704, startPoint y: 160, endPoint x: 798, endPoint y: 155, distance: 93.9
click at [798, 155] on div "[PERSON_NAME] 5 [DATE] [PERSON_NAME] was great Vancouver Foodie Tours Thank you…" at bounding box center [876, 313] width 378 height 487
click at [585, 125] on div "Comment" at bounding box center [693, 137] width 539 height 35
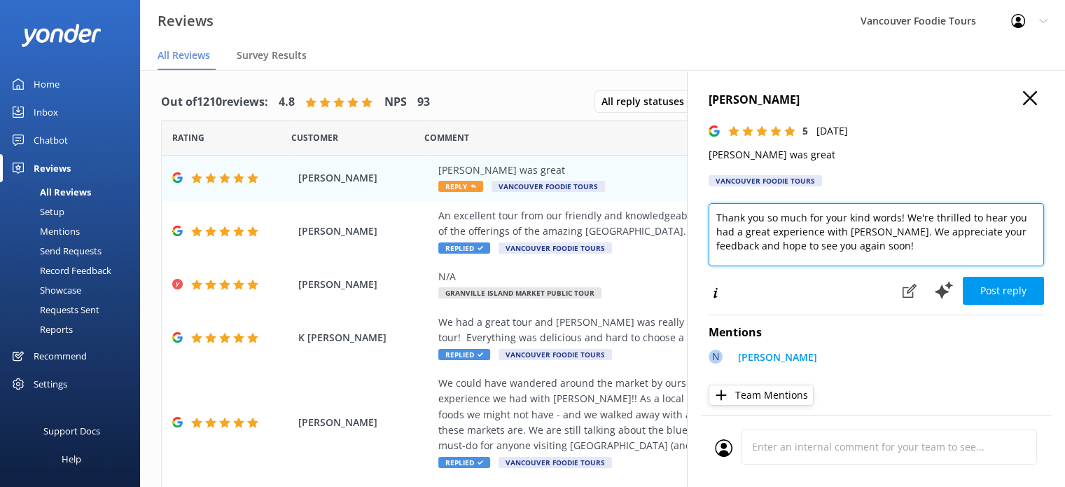
click at [784, 226] on textarea "Thank you so much for your kind words! We're thrilled to hear you had a great e…" at bounding box center [876, 234] width 335 height 63
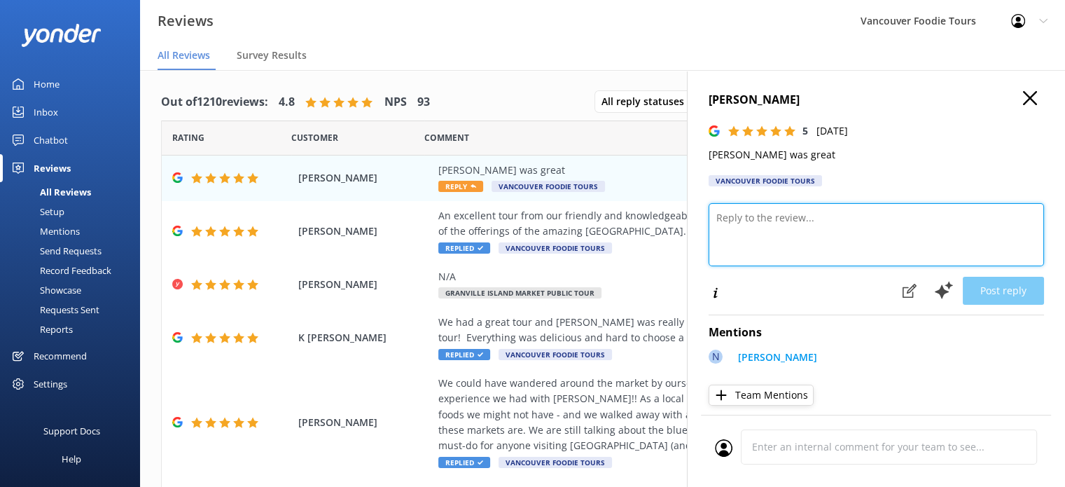
paste textarea "Hi [PERSON_NAME], thank you so much for your kind words! We’re so glad to hear …"
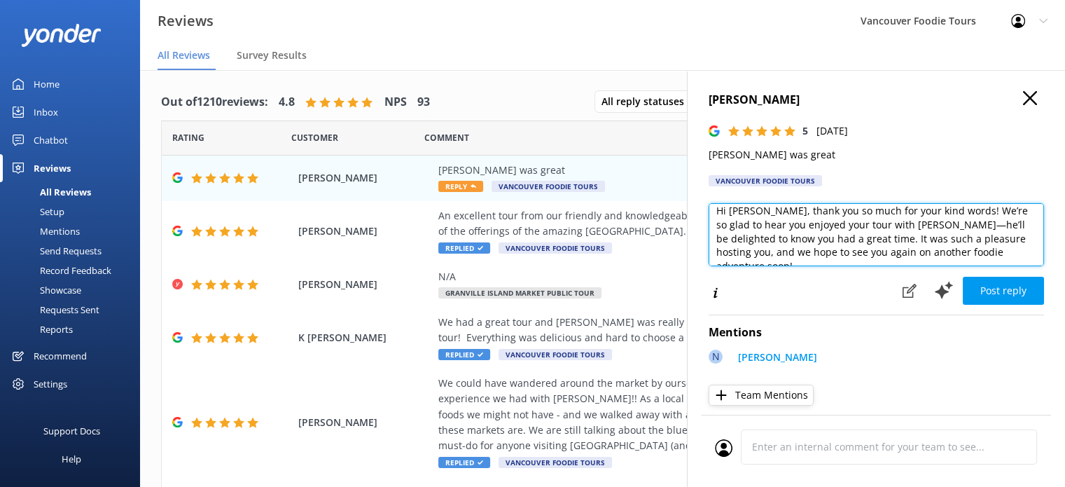
scroll to position [34, 0]
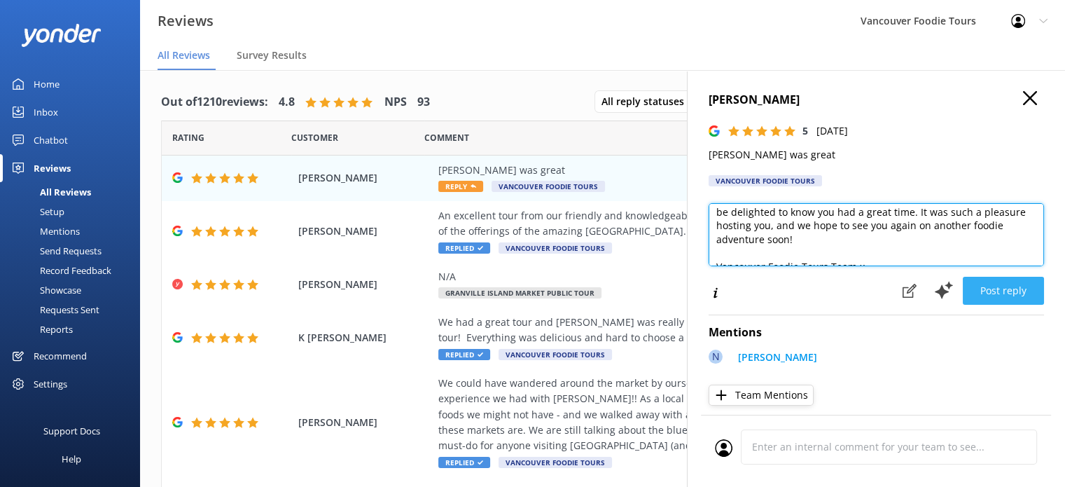
type textarea "Hi [PERSON_NAME], thank you so much for your kind words! We’re so glad to hear …"
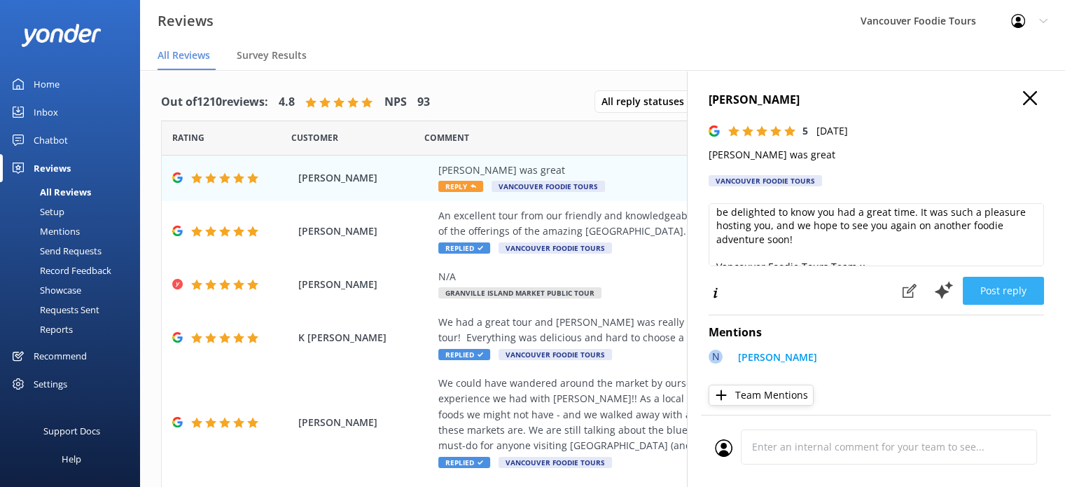
click at [1013, 285] on button "Post reply" at bounding box center [1003, 291] width 81 height 28
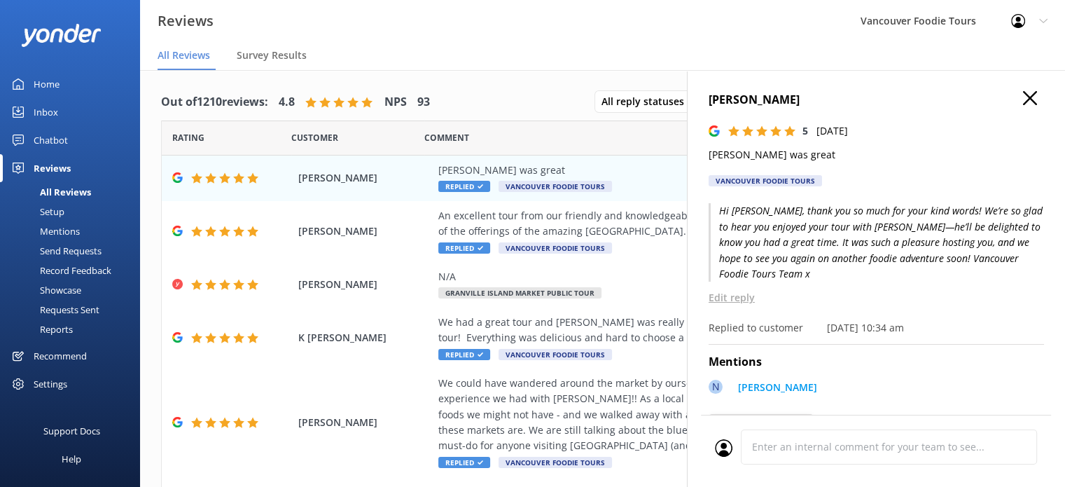
click at [1023, 95] on icon "button" at bounding box center [1030, 98] width 14 height 14
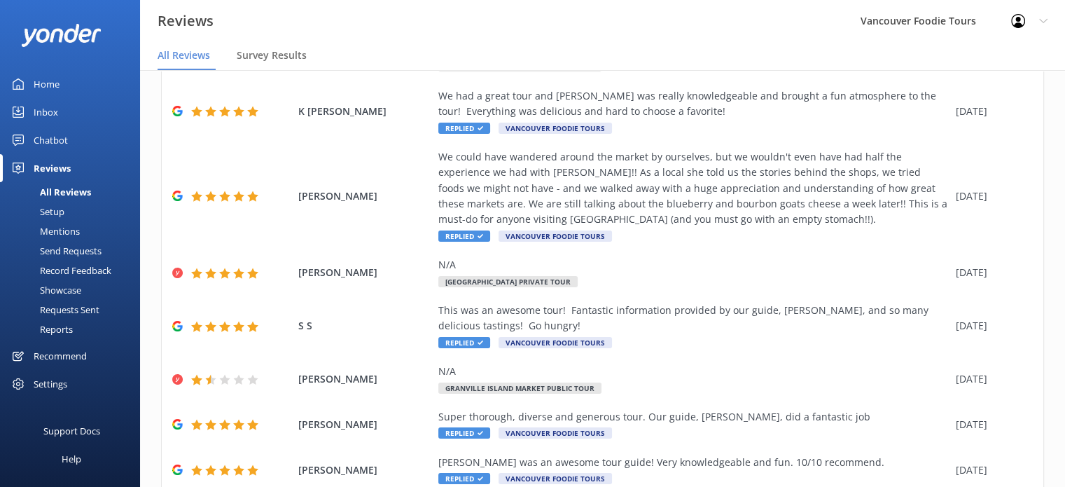
scroll to position [278, 0]
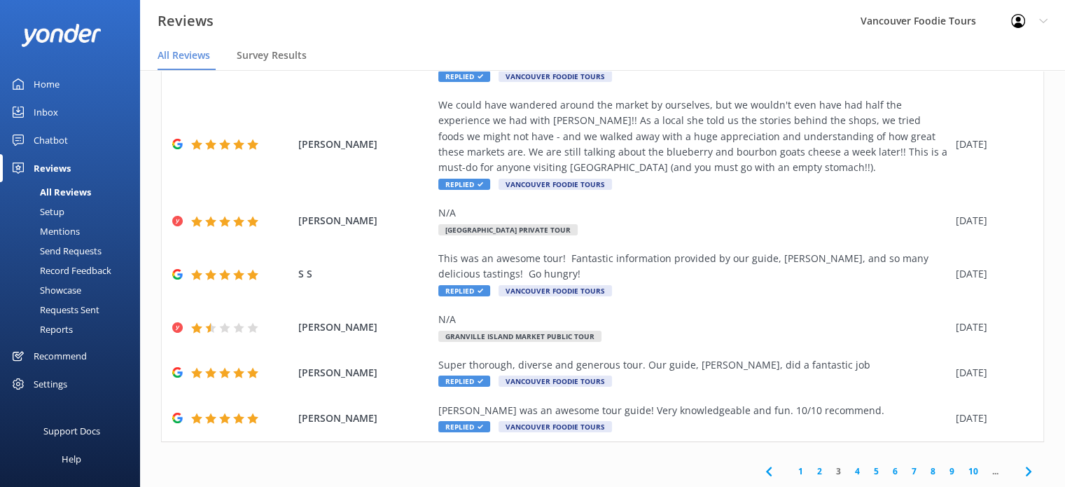
click at [810, 473] on link "2" at bounding box center [819, 470] width 19 height 13
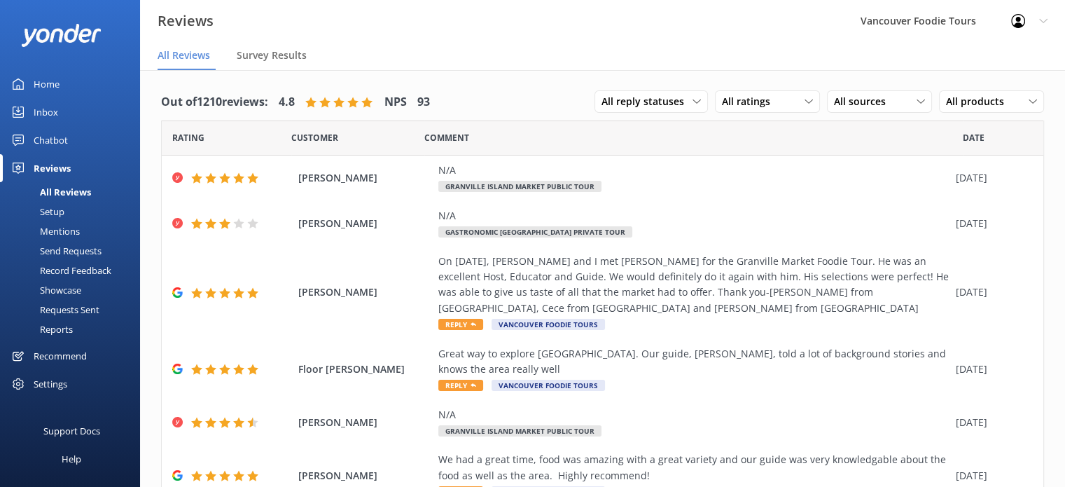
scroll to position [263, 0]
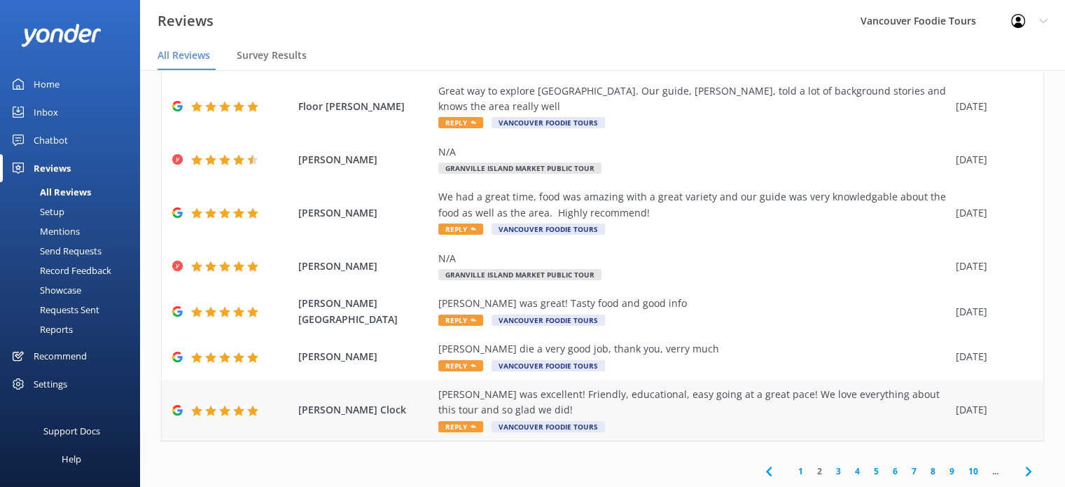
click at [644, 405] on div "[PERSON_NAME] was excellent! Friendly, educational, easy going at a great pace!…" at bounding box center [693, 403] width 511 height 32
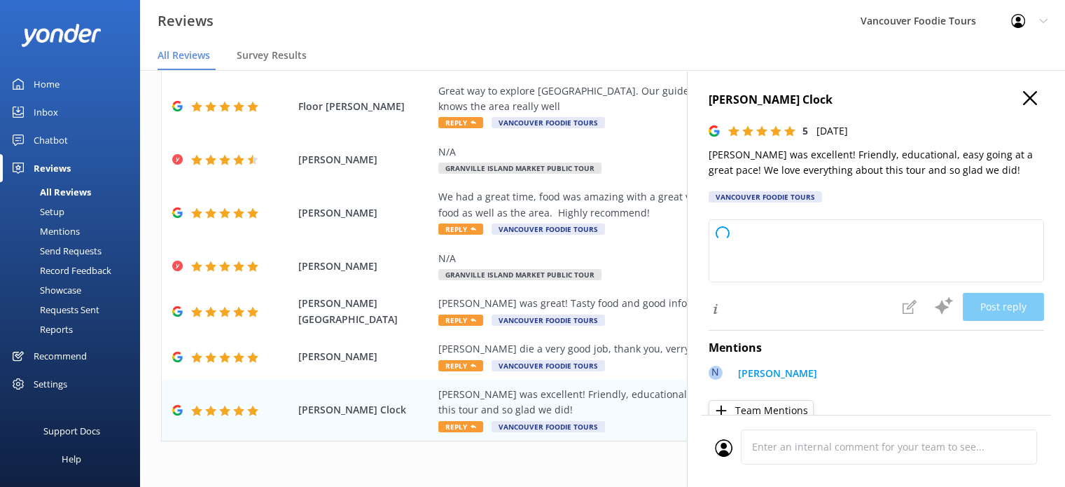
type textarea "Thank you so much for your wonderful review! We're thrilled to hear you enjoyed…"
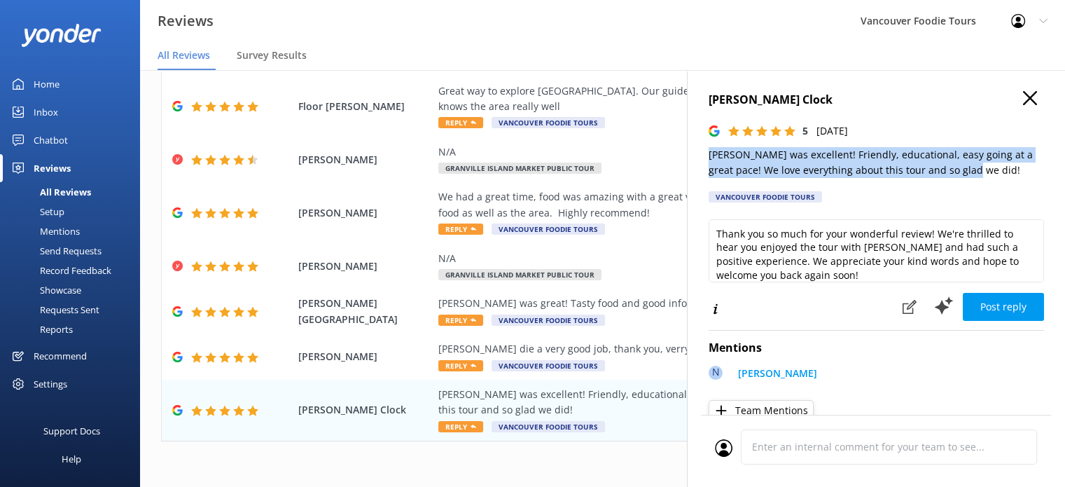
drag, startPoint x: 708, startPoint y: 150, endPoint x: 989, endPoint y: 172, distance: 281.7
click at [989, 172] on p "[PERSON_NAME] was excellent! Friendly, educational, easy going at a great pace!…" at bounding box center [876, 163] width 335 height 32
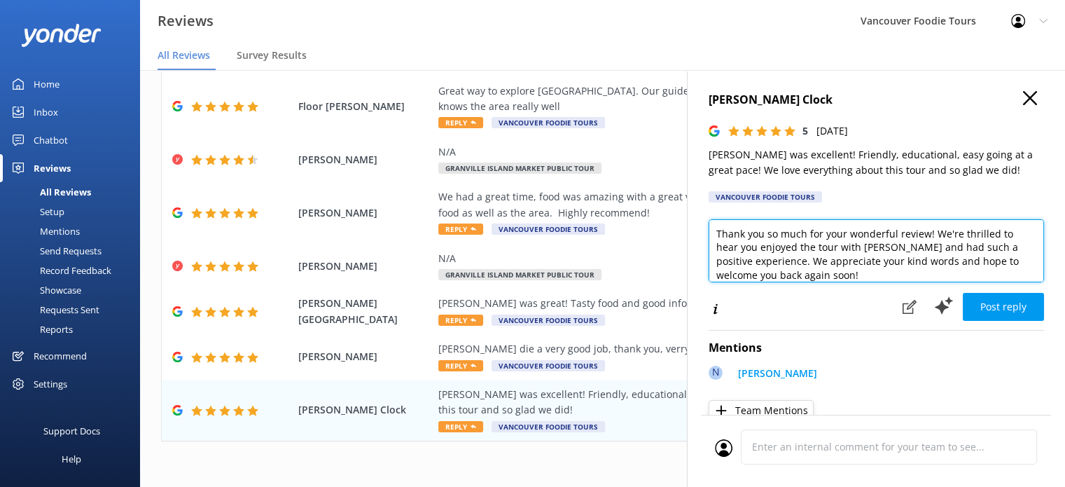
click at [809, 255] on textarea "Thank you so much for your wonderful review! We're thrilled to hear you enjoyed…" at bounding box center [876, 250] width 335 height 63
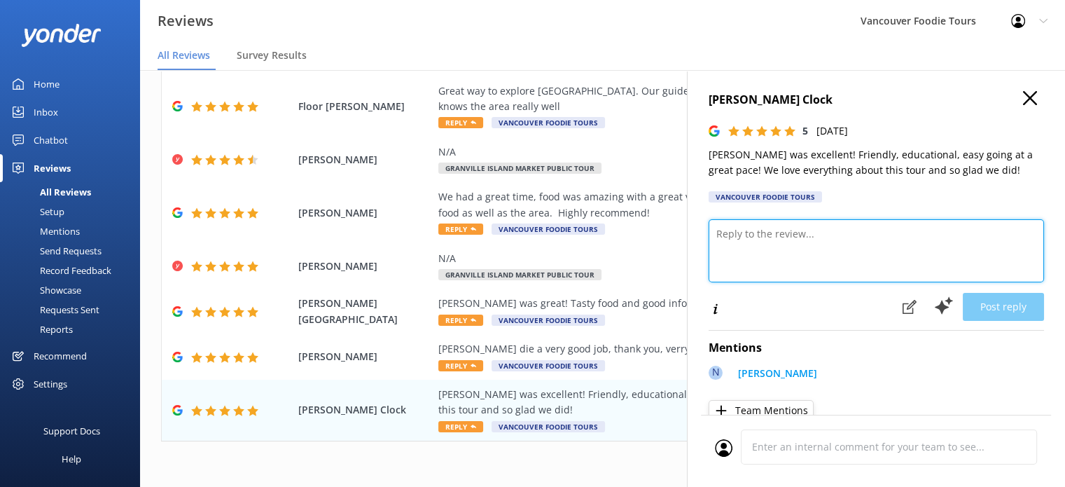
paste textarea "Hi [PERSON_NAME], thank you so much for your wonderful review! We’re thrilled t…"
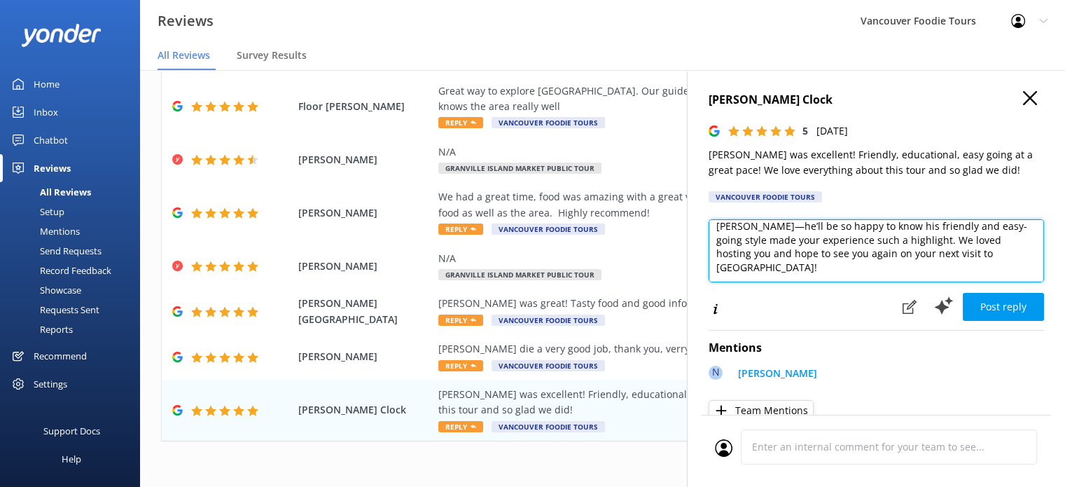
scroll to position [48, 0]
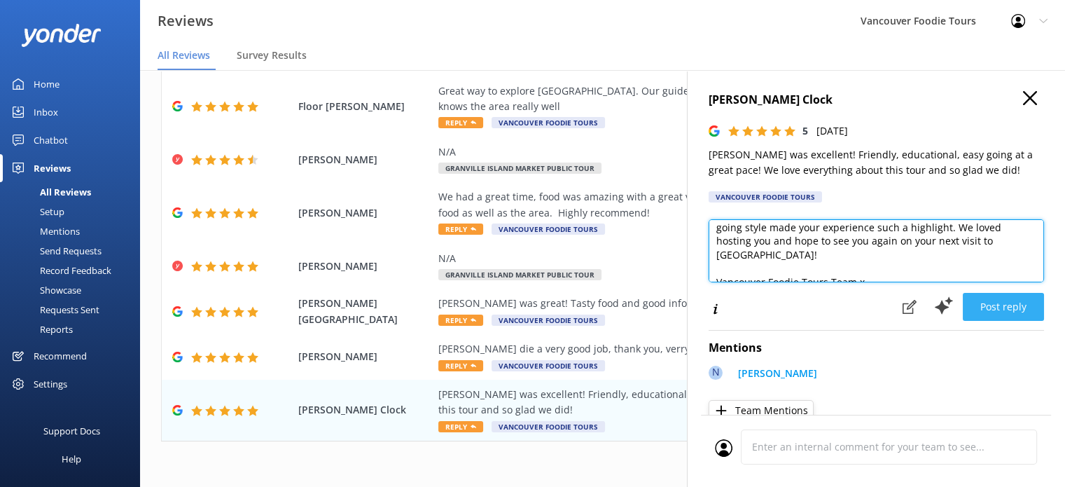
type textarea "Hi [PERSON_NAME], thank you so much for your wonderful review! We’re thrilled t…"
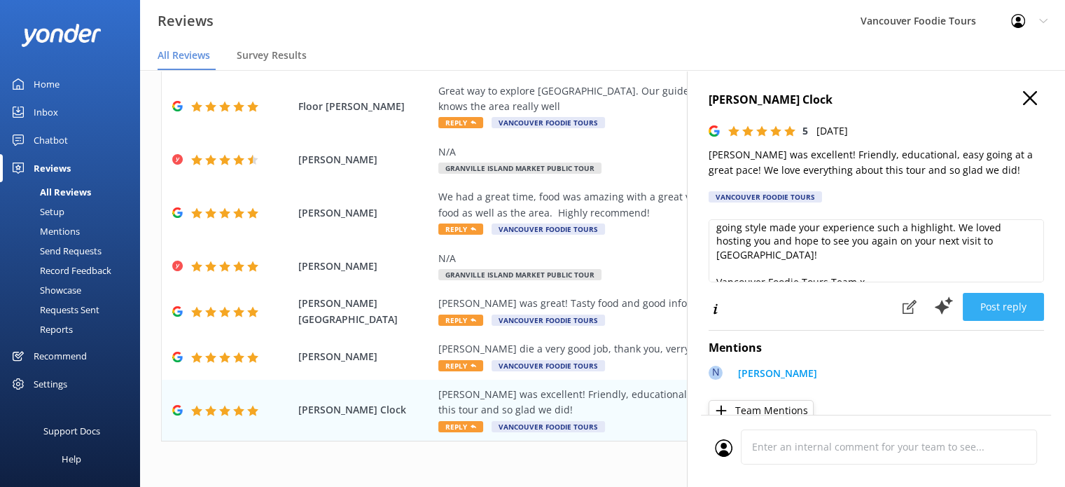
click at [1006, 302] on button "Post reply" at bounding box center [1003, 307] width 81 height 28
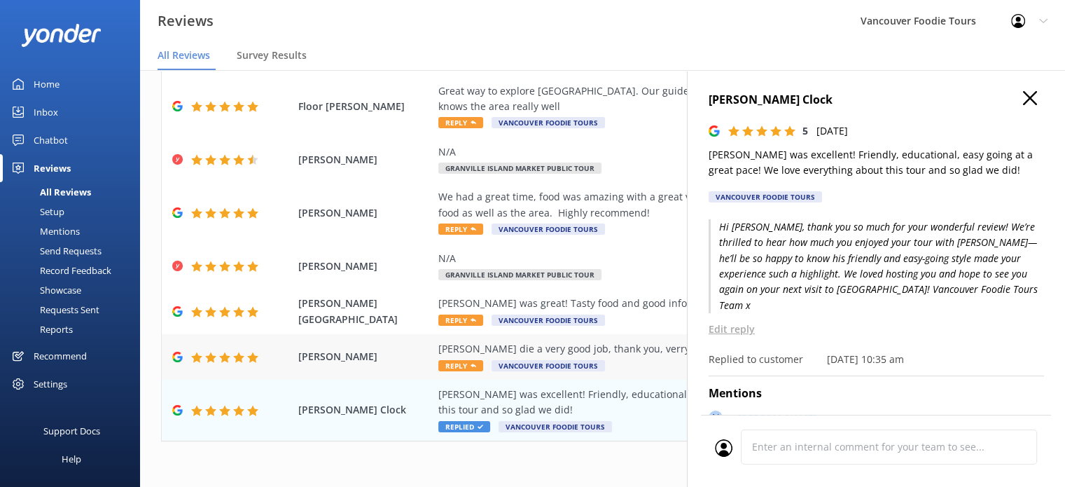
click at [655, 360] on div "[PERSON_NAME] die a very good job, thank you, verry much Reply Vancouver Foodie…" at bounding box center [693, 357] width 511 height 32
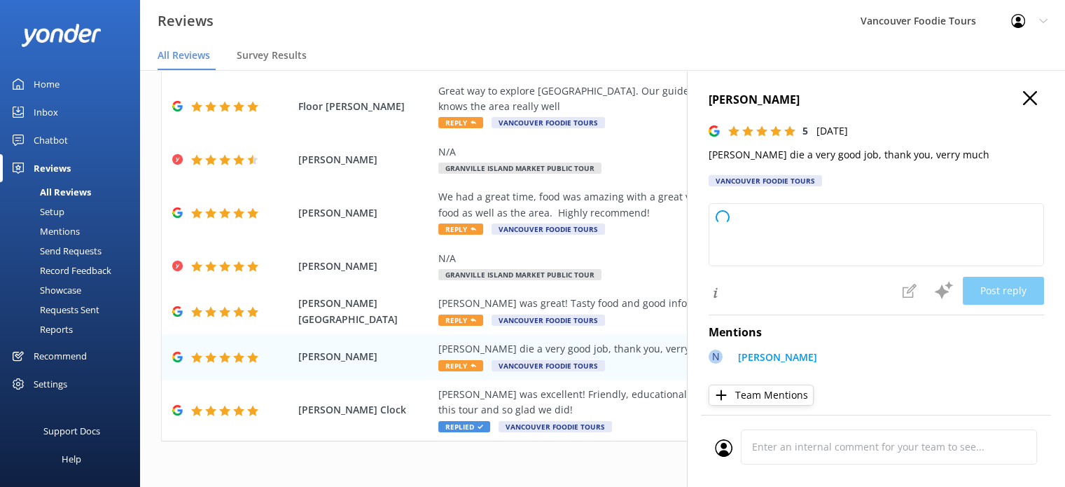
type textarea "Thank you so much for your kind words and wonderful rating! We’re glad to hear …"
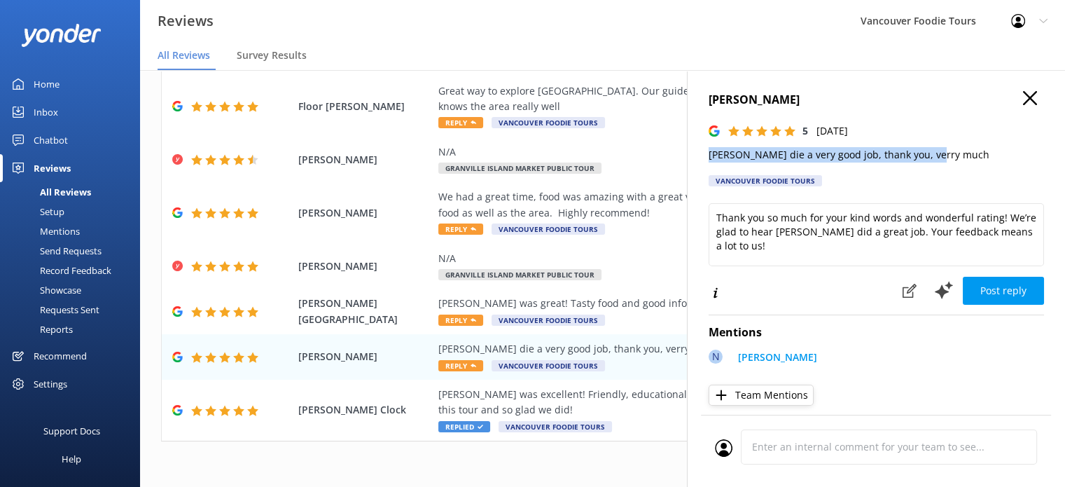
drag, startPoint x: 705, startPoint y: 155, endPoint x: 976, endPoint y: 153, distance: 270.3
click at [976, 153] on div "[PERSON_NAME] 5 [DATE] [PERSON_NAME] die a very good job, thank you, verry much…" at bounding box center [876, 313] width 378 height 487
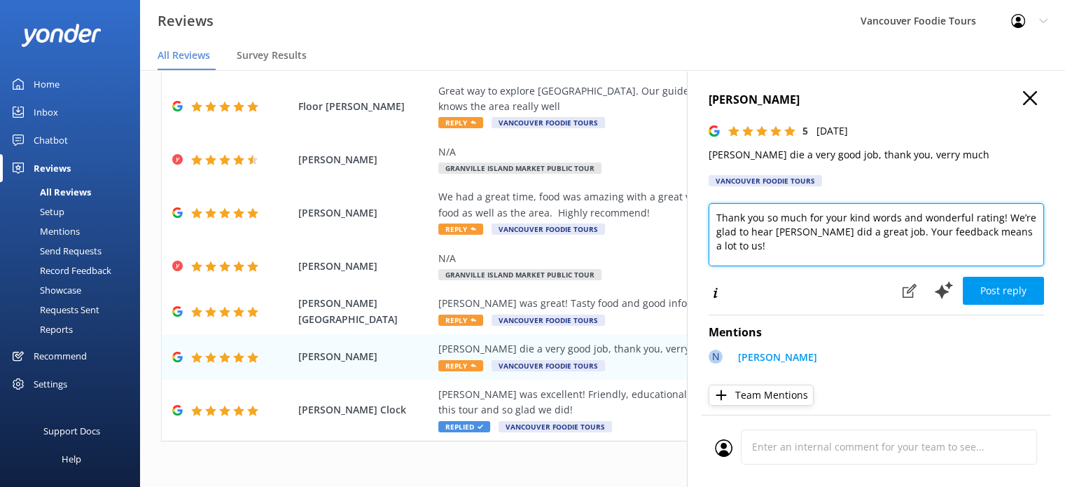
click at [950, 247] on textarea "Thank you so much for your kind words and wonderful rating! We’re glad to hear …" at bounding box center [876, 234] width 335 height 63
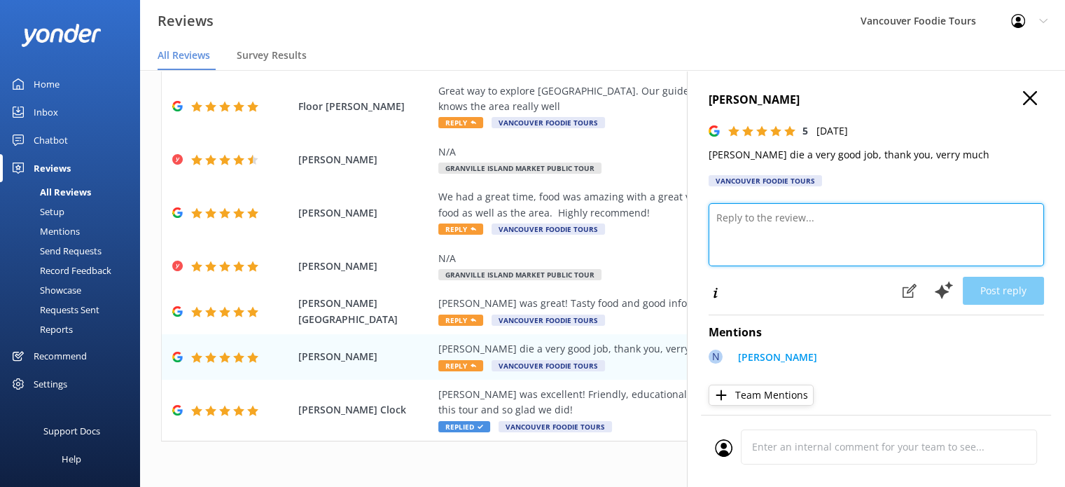
paste textarea "Hi [PERSON_NAME], thank you very much for your kind words! We’re so glad to hea…"
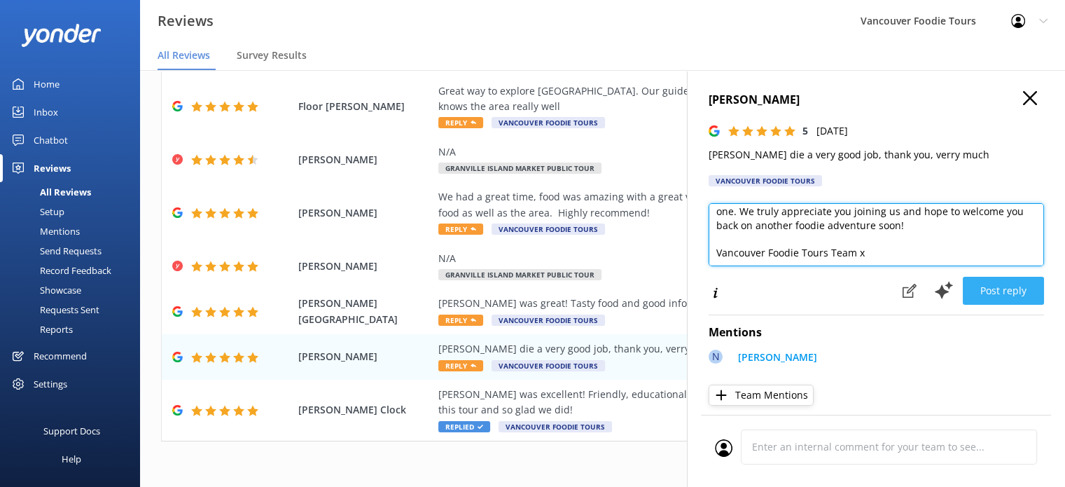
type textarea "Hi [PERSON_NAME], thank you very much for your kind words! We’re so glad to hea…"
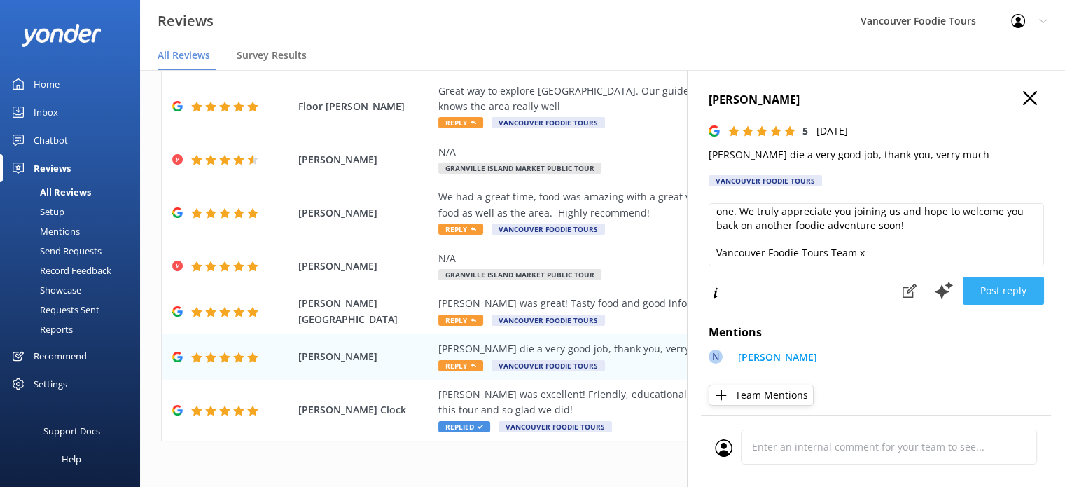
click at [978, 287] on button "Post reply" at bounding box center [1003, 291] width 81 height 28
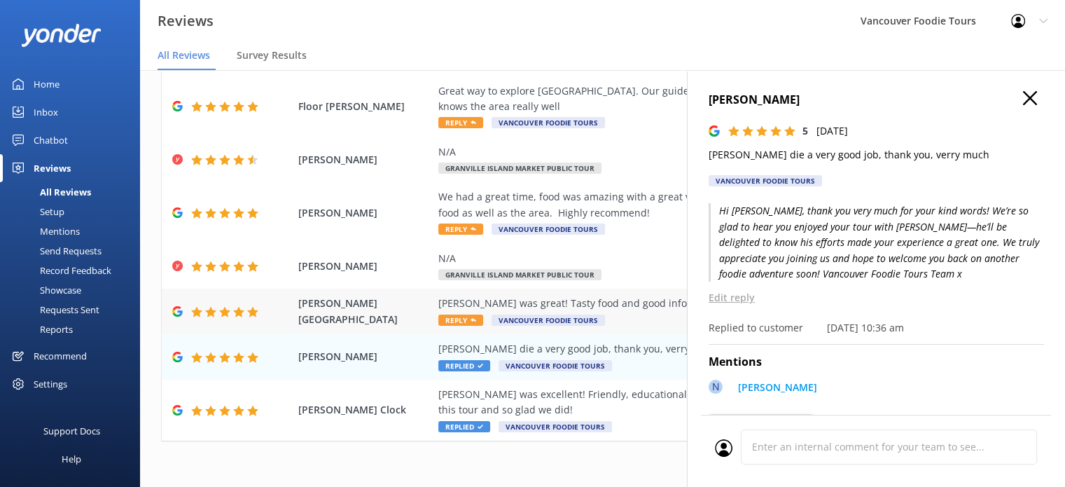
click at [619, 307] on div "[PERSON_NAME] was great! Tasty food and good info" at bounding box center [693, 303] width 511 height 15
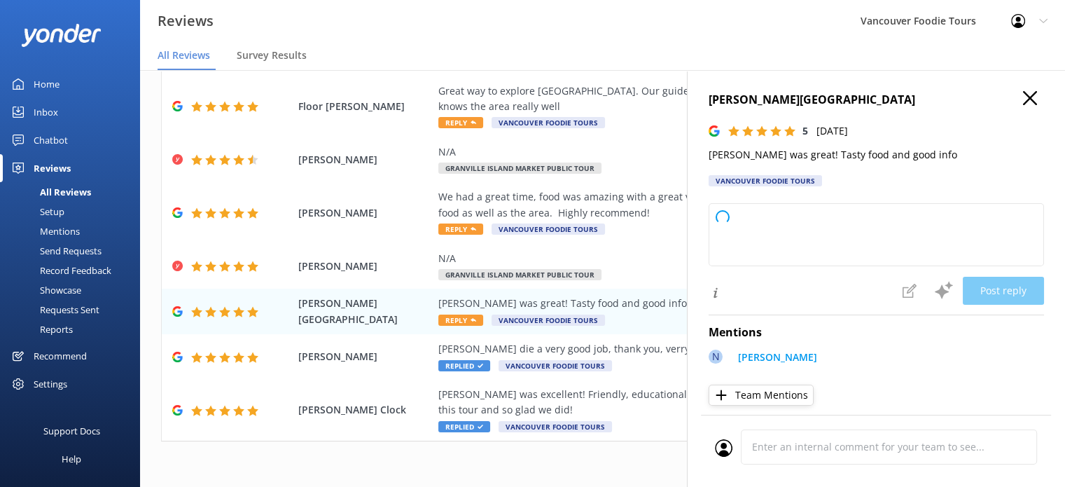
type textarea "Thank you so much for your kind words and 5-star review! We're thrilled you enj…"
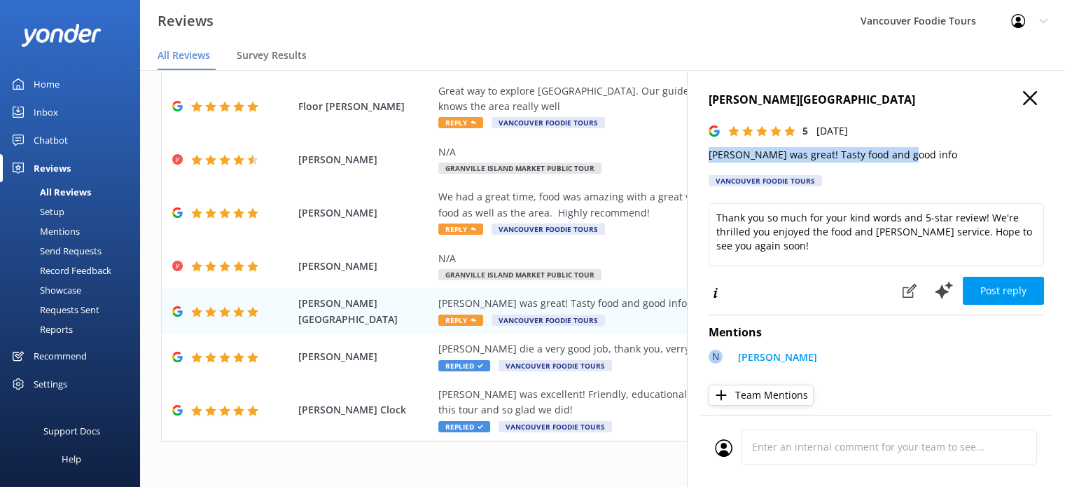
drag, startPoint x: 707, startPoint y: 155, endPoint x: 901, endPoint y: 142, distance: 195.1
click at [901, 142] on div "[PERSON_NAME] 5 [DATE] [PERSON_NAME] was great! Tasty food and good info Vancou…" at bounding box center [876, 313] width 378 height 487
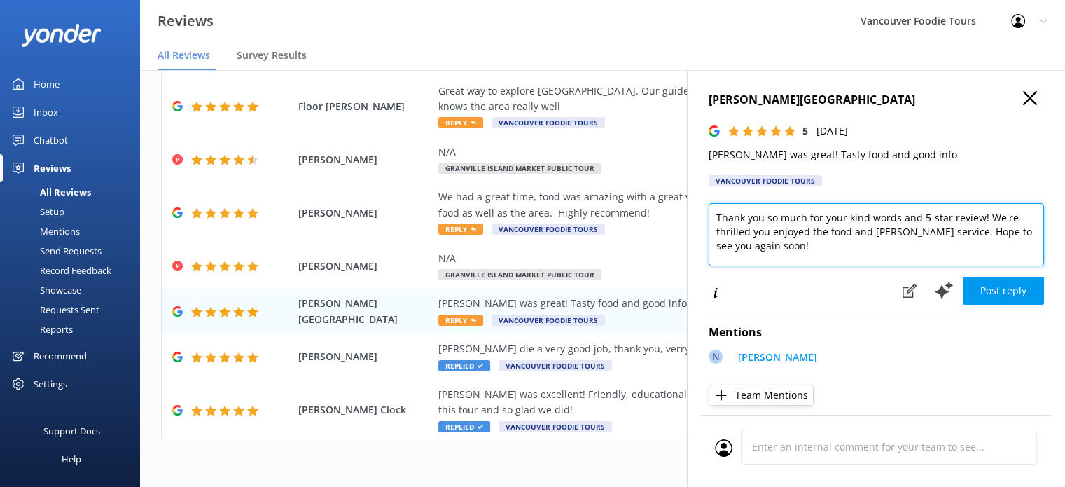
click at [804, 242] on textarea "Thank you so much for your kind words and 5-star review! We're thrilled you enj…" at bounding box center [876, 234] width 335 height 63
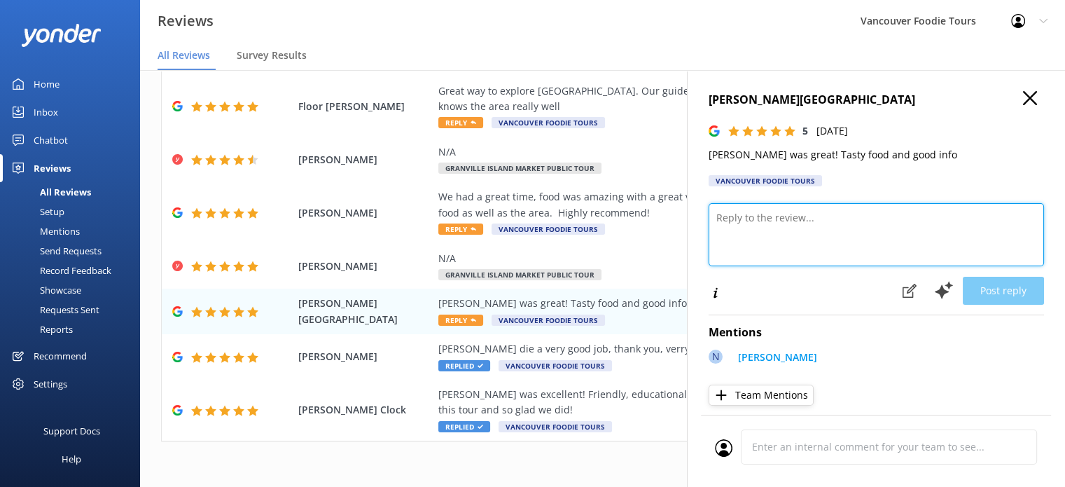
paste textarea "Hi [PERSON_NAME], thank you so much for your lovely feedback! We’re thrilled to…"
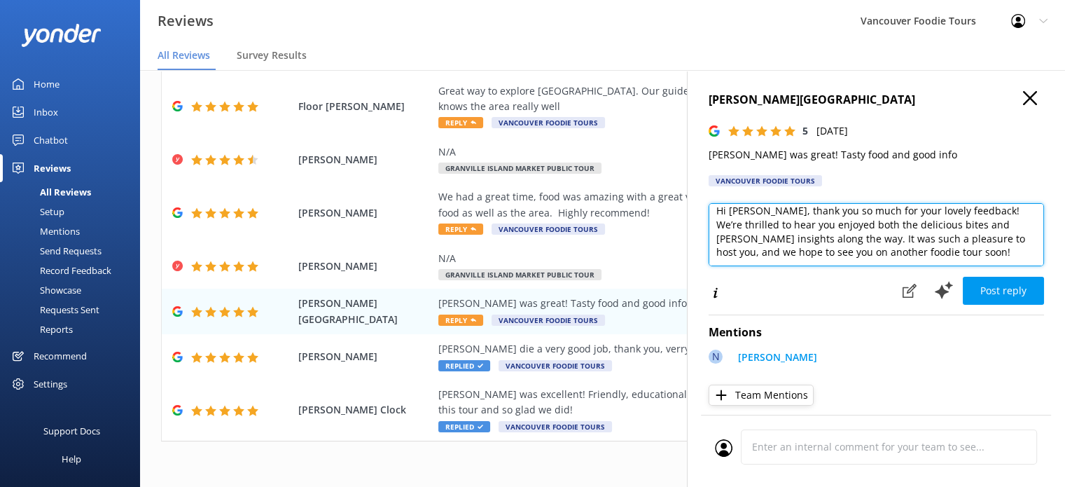
scroll to position [34, 0]
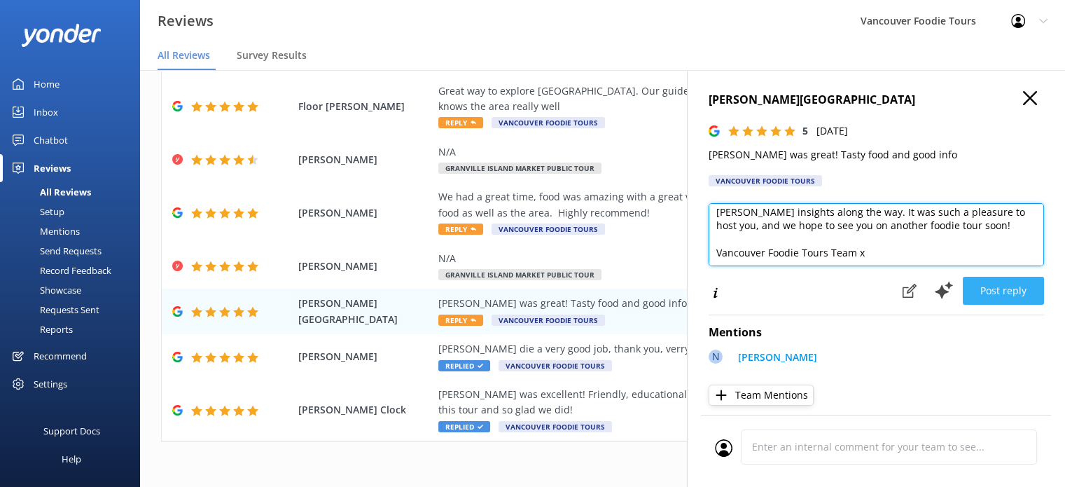
type textarea "Hi [PERSON_NAME], thank you so much for your lovely feedback! We’re thrilled to…"
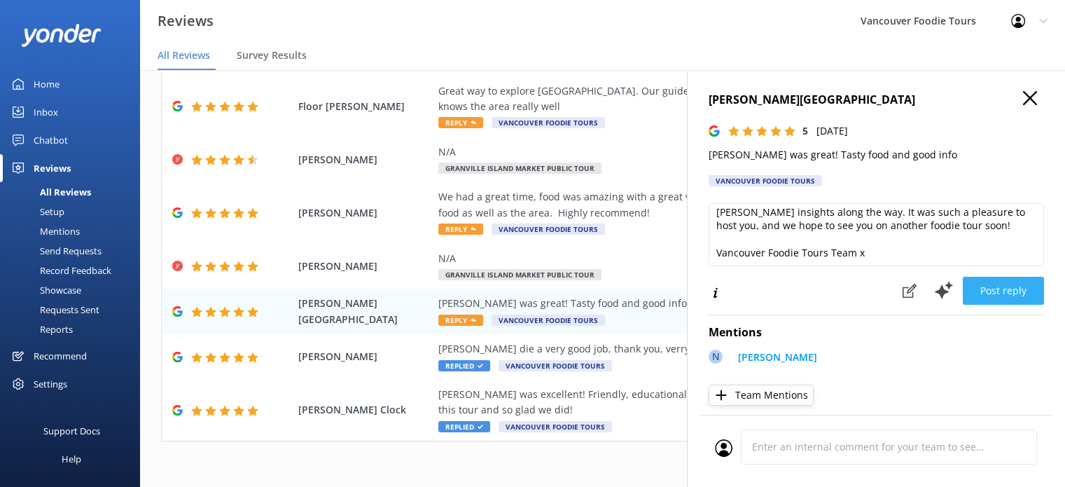
click at [999, 304] on button "Post reply" at bounding box center [1003, 291] width 81 height 28
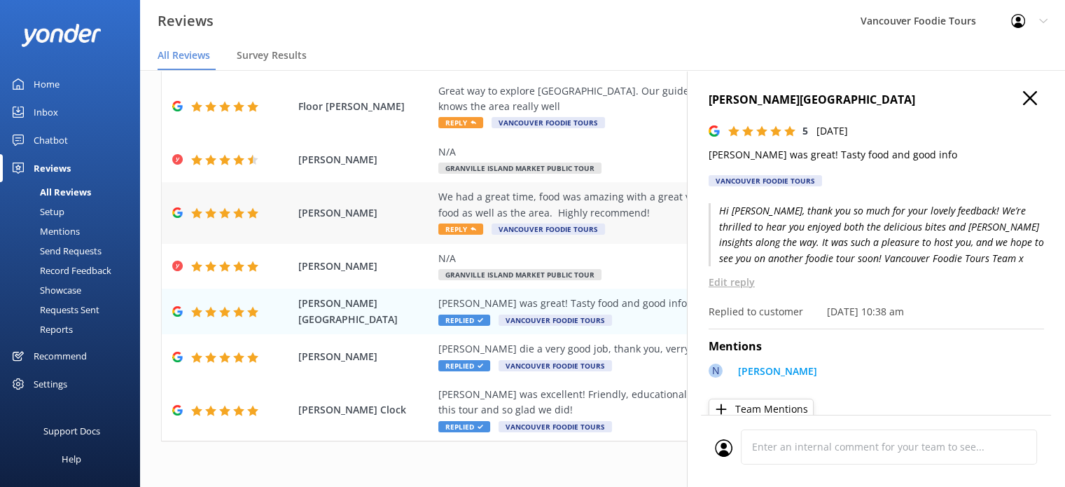
click at [664, 216] on div "We had a great time, food was amazing with a great variety and our guide was ve…" at bounding box center [693, 205] width 511 height 32
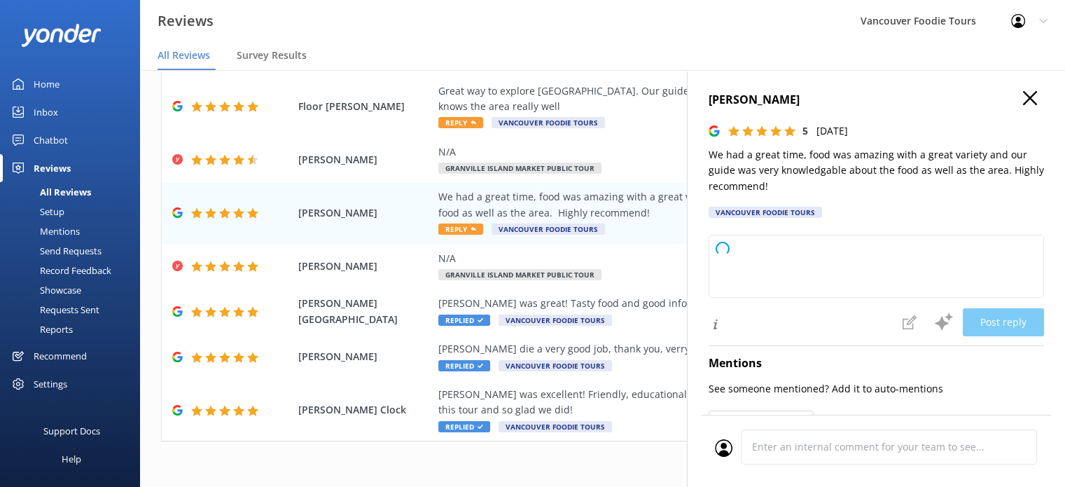
type textarea "Thank you so much for your wonderful review! We're thrilled to hear you enjoyed…"
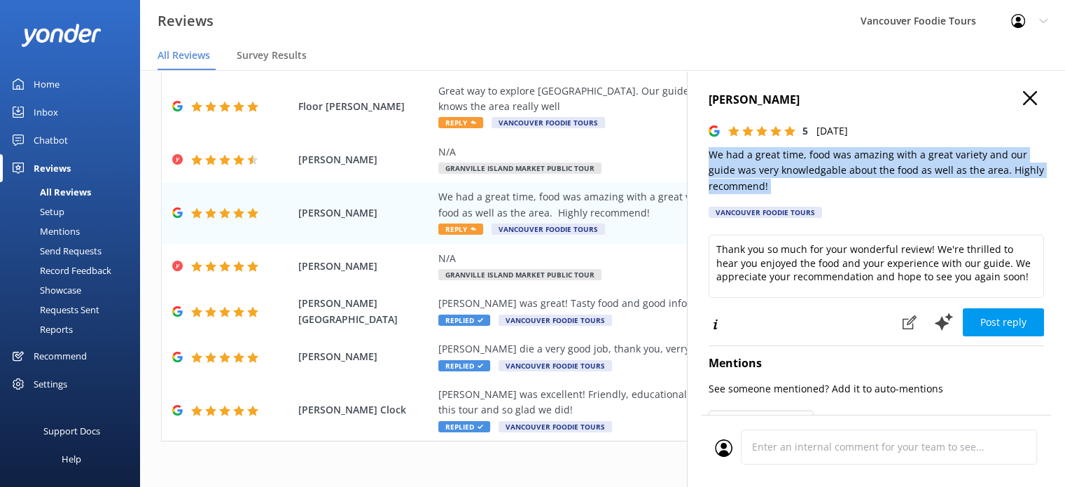
drag, startPoint x: 702, startPoint y: 149, endPoint x: 789, endPoint y: 195, distance: 97.8
click at [789, 195] on div "[PERSON_NAME] 5 [DATE] We had a great time, food was amazing with a great varie…" at bounding box center [876, 313] width 378 height 487
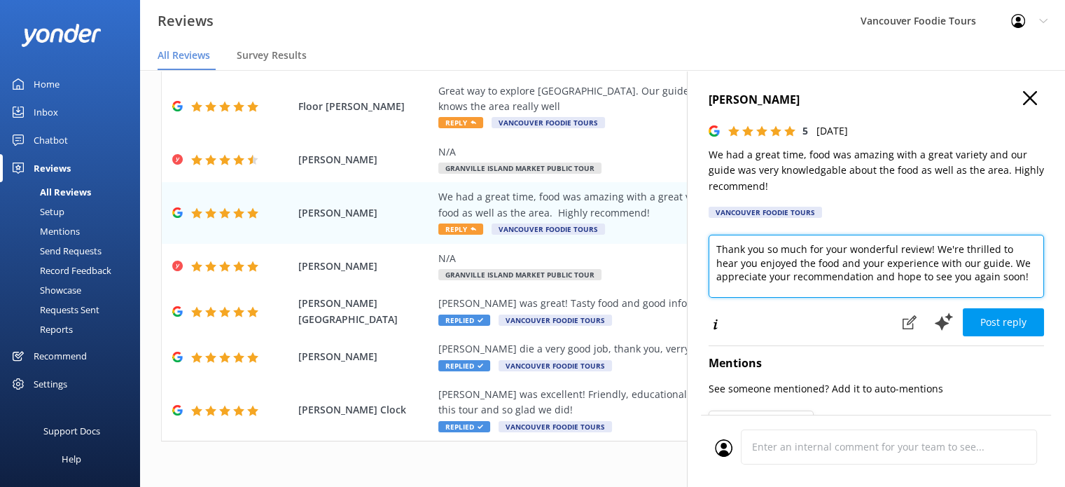
click at [807, 254] on textarea "Thank you so much for your wonderful review! We're thrilled to hear you enjoyed…" at bounding box center [876, 266] width 335 height 63
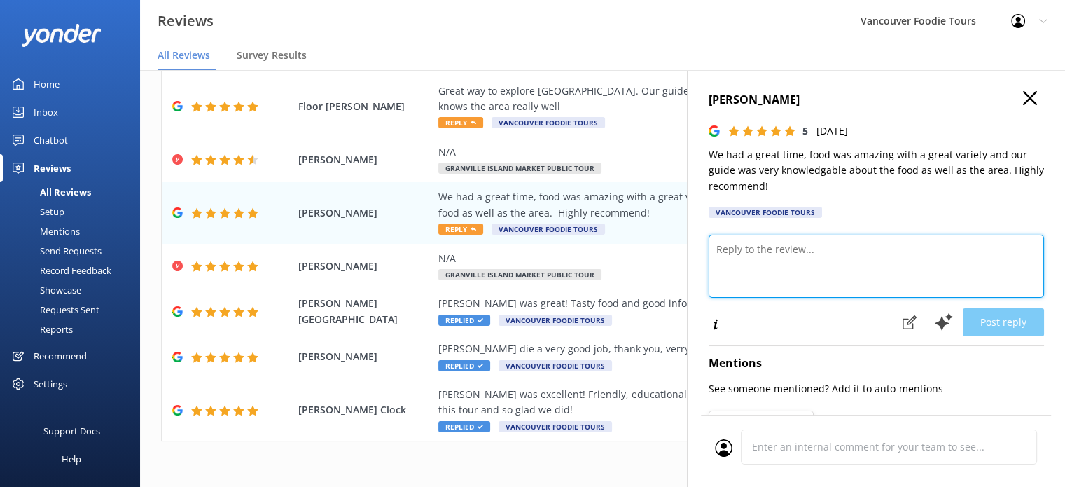
paste textarea "Hi [PERSON_NAME], thank you so much for your kind review! We’re delighted you e…"
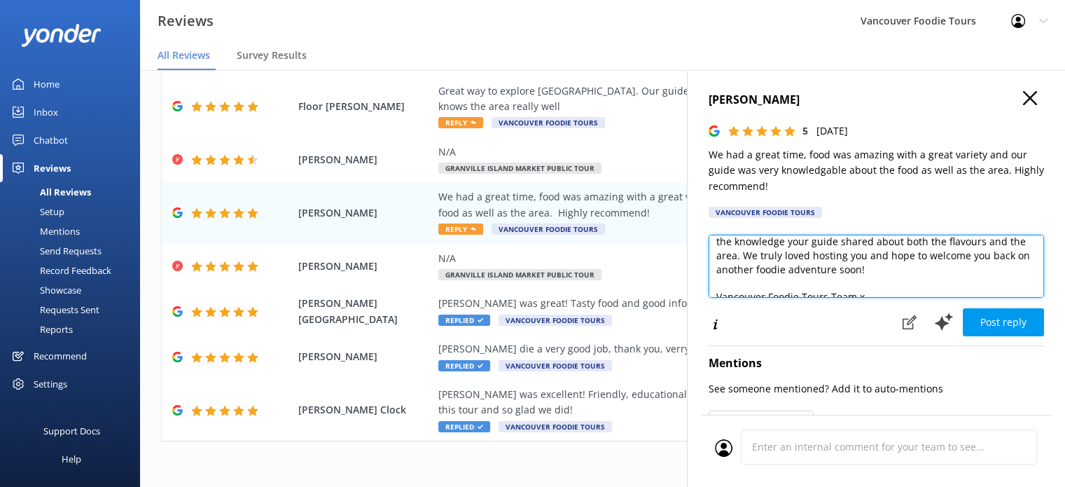
scroll to position [48, 0]
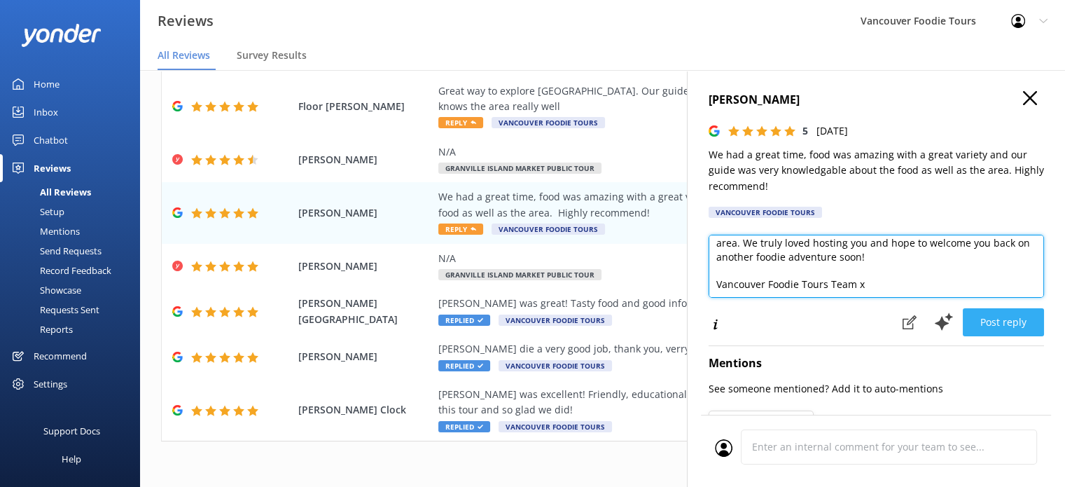
type textarea "Hi [PERSON_NAME], thank you so much for your kind review! We’re delighted you e…"
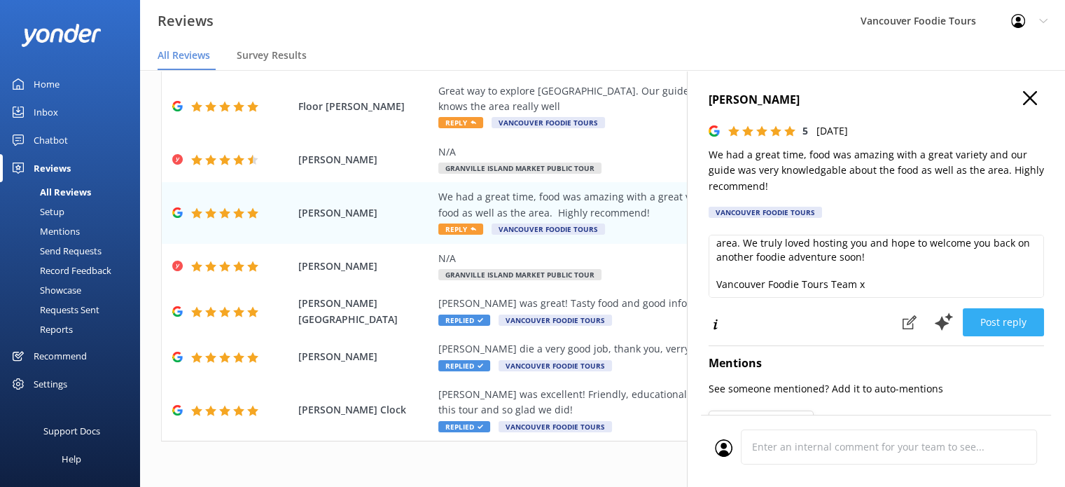
click at [999, 321] on button "Post reply" at bounding box center [1003, 322] width 81 height 28
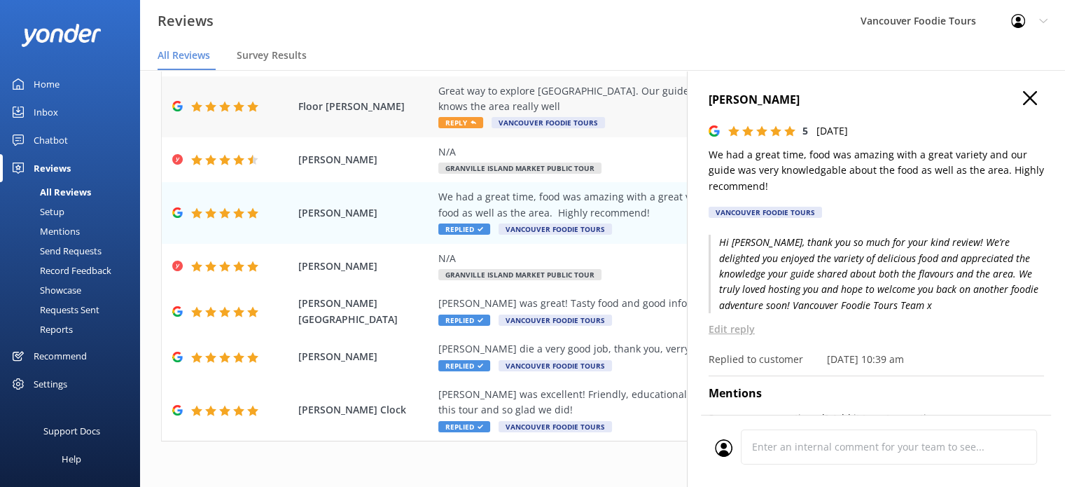
click at [643, 105] on div "Great way to explore [GEOGRAPHIC_DATA]. Our guide, [PERSON_NAME], told a lot of…" at bounding box center [693, 99] width 511 height 32
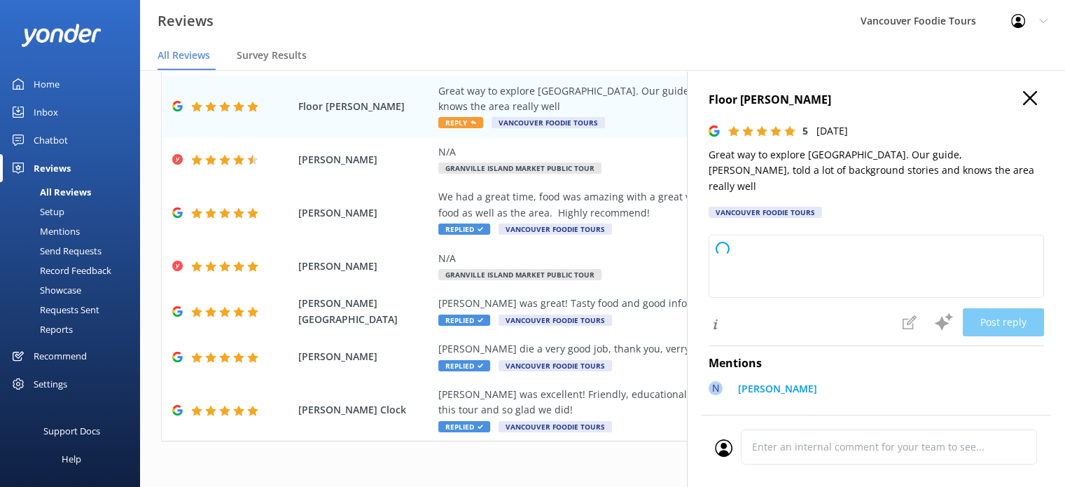
type textarea "Thank you so much for your wonderful review! We're thrilled you enjoyed explori…"
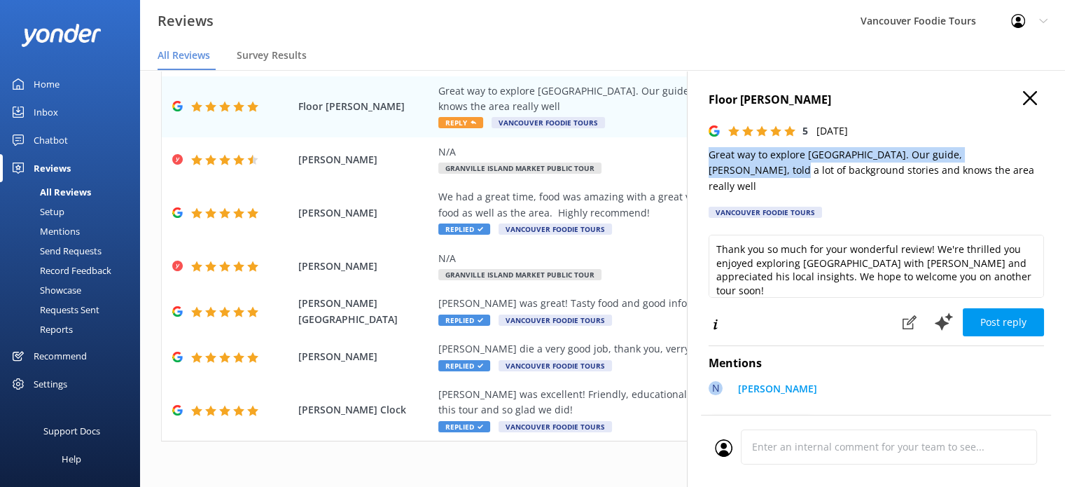
scroll to position [0, 11]
drag, startPoint x: 707, startPoint y: 152, endPoint x: 983, endPoint y: 173, distance: 276.7
click at [983, 173] on div "Floor [PERSON_NAME] 5 [DATE] Great way to explore [GEOGRAPHIC_DATA]. Our guide,…" at bounding box center [876, 313] width 378 height 487
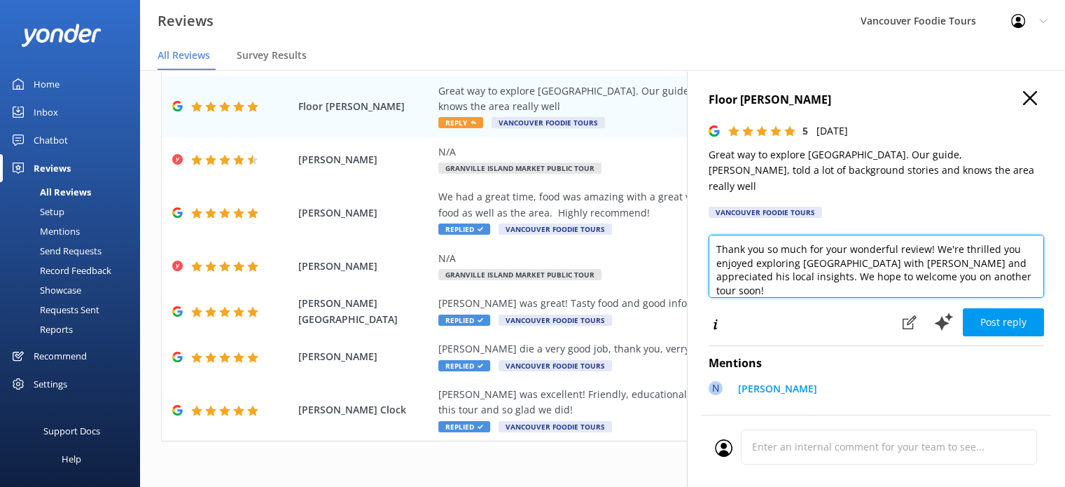
click at [843, 272] on textarea "Thank you so much for your wonderful review! We're thrilled you enjoyed explori…" at bounding box center [876, 266] width 335 height 63
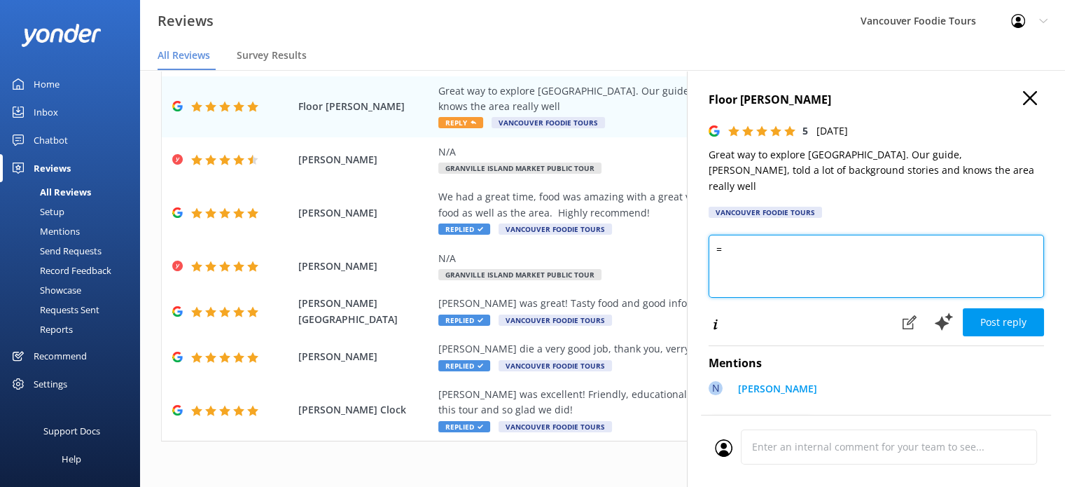
paste textarea "Hi Floor, thank you so much for your lovely review! We’re so glad you enjoyed e…"
type textarea "=Hi Floor, thank you so much for your lovely review! We’re so glad you enjoyed …"
paste textarea "Hi Floor, thank you so much for your lovely review! We’re so glad you enjoyed e…"
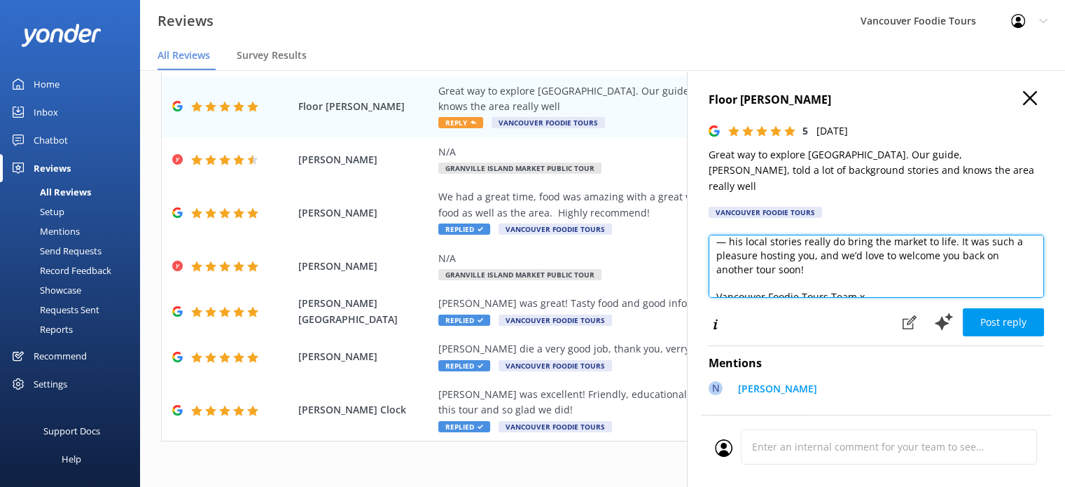
scroll to position [48, 0]
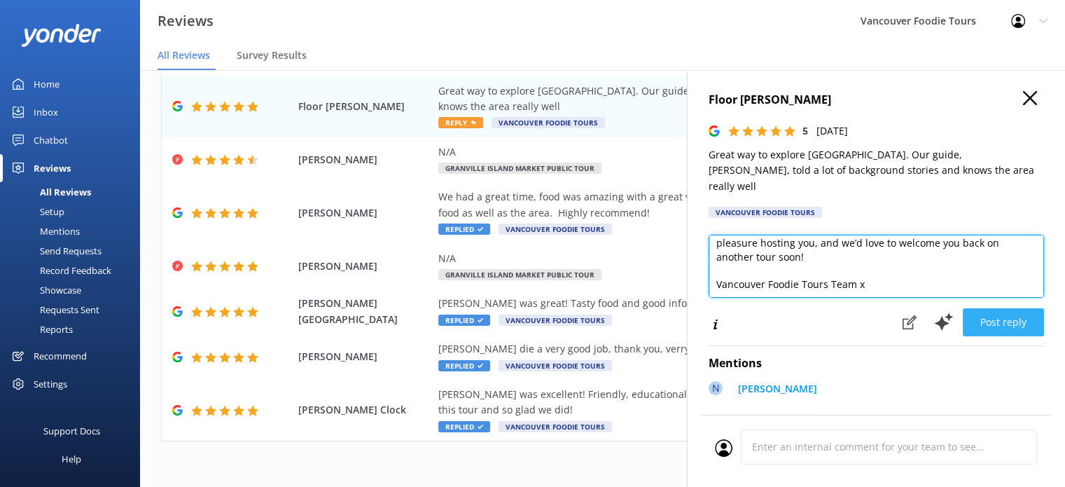
type textarea "Hi Floor, thank you so much for your lovely review! We’re so glad you enjoyed e…"
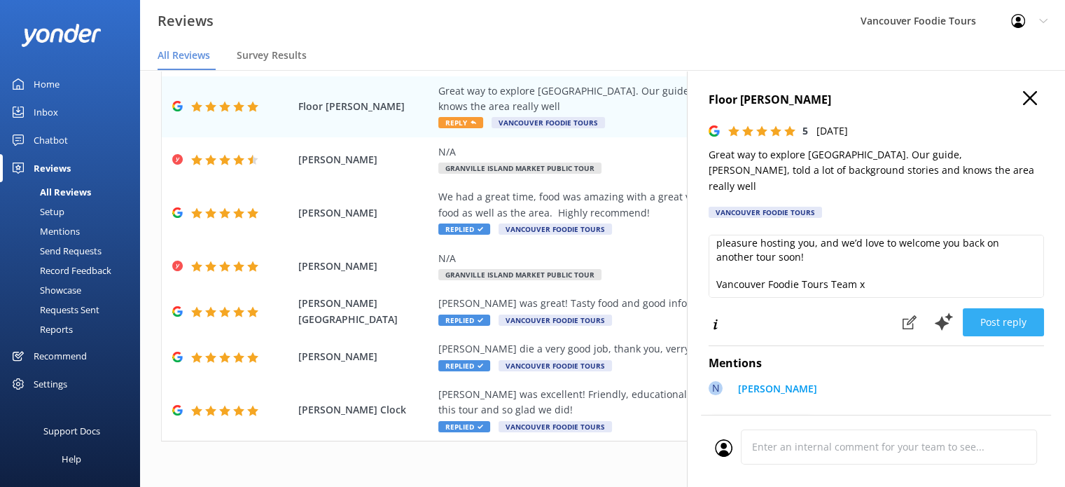
click at [975, 308] on button "Post reply" at bounding box center [1003, 322] width 81 height 28
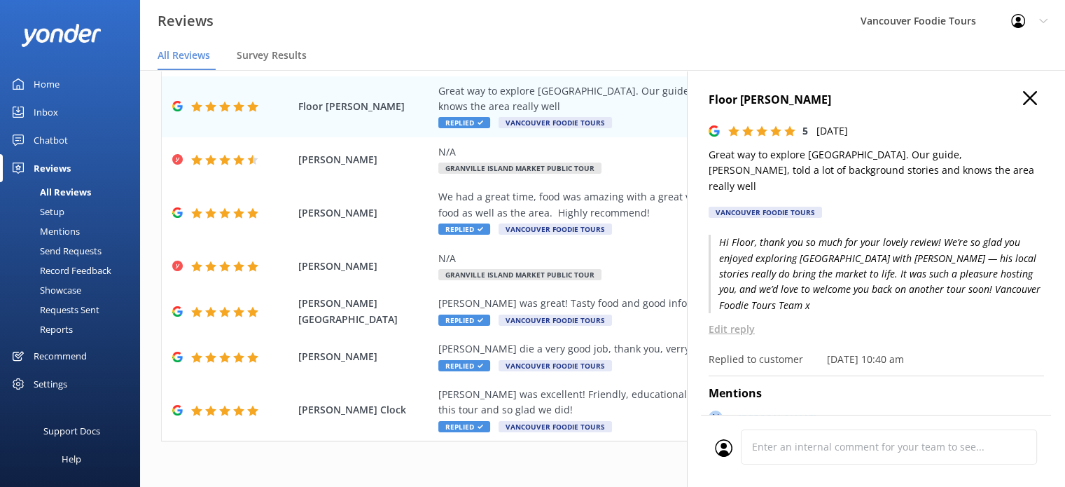
click at [1023, 95] on use "button" at bounding box center [1030, 98] width 14 height 14
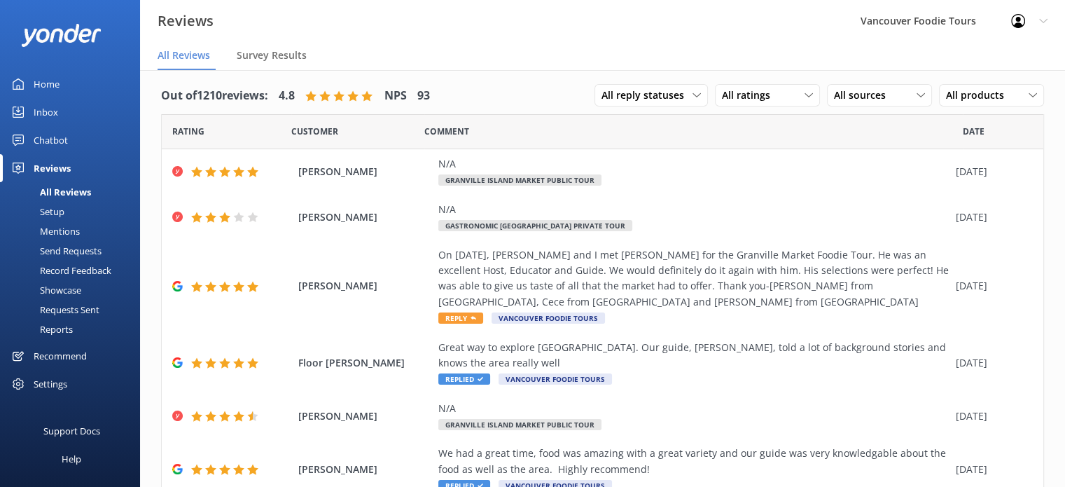
scroll to position [0, 0]
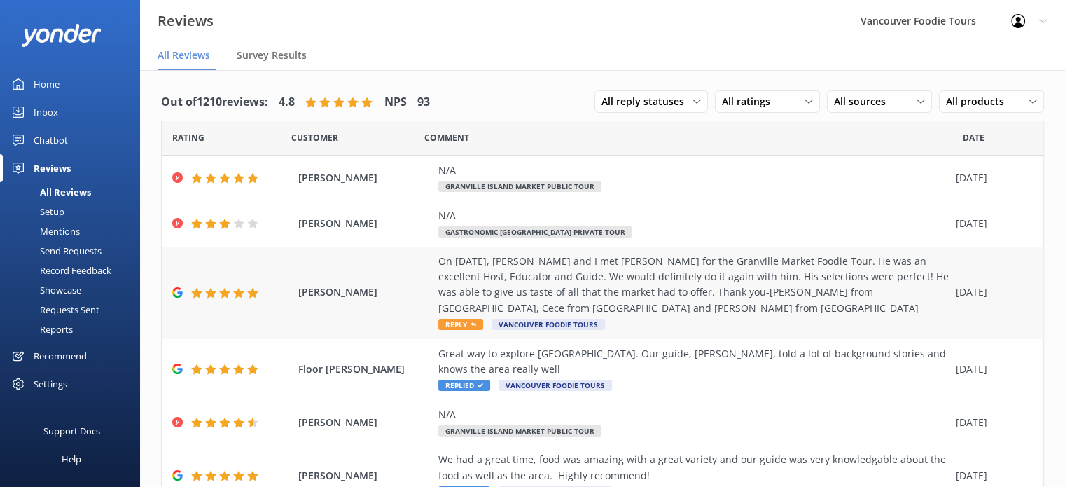
click at [733, 318] on div "On [DATE], [PERSON_NAME] and I met [PERSON_NAME] for the Granville Market Foodi…" at bounding box center [693, 293] width 511 height 78
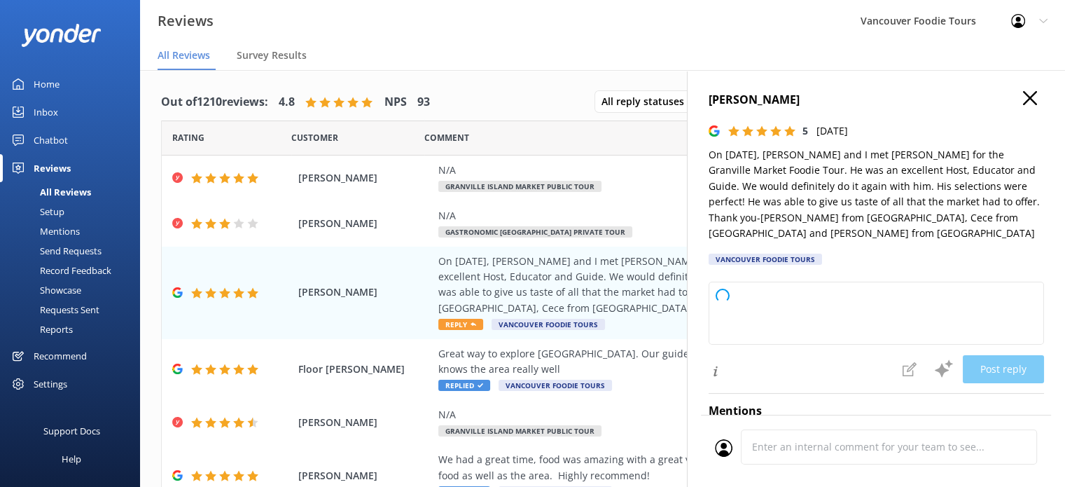
type textarea "Thank you so much for your wonderful review! We're thrilled to hear that you, […"
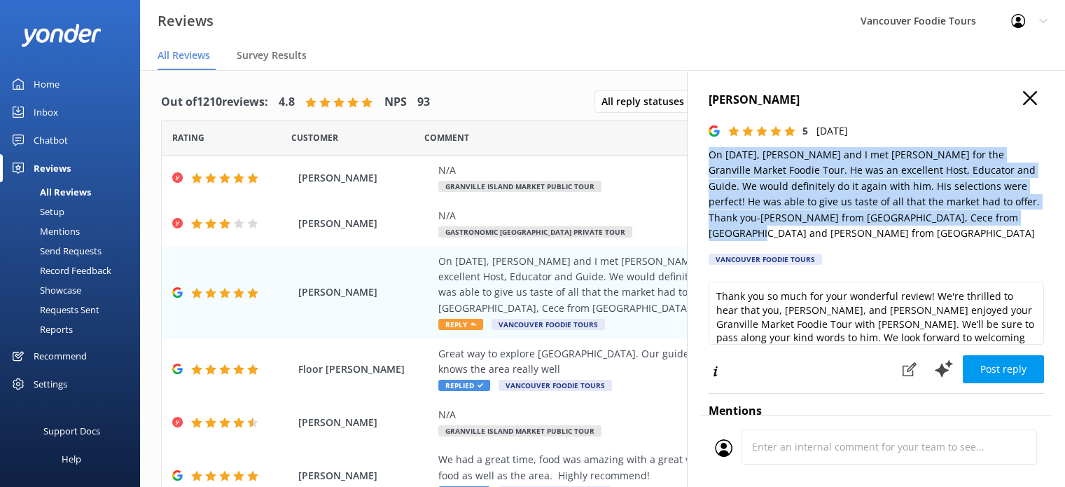
drag, startPoint x: 705, startPoint y: 154, endPoint x: 992, endPoint y: 216, distance: 293.7
click at [992, 216] on div "[PERSON_NAME] 5 [DATE] On [DATE], [PERSON_NAME] and I met [PERSON_NAME] for the…" at bounding box center [876, 313] width 378 height 487
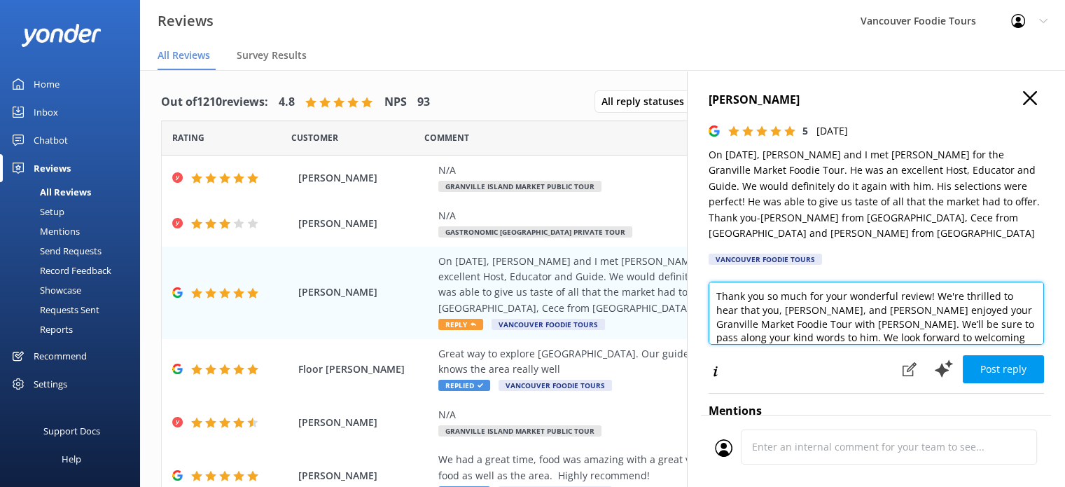
click at [866, 316] on textarea "Thank you so much for your wonderful review! We're thrilled to hear that you, […" at bounding box center [876, 313] width 335 height 63
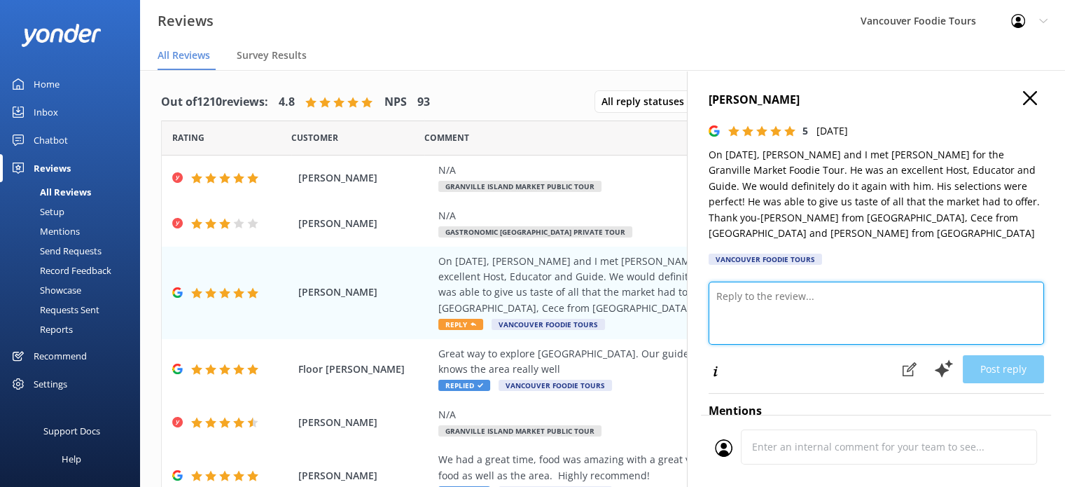
paste textarea "Hi [PERSON_NAME], [PERSON_NAME], and [PERSON_NAME] — thank you so much for shar…"
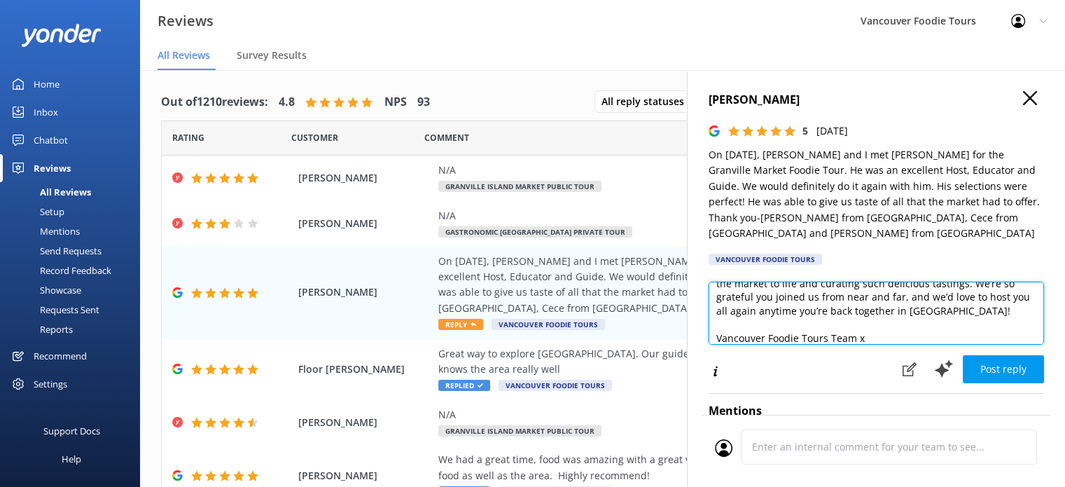
scroll to position [7, 0]
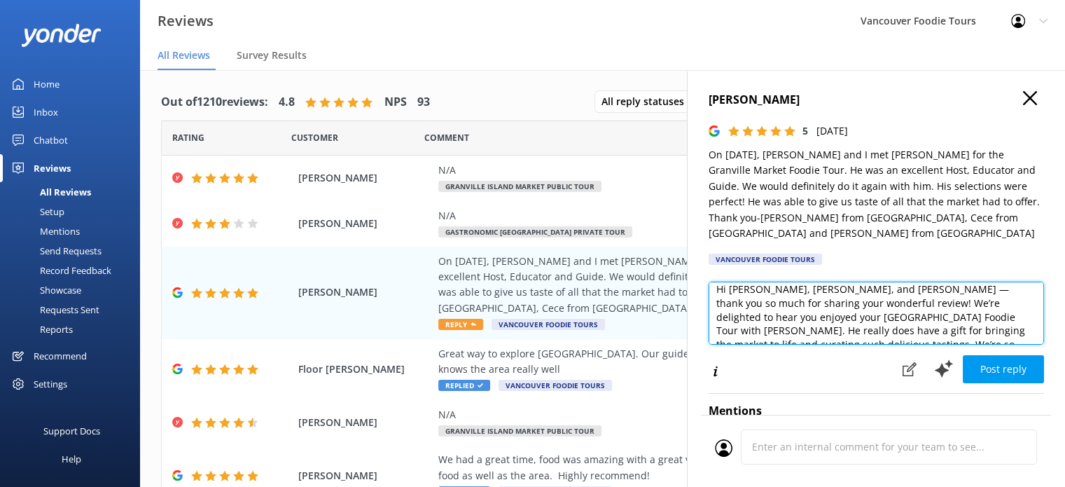
drag, startPoint x: 821, startPoint y: 300, endPoint x: 789, endPoint y: 303, distance: 32.3
click at [789, 303] on textarea "Hi [PERSON_NAME], [PERSON_NAME], and [PERSON_NAME] — thank you so much for shar…" at bounding box center [876, 313] width 335 height 63
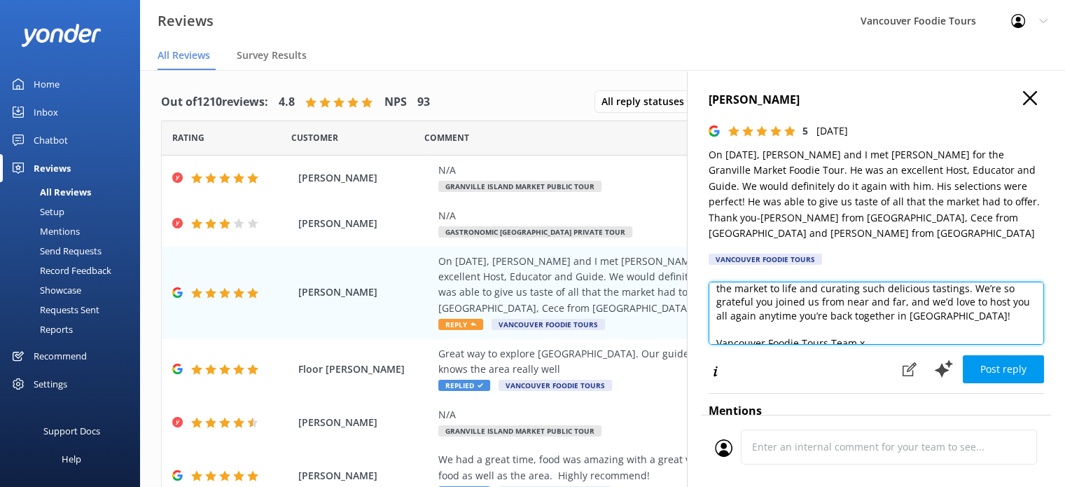
scroll to position [76, 0]
type textarea "Hi [PERSON_NAME], [PERSON_NAME], and [PERSON_NAME] — thank you so much for shar…"
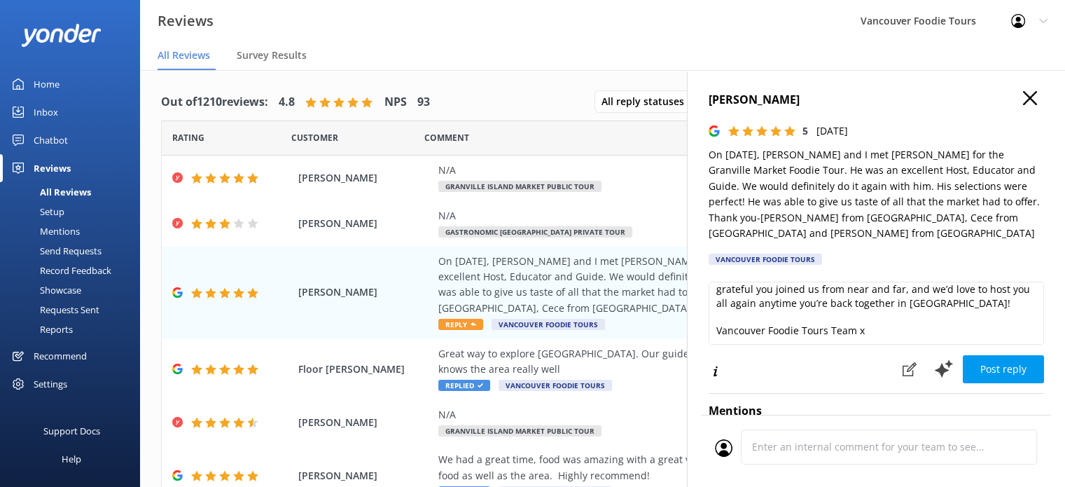
click at [992, 355] on button "Post reply" at bounding box center [1003, 369] width 81 height 28
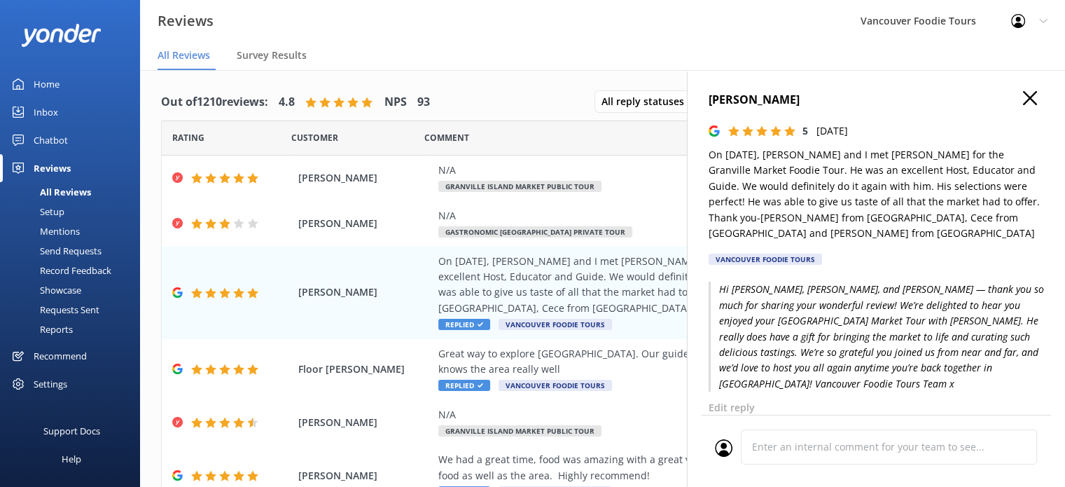
click at [1023, 99] on use "button" at bounding box center [1030, 98] width 14 height 14
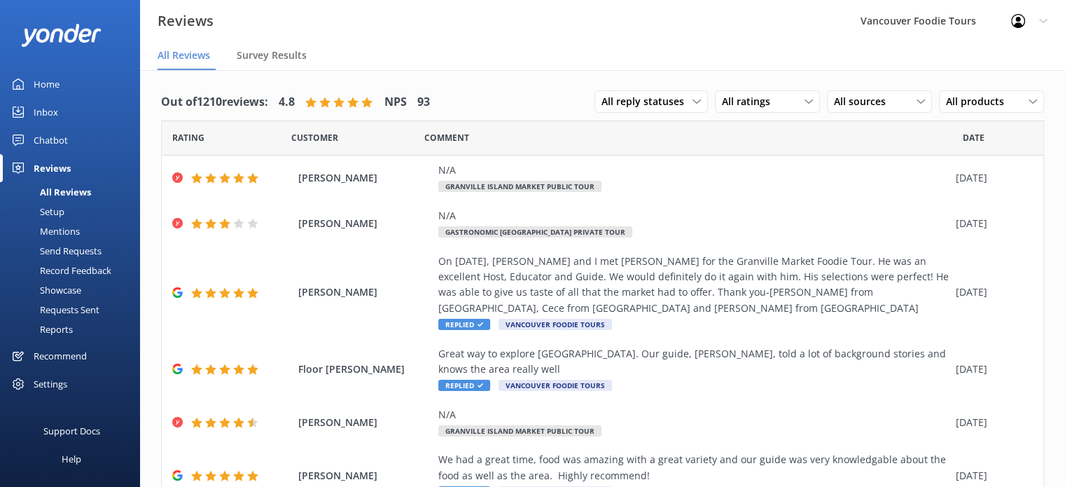
click at [1052, 129] on div "Out of 1210 reviews: 4.8 NPS 93 All reply statuses All reply statuses Needs a r…" at bounding box center [602, 416] width 925 height 693
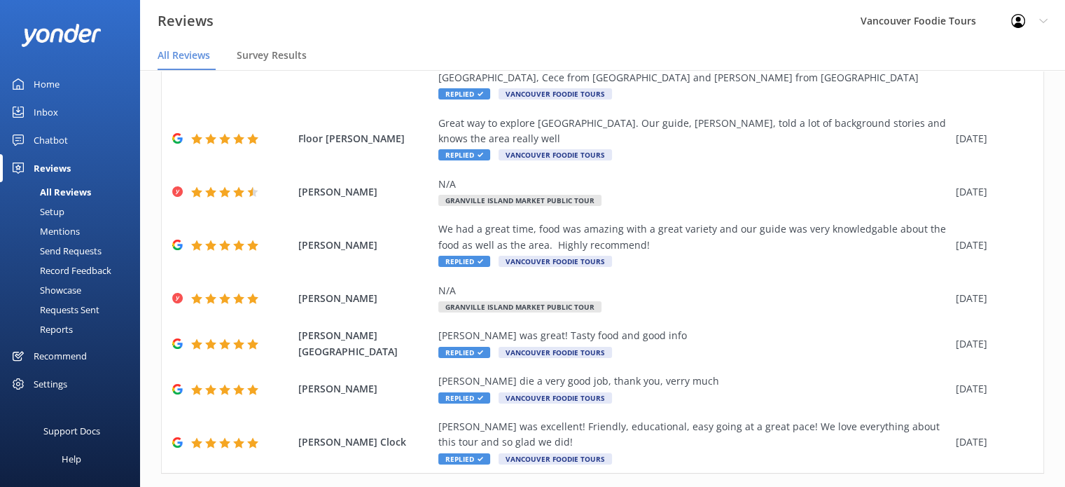
scroll to position [263, 0]
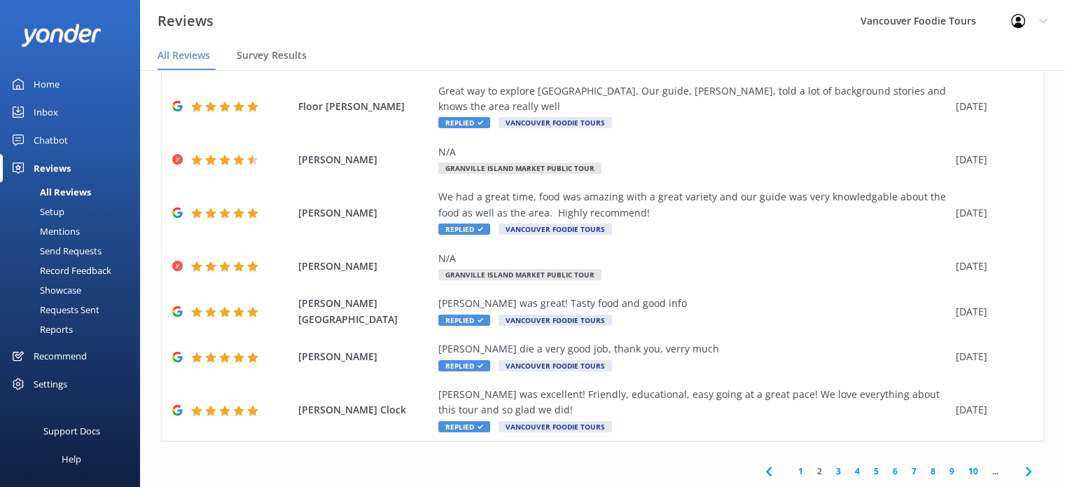
click at [791, 471] on link "1" at bounding box center [800, 470] width 19 height 13
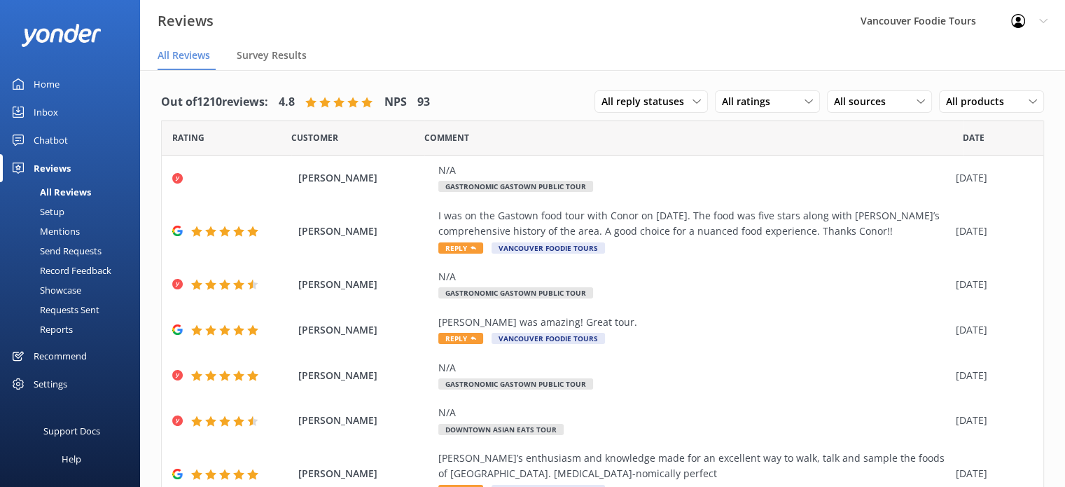
scroll to position [325, 0]
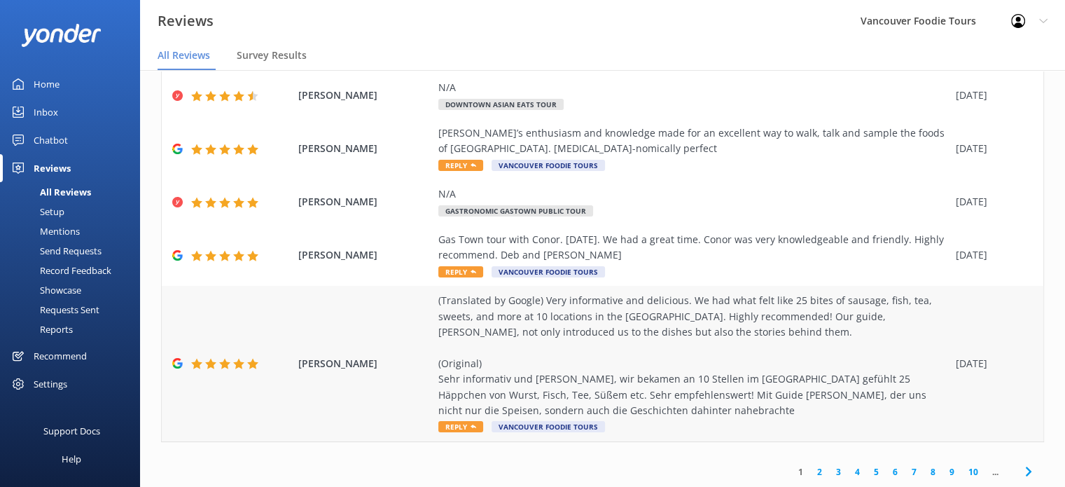
click at [600, 359] on div "(Translated by Google) Very informative and delicious. We had what felt like 25…" at bounding box center [693, 355] width 511 height 125
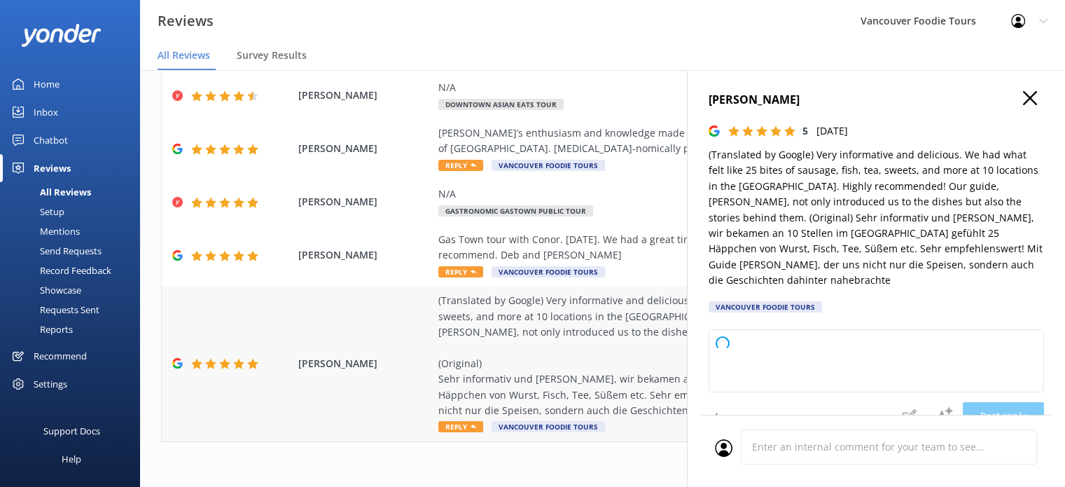
type textarea "Thank you so much for your wonderful review! We're delighted to hear you enjoye…"
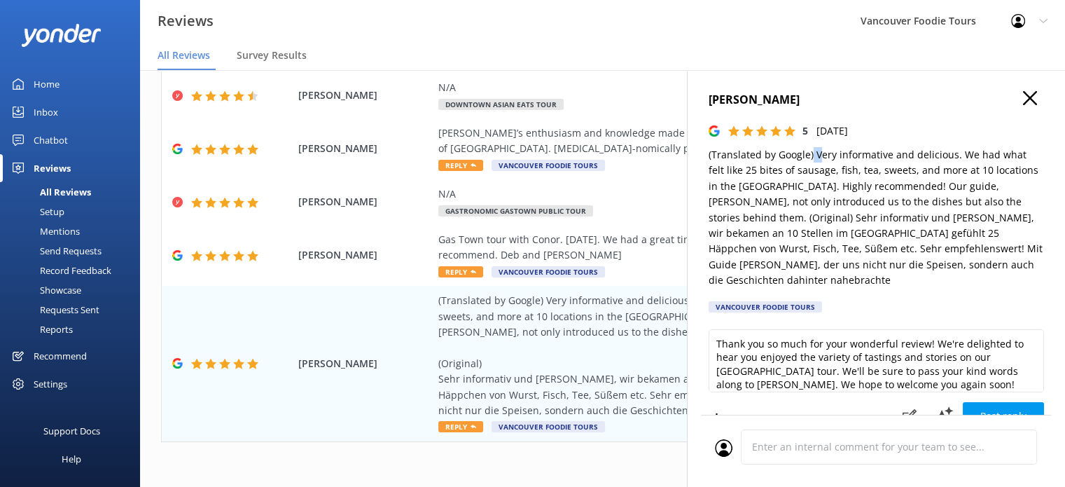
drag, startPoint x: 817, startPoint y: 155, endPoint x: 812, endPoint y: 162, distance: 8.0
click at [812, 162] on p "(Translated by Google) Very informative and delicious. We had what felt like 25…" at bounding box center [876, 217] width 335 height 141
click at [819, 154] on p "(Translated by Google) Very informative and delicious. We had what felt like 25…" at bounding box center [876, 217] width 335 height 141
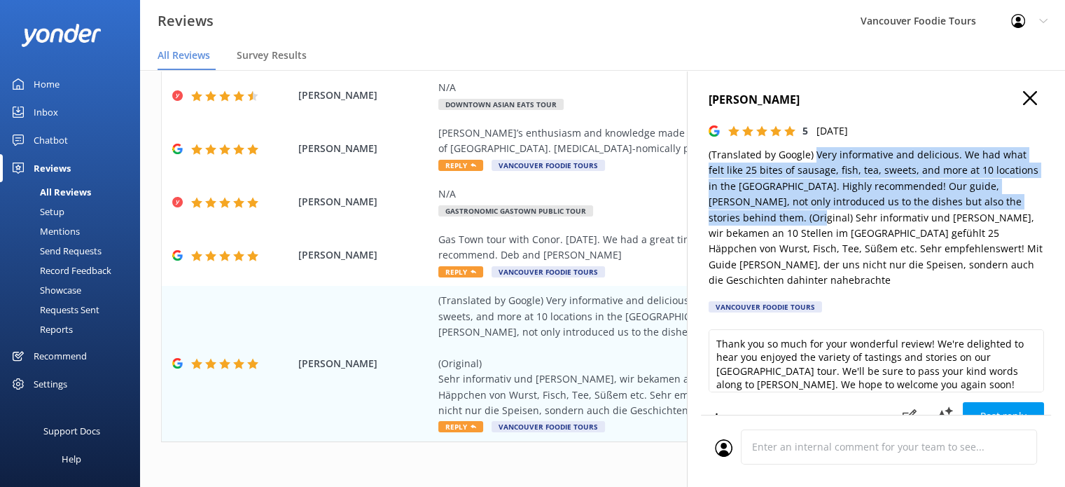
drag, startPoint x: 815, startPoint y: 151, endPoint x: 737, endPoint y: 218, distance: 103.3
click at [737, 218] on p "(Translated by Google) Very informative and delicious. We had what felt like 25…" at bounding box center [876, 217] width 335 height 141
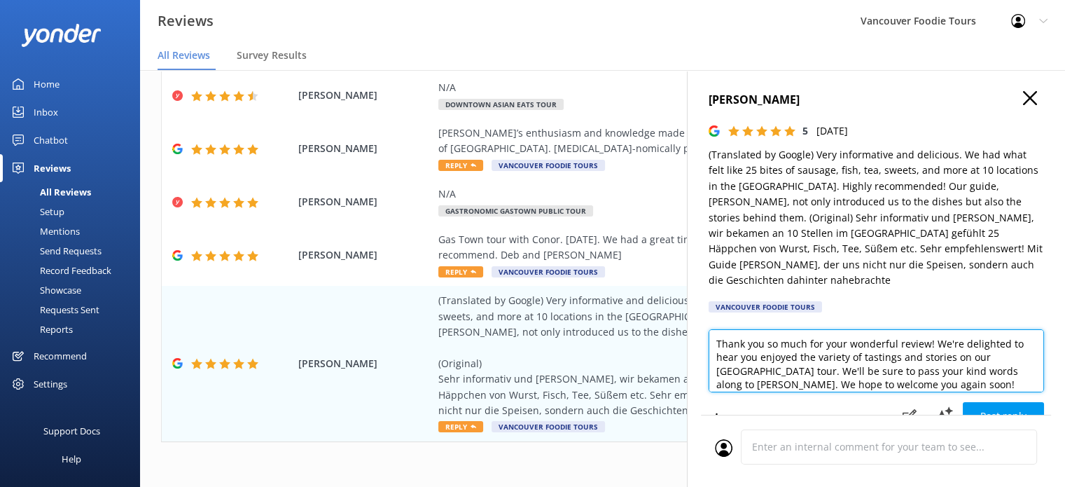
click at [812, 361] on textarea "Thank you so much for your wonderful review! We're delighted to hear you enjoye…" at bounding box center [876, 360] width 335 height 63
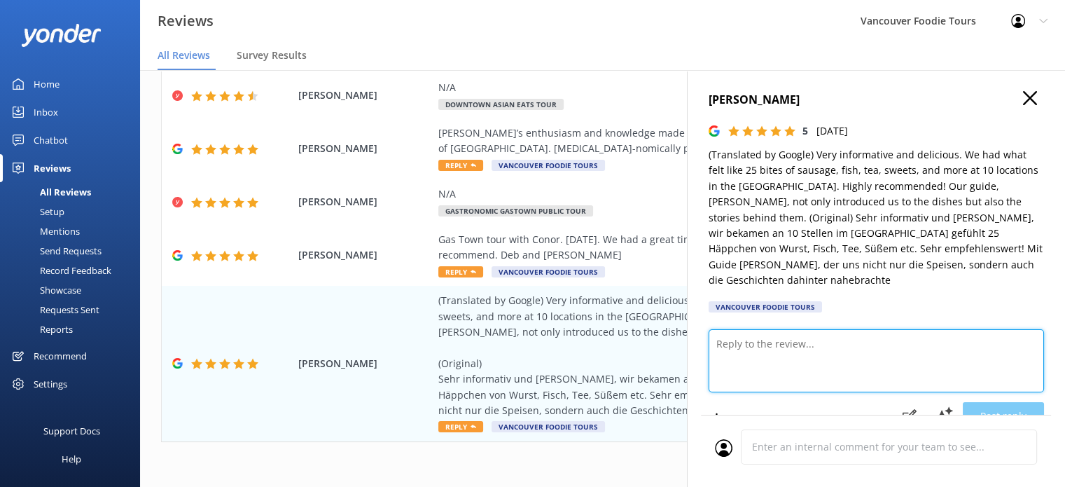
paste textarea "Hi [PERSON_NAME], thank you very much for your wonderful review! We’re so glad …"
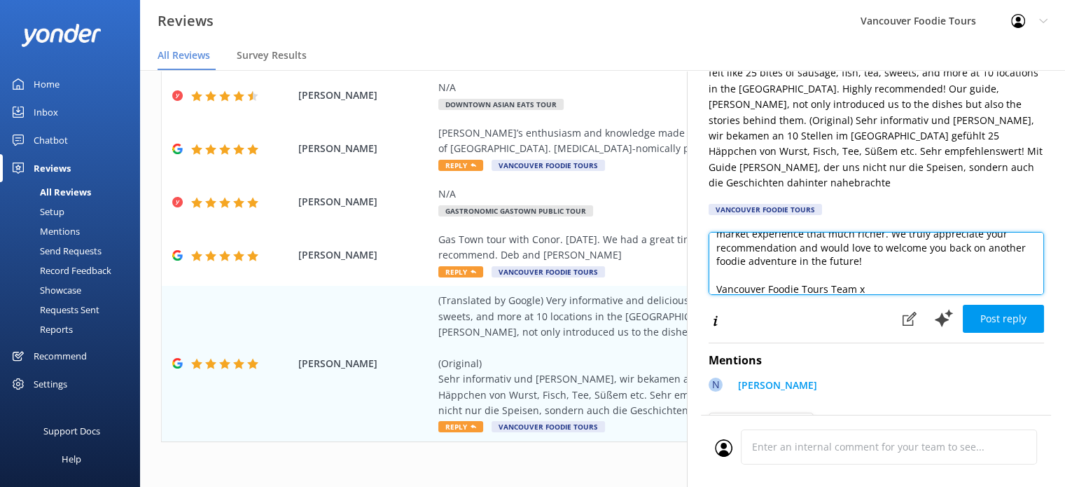
scroll to position [62, 0]
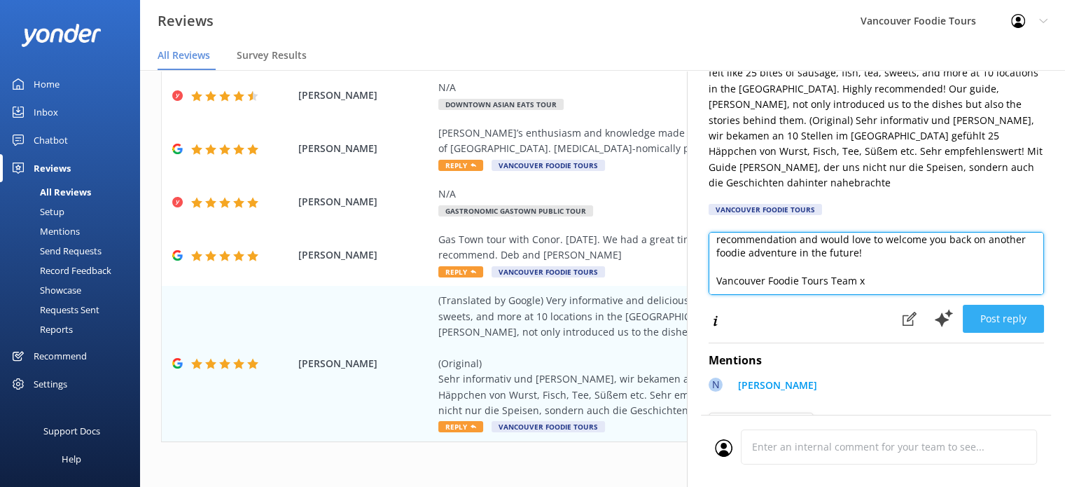
type textarea "Hi [PERSON_NAME], thank you very much for your wonderful review! We’re so glad …"
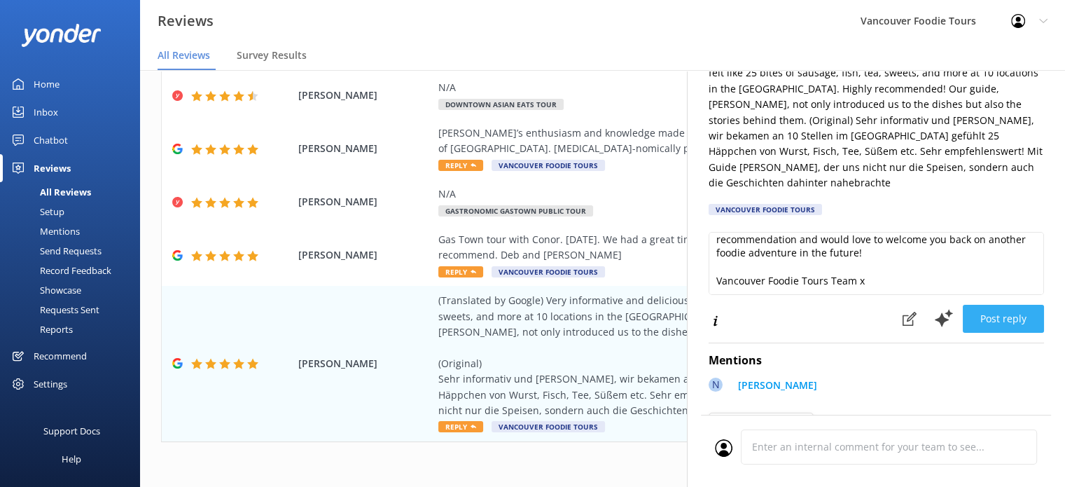
click at [1018, 311] on button "Post reply" at bounding box center [1003, 319] width 81 height 28
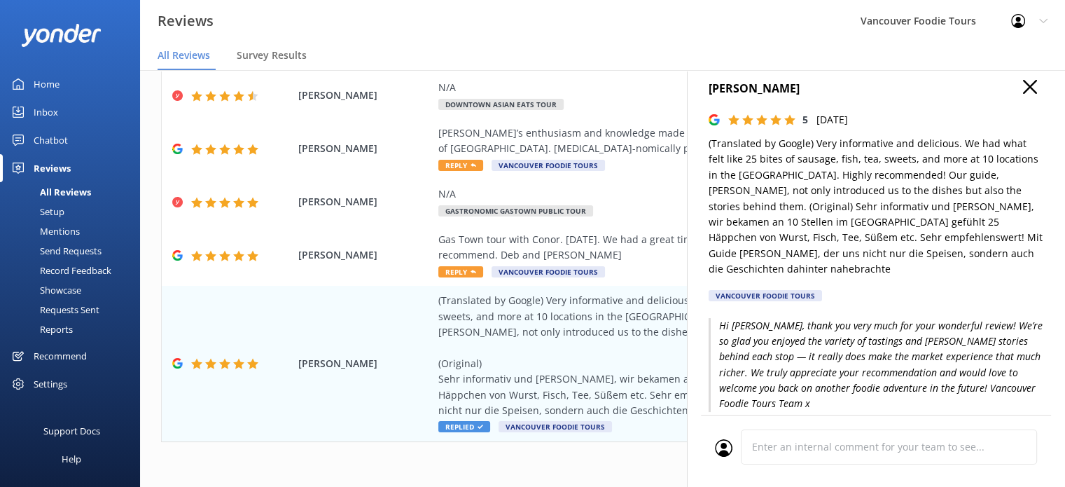
scroll to position [4, 0]
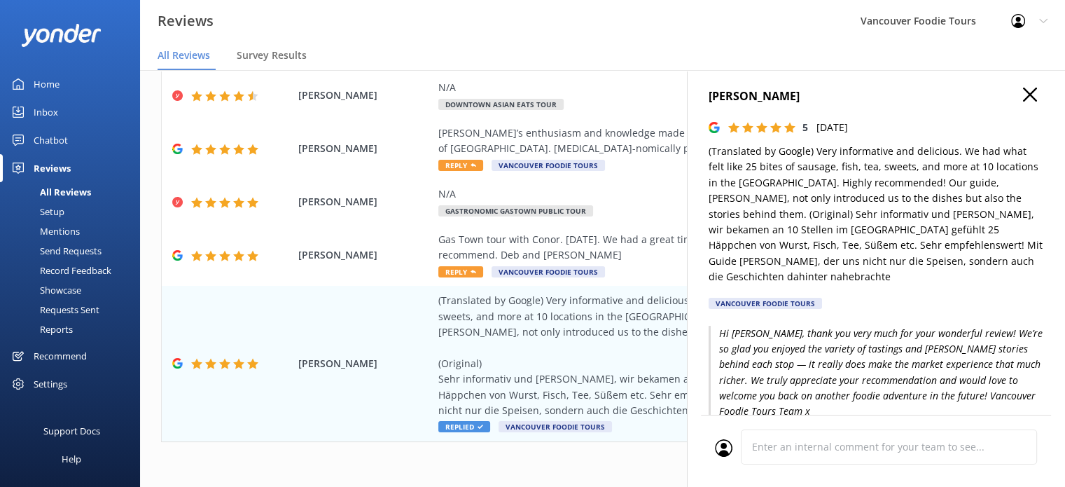
click at [1024, 103] on div "[PERSON_NAME] 5 [DATE] (Translated by Google) Very informative and delicious. W…" at bounding box center [876, 313] width 378 height 487
click at [1023, 95] on icon "button" at bounding box center [1030, 95] width 14 height 14
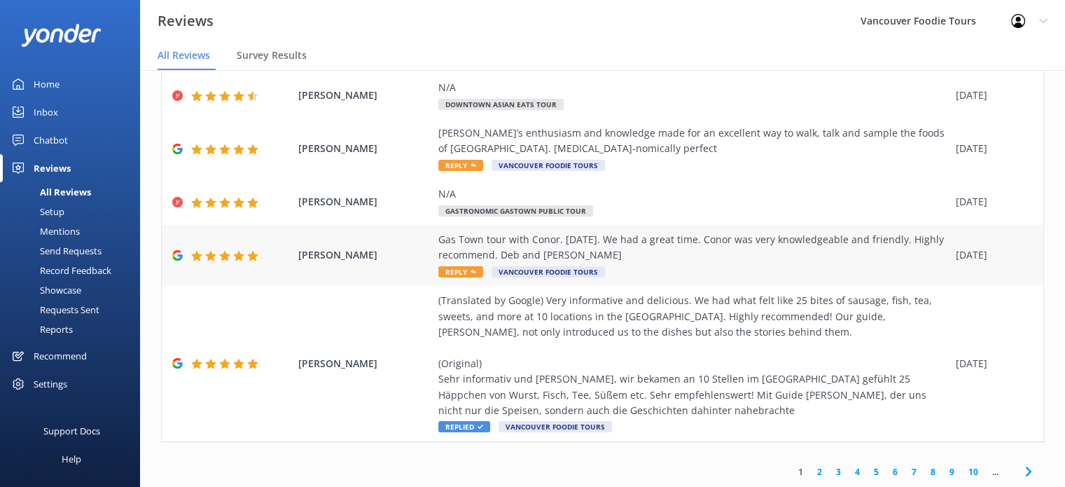
click at [730, 237] on div "Gas Town tour with Conor. [DATE]. We had a great time. Conor was very knowledge…" at bounding box center [693, 248] width 511 height 32
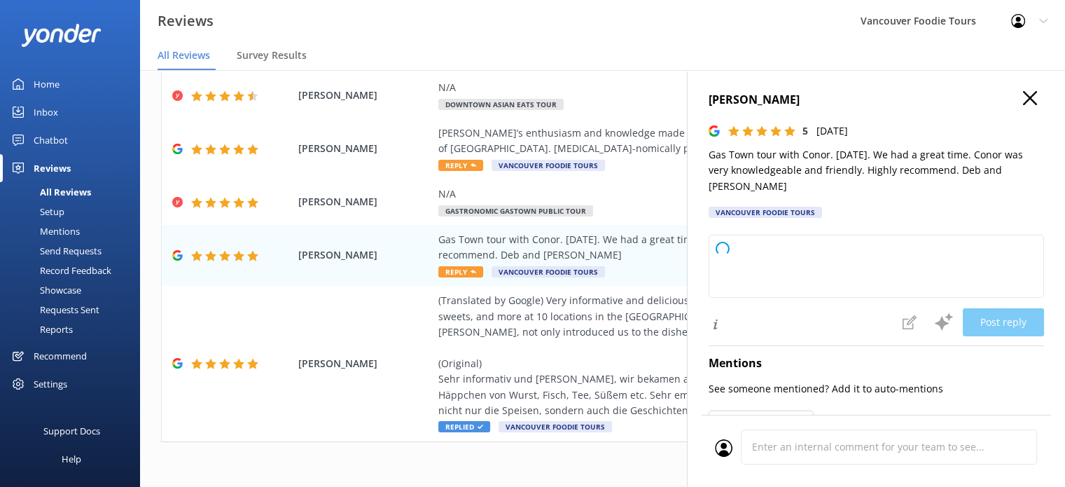
type textarea "Thank you so much for your wonderful review! We're delighted to hear you enjoye…"
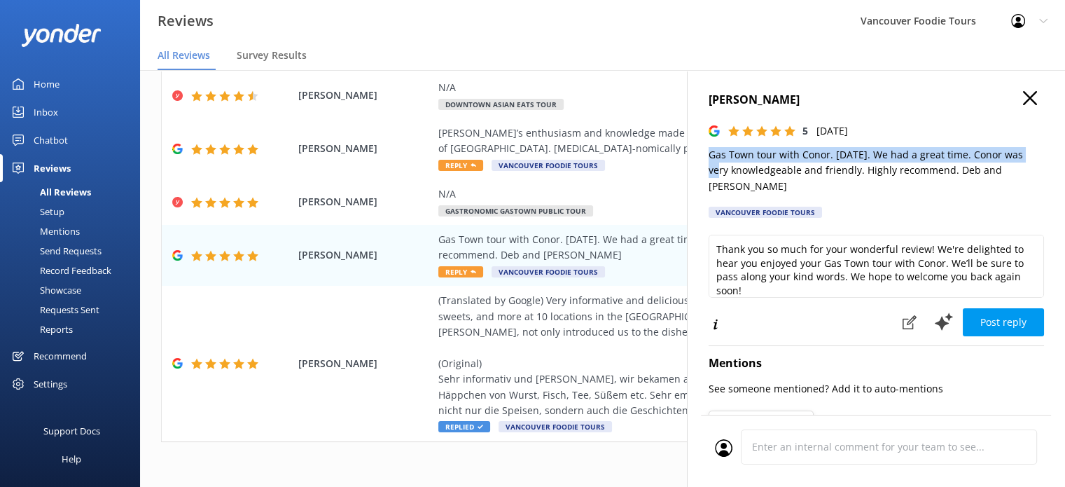
scroll to position [0, 11]
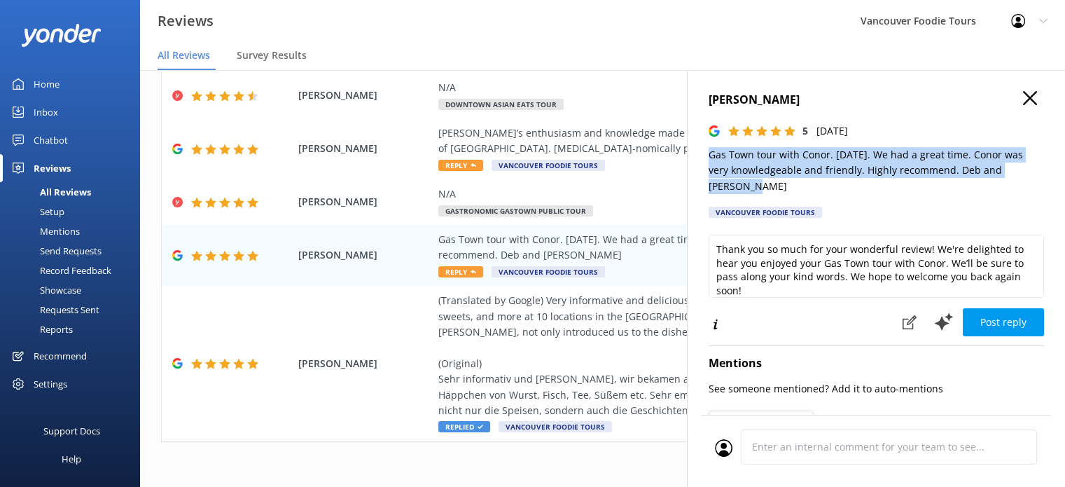
drag, startPoint x: 705, startPoint y: 152, endPoint x: 1028, endPoint y: 174, distance: 324.3
click at [1028, 174] on div "[PERSON_NAME] 5 [DATE] Gas Town tour with Conor. [DATE]. We had a great time. C…" at bounding box center [876, 313] width 378 height 487
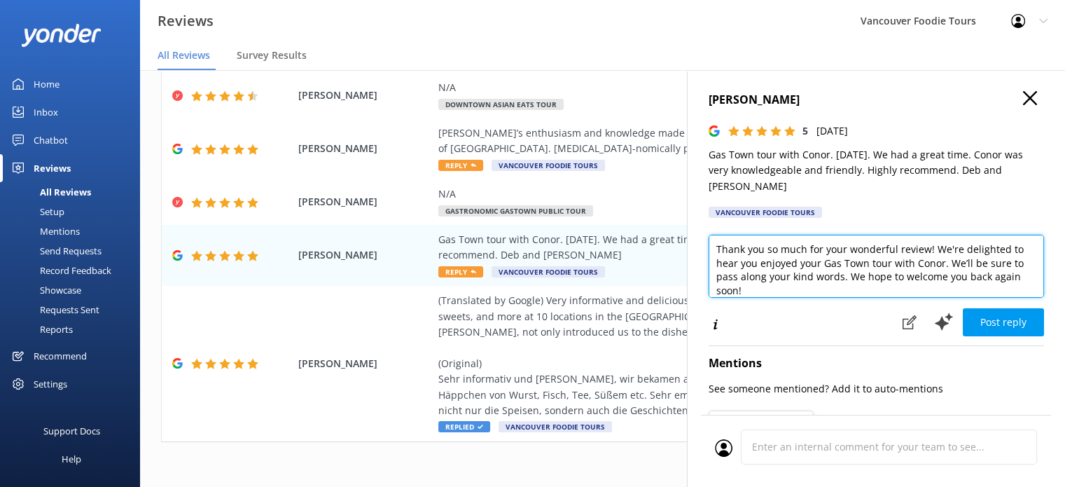
click at [872, 259] on textarea "Thank you so much for your wonderful review! We're delighted to hear you enjoye…" at bounding box center [876, 266] width 335 height 63
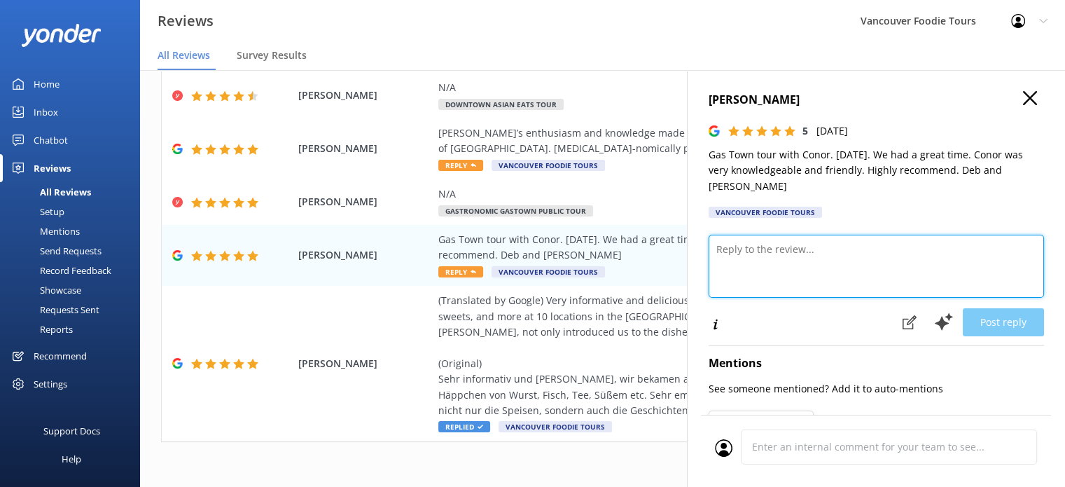
paste textarea "Hi Deb and [PERSON_NAME], thank you so much for your kind review! We’re thrille…"
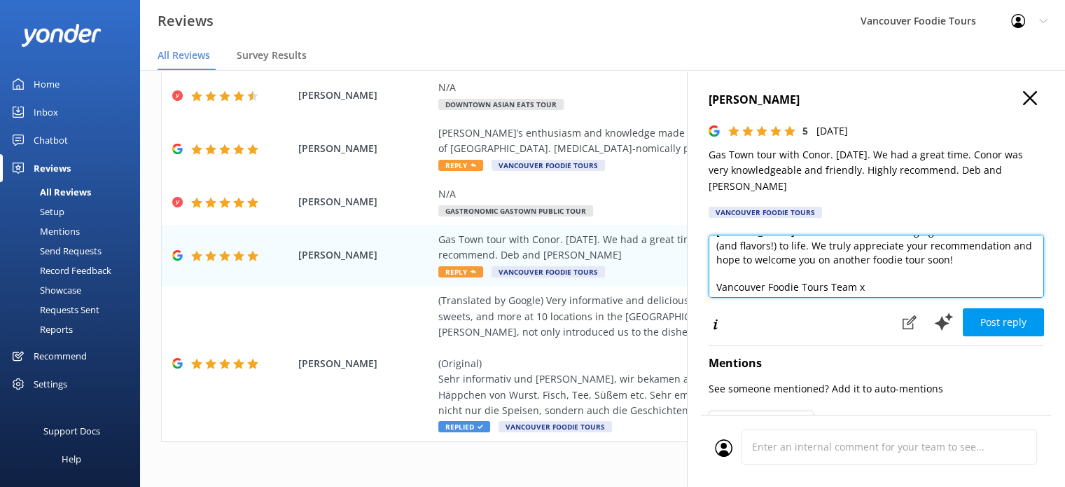
scroll to position [48, 0]
type textarea "Hi Deb and [PERSON_NAME], thank you so much for your kind review! We’re thrille…"
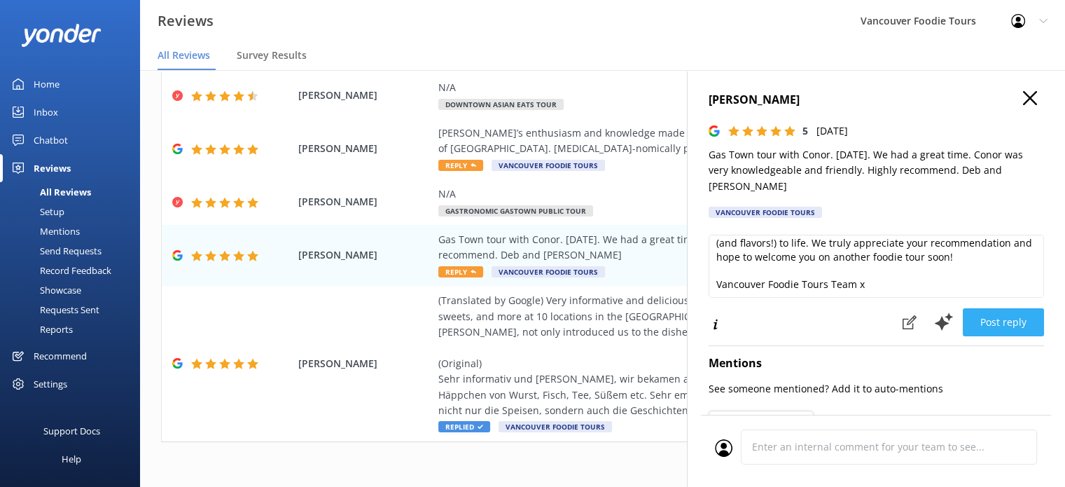
click at [997, 310] on button "Post reply" at bounding box center [1003, 322] width 81 height 28
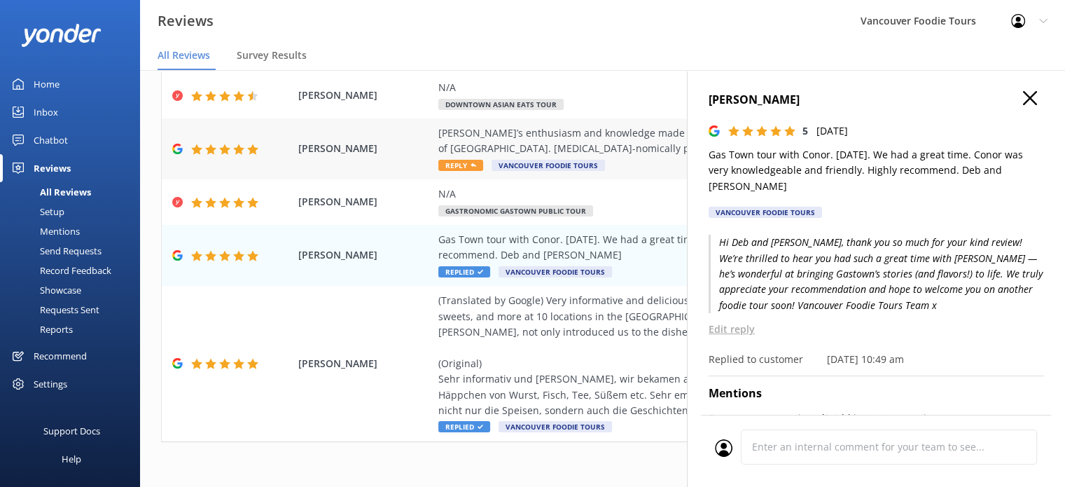
click at [571, 141] on div "[PERSON_NAME]’s enthusiasm and knowledge made for an excellent way to walk, tal…" at bounding box center [693, 141] width 511 height 32
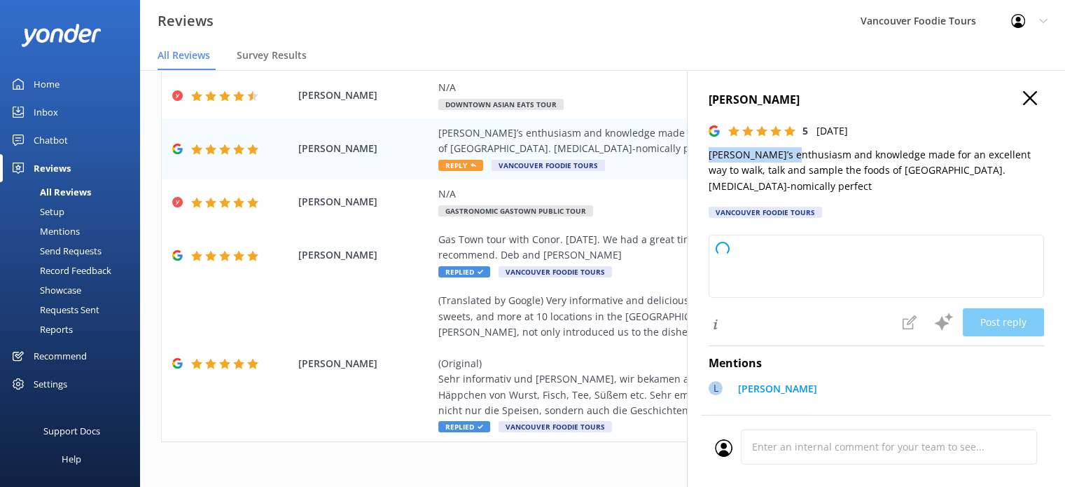
type textarea "Thank you so much for your wonderful review! We're thrilled to hear you enjoyed…"
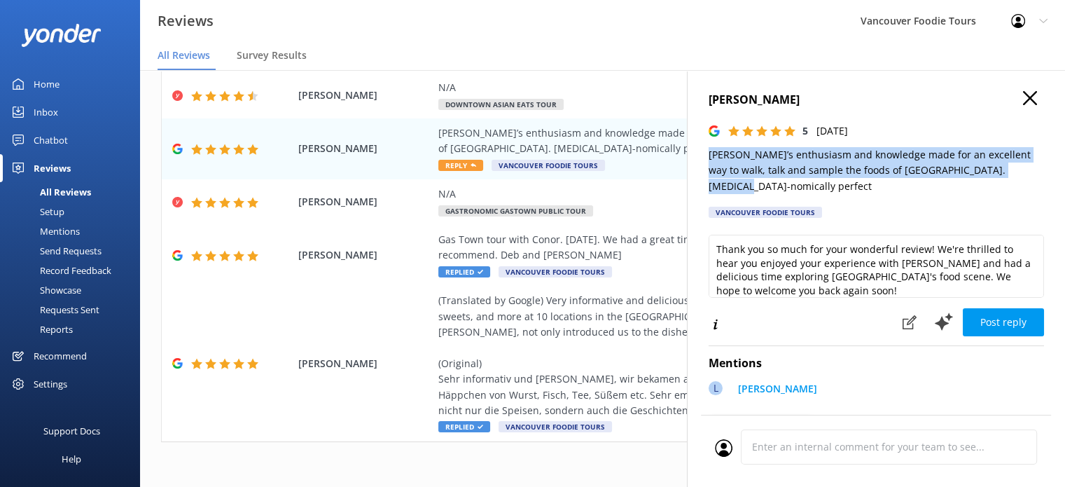
drag, startPoint x: 707, startPoint y: 155, endPoint x: 1025, endPoint y: 168, distance: 318.2
click at [1025, 168] on div "[PERSON_NAME] 5 [DATE] [PERSON_NAME]’s enthusiasm and knowledge made for an exc…" at bounding box center [876, 313] width 378 height 487
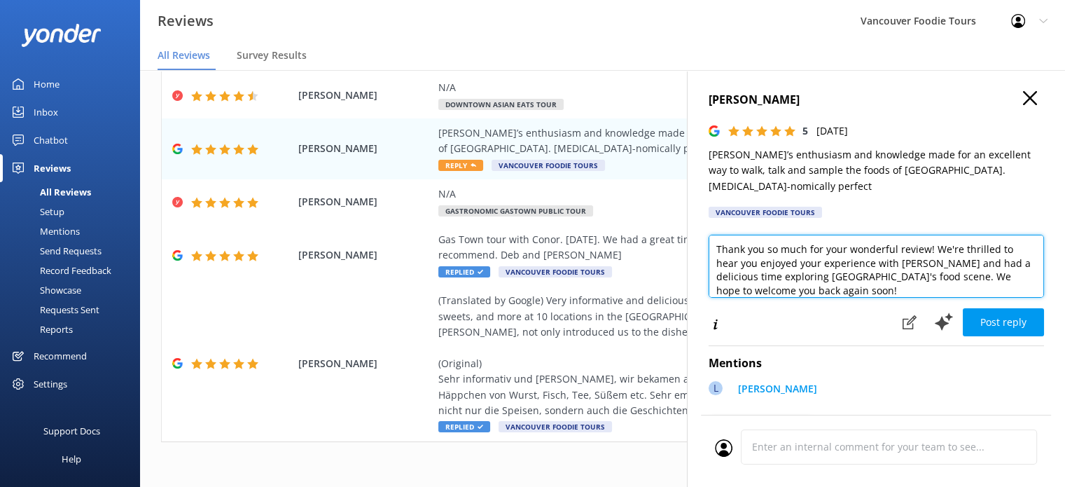
click at [771, 258] on textarea "Thank you so much for your wonderful review! We're thrilled to hear you enjoyed…" at bounding box center [876, 266] width 335 height 63
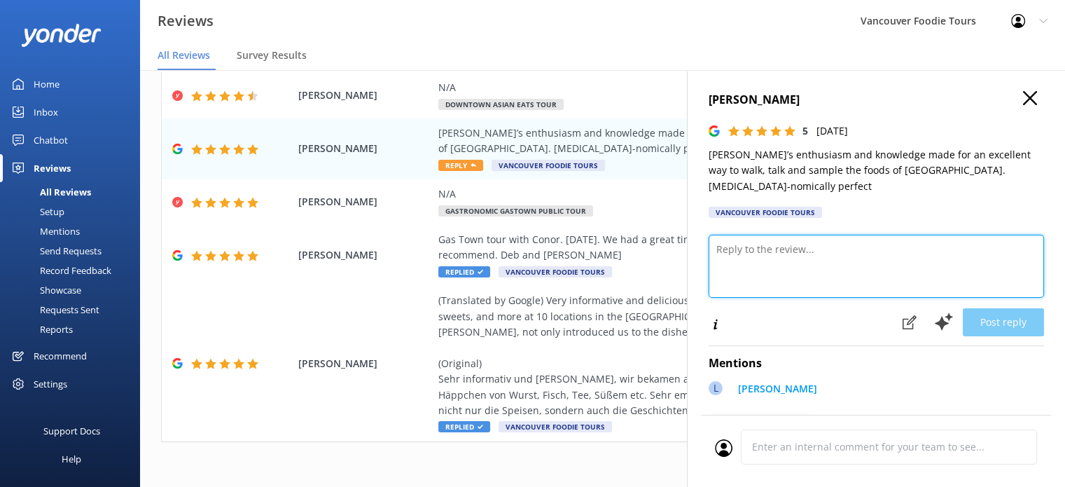
paste textarea "Hi [PERSON_NAME], thank you so much for your wonderful review! We’re delighted …"
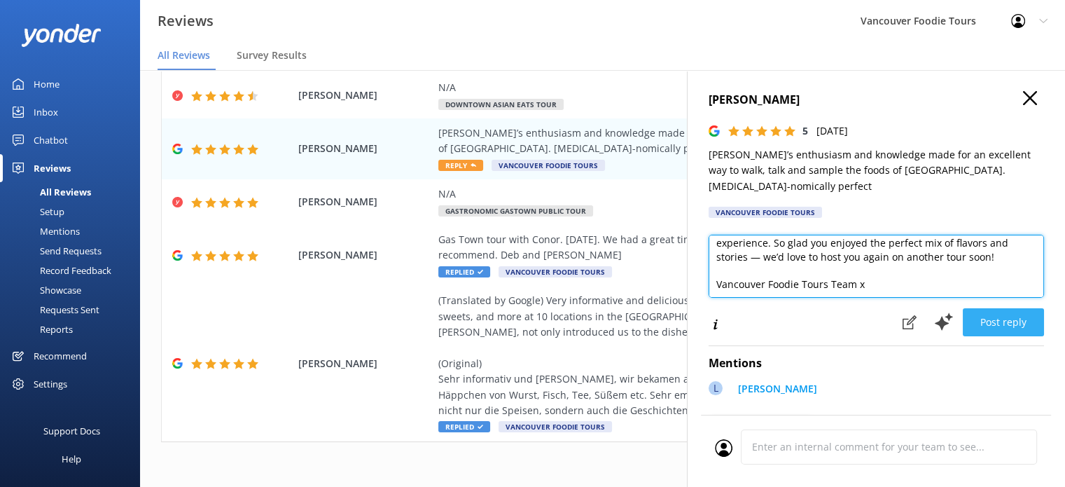
type textarea "Hi [PERSON_NAME], thank you so much for your wonderful review! We’re delighted …"
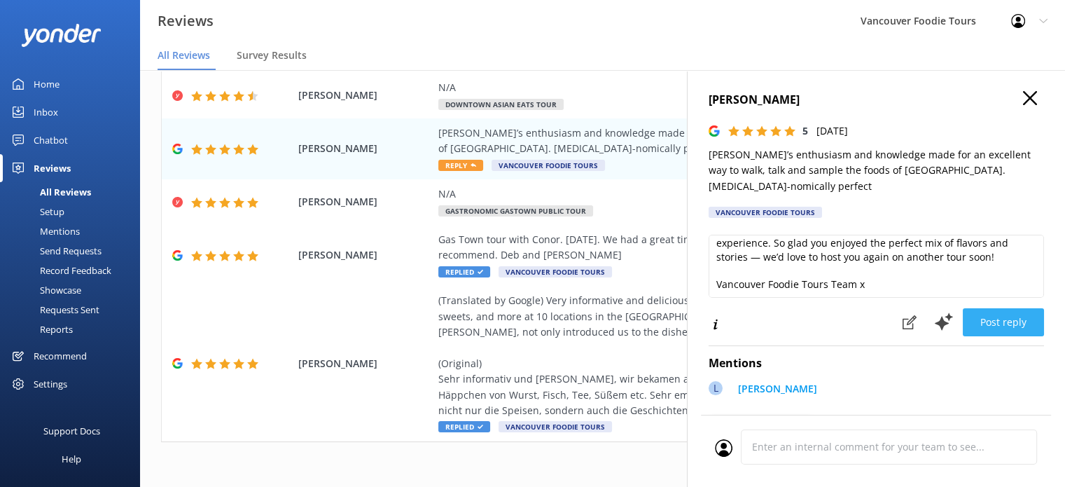
click at [1013, 315] on button "Post reply" at bounding box center [1003, 322] width 81 height 28
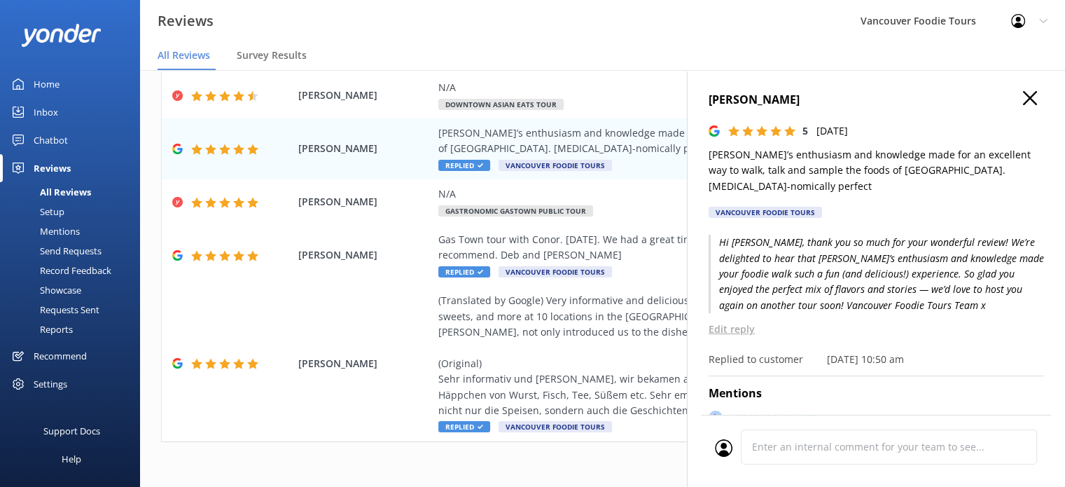
click at [1025, 95] on icon "button" at bounding box center [1030, 98] width 14 height 14
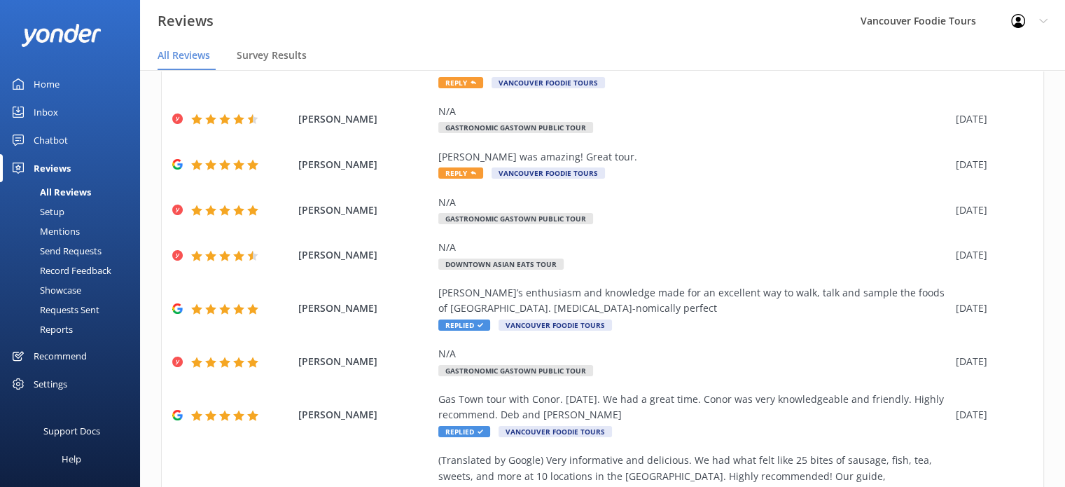
scroll to position [0, 0]
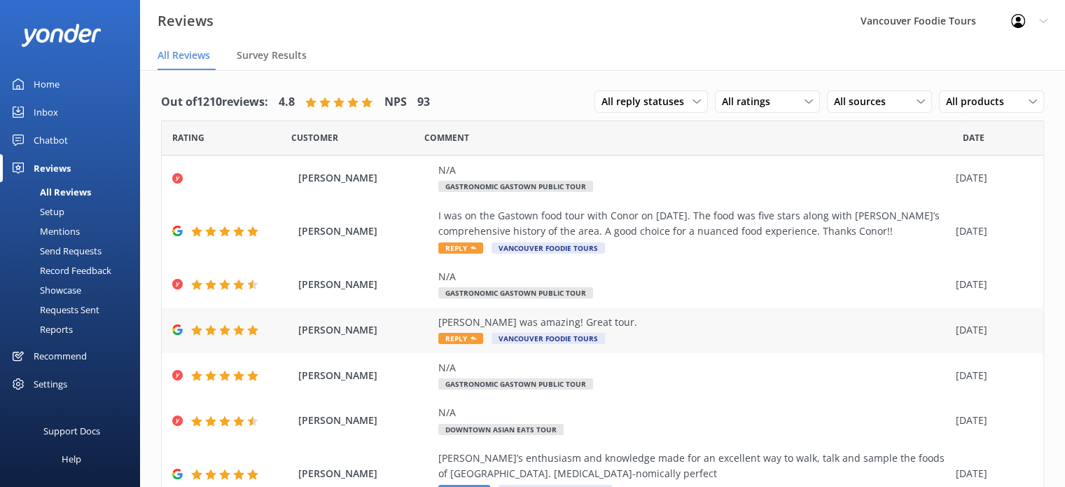
click at [719, 321] on div "[PERSON_NAME] was amazing! Great tour." at bounding box center [693, 321] width 511 height 15
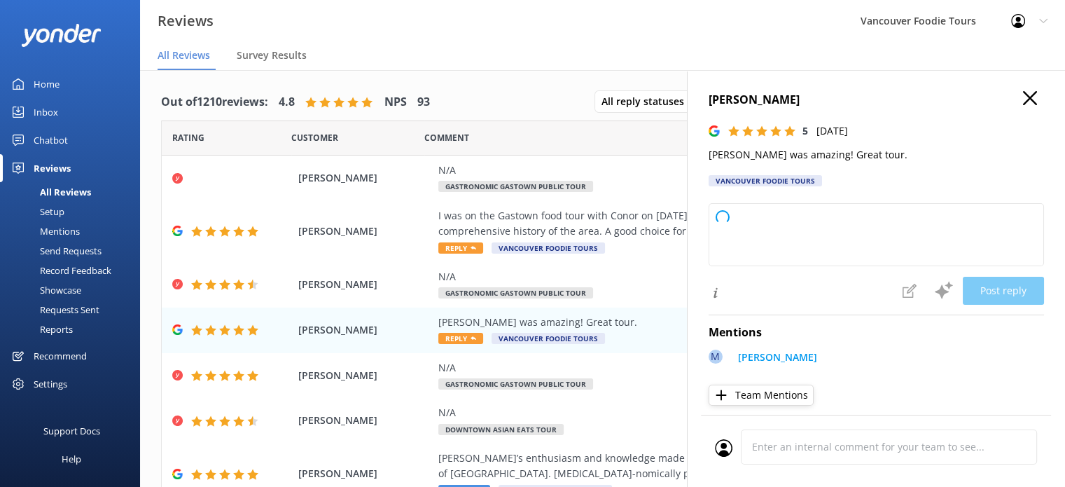
type textarea "Thank you so much for your wonderful feedback! We're thrilled to hear you had a…"
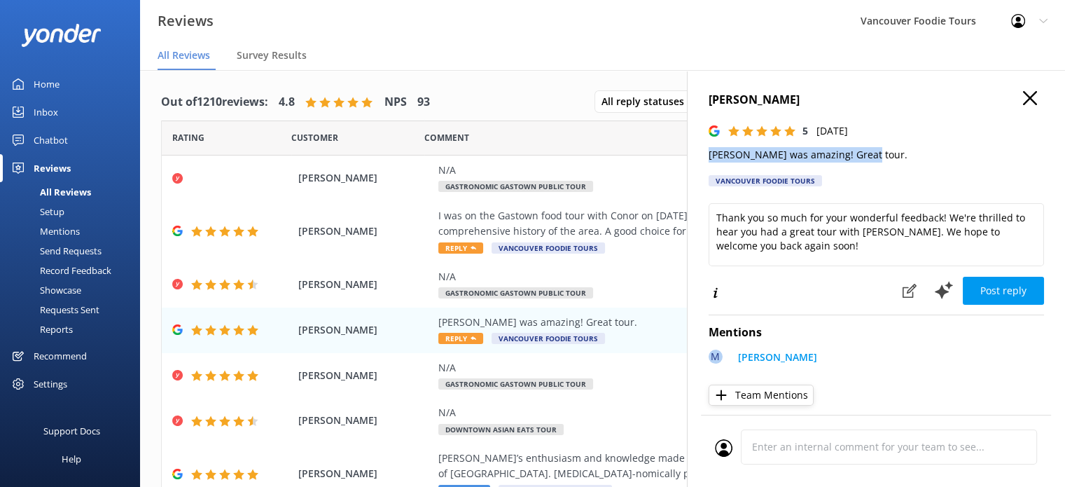
drag, startPoint x: 703, startPoint y: 155, endPoint x: 888, endPoint y: 155, distance: 184.9
click at [888, 155] on div "[PERSON_NAME] 5 [DATE] [PERSON_NAME] was amazing! Great tour. Vancouver Foodie …" at bounding box center [876, 313] width 378 height 487
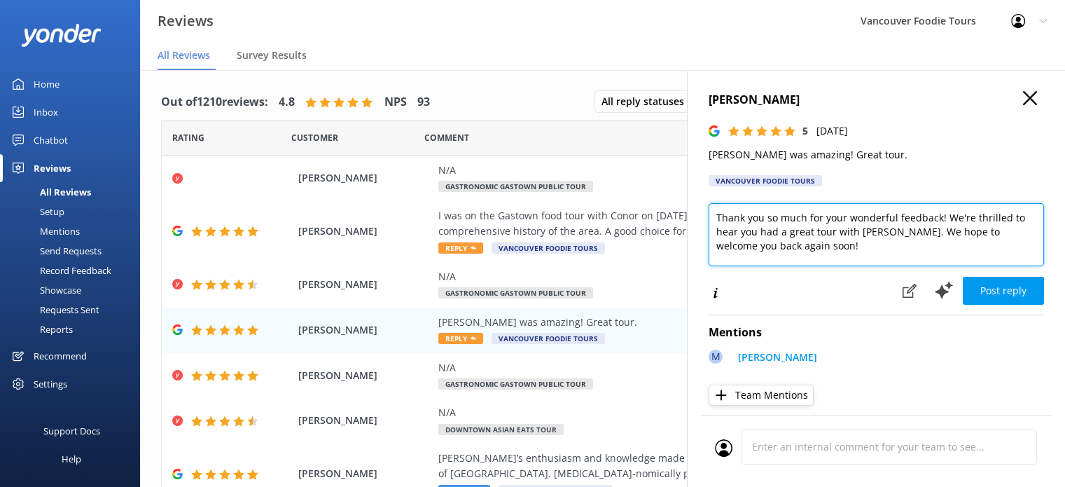
click at [872, 237] on textarea "Thank you so much for your wonderful feedback! We're thrilled to hear you had a…" at bounding box center [876, 234] width 335 height 63
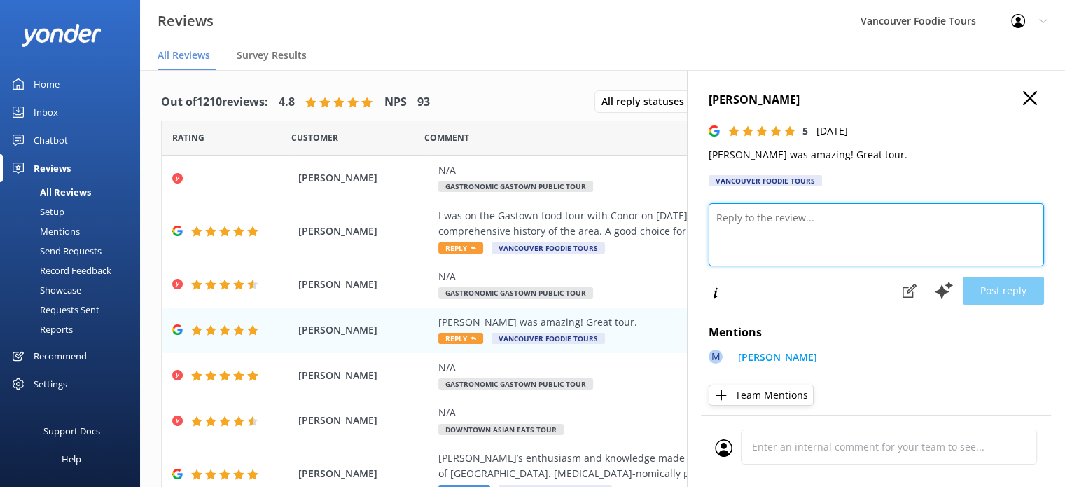
paste textarea "Hi [PERSON_NAME], thank you so much for your kind words! We’re thrilled to hear…"
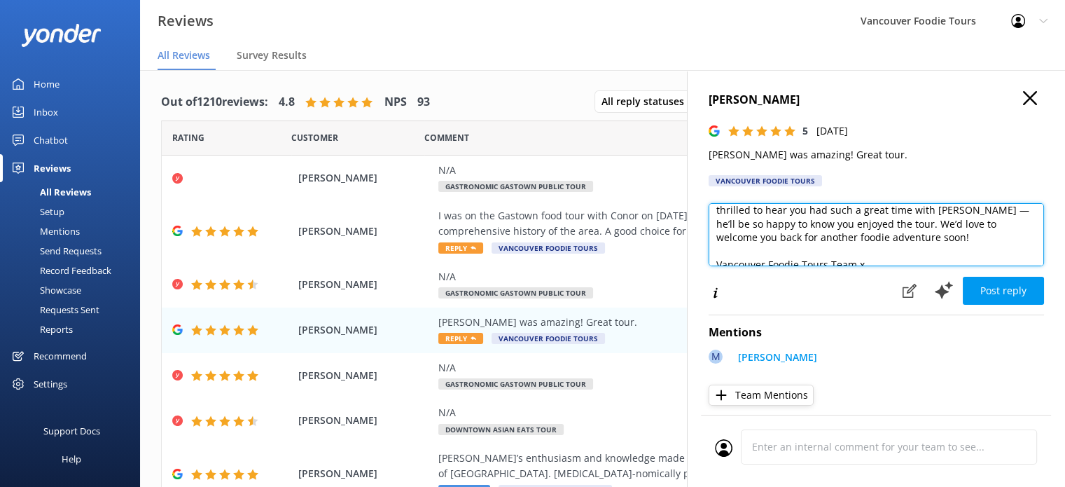
scroll to position [34, 0]
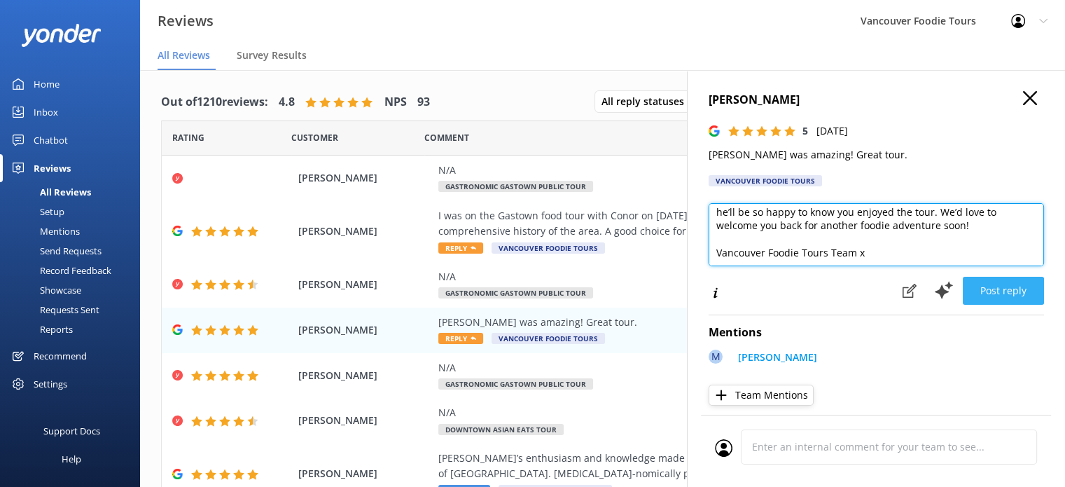
type textarea "Hi [PERSON_NAME], thank you so much for your kind words! We’re thrilled to hear…"
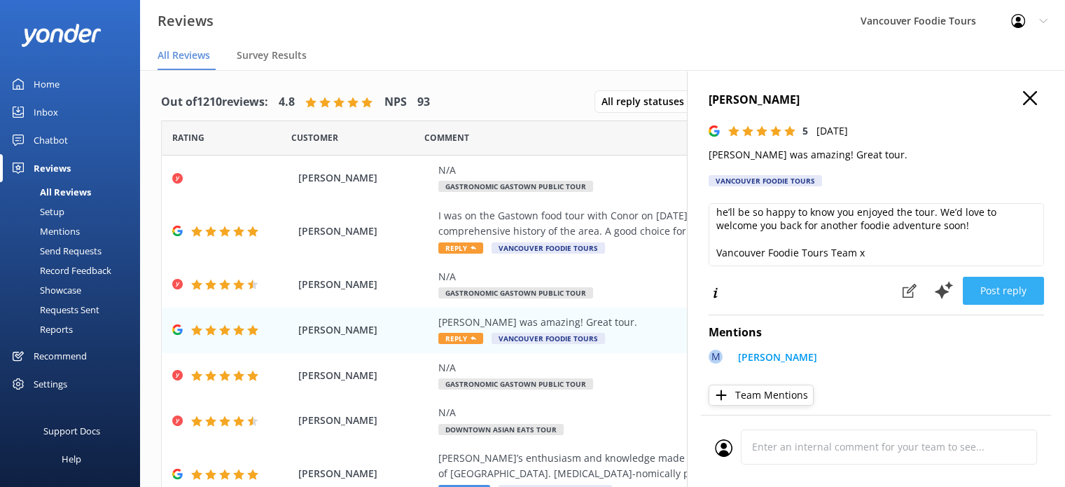
click at [1001, 290] on button "Post reply" at bounding box center [1003, 291] width 81 height 28
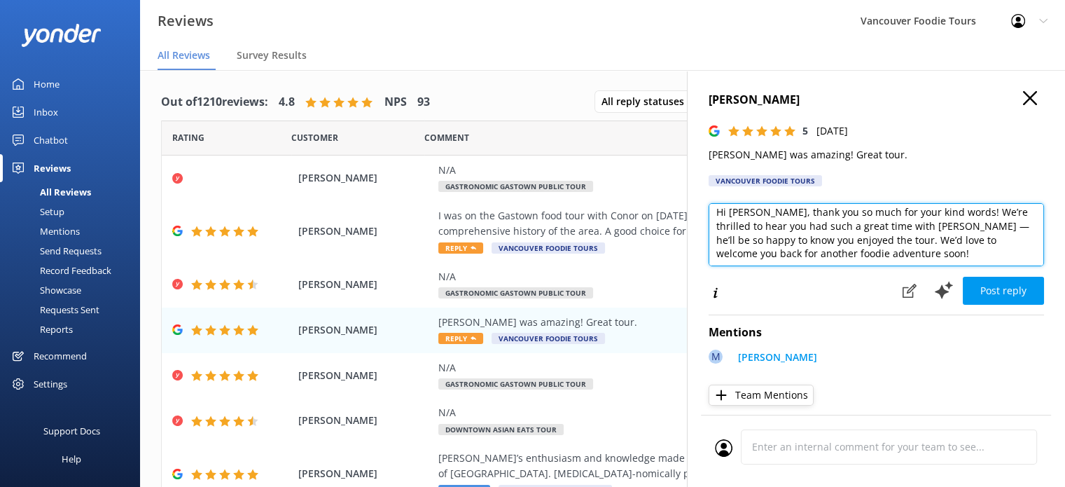
scroll to position [0, 0]
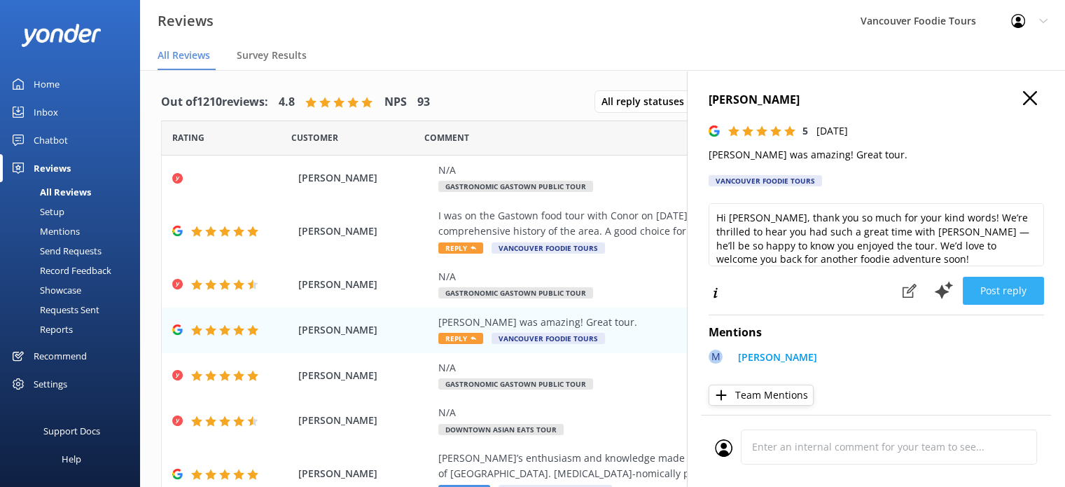
click at [1003, 297] on button "Post reply" at bounding box center [1003, 291] width 81 height 28
click at [1025, 92] on use "button" at bounding box center [1030, 98] width 14 height 14
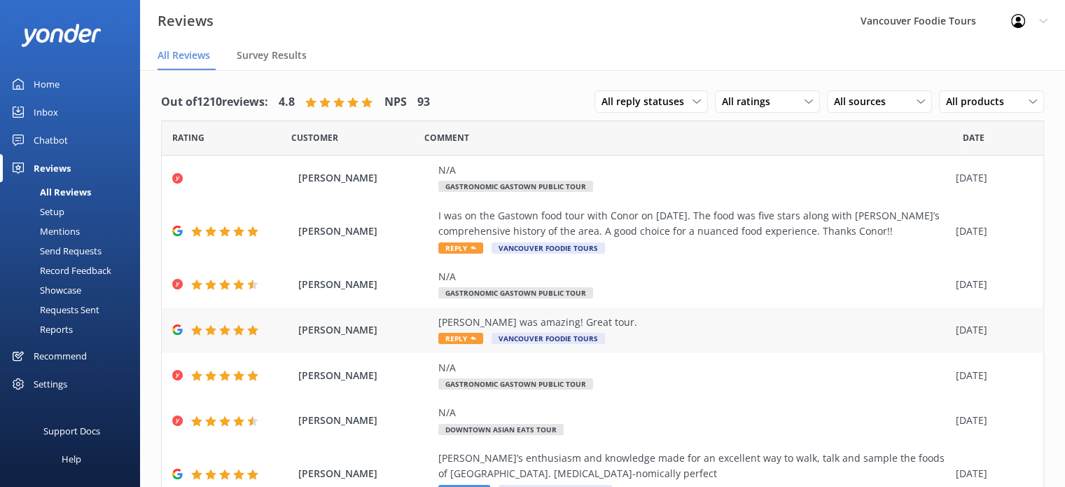
click at [656, 334] on div "[PERSON_NAME] was amazing! Great tour. Reply Vancouver Foodie Tours" at bounding box center [693, 330] width 511 height 32
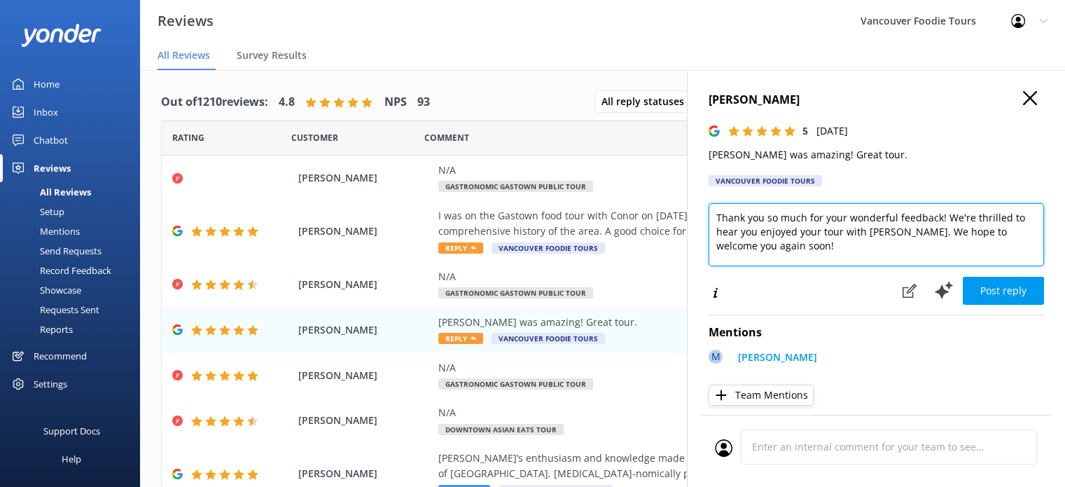
click at [856, 231] on textarea "Thank you so much for your wonderful feedback! We're thrilled to hear you enjoy…" at bounding box center [876, 234] width 335 height 63
paste textarea "Hi [PERSON_NAME], thank you so much for your kind words! We’re thrilled to hear…"
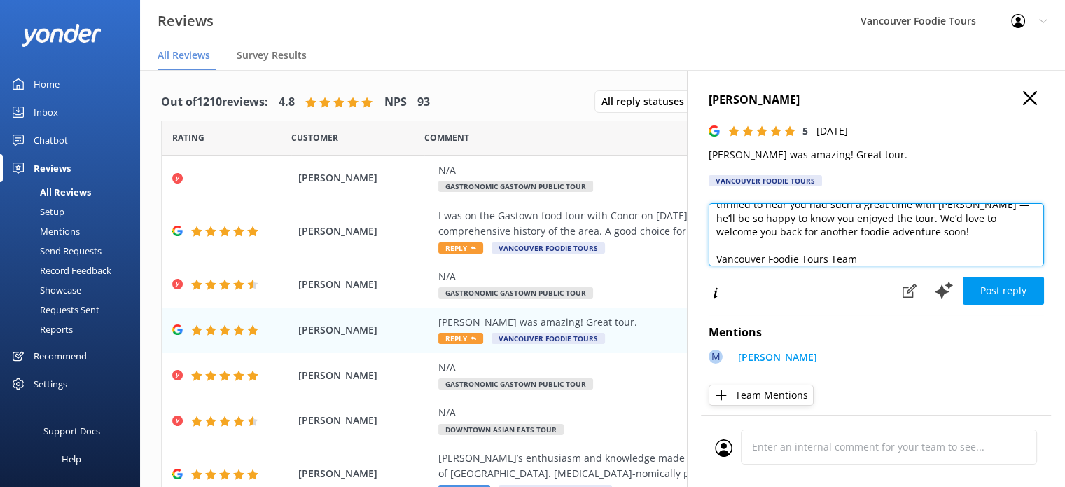
paste textarea "x"
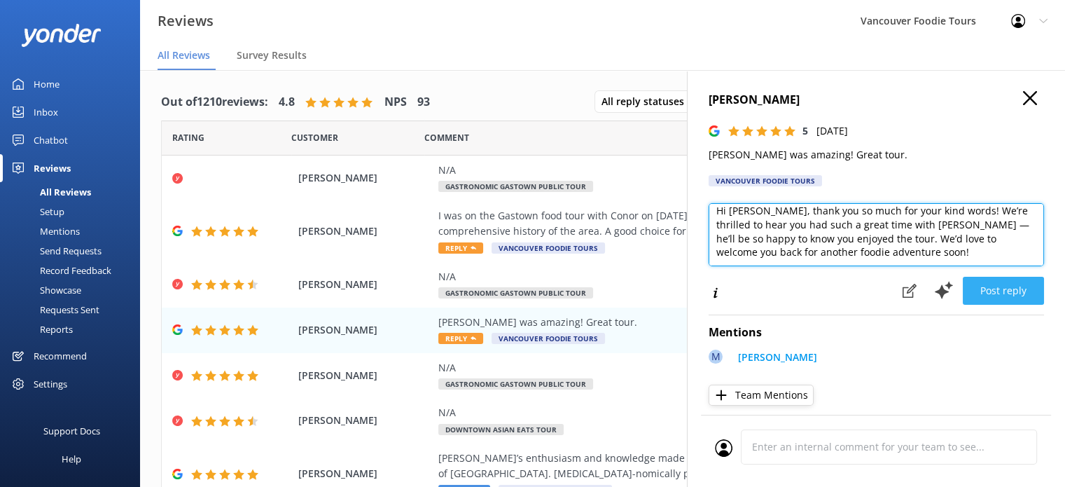
type textarea "Hi [PERSON_NAME], thank you so much for your kind words! We’re thrilled to hear…"
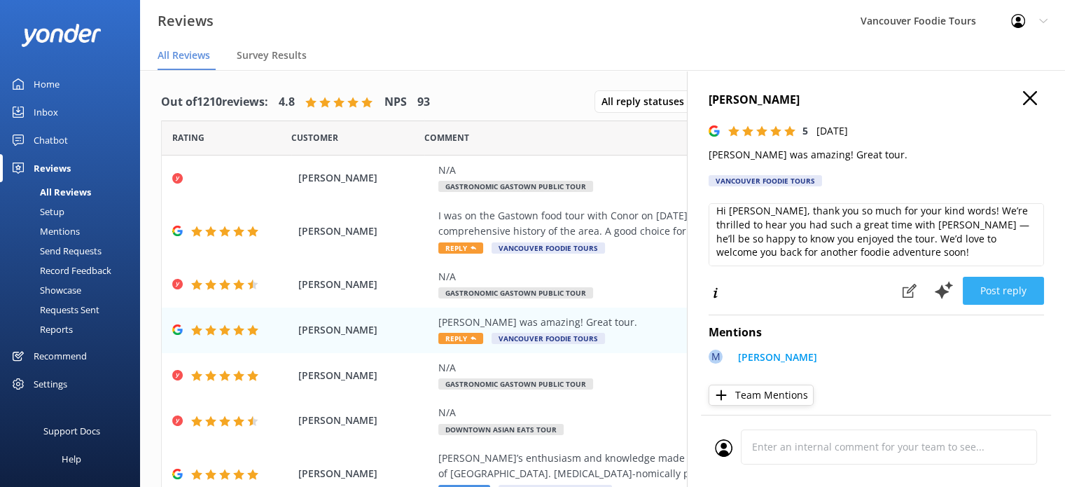
click at [983, 291] on button "Post reply" at bounding box center [1003, 291] width 81 height 28
click at [1023, 92] on icon "button" at bounding box center [1030, 98] width 14 height 14
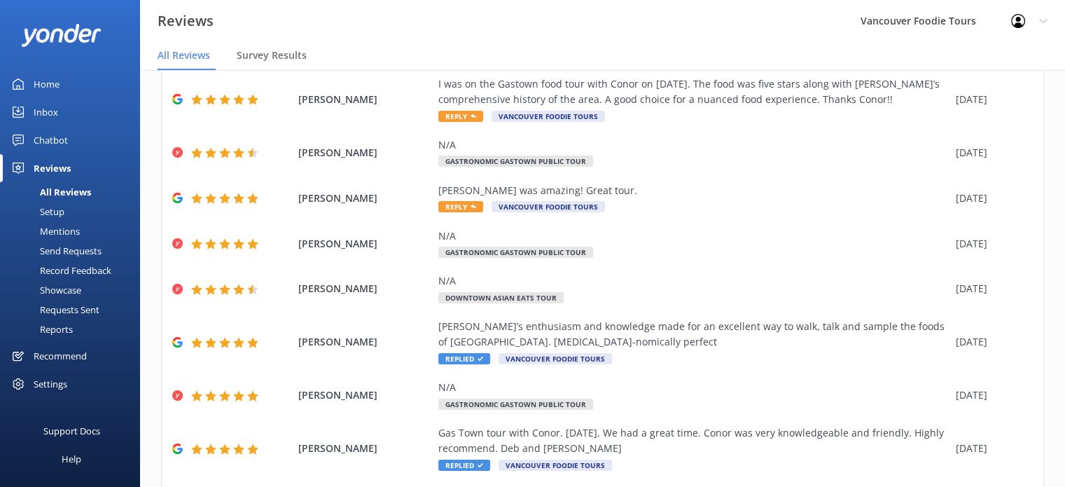
scroll to position [97, 0]
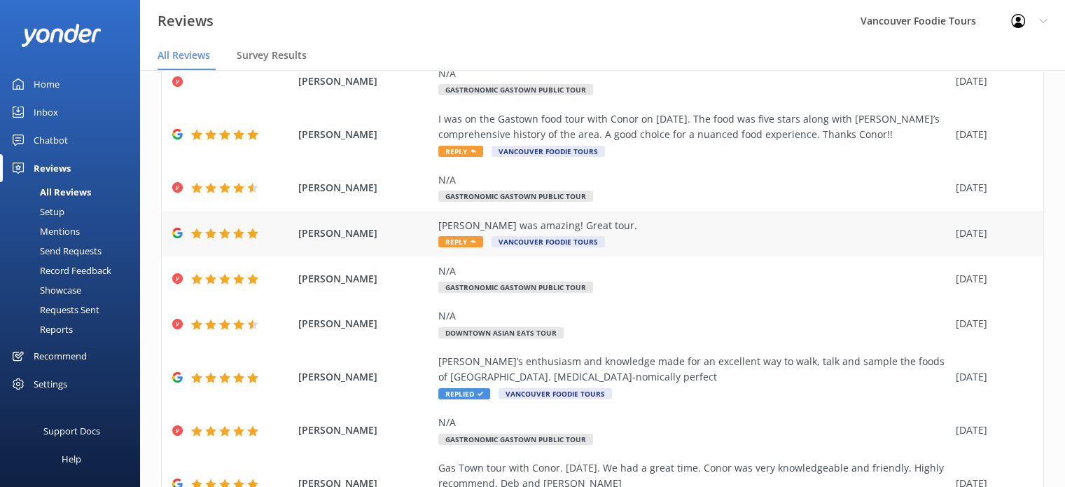
click at [716, 223] on div "[PERSON_NAME] was amazing! Great tour." at bounding box center [693, 225] width 511 height 15
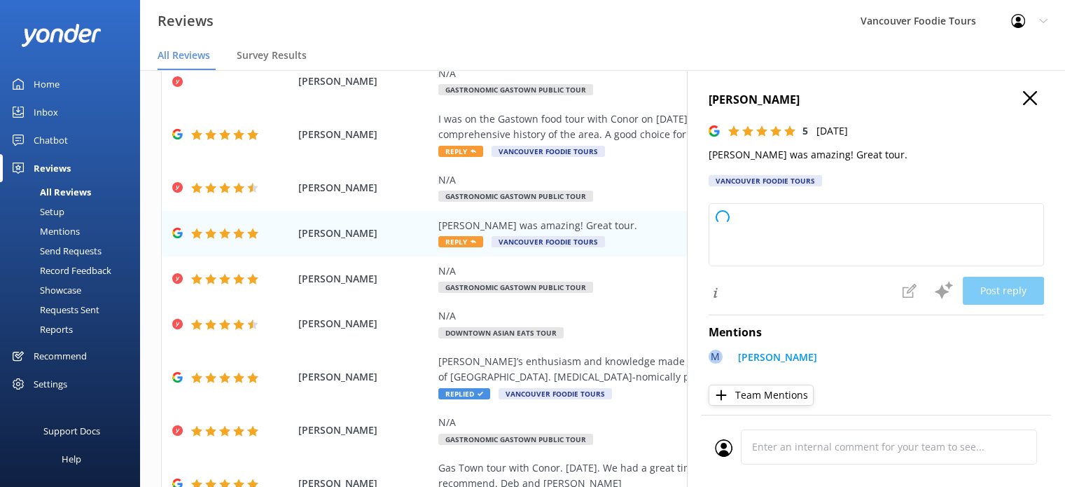
type textarea "Thank you so much for your wonderful feedback! We're thrilled to hear you enjoy…"
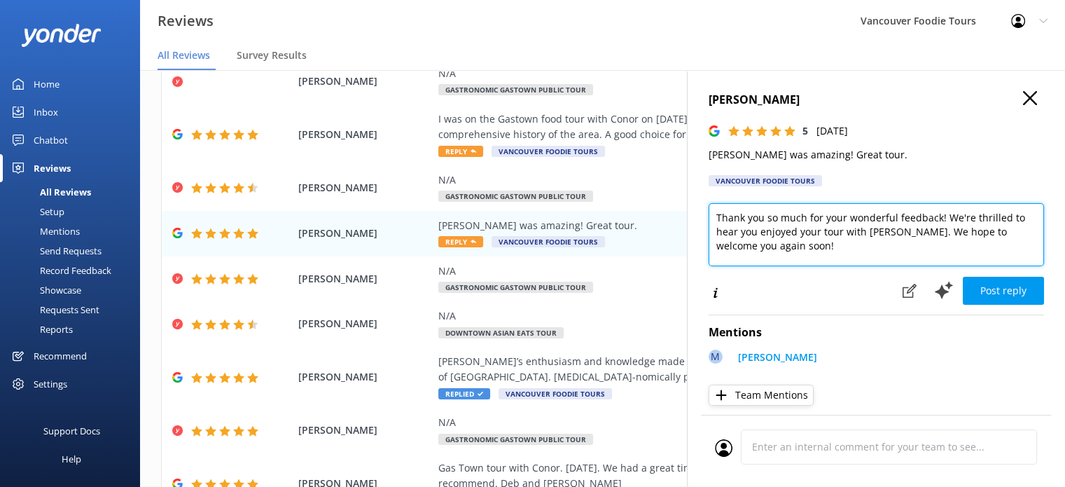
click at [805, 232] on textarea "Thank you so much for your wonderful feedback! We're thrilled to hear you enjoy…" at bounding box center [876, 234] width 335 height 63
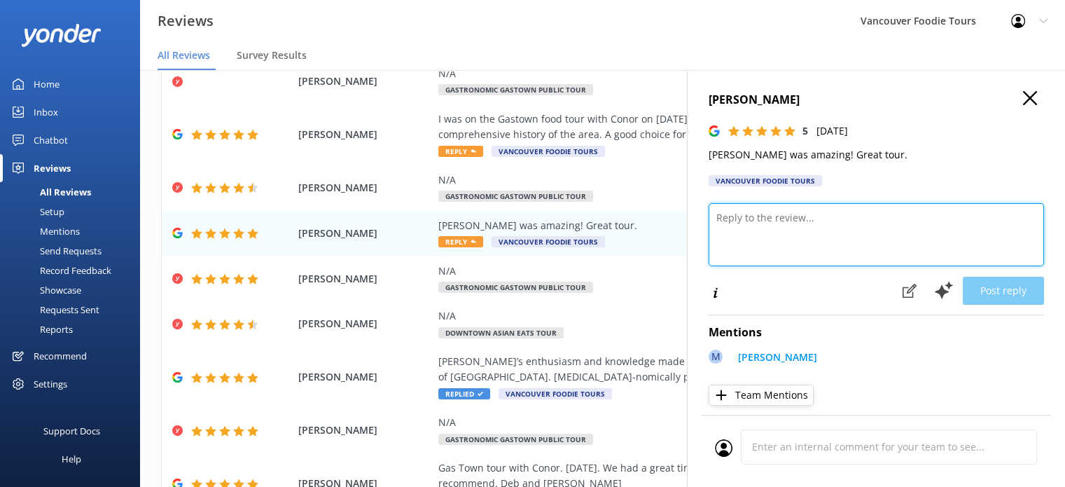
paste textarea "Hi [PERSON_NAME], thank you so much for your kind words! We’re thrilled to hear…"
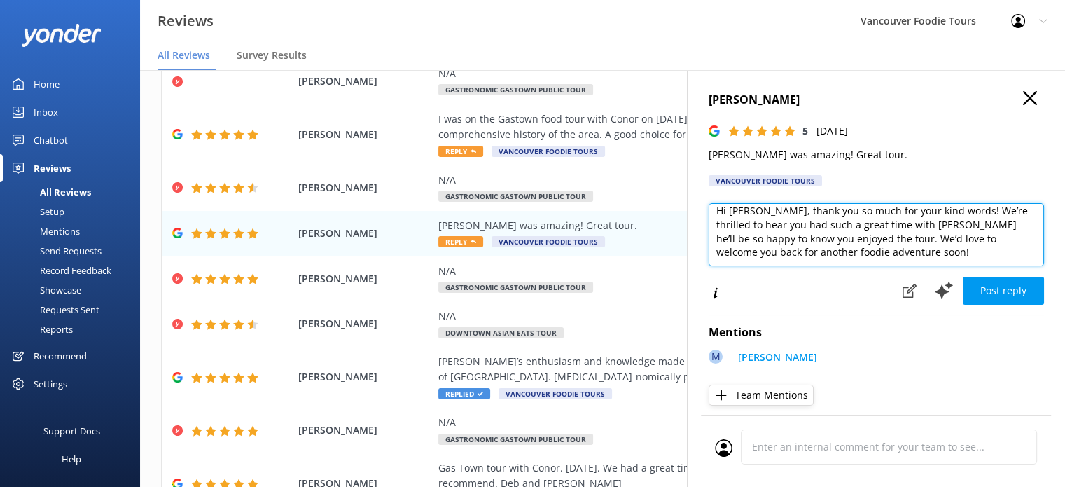
scroll to position [34, 0]
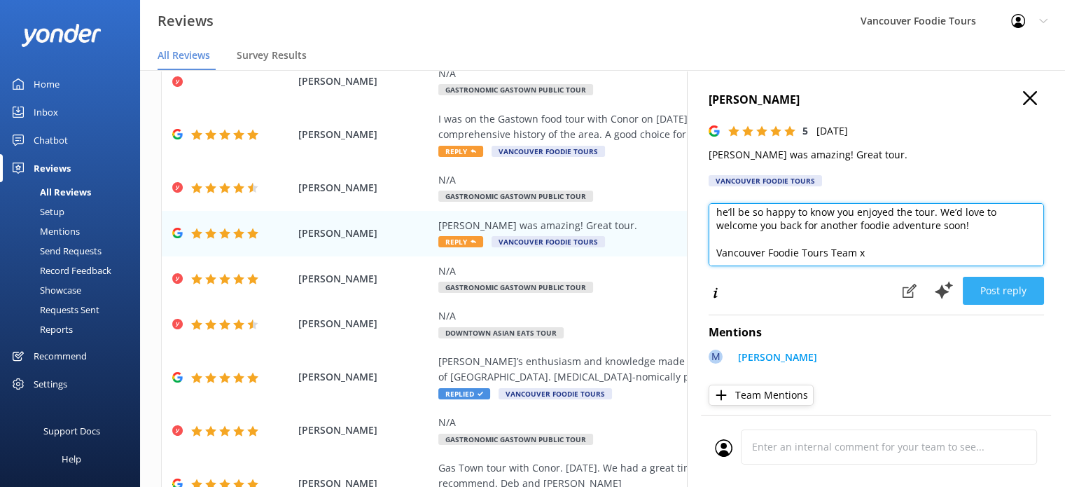
type textarea "Hi [PERSON_NAME], thank you so much for your kind words! We’re thrilled to hear…"
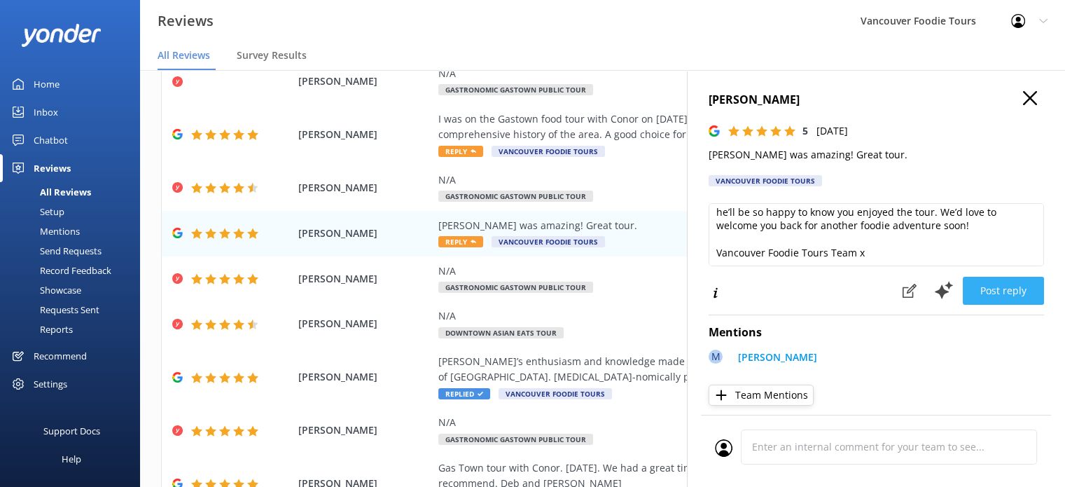
click at [1000, 293] on button "Post reply" at bounding box center [1003, 291] width 81 height 28
click at [606, 130] on div "I was on the Gastown food tour with Conor on [DATE]. The food was five stars al…" at bounding box center [693, 127] width 511 height 32
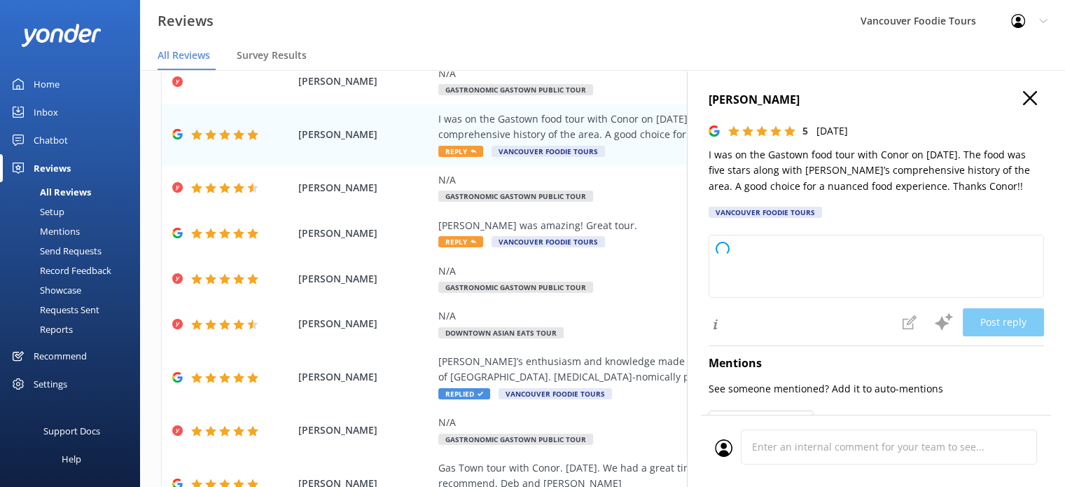
type textarea "Thank you so much for your wonderful review! We're delighted to hear you enjoye…"
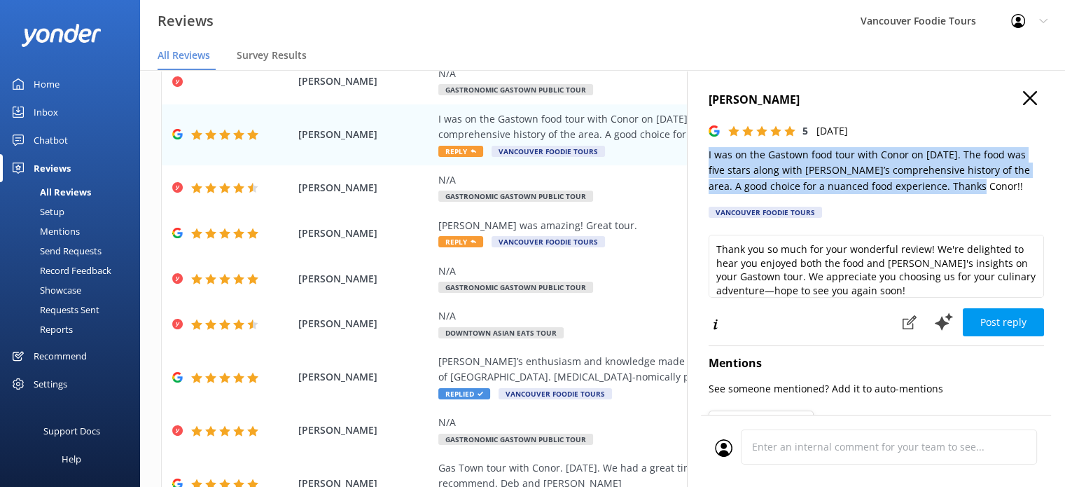
drag, startPoint x: 702, startPoint y: 155, endPoint x: 989, endPoint y: 187, distance: 288.2
click at [989, 187] on div "carol burke 5 Tue, 26th Aug 2025 I was on the Gastown food tour with Conor on A…" at bounding box center [876, 313] width 378 height 487
copy p "I was on the Gastown food tour with Conor on [DATE]. The food was five stars al…"
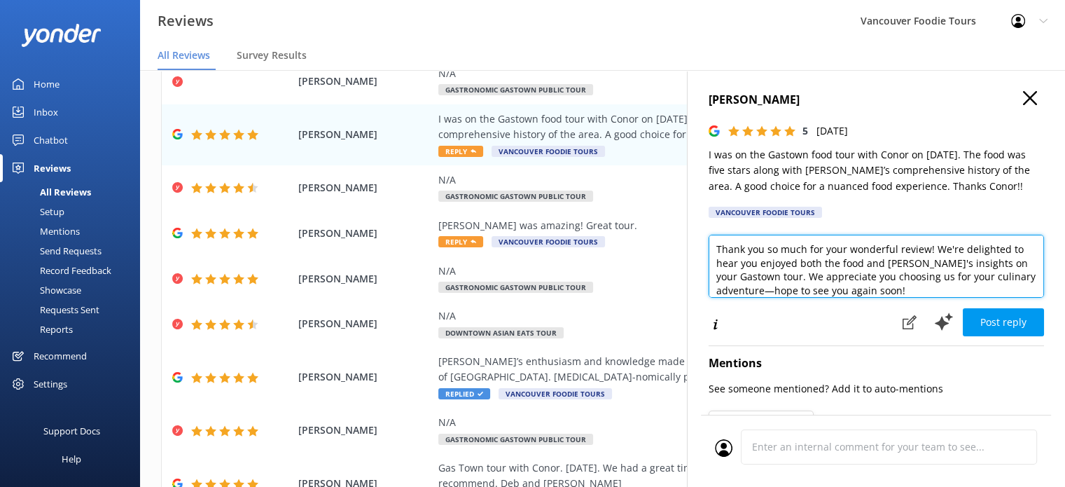
click at [824, 254] on textarea "Thank you so much for your wonderful review! We're delighted to hear you enjoye…" at bounding box center [876, 266] width 335 height 63
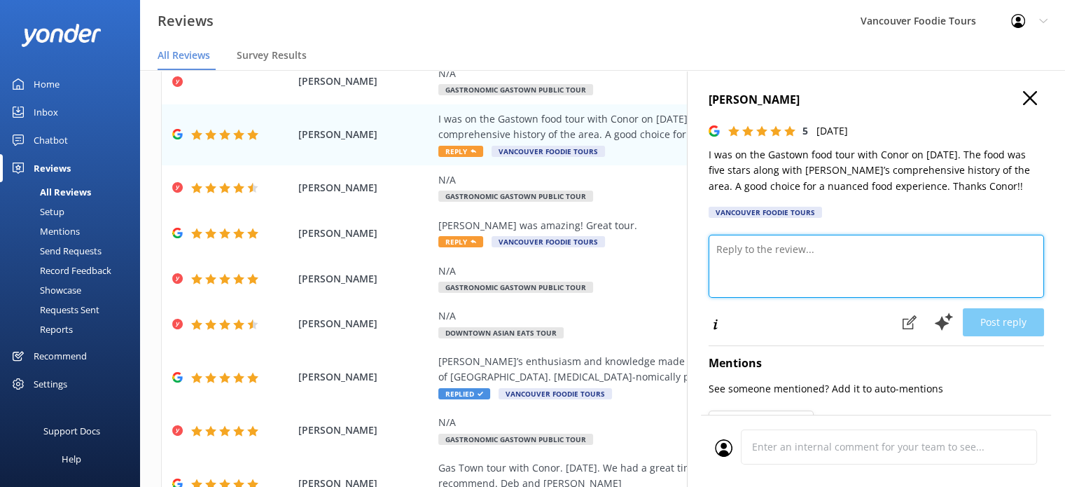
paste textarea "Hi Carole, thank you very much for your thoughtful review! We’re so glad you en…"
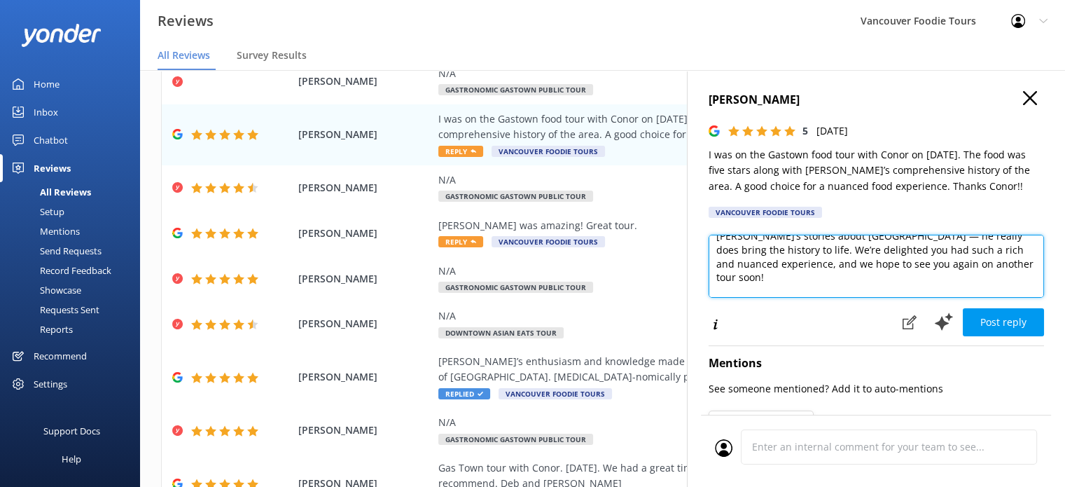
scroll to position [7, 0]
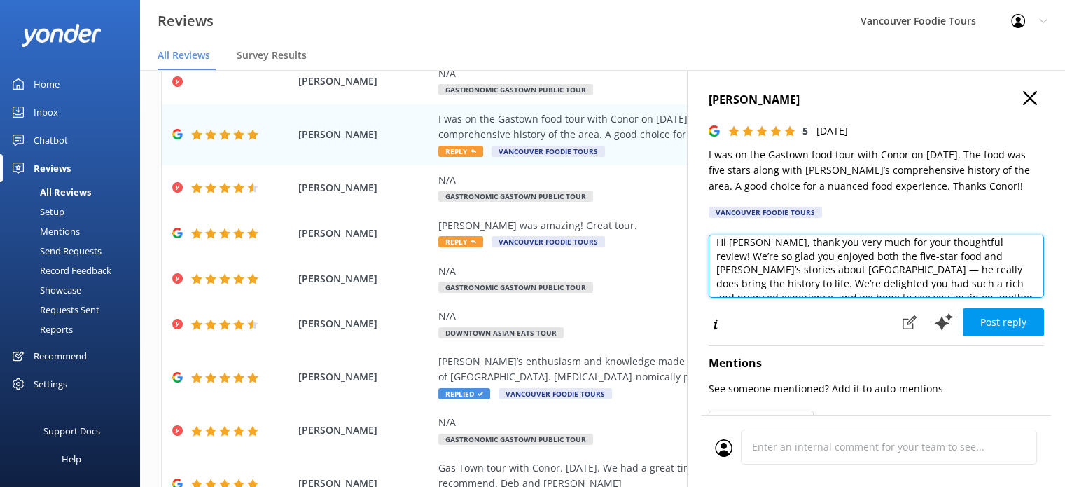
click at [759, 240] on textarea "Hi Carole, thank you very much for your thoughtful review! We’re so glad you en…" at bounding box center [876, 266] width 335 height 63
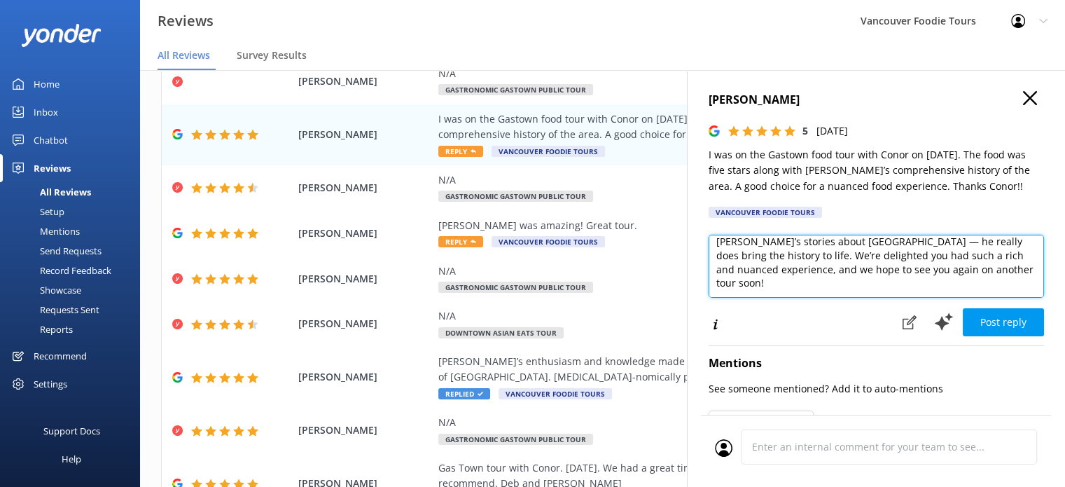
scroll to position [48, 0]
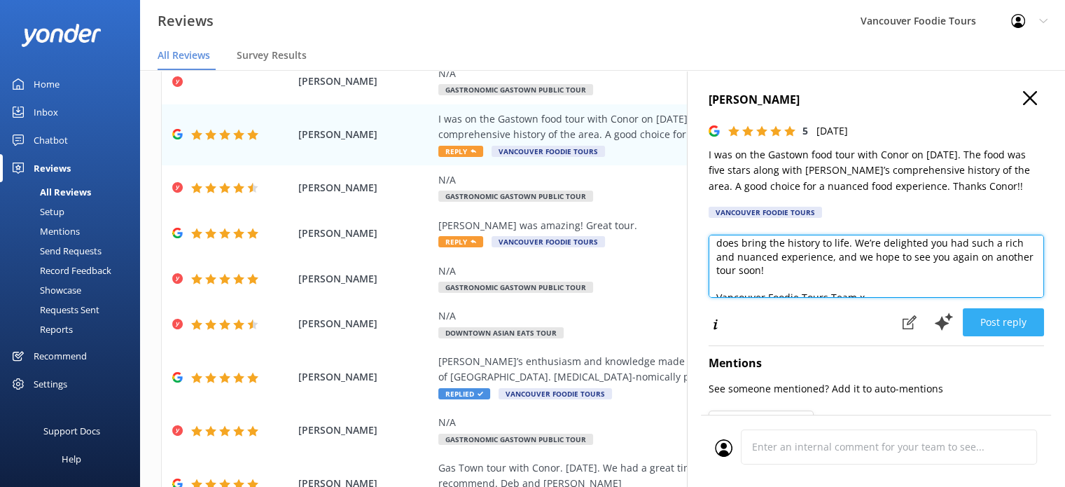
type textarea "Hi Carol, thank you very much for your thoughtful review! We’re so glad you enj…"
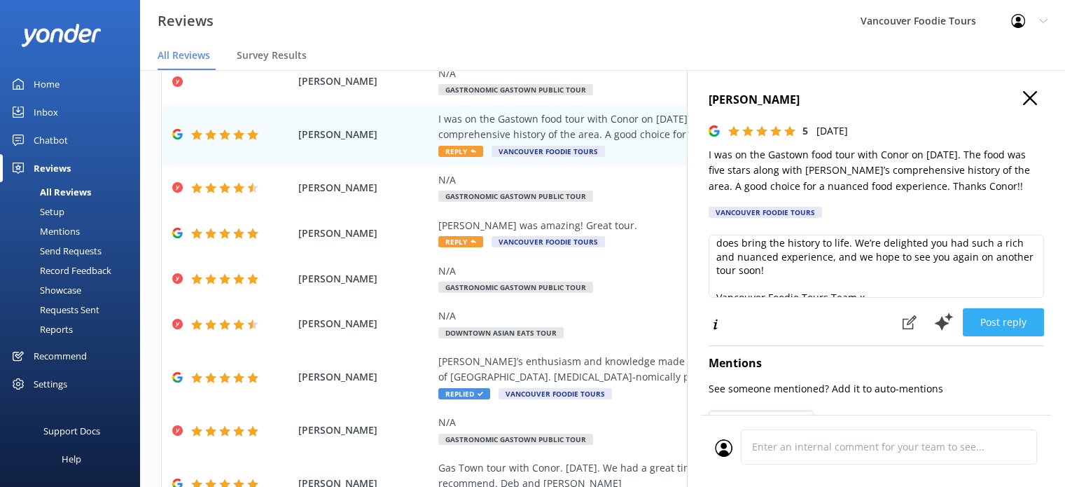
click at [1000, 324] on button "Post reply" at bounding box center [1003, 322] width 81 height 28
